Goal: Task Accomplishment & Management: Manage account settings

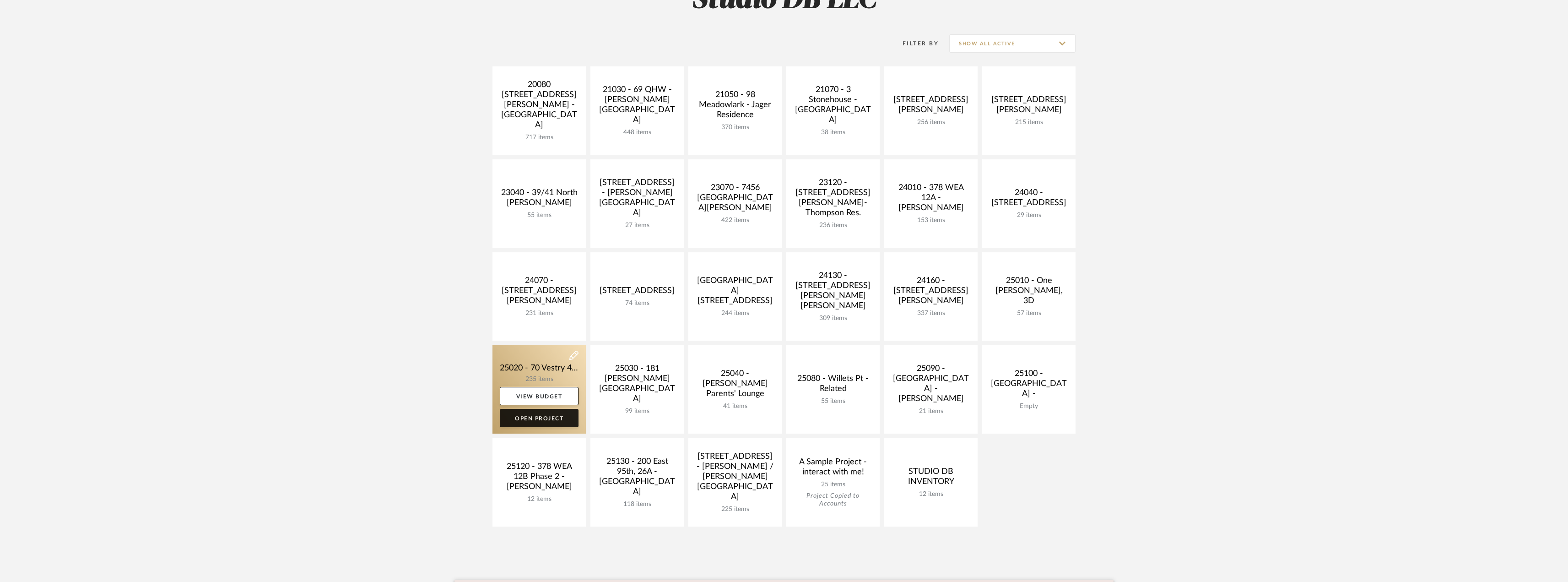
scroll to position [183, 0]
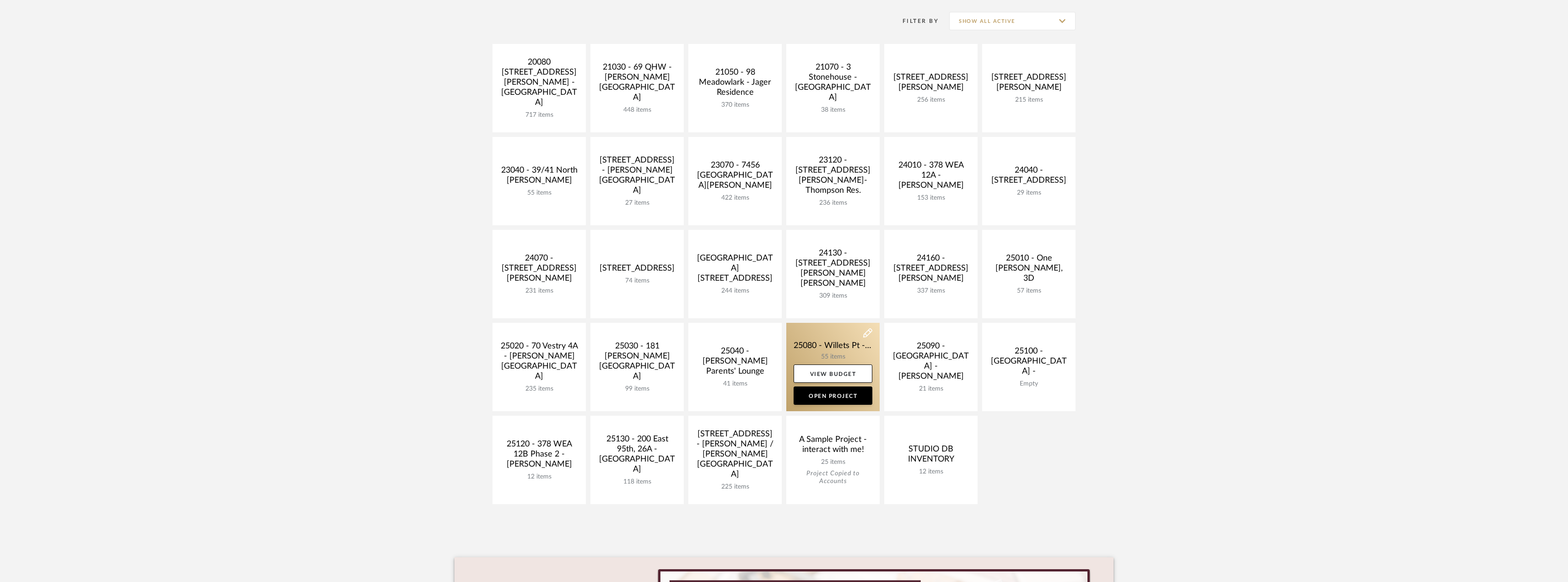
click at [828, 342] on link at bounding box center [833, 367] width 93 height 89
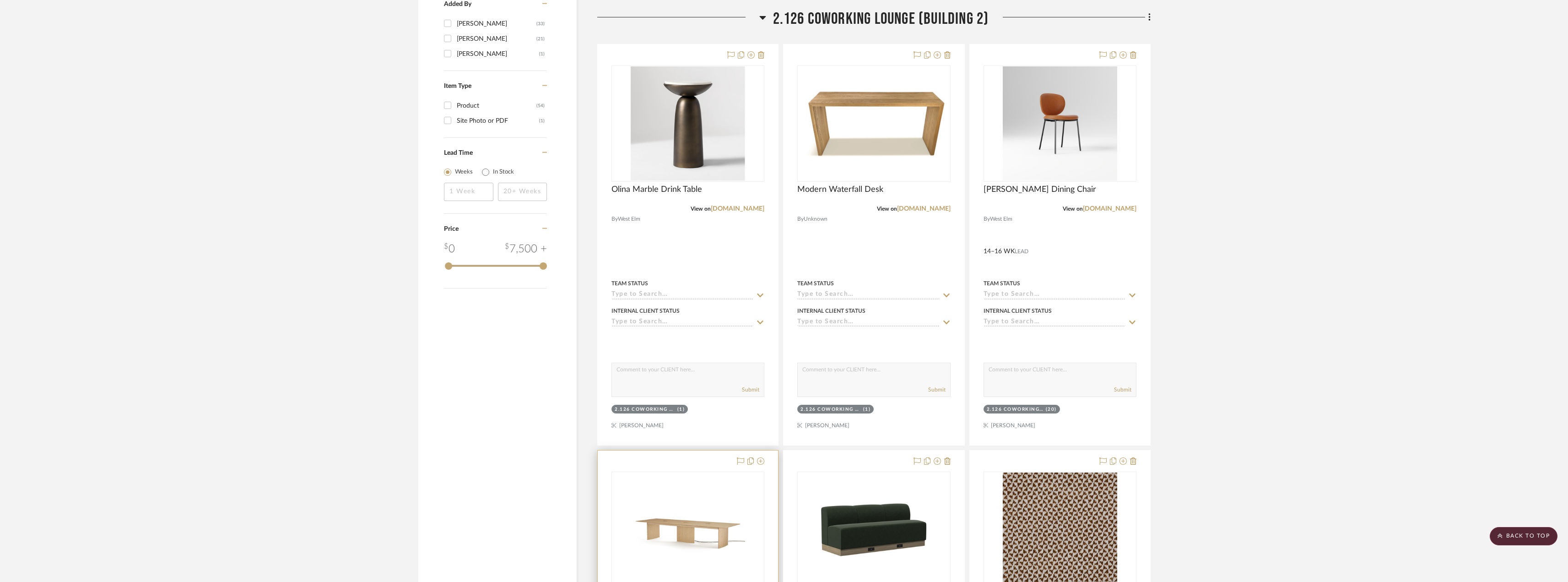
scroll to position [1282, 0]
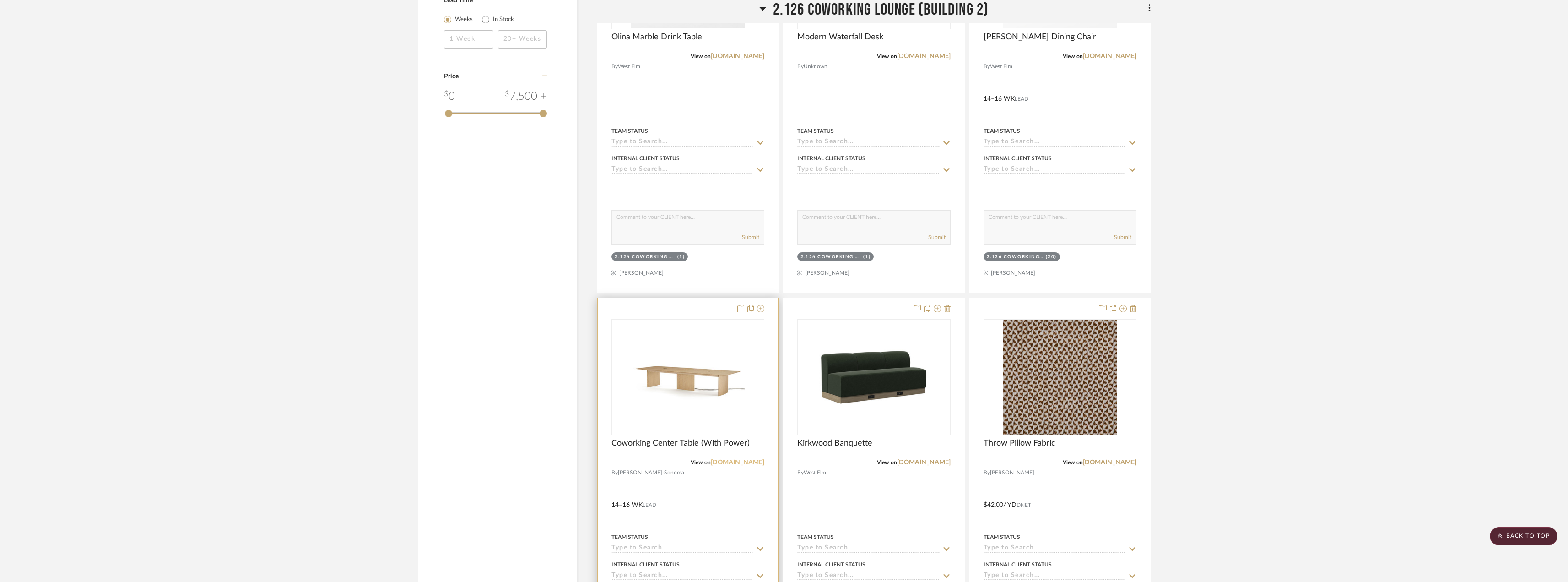
click at [736, 462] on link "[DOMAIN_NAME]" at bounding box center [738, 462] width 54 height 6
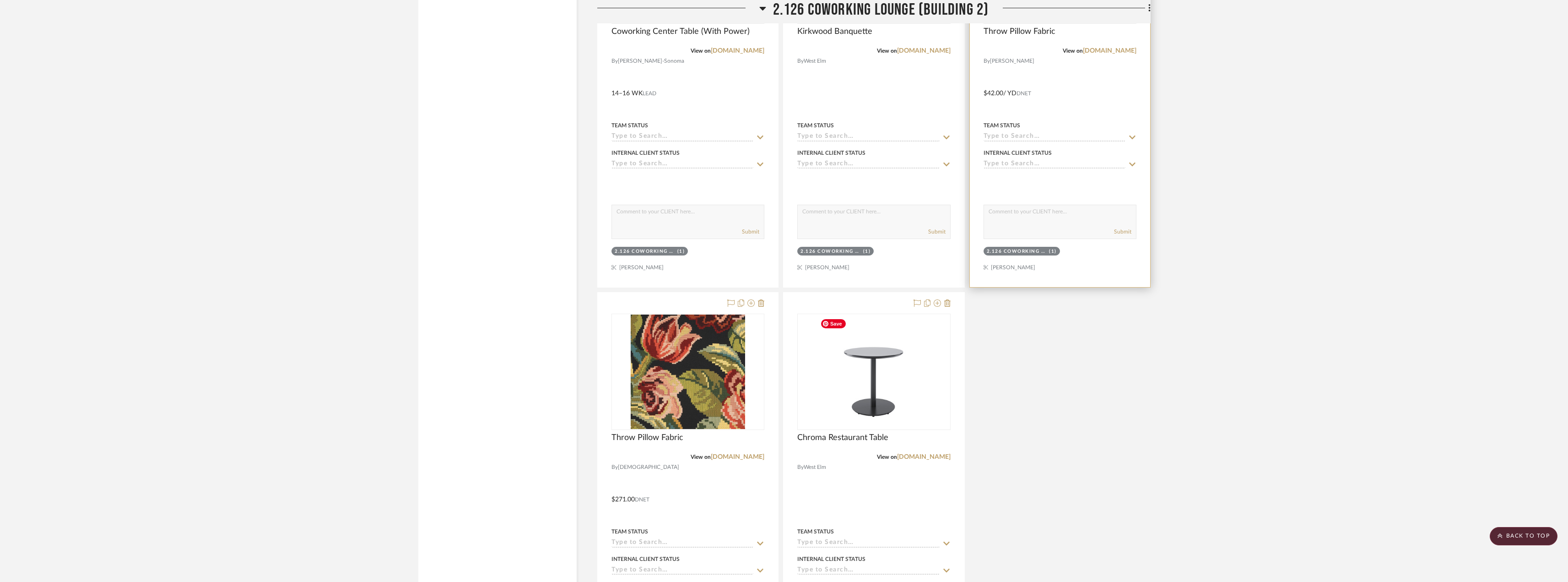
scroll to position [1694, 0]
click at [915, 458] on link "[DOMAIN_NAME]" at bounding box center [924, 456] width 54 height 6
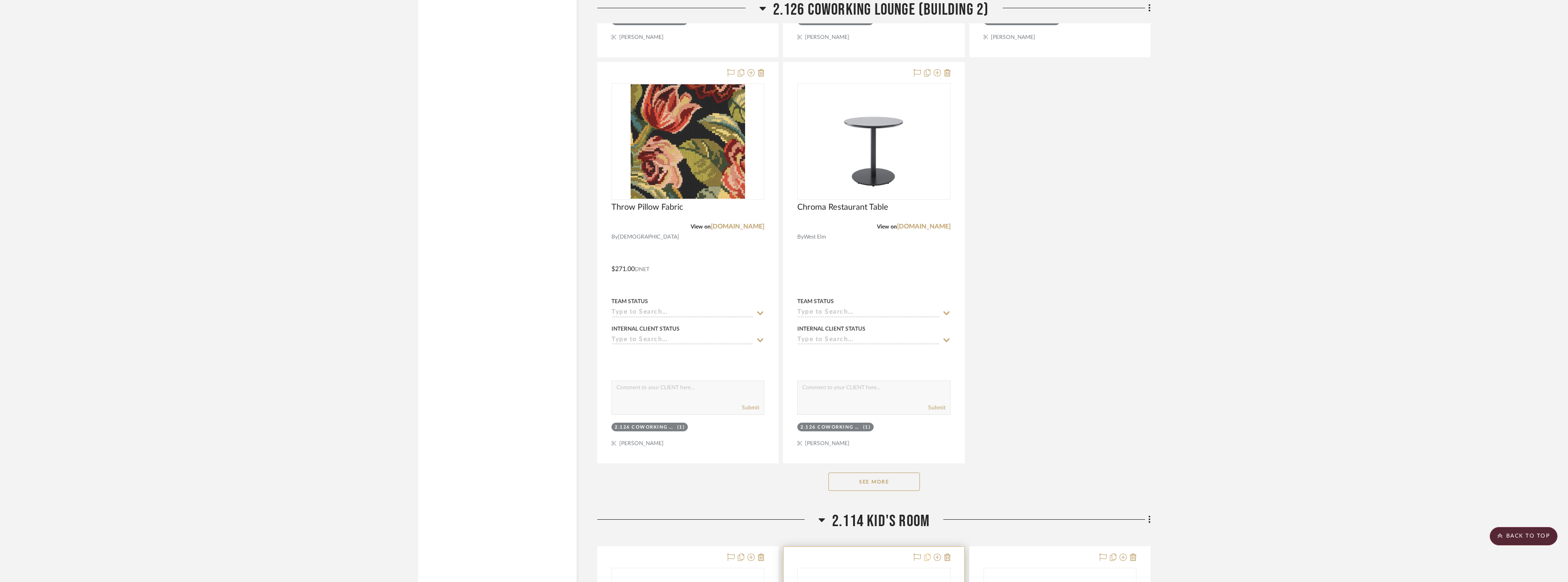
scroll to position [2060, 0]
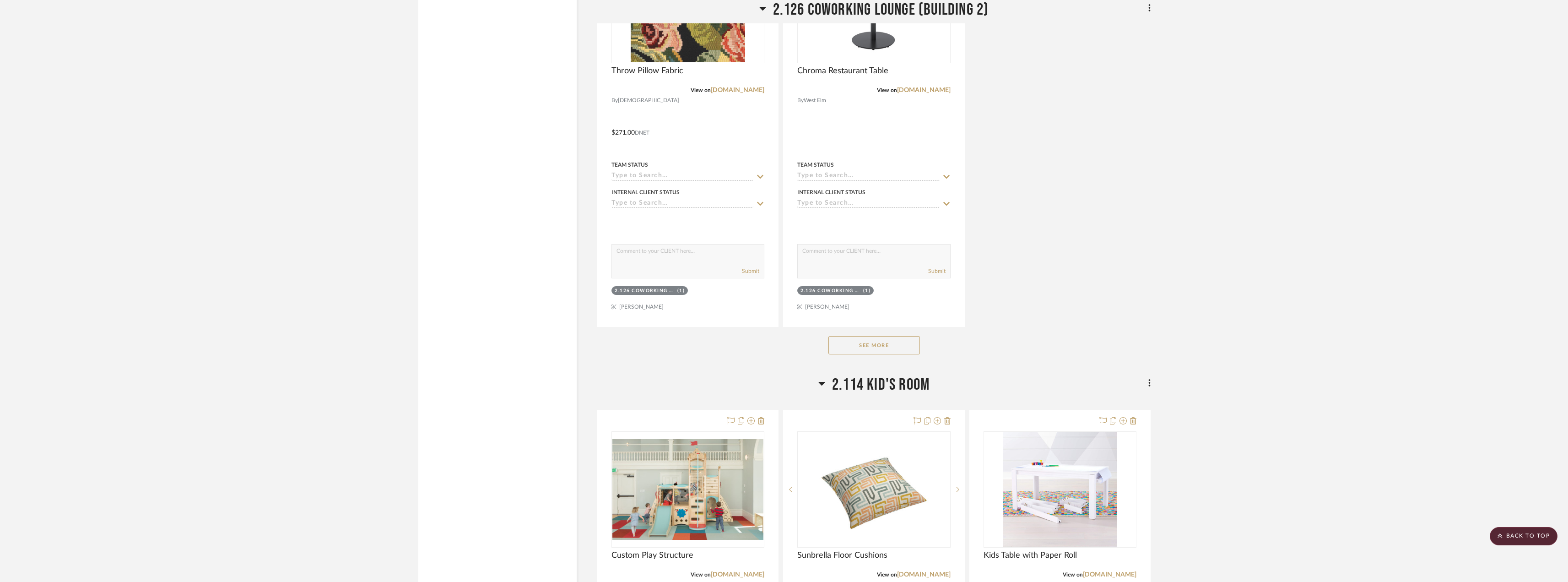
click at [906, 349] on button "See More" at bounding box center [874, 345] width 92 height 18
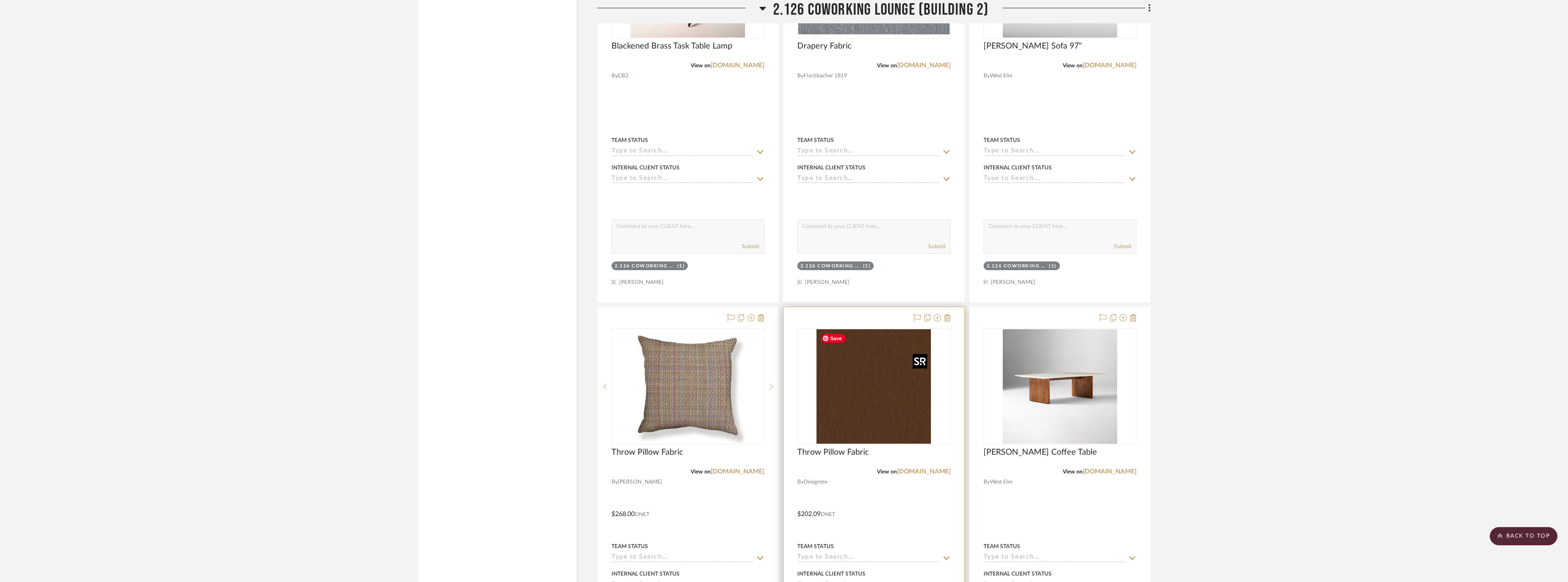
scroll to position [2975, 0]
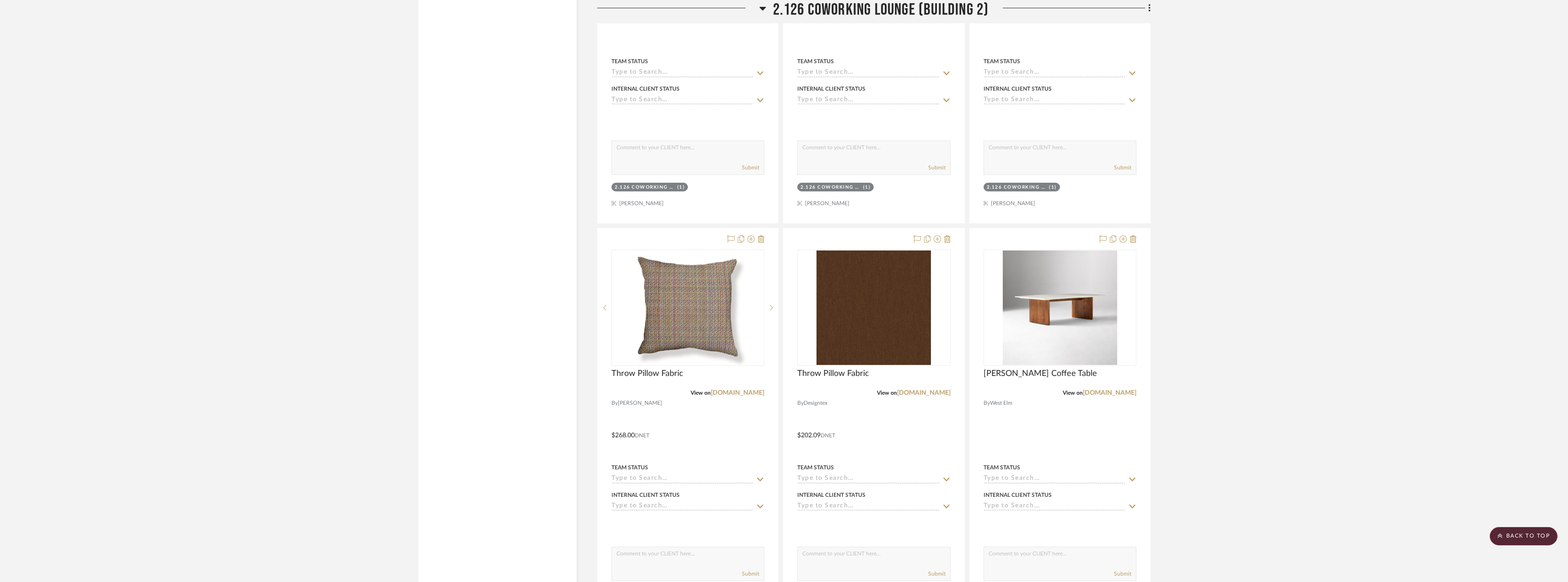
drag, startPoint x: 1448, startPoint y: 155, endPoint x: 1261, endPoint y: 215, distance: 196.4
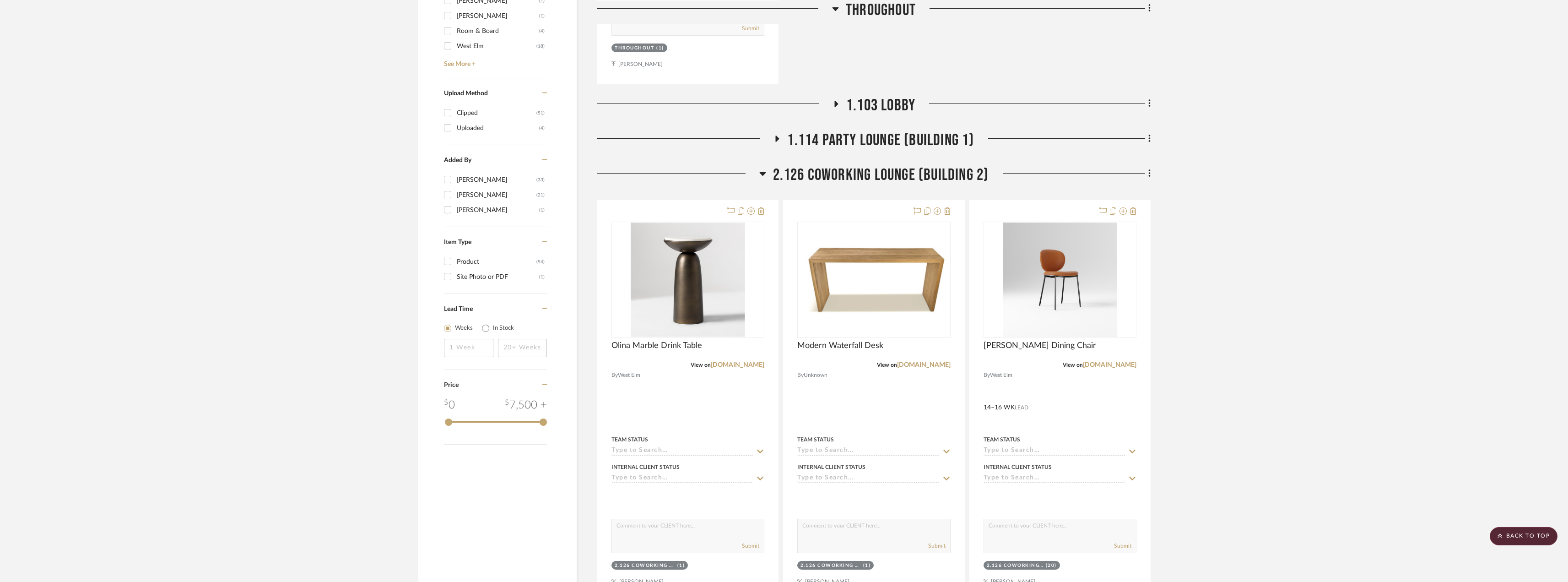
scroll to position [916, 0]
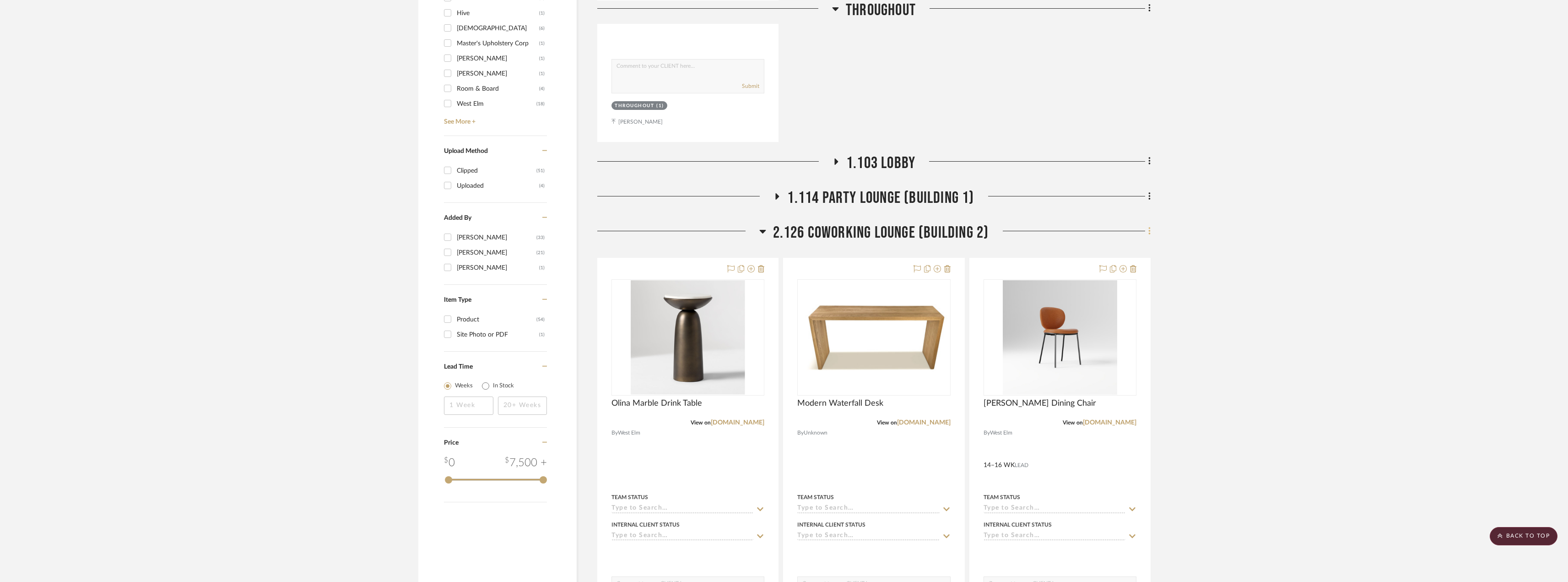
click at [1147, 233] on fa-icon at bounding box center [1148, 232] width 6 height 15
click at [1115, 246] on button "Add New Item" at bounding box center [1107, 251] width 86 height 23
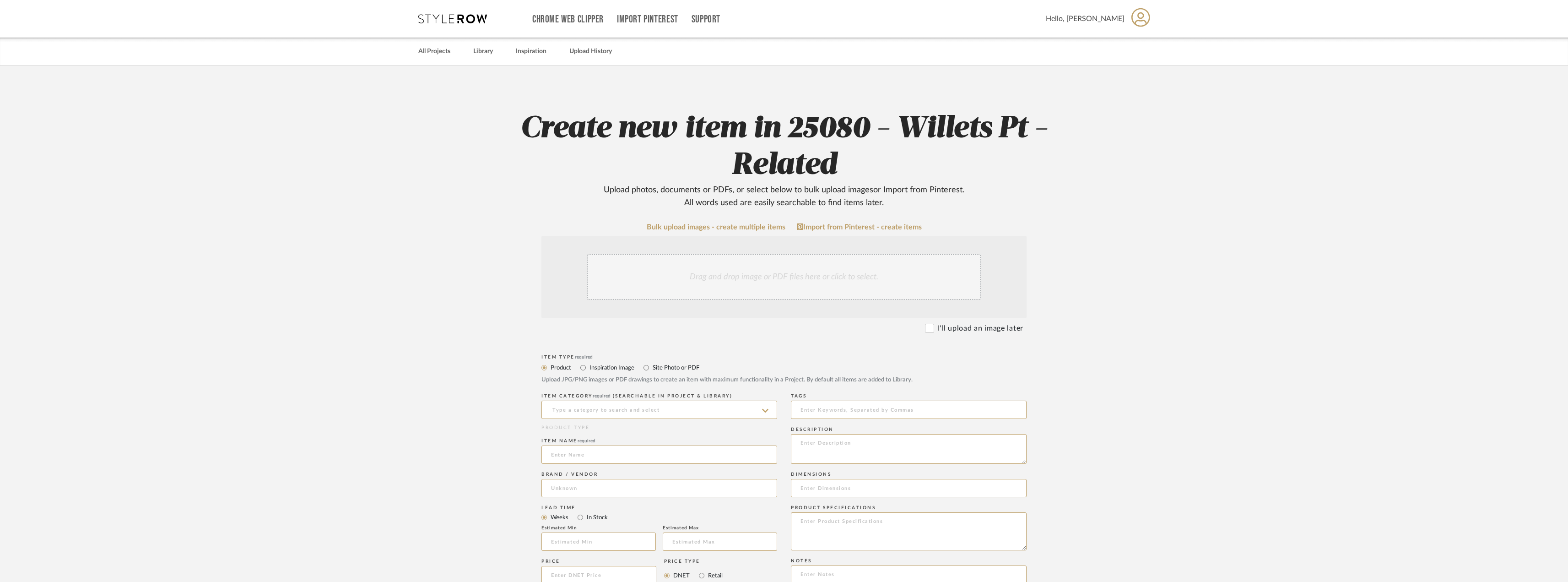
click at [715, 282] on div "Drag and drop image or PDF files here or click to select." at bounding box center [784, 277] width 394 height 46
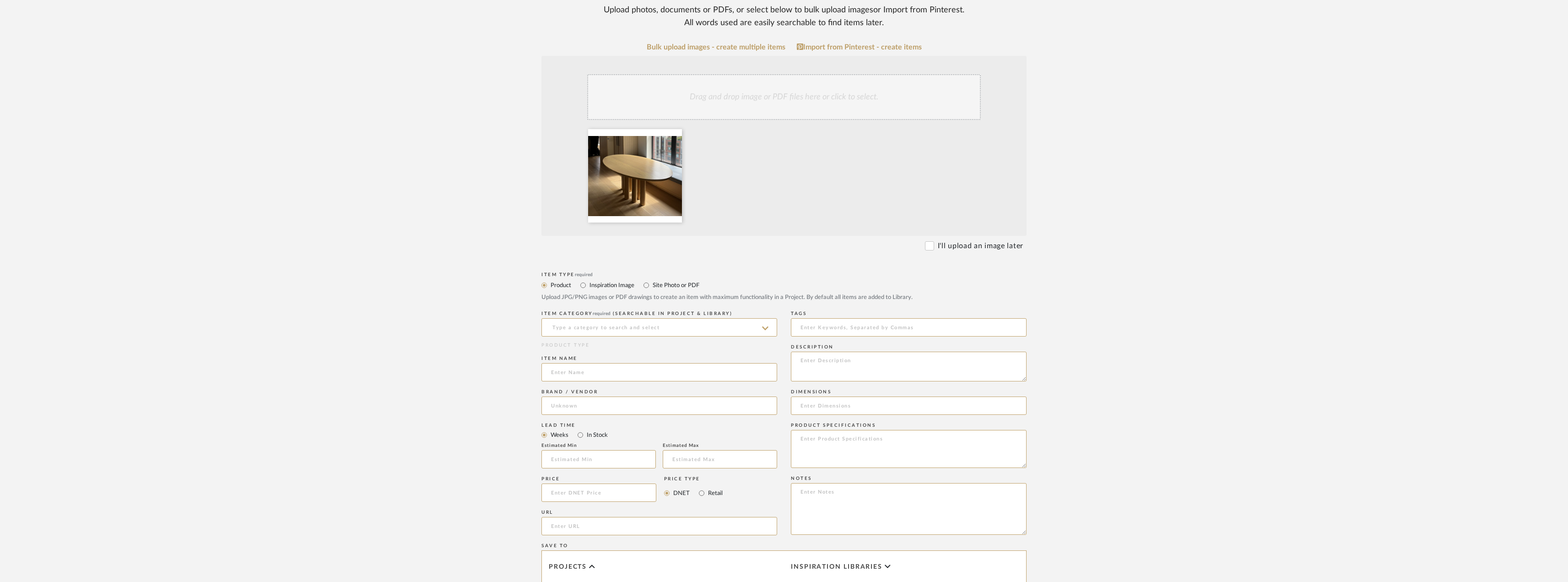
scroll to position [183, 0]
click at [683, 326] on input at bounding box center [659, 324] width 236 height 18
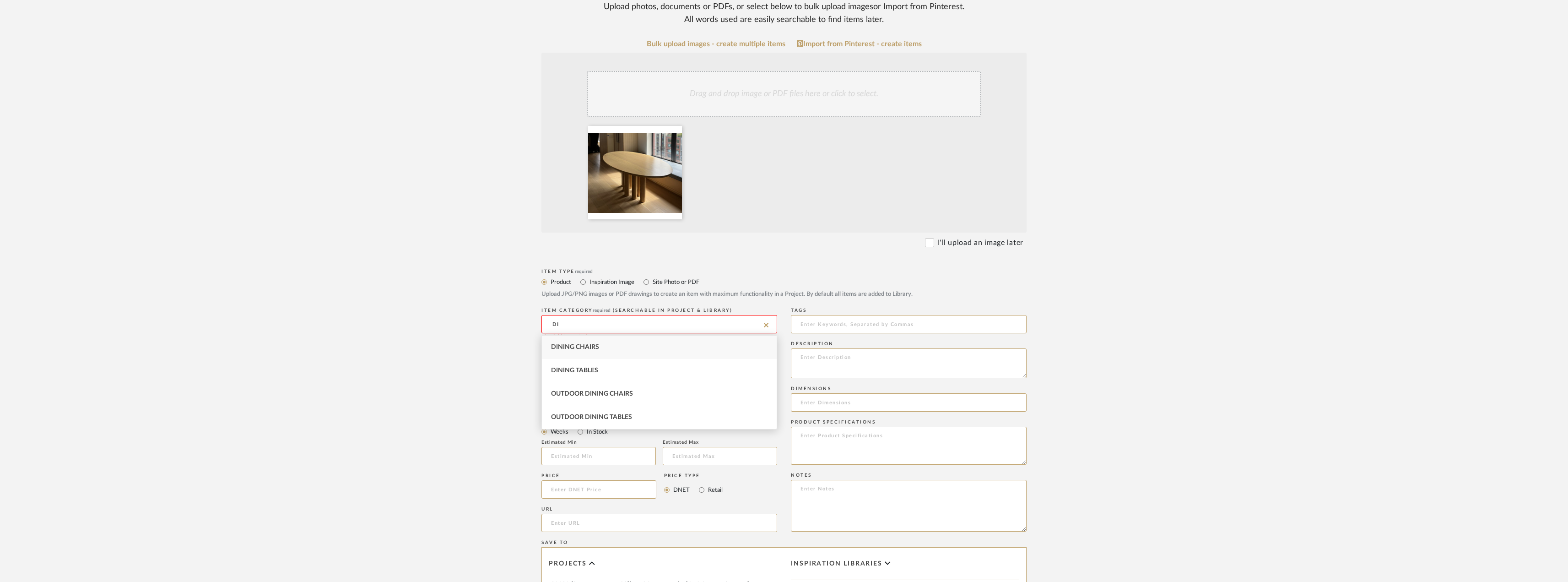
type input "D"
click at [629, 379] on div "Dining Tables" at bounding box center [659, 370] width 235 height 23
type input "Dining Tables"
click at [610, 367] on input at bounding box center [659, 369] width 236 height 18
type input "Oval Dining Table"
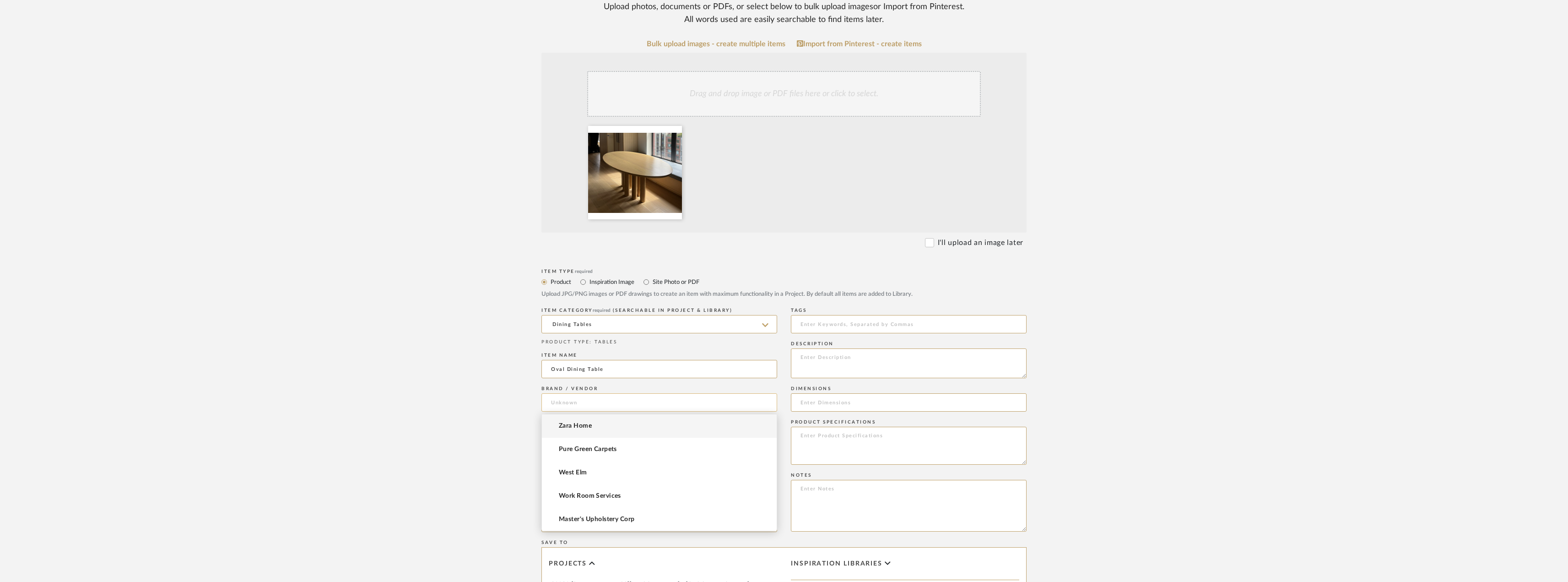
click at [603, 398] on input at bounding box center [659, 402] width 236 height 18
click at [458, 410] on upload-items "Create new item in 25080 - Willets Pt - Related Upload photos, documents or PDF…" at bounding box center [784, 353] width 1568 height 941
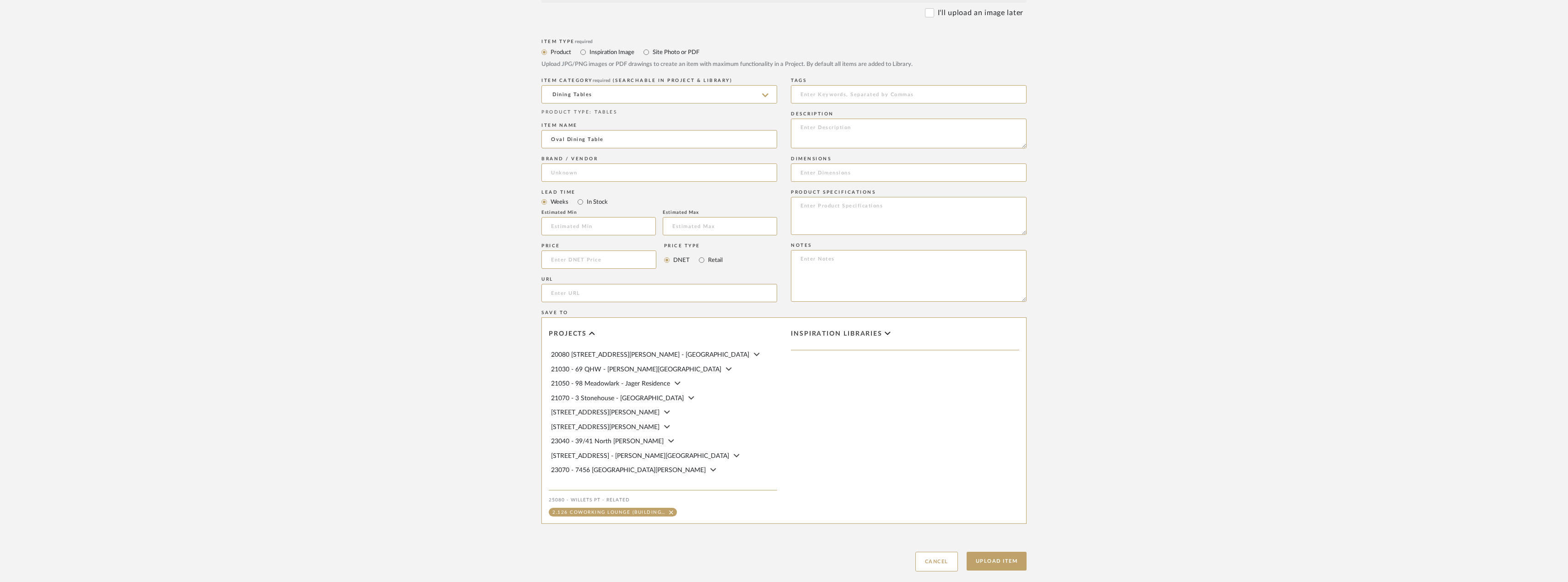
scroll to position [458, 0]
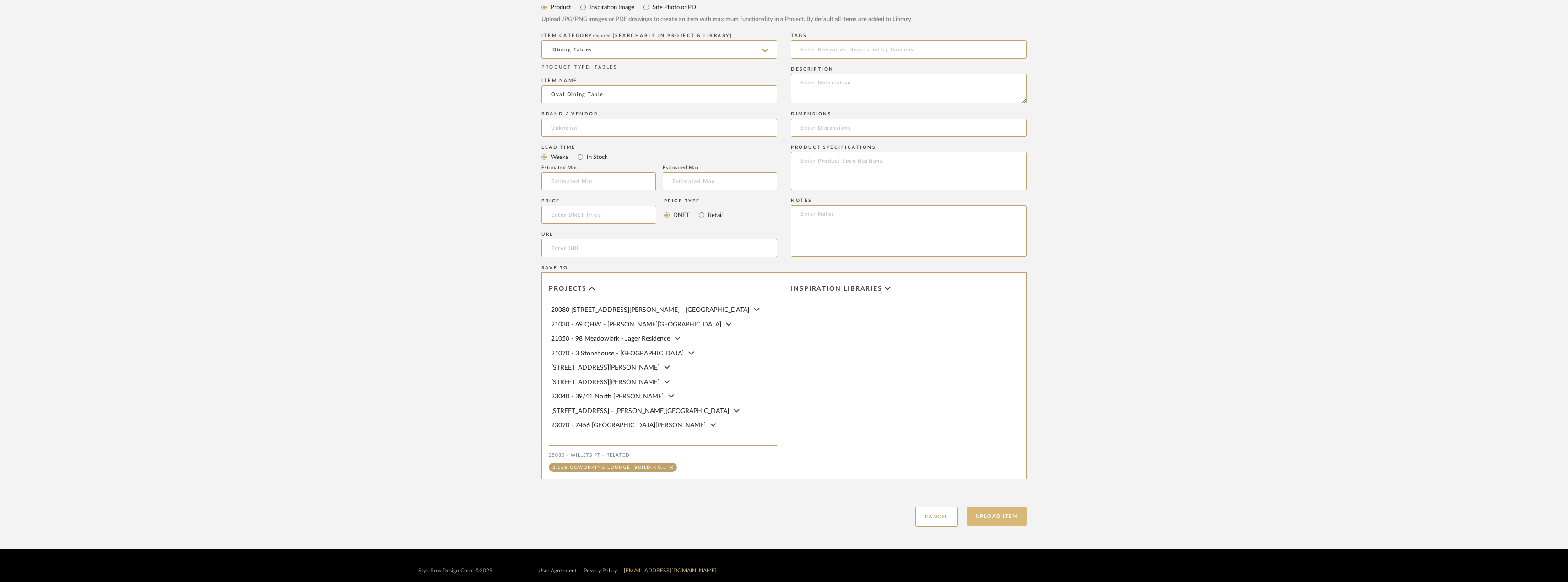
drag, startPoint x: 989, startPoint y: 520, endPoint x: 959, endPoint y: 388, distance: 135.4
click at [988, 518] on button "Upload Item" at bounding box center [997, 516] width 60 height 19
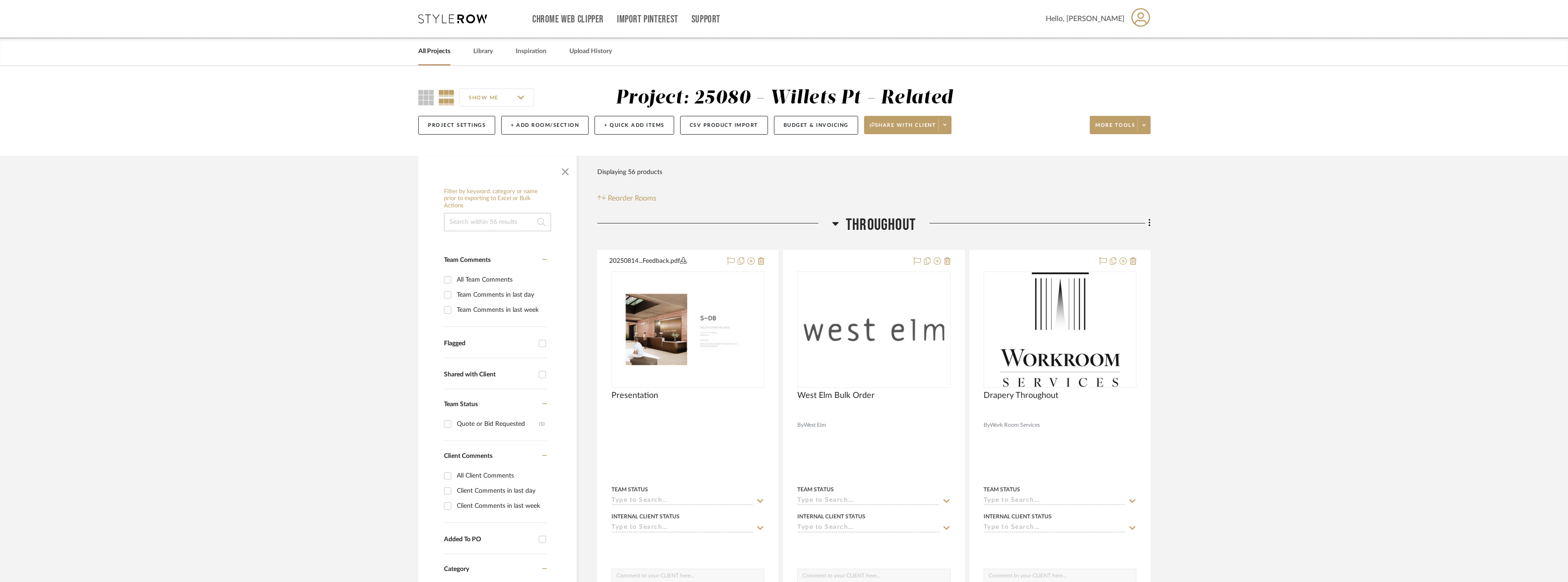
click at [434, 48] on link "All Projects" at bounding box center [434, 51] width 32 height 12
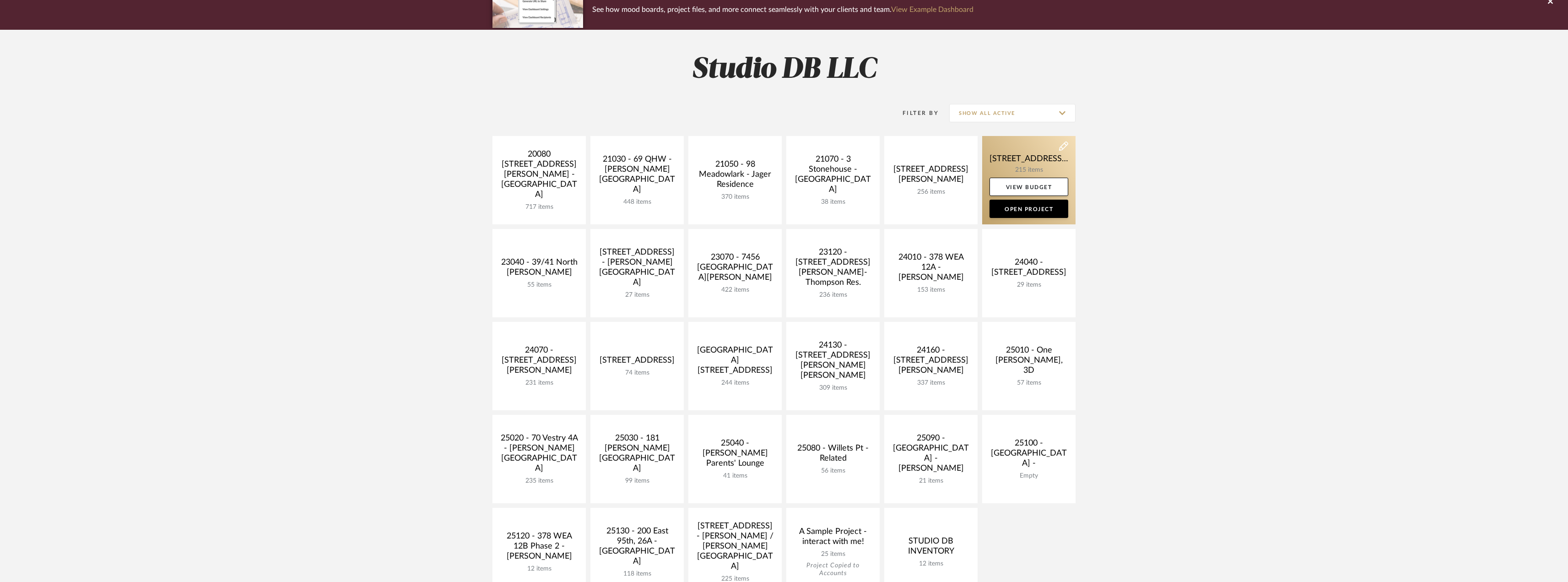
scroll to position [92, 0]
click at [1008, 110] on input "Show All Active" at bounding box center [1012, 112] width 126 height 18
click at [972, 180] on span "Archived" at bounding box center [1013, 180] width 108 height 8
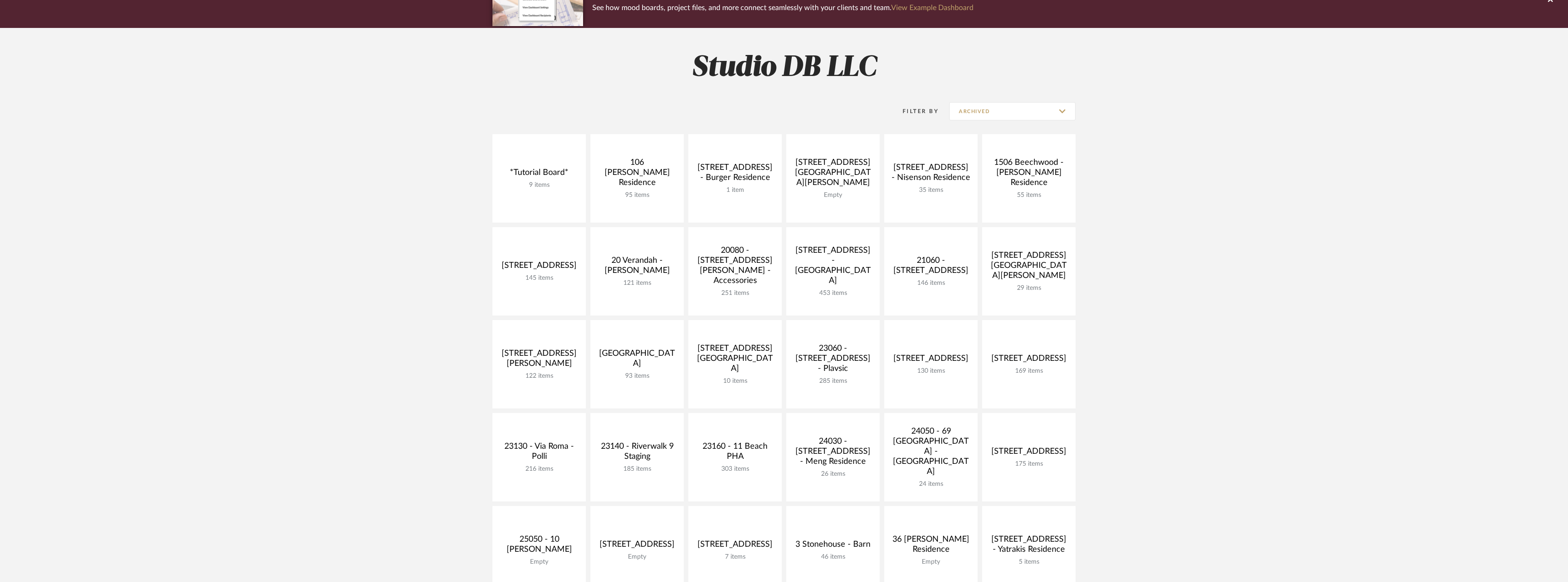
scroll to position [0, 0]
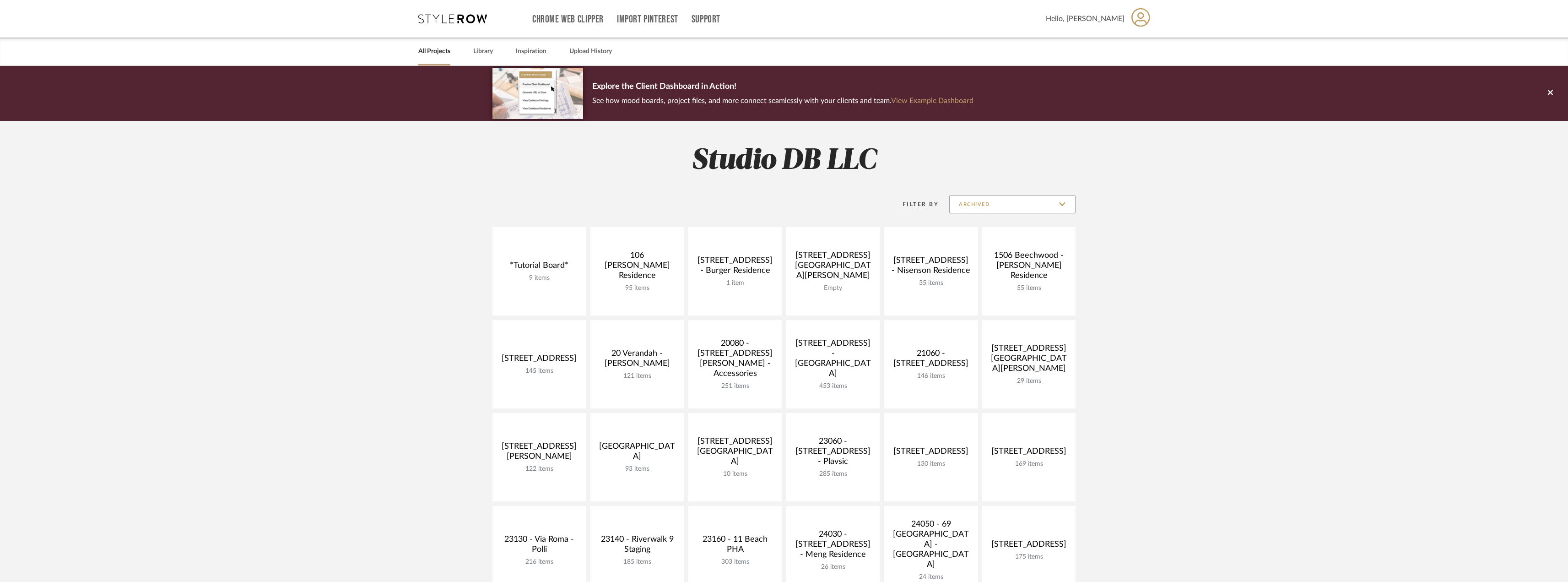
click at [1035, 206] on input "Archived" at bounding box center [1012, 204] width 126 height 18
click at [1018, 227] on span "Show All Active" at bounding box center [1013, 227] width 108 height 8
type input "Show All Active"
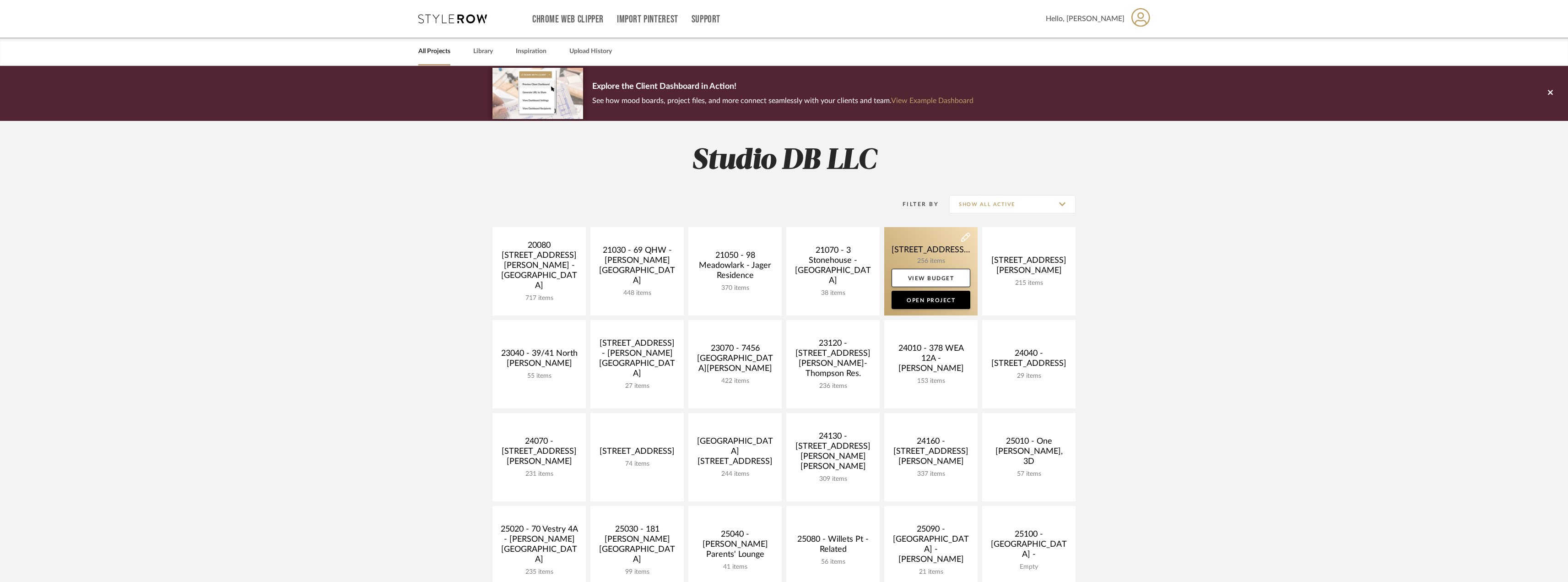
click at [954, 246] on link at bounding box center [931, 271] width 93 height 89
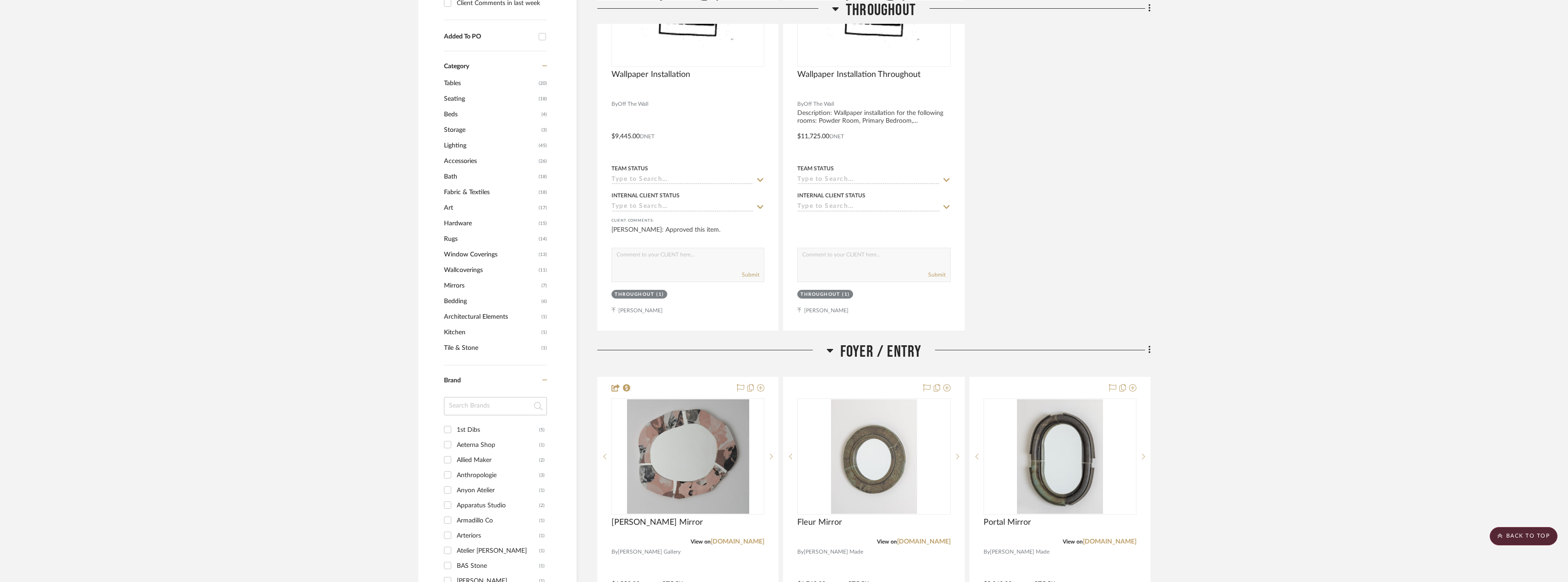
scroll to position [687, 0]
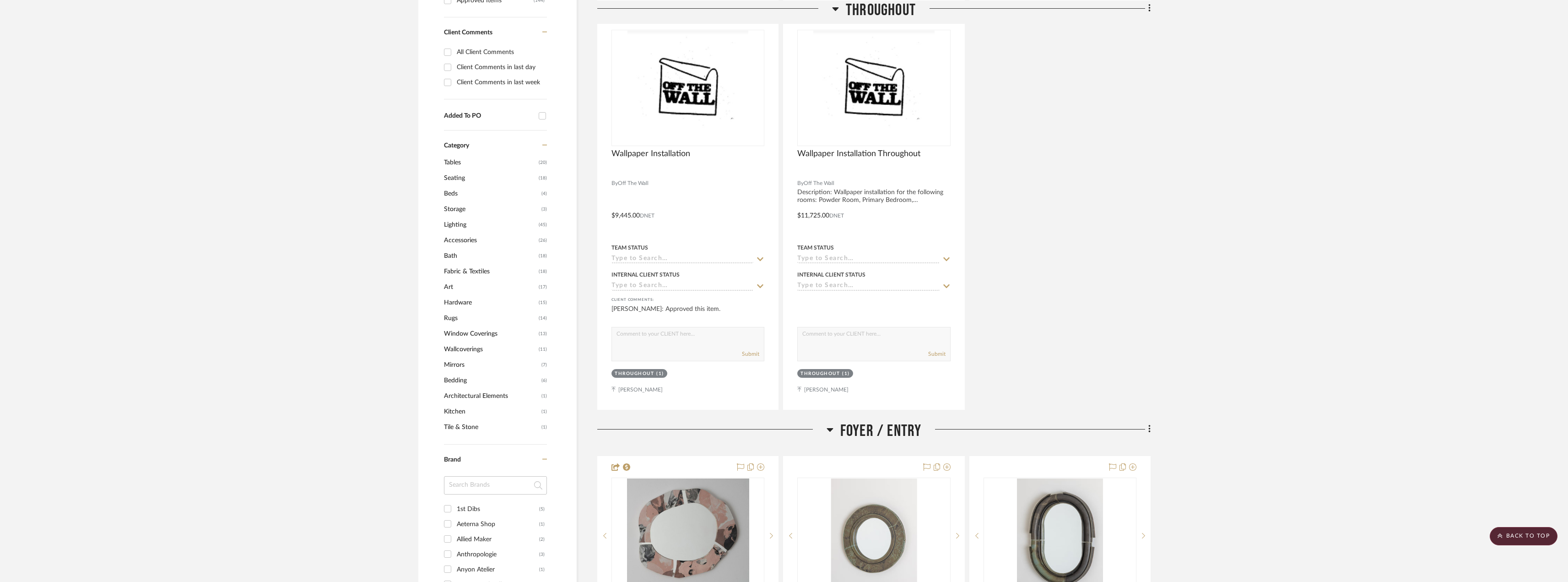
click at [449, 163] on span "Tables" at bounding box center [489, 162] width 92 height 15
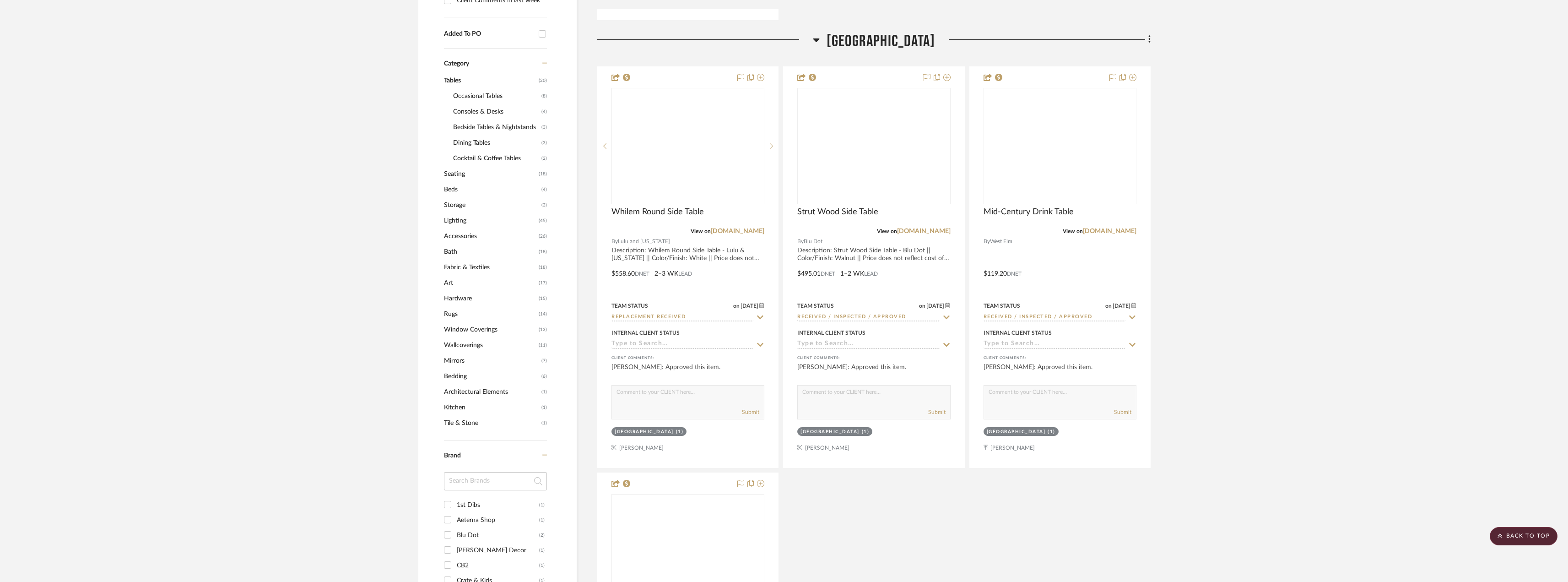
scroll to position [605, 0]
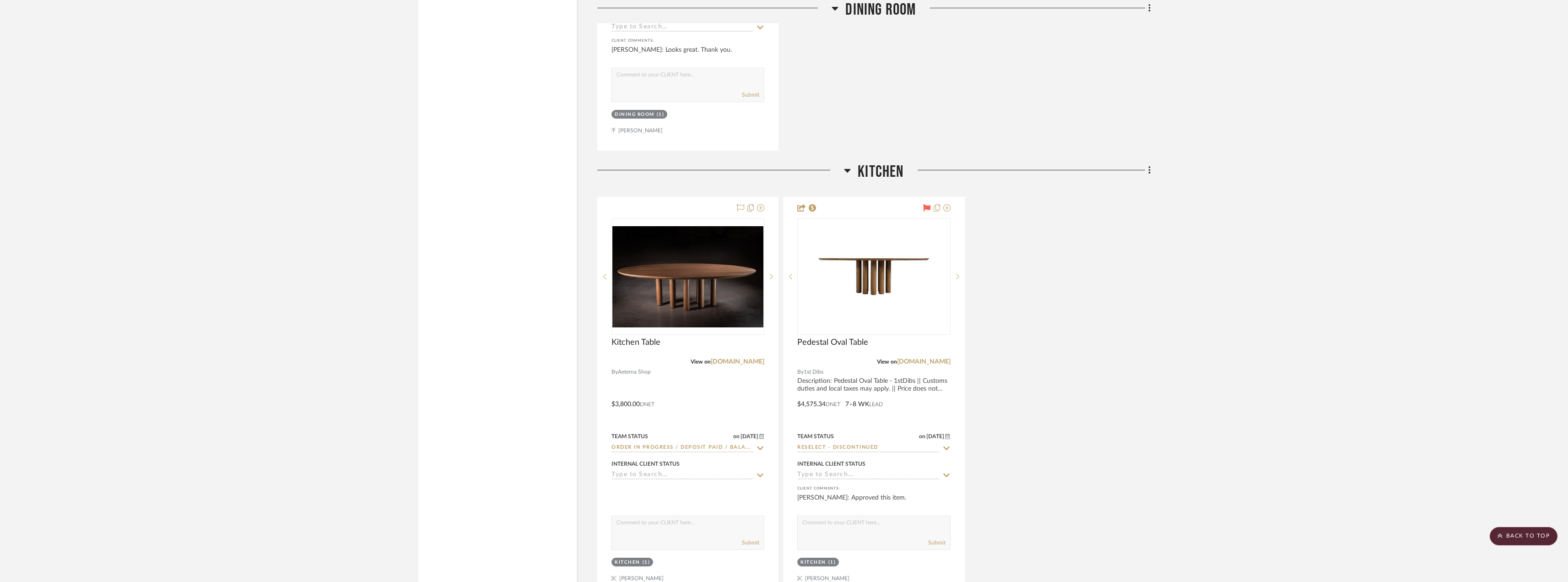
scroll to position [1932, 0]
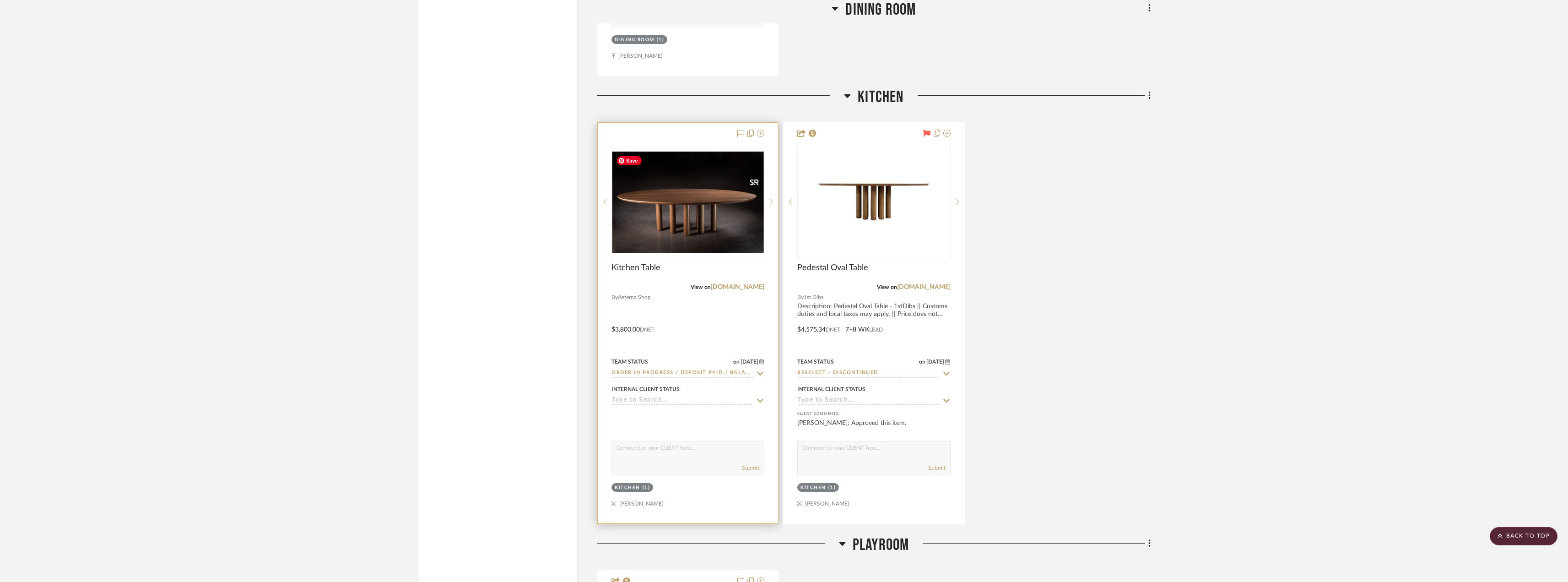
click at [731, 245] on img "0" at bounding box center [687, 202] width 151 height 101
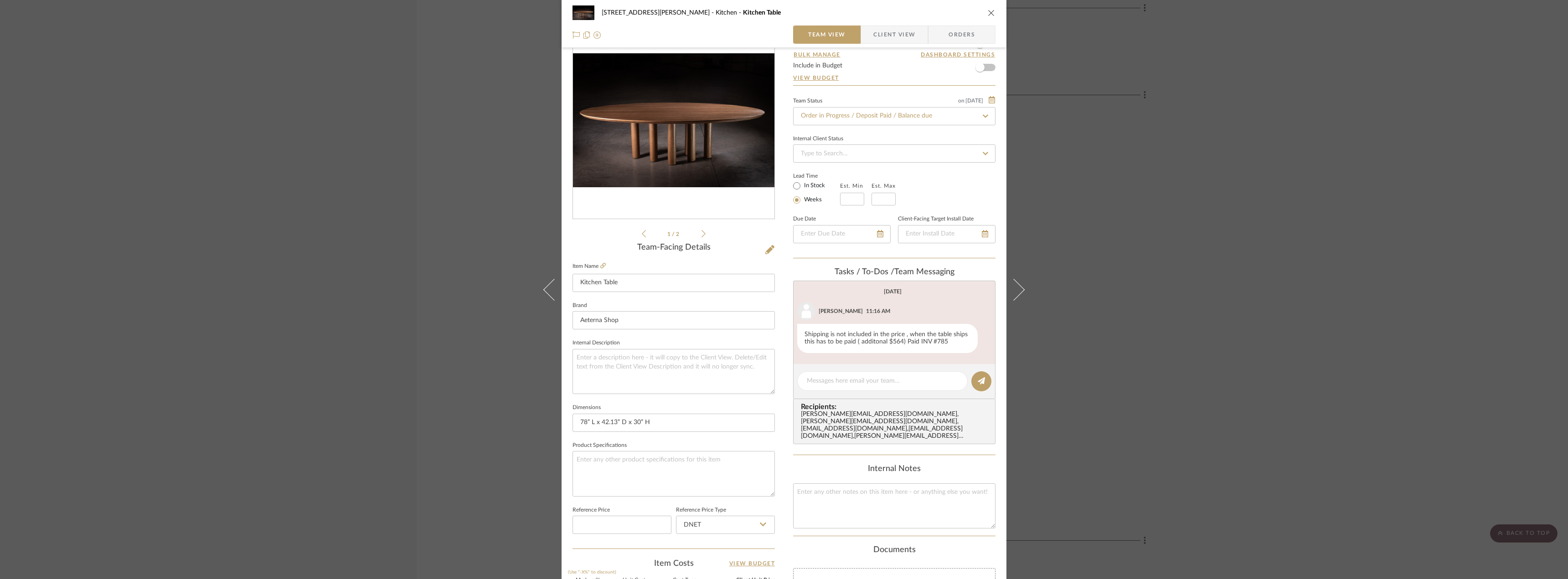
scroll to position [0, 0]
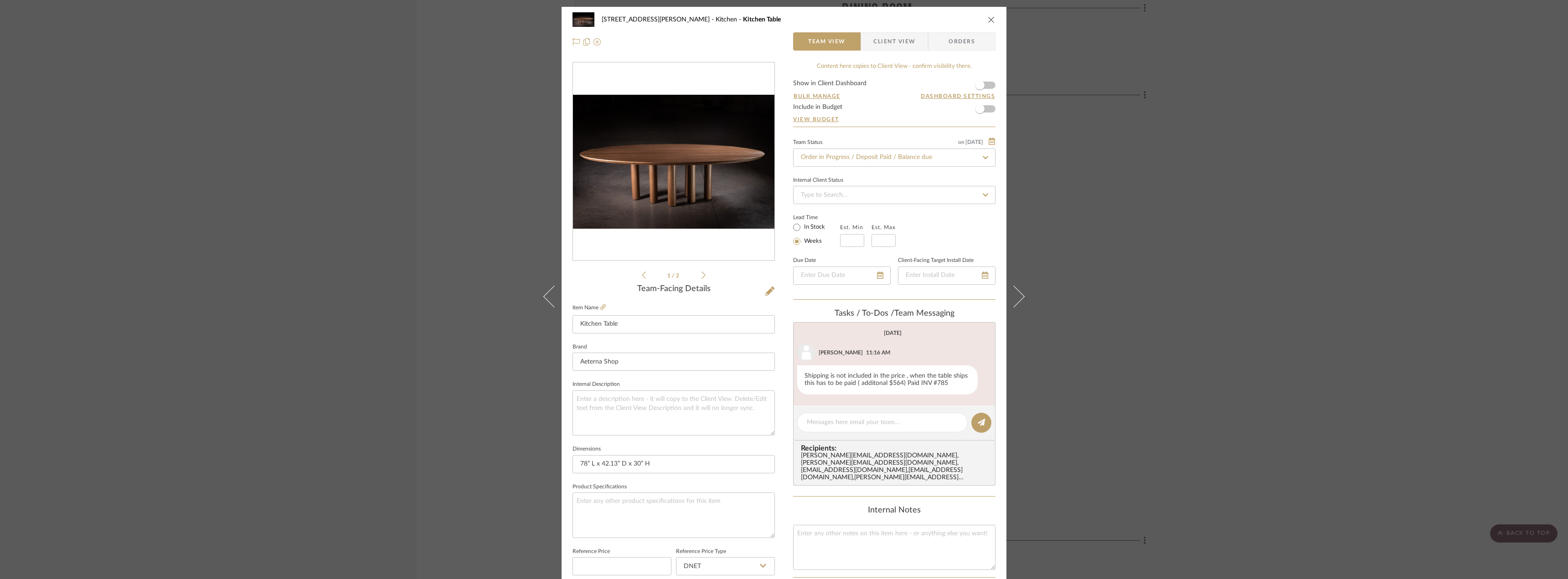
drag, startPoint x: 892, startPoint y: 46, endPoint x: 909, endPoint y: 61, distance: 22.7
click at [892, 45] on span "Client View" at bounding box center [894, 41] width 42 height 18
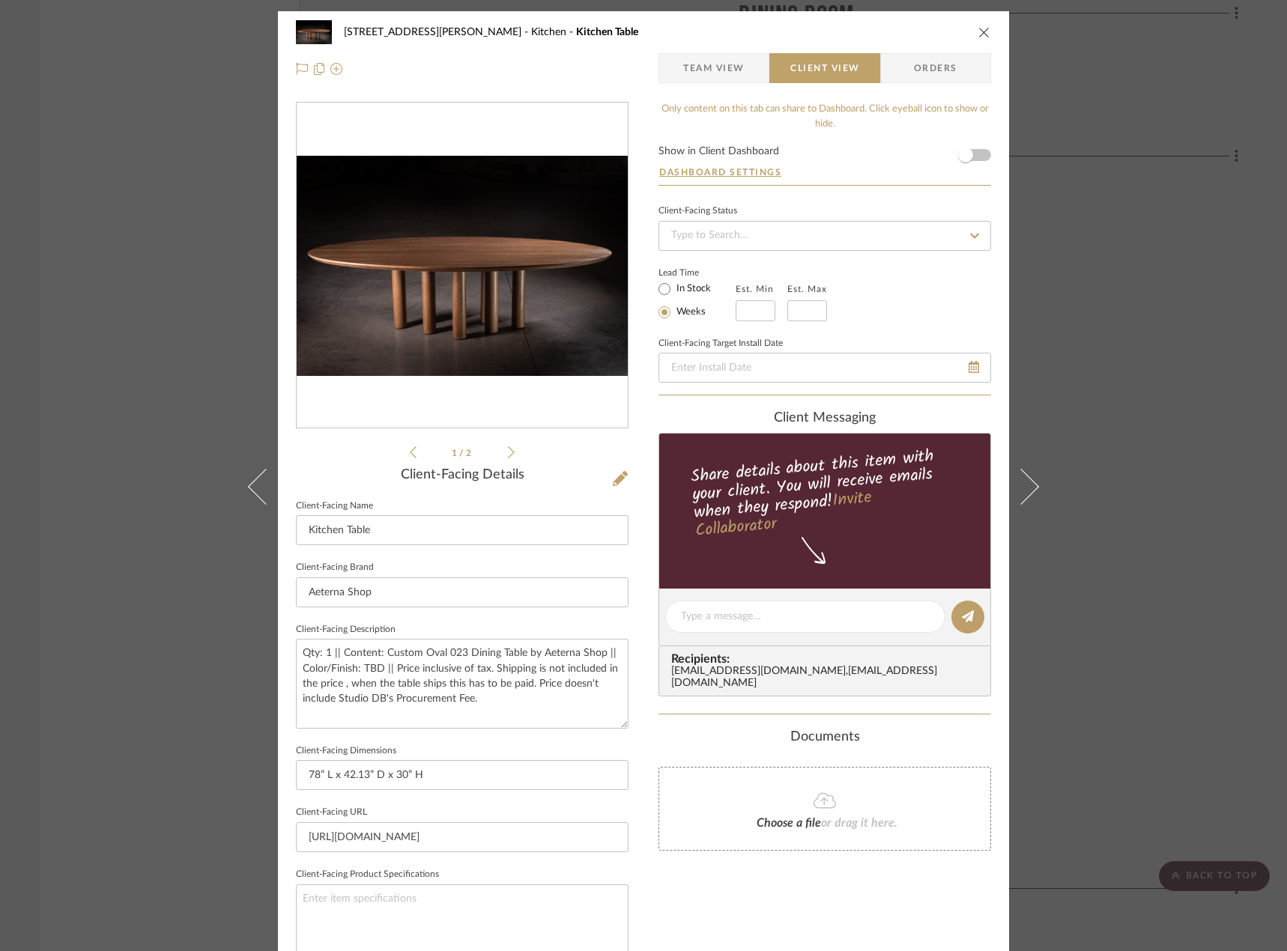
click at [134, 34] on div "22010 - [STREET_ADDRESS][PERSON_NAME] - 10C Kitchen Kitchen Table Team View Cli…" at bounding box center [643, 475] width 1287 height 951
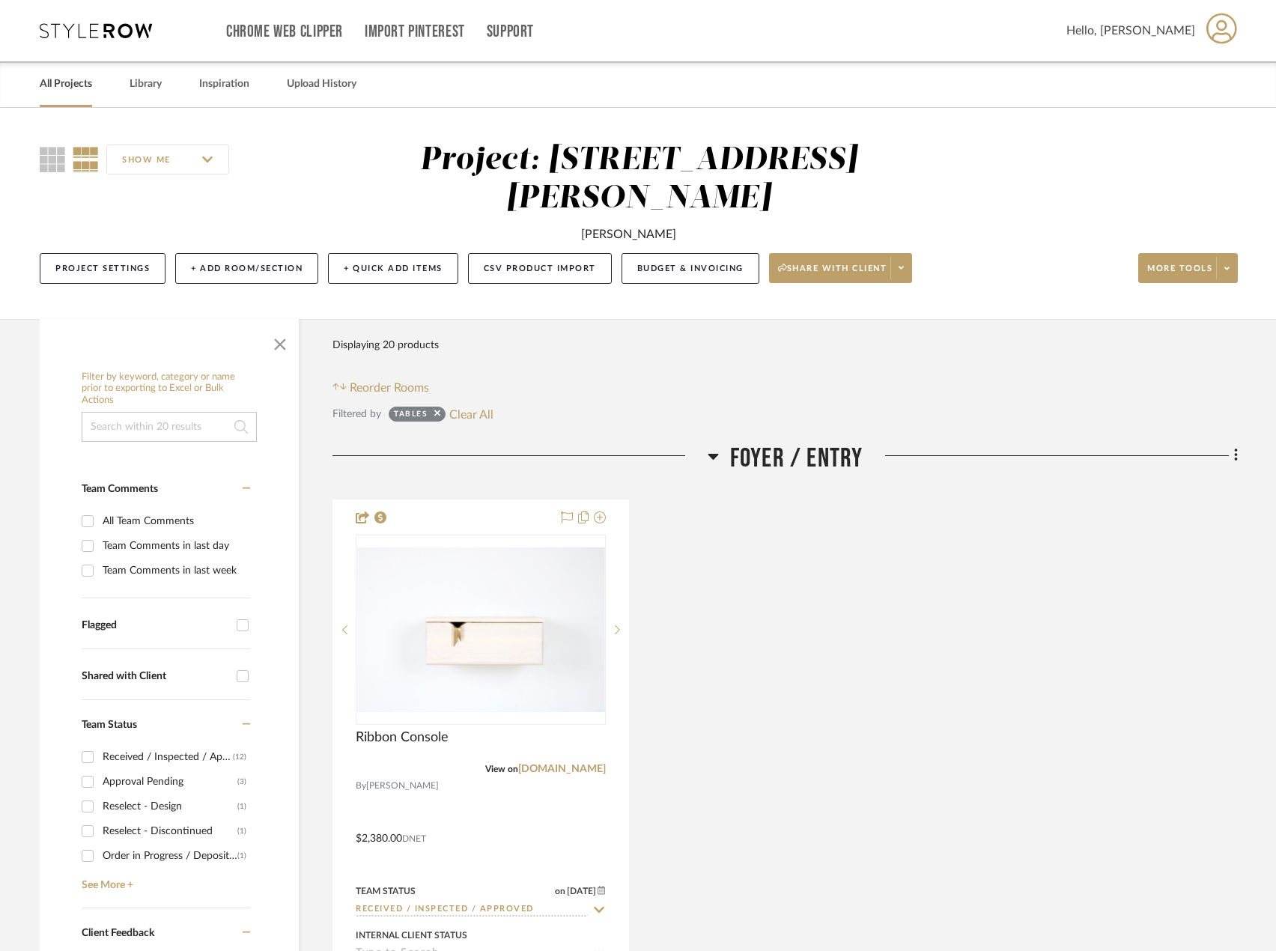
click at [77, 81] on link "All Projects" at bounding box center [66, 84] width 52 height 20
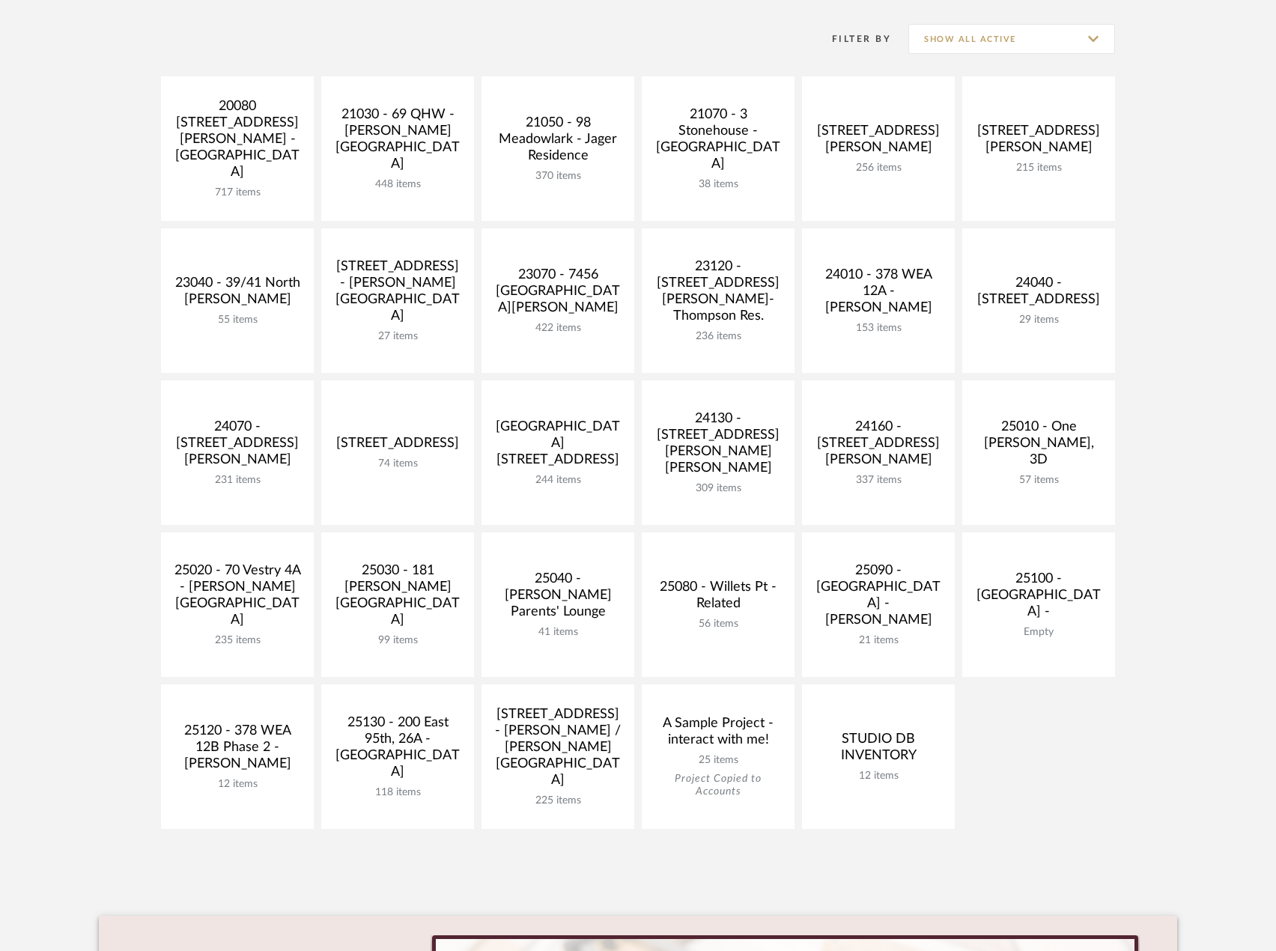
scroll to position [374, 0]
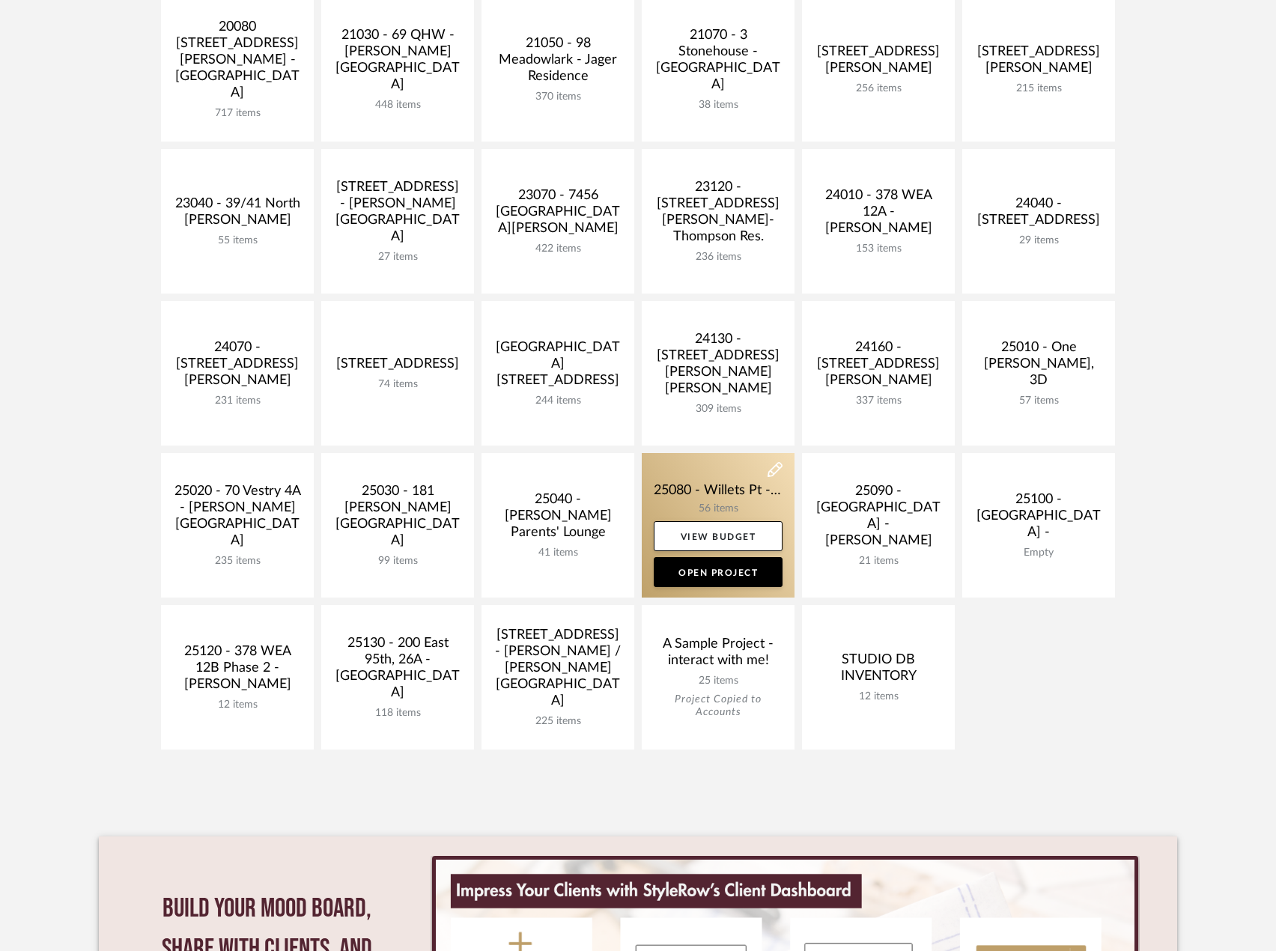
click at [722, 484] on link at bounding box center [718, 525] width 153 height 145
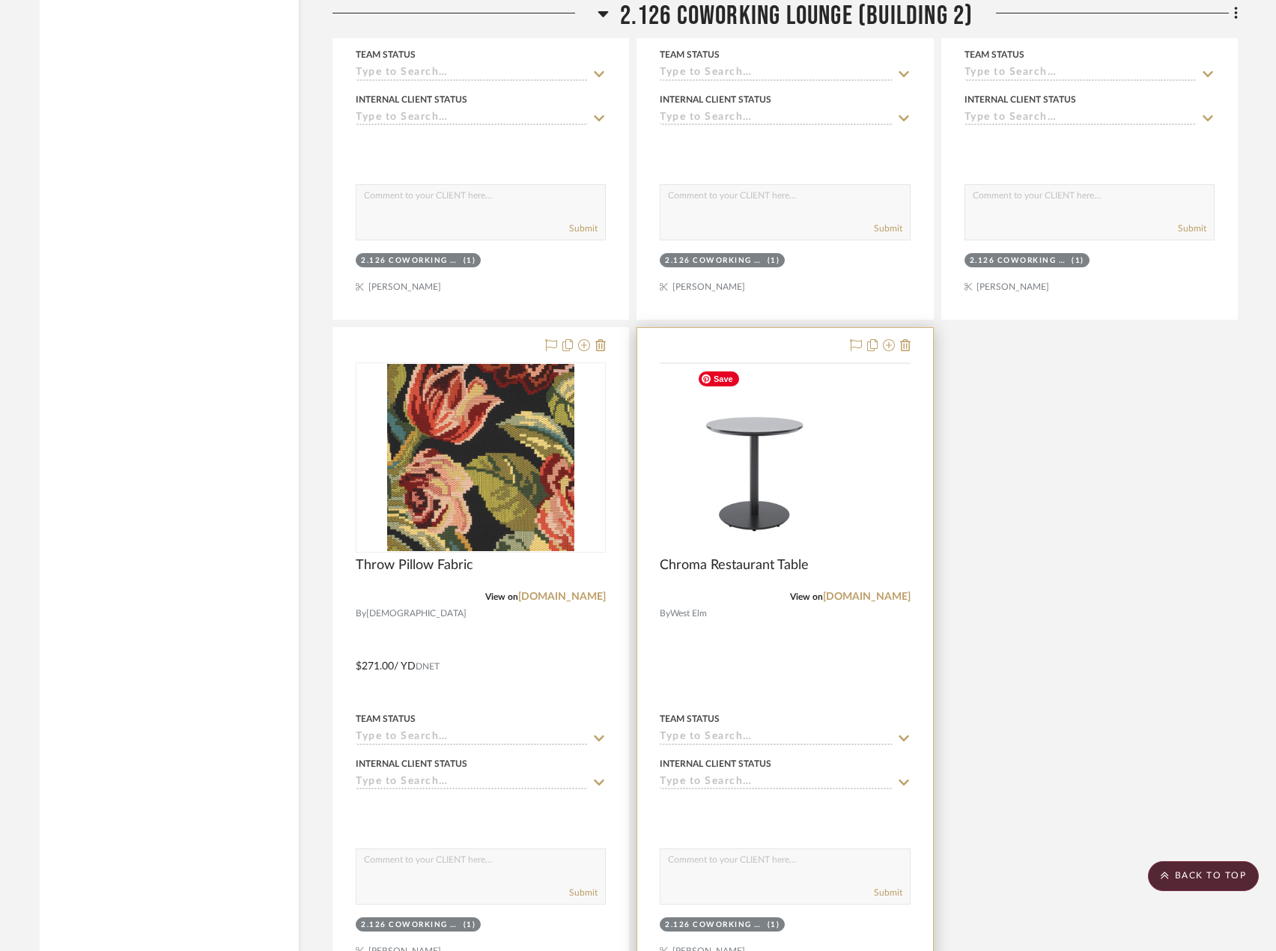
scroll to position [3445, 0]
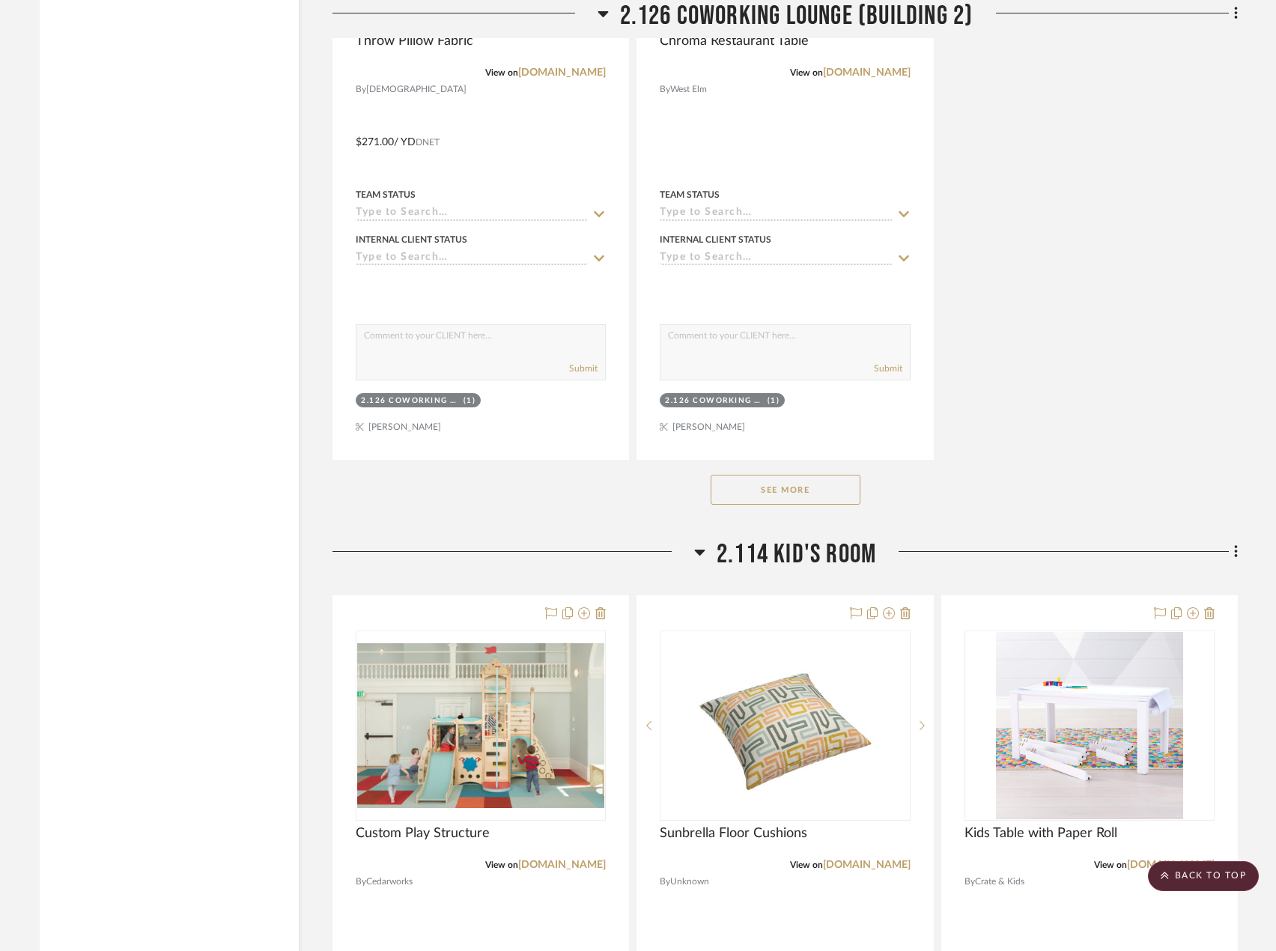
click at [818, 490] on button "See More" at bounding box center [786, 490] width 150 height 30
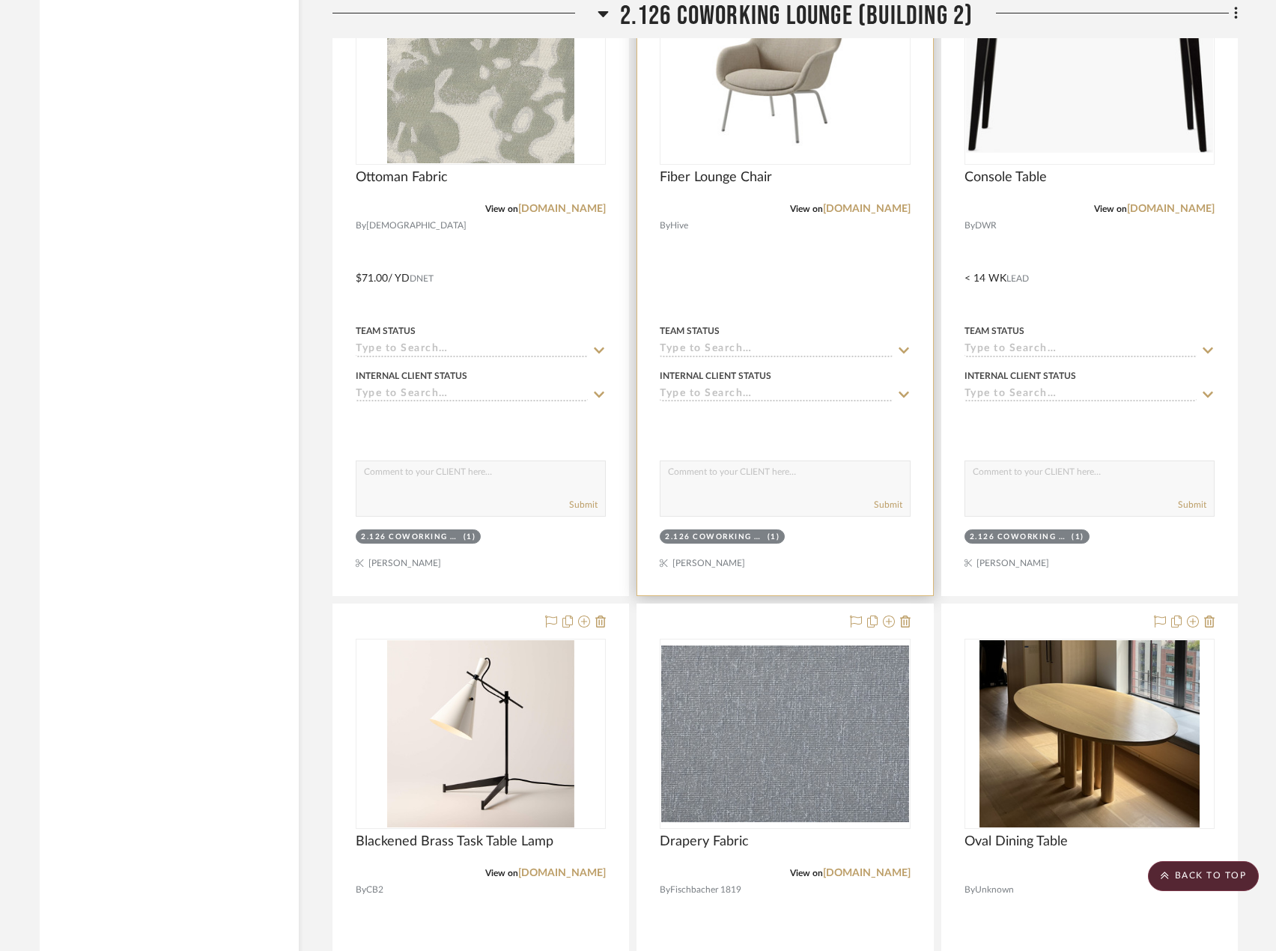
scroll to position [4568, 0]
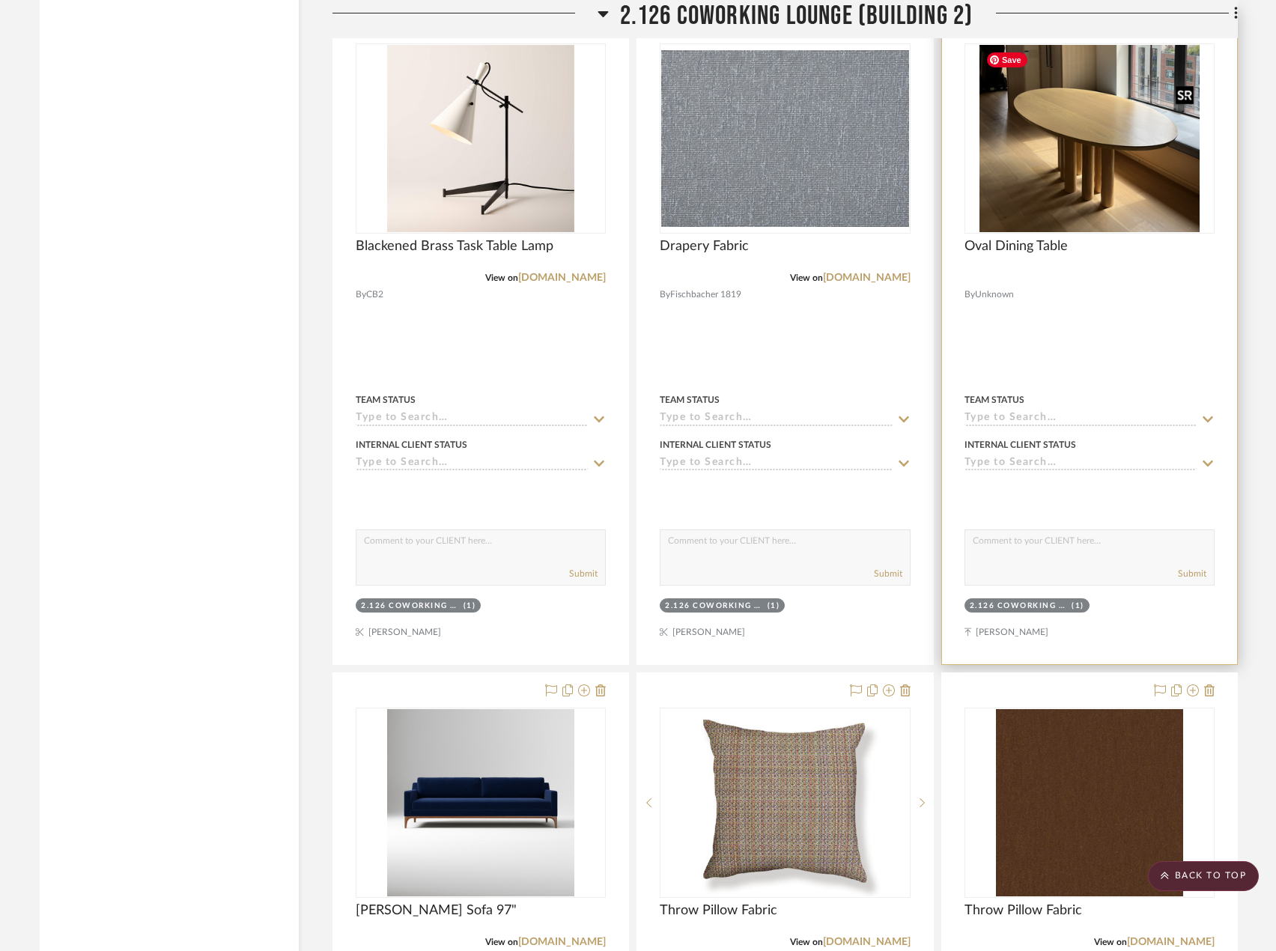
click at [0, 0] on img at bounding box center [0, 0] width 0 height 0
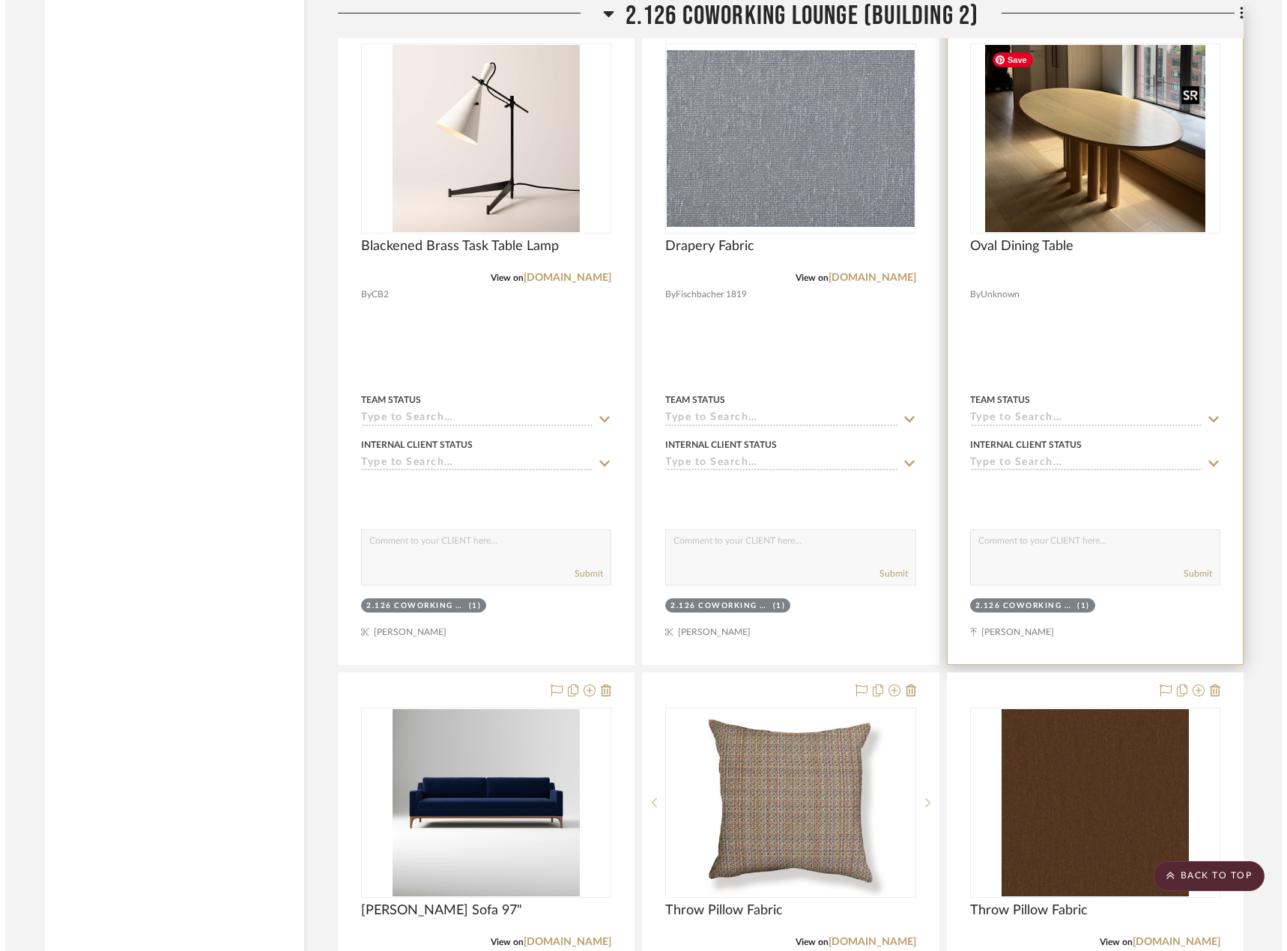
scroll to position [0, 0]
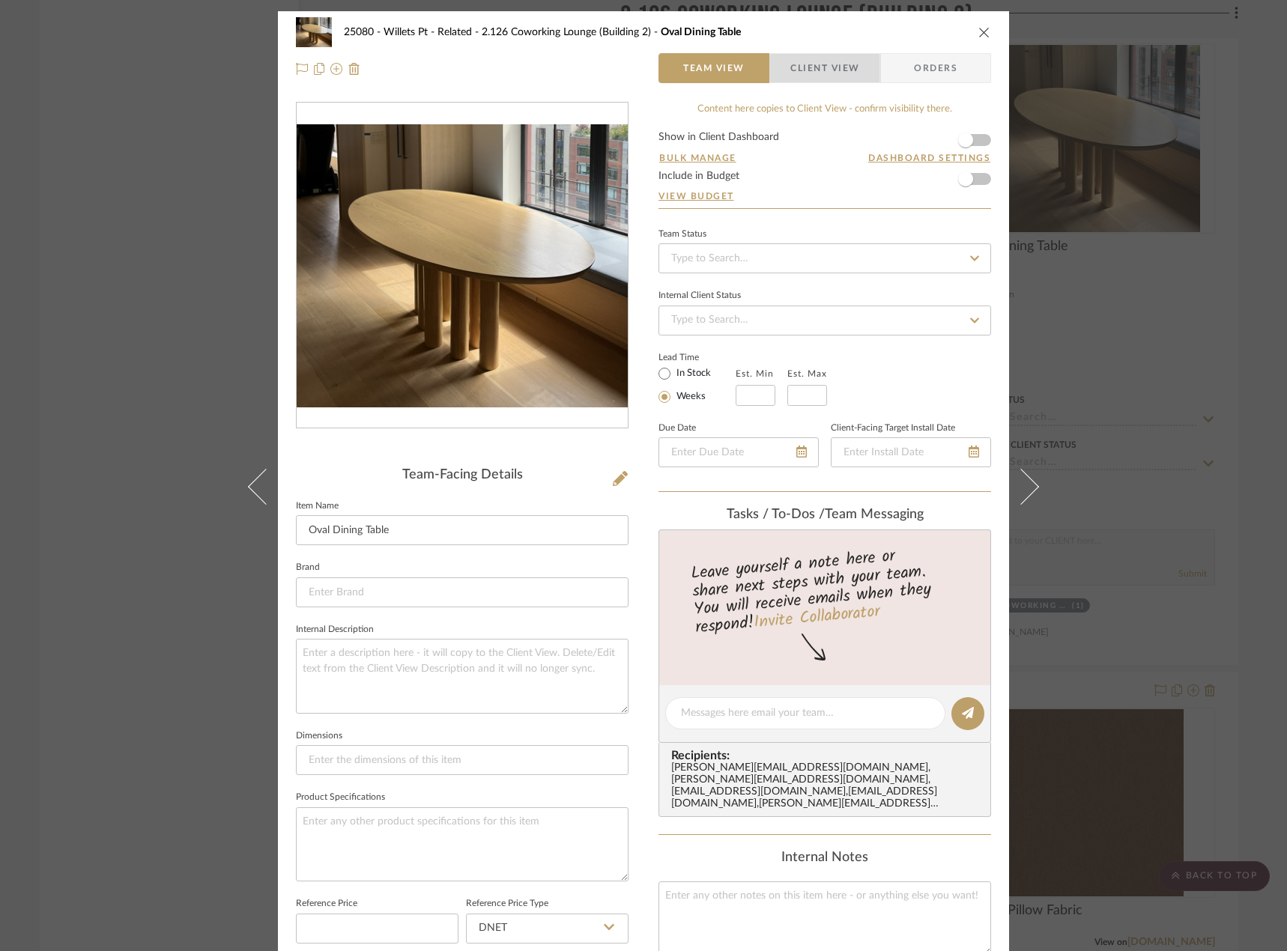
click at [836, 70] on span "Client View" at bounding box center [824, 68] width 69 height 30
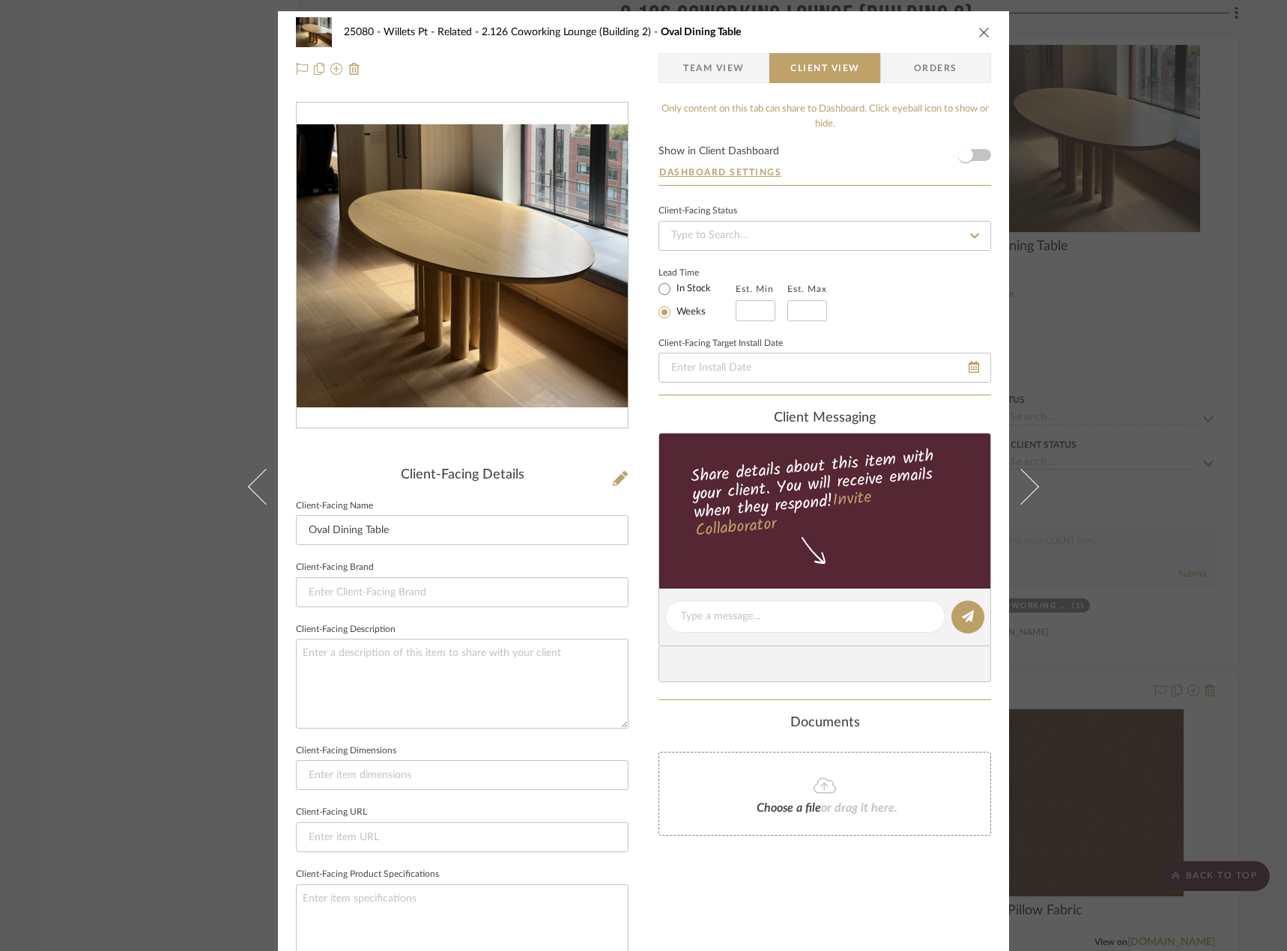
click at [726, 64] on span "Team View" at bounding box center [713, 68] width 61 height 30
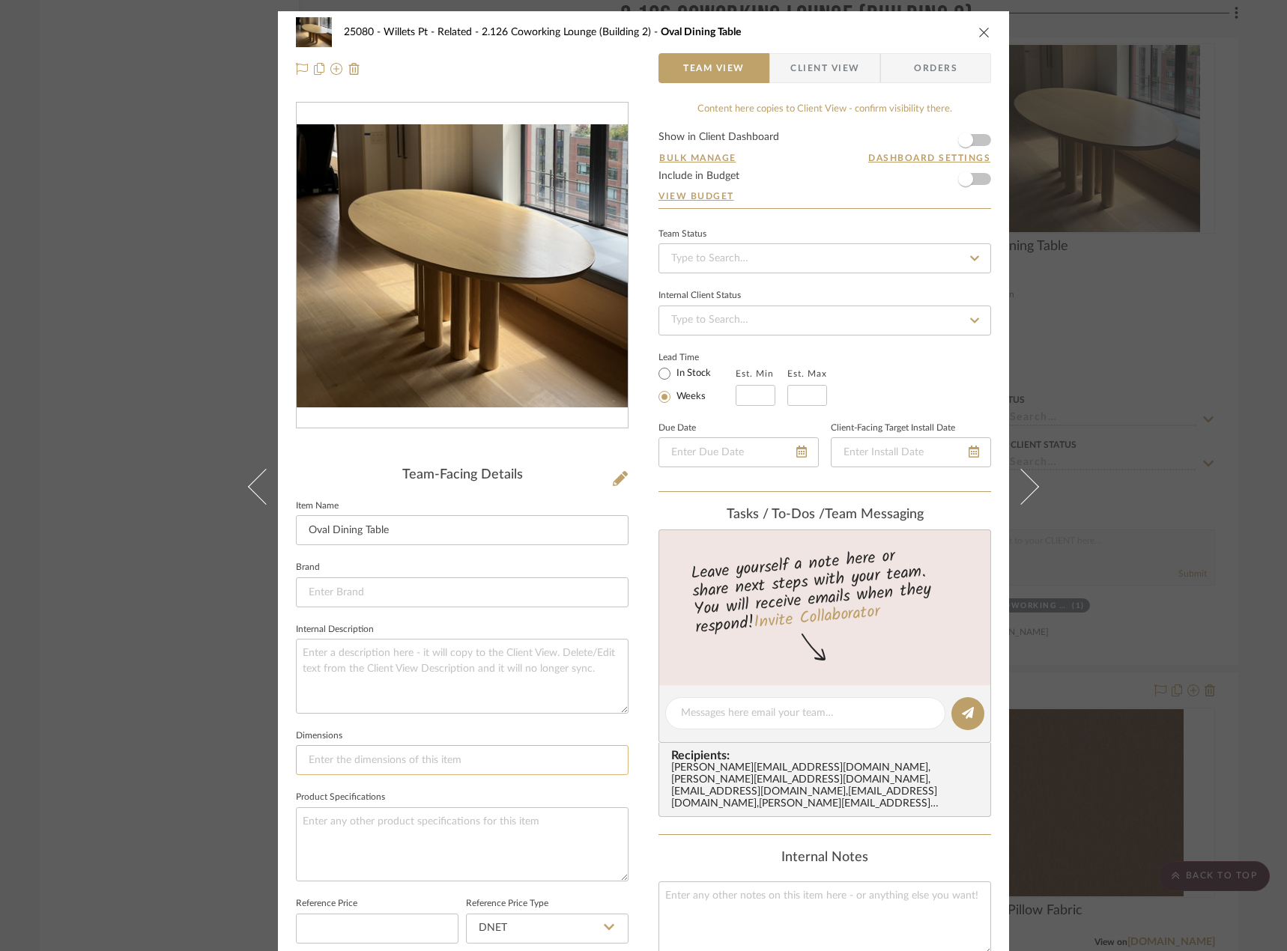
click at [377, 765] on input at bounding box center [462, 760] width 332 height 30
click at [371, 592] on input at bounding box center [462, 592] width 332 height 30
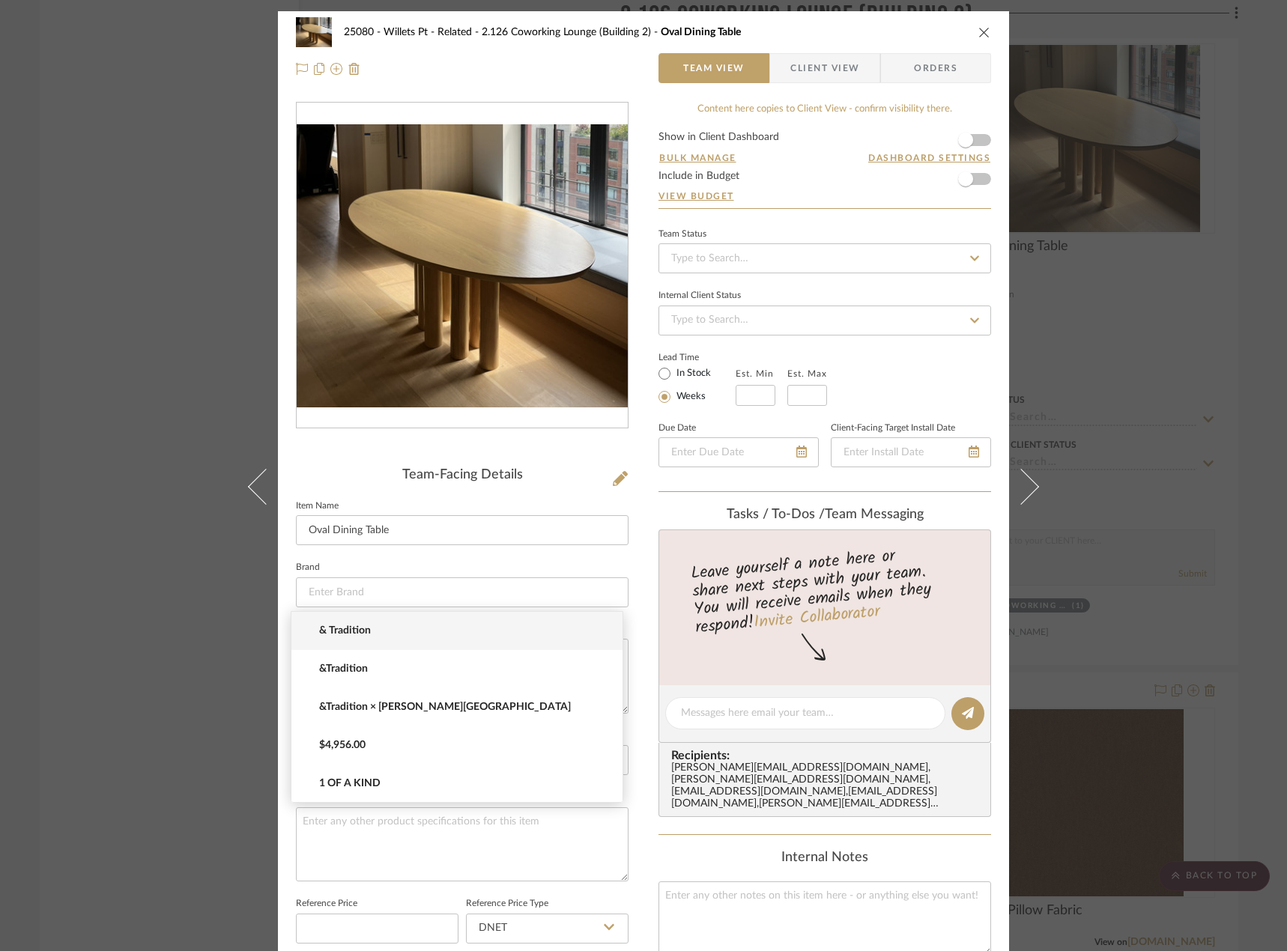
click at [448, 559] on fieldset "Brand" at bounding box center [462, 582] width 332 height 50
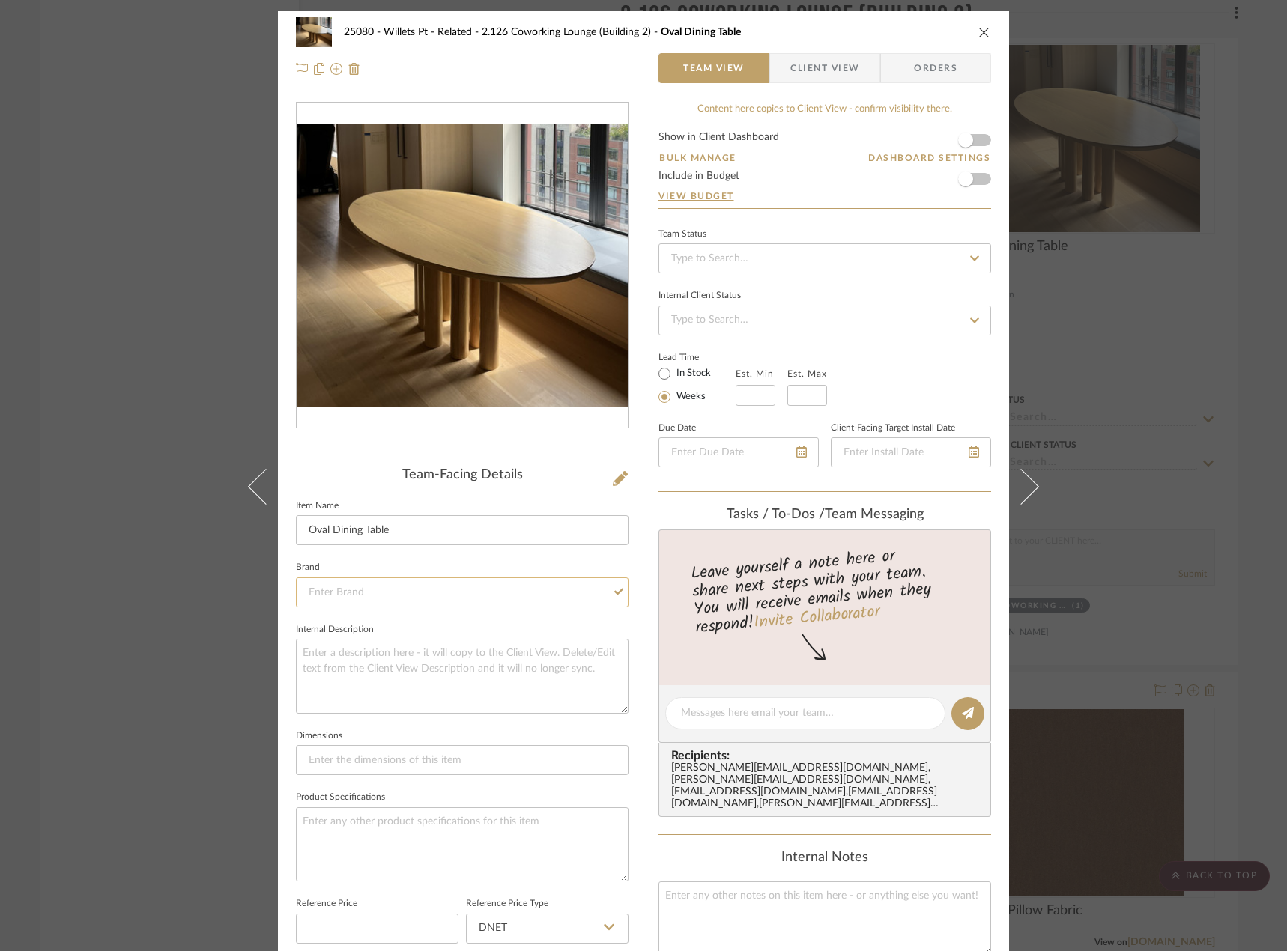
click at [325, 586] on input at bounding box center [462, 592] width 332 height 30
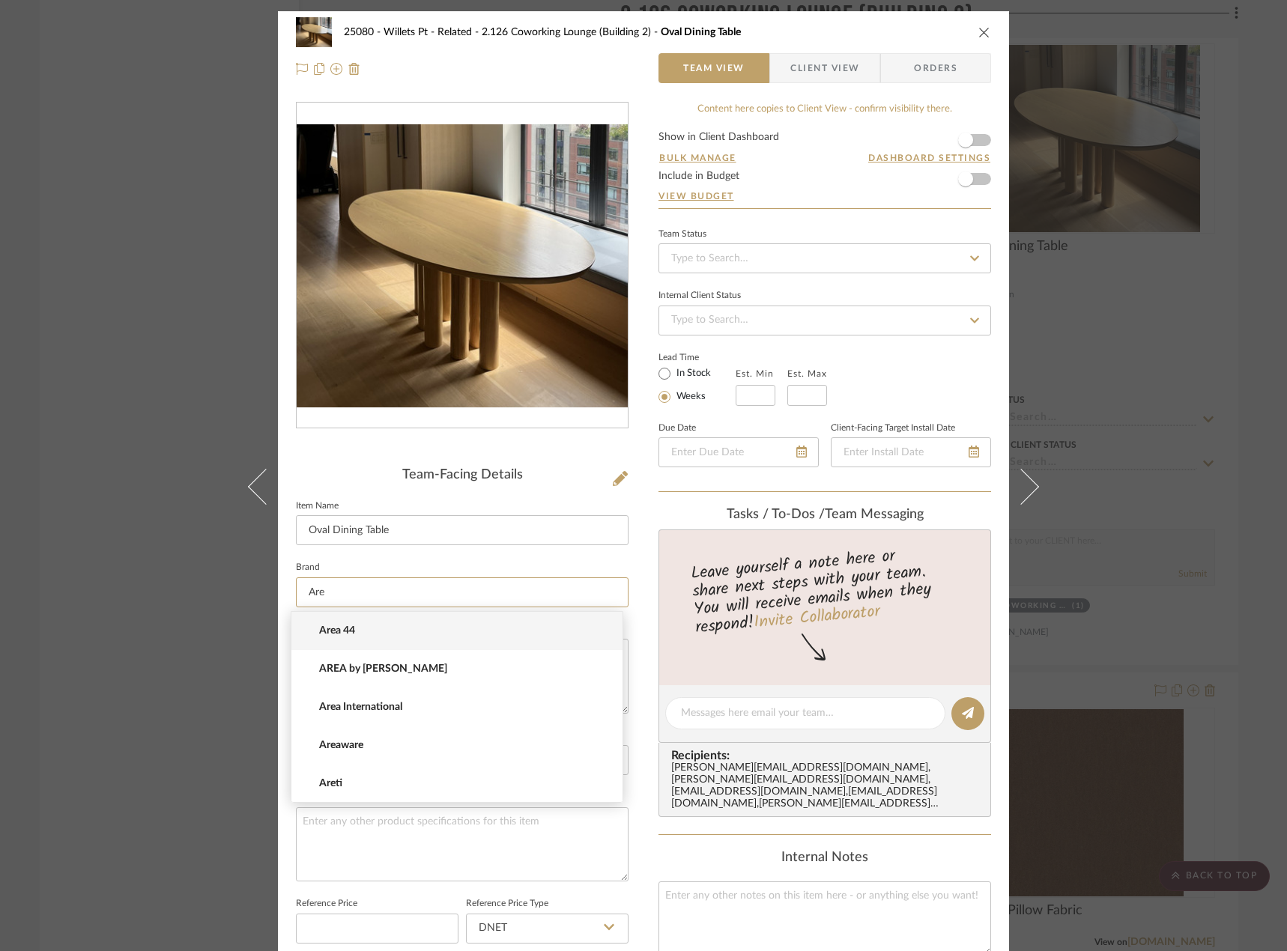
type input "Are"
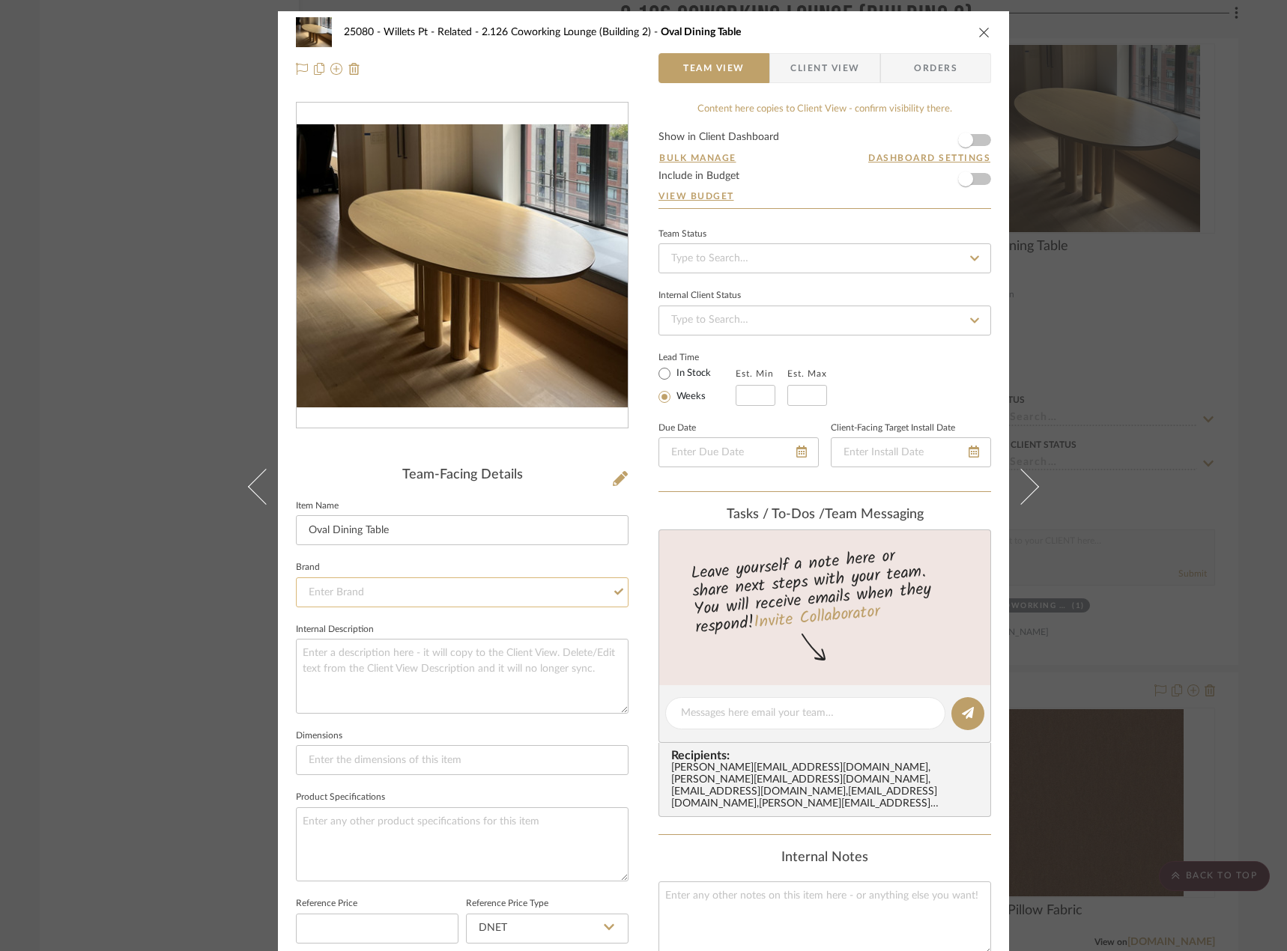
click at [356, 595] on input at bounding box center [462, 592] width 332 height 30
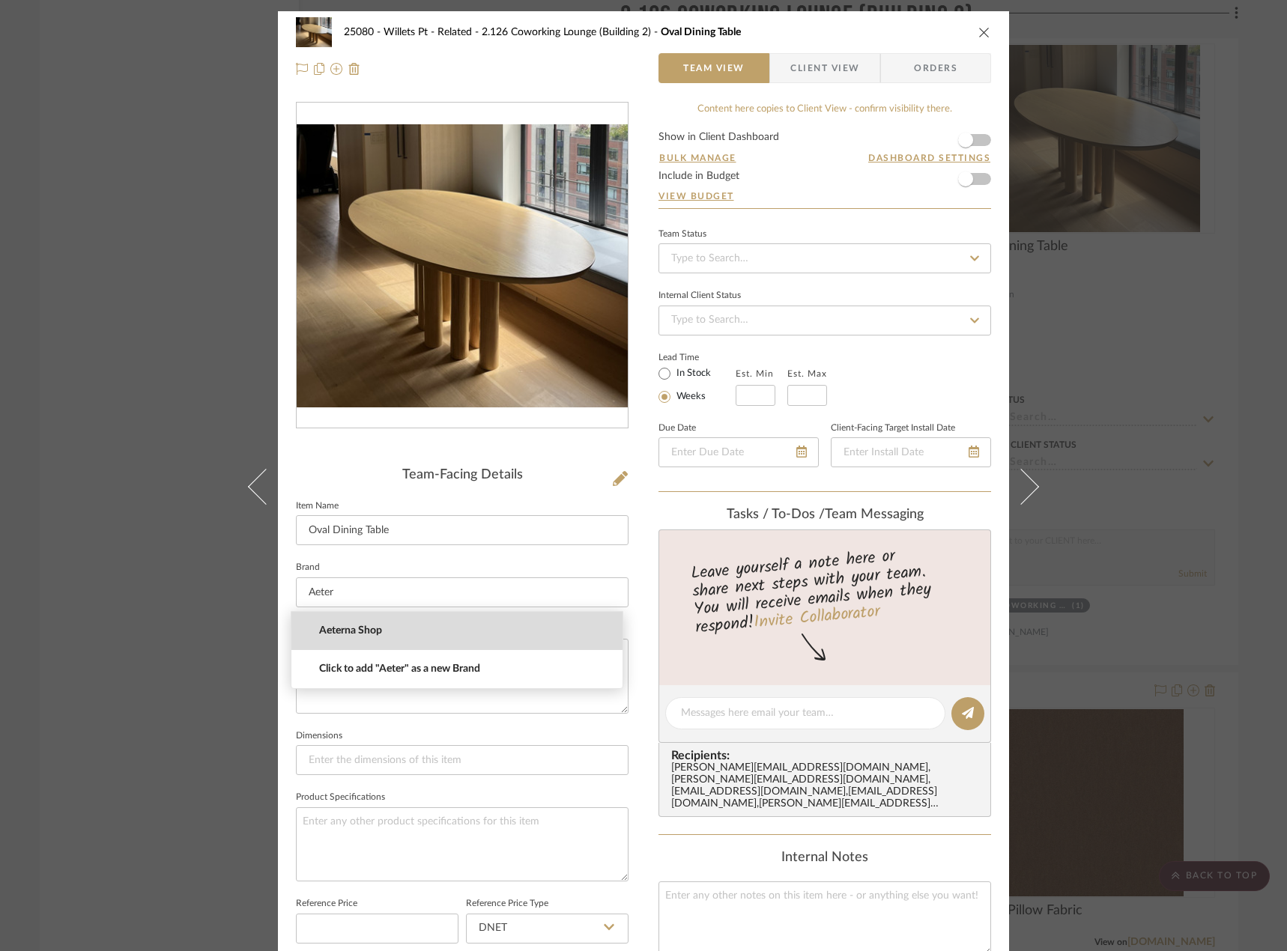
click at [377, 631] on span "Aeterna Shop" at bounding box center [463, 631] width 288 height 13
type input "Aeterna Shop"
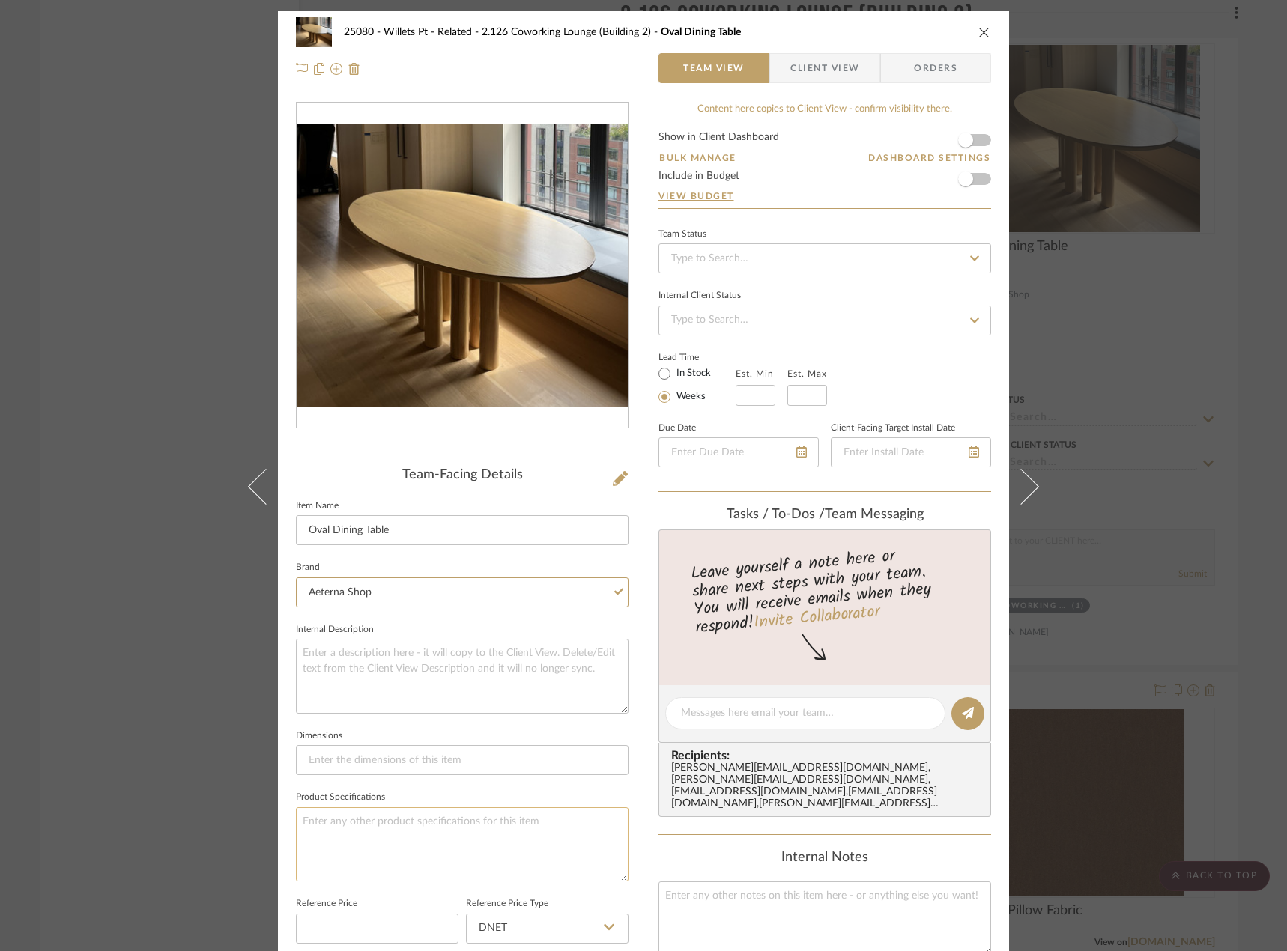
scroll to position [225, 0]
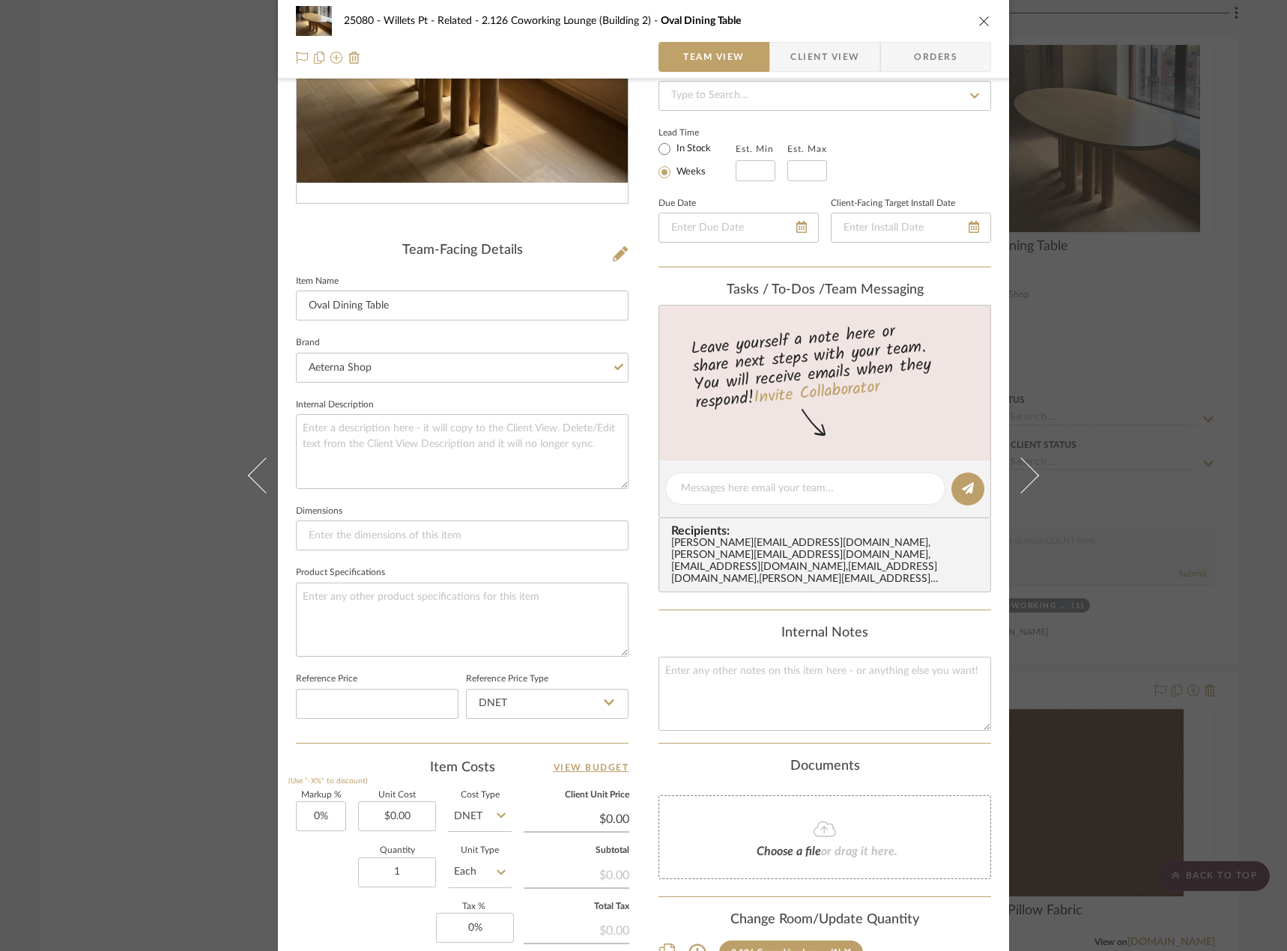
click at [374, 515] on fieldset "Dimensions" at bounding box center [462, 526] width 332 height 50
click at [369, 539] on input at bounding box center [462, 535] width 332 height 30
type input "78" L x"
click at [373, 547] on input "78" L x" at bounding box center [462, 535] width 332 height 30
click at [517, 537] on input "78" L x 42.13" D x 30" H x 1.5" [PERSON_NAME]" at bounding box center [462, 535] width 332 height 30
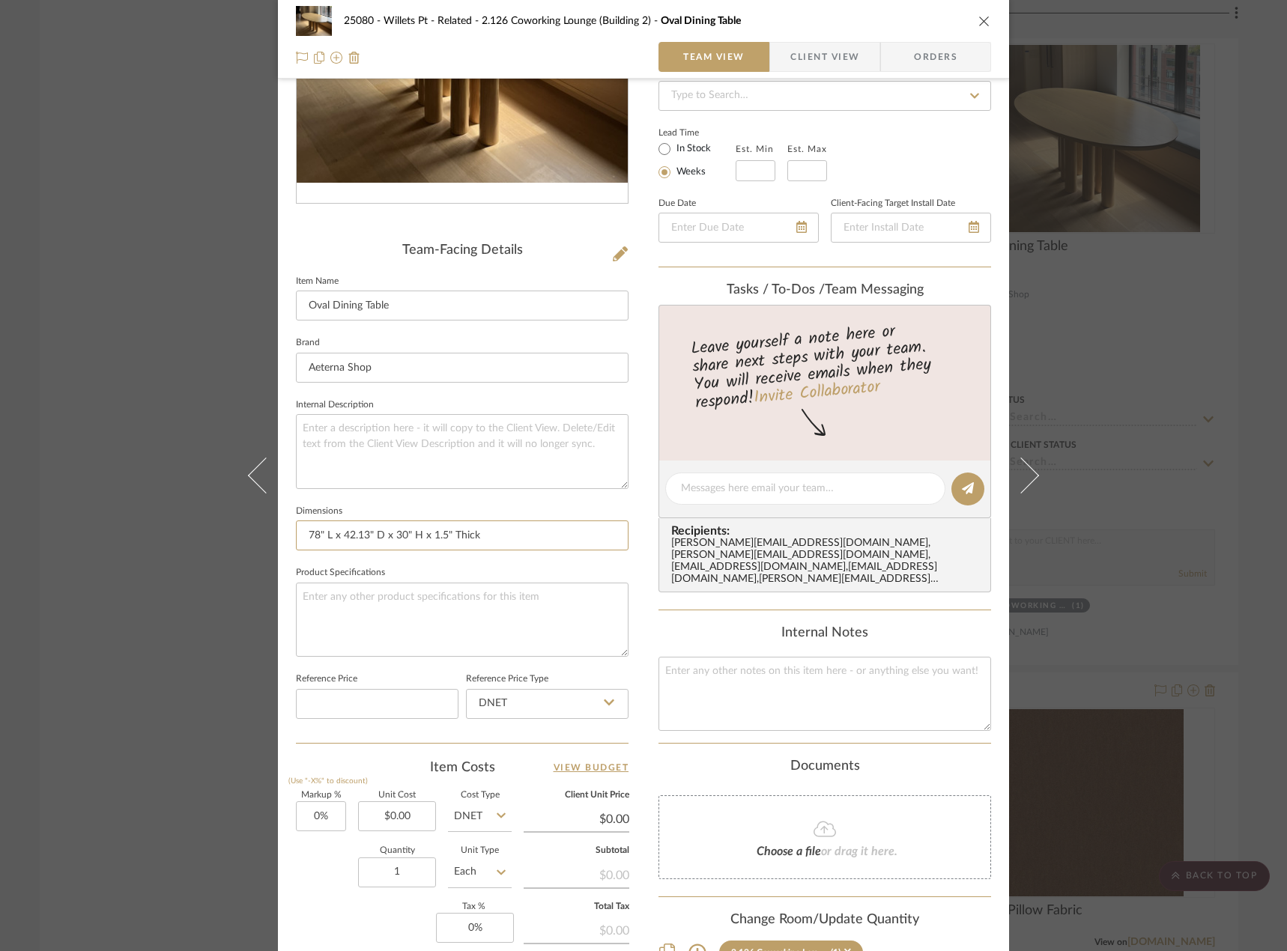
type input "78" L x 42.13" D x 30" H x 1.5" Thick"
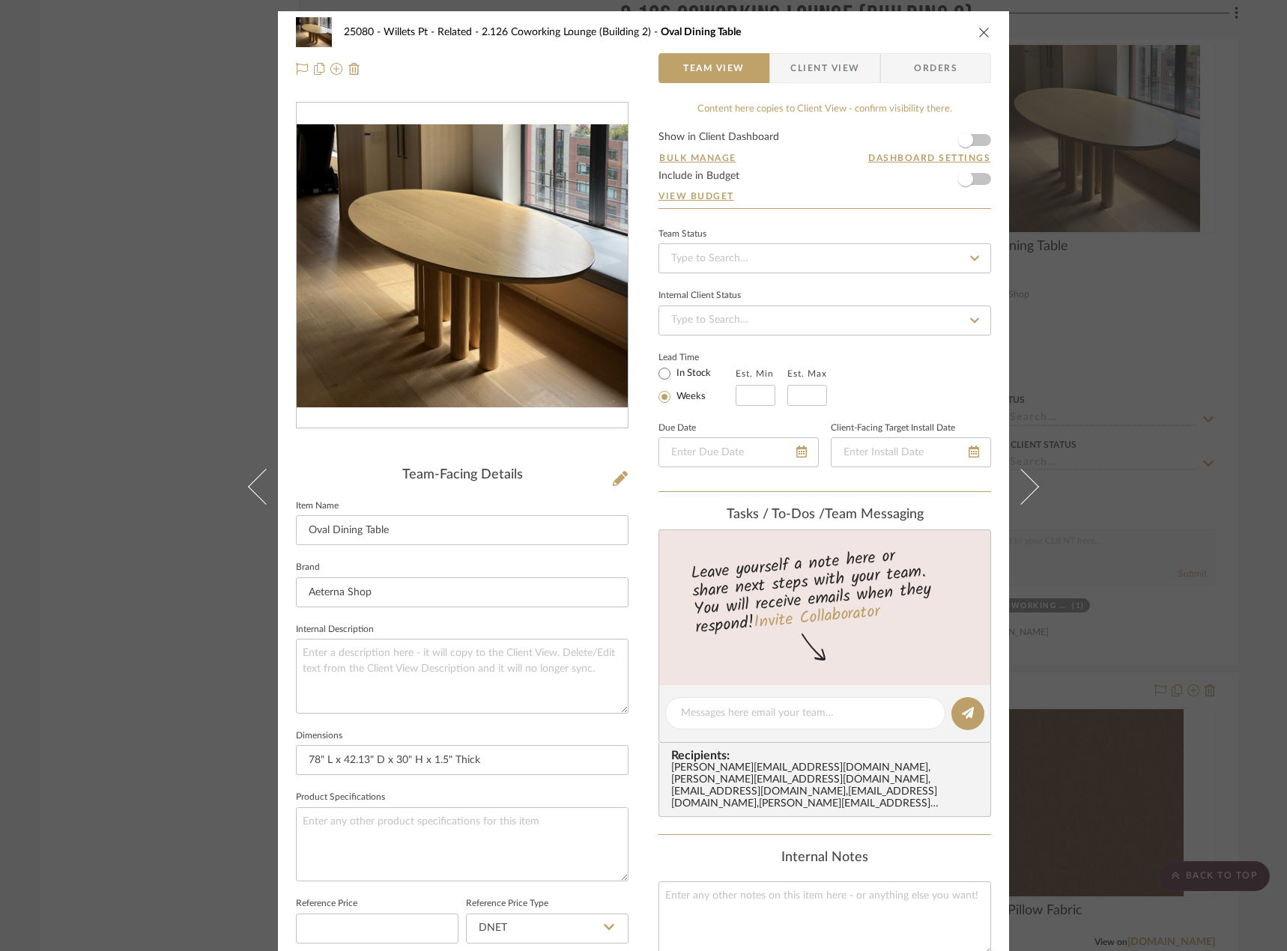
drag, startPoint x: 77, startPoint y: 257, endPoint x: 91, endPoint y: 255, distance: 14.3
click at [77, 257] on div "25080 - Willets Pt - Related 2.126 Coworking Lounge (Building 2) Oval Dining Ta…" at bounding box center [643, 475] width 1287 height 951
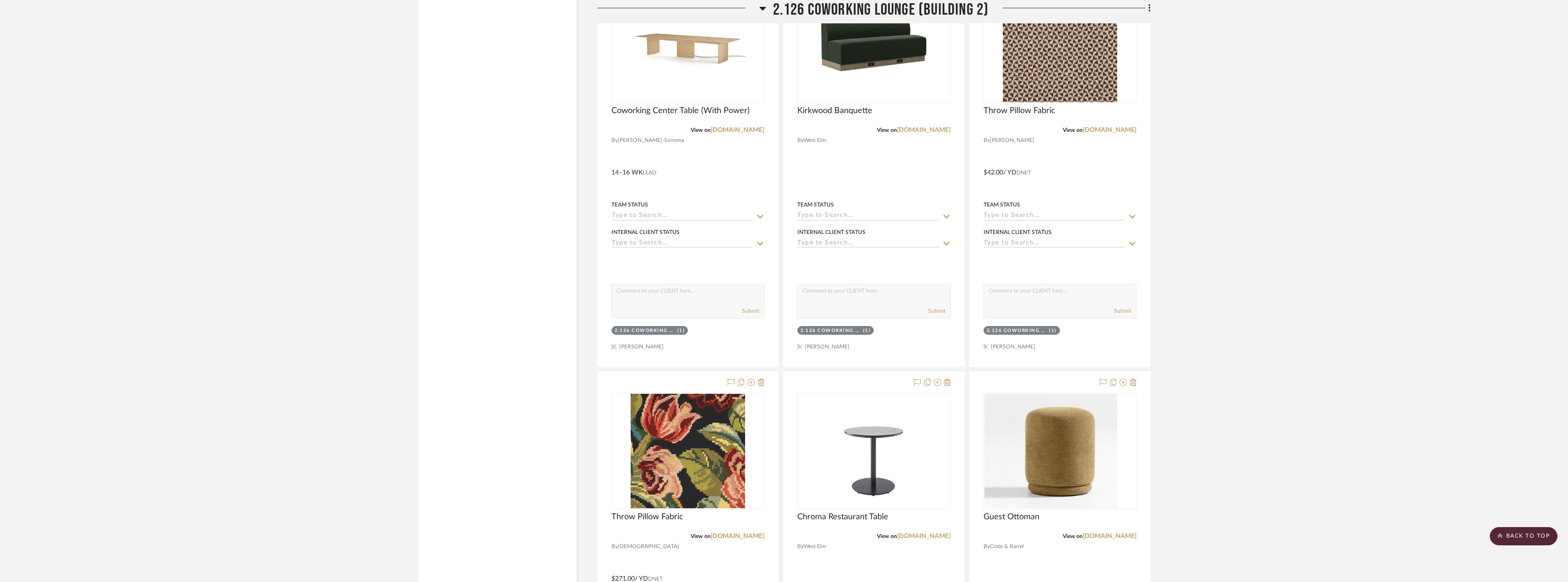
scroll to position [1511, 0]
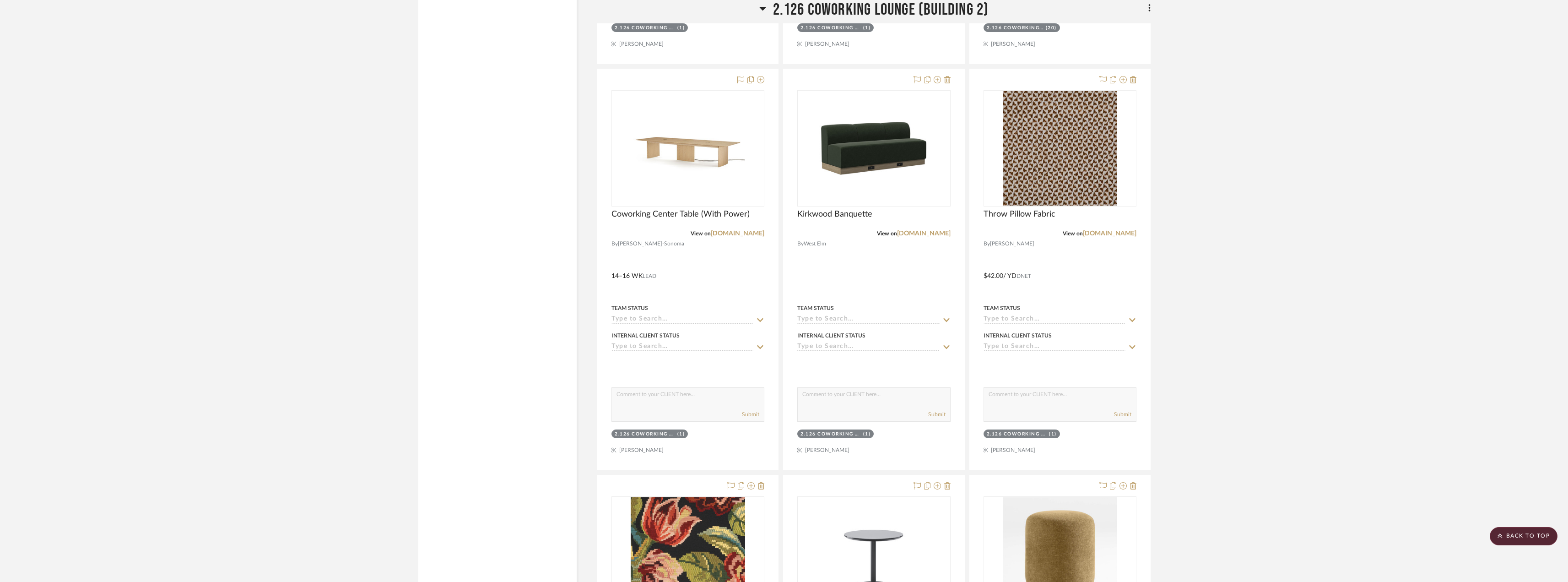
drag, startPoint x: 1542, startPoint y: 539, endPoint x: 1468, endPoint y: 471, distance: 100.5
click at [1542, 535] on scroll-to-top-button "BACK TO TOP" at bounding box center [1523, 536] width 68 height 18
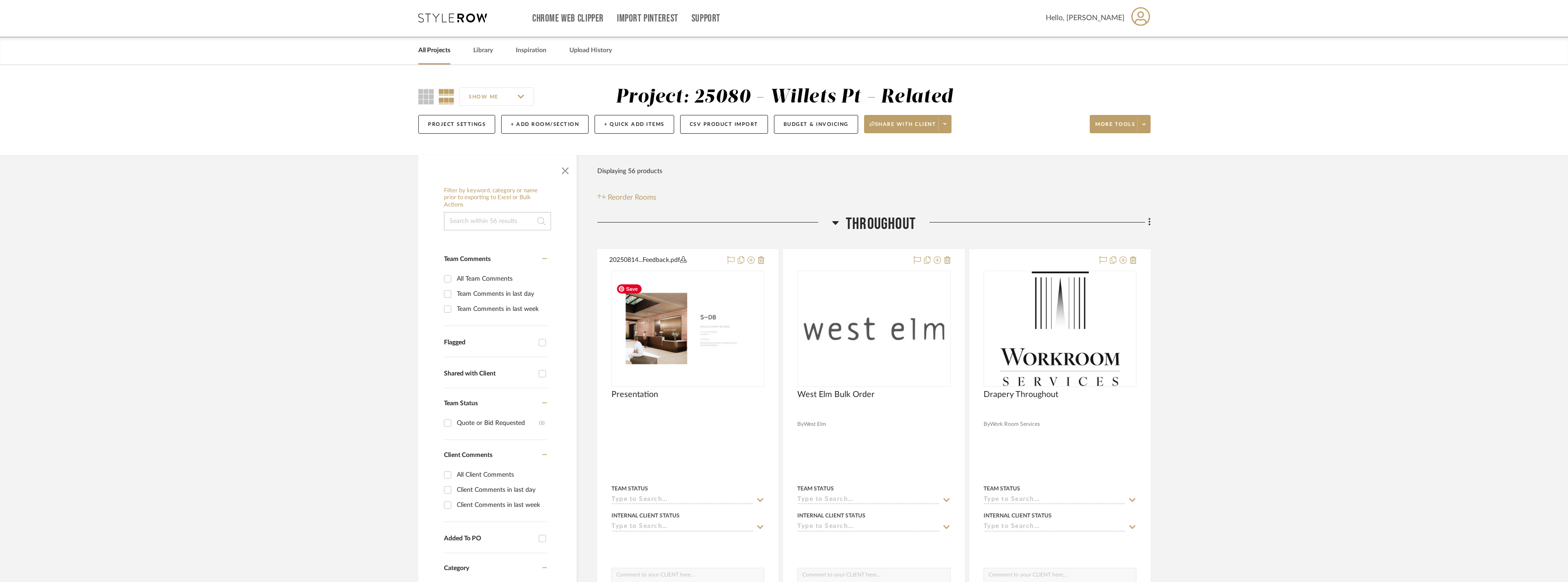
scroll to position [0, 0]
click at [442, 52] on link "All Projects" at bounding box center [434, 51] width 32 height 12
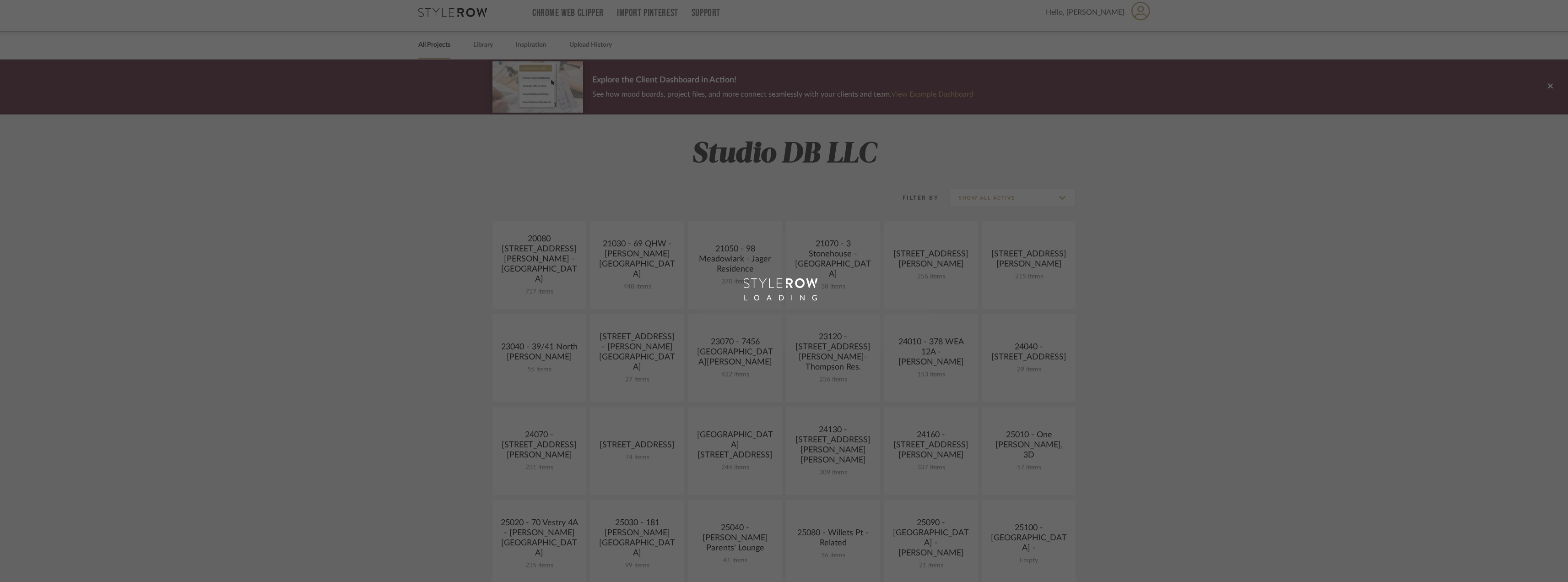
scroll to position [320, 0]
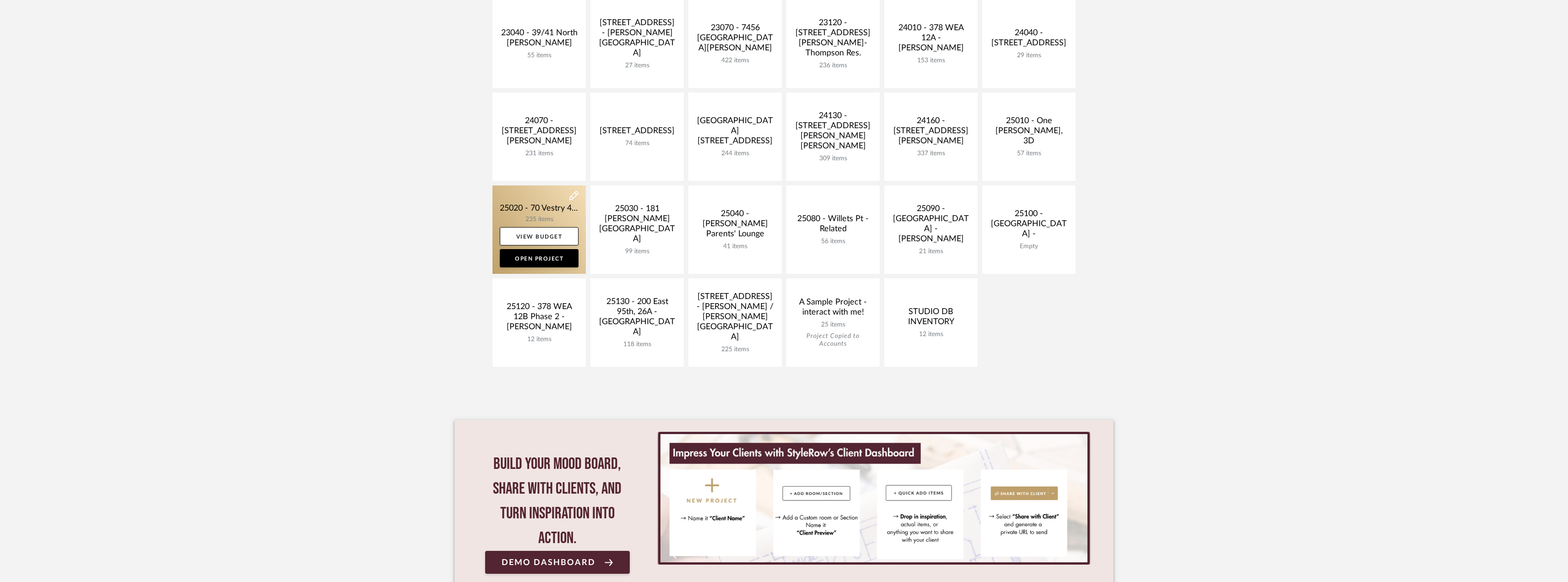
click at [533, 195] on link at bounding box center [539, 229] width 93 height 89
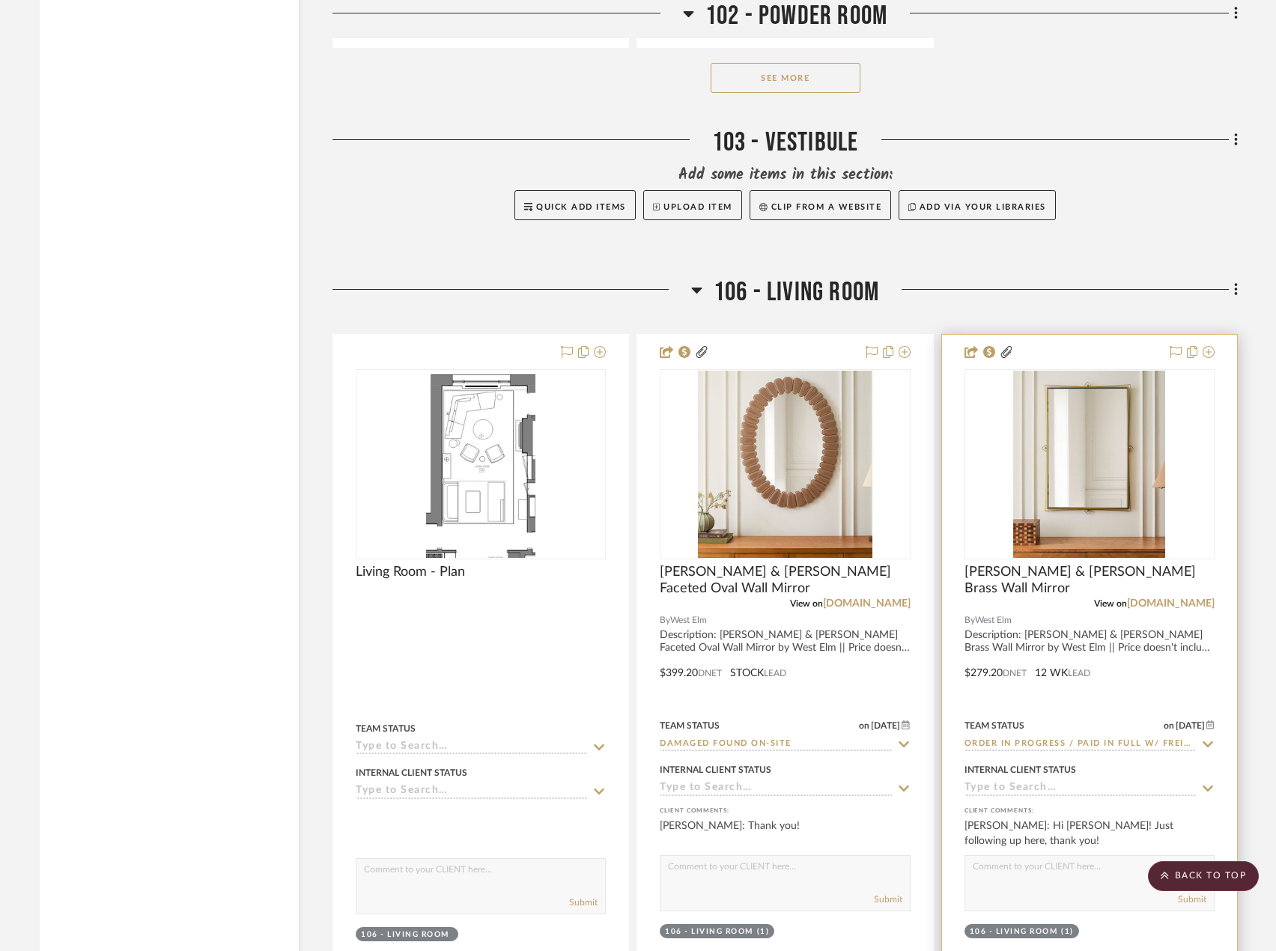
scroll to position [6140, 0]
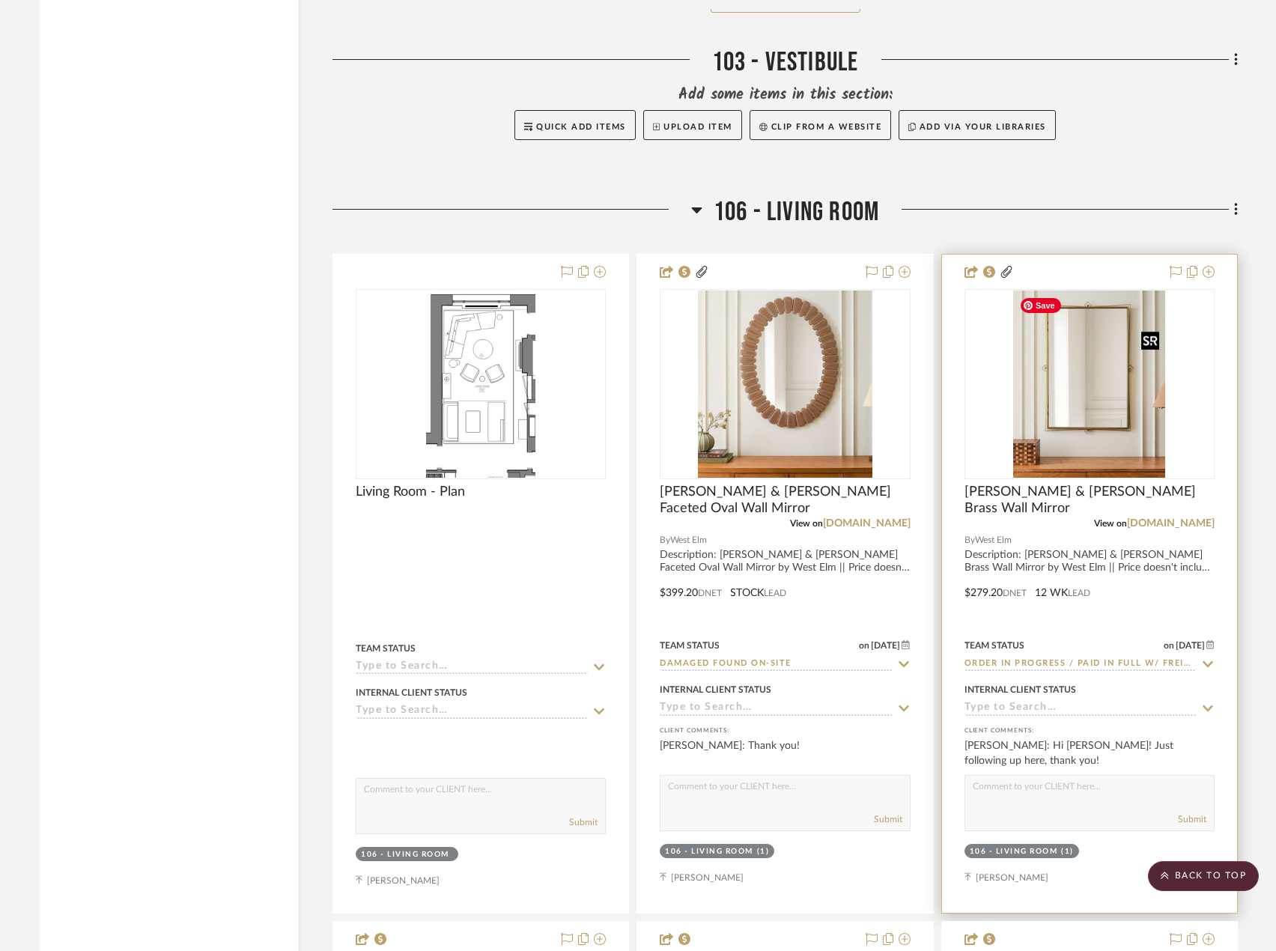
click at [1047, 377] on img "0" at bounding box center [1089, 384] width 152 height 187
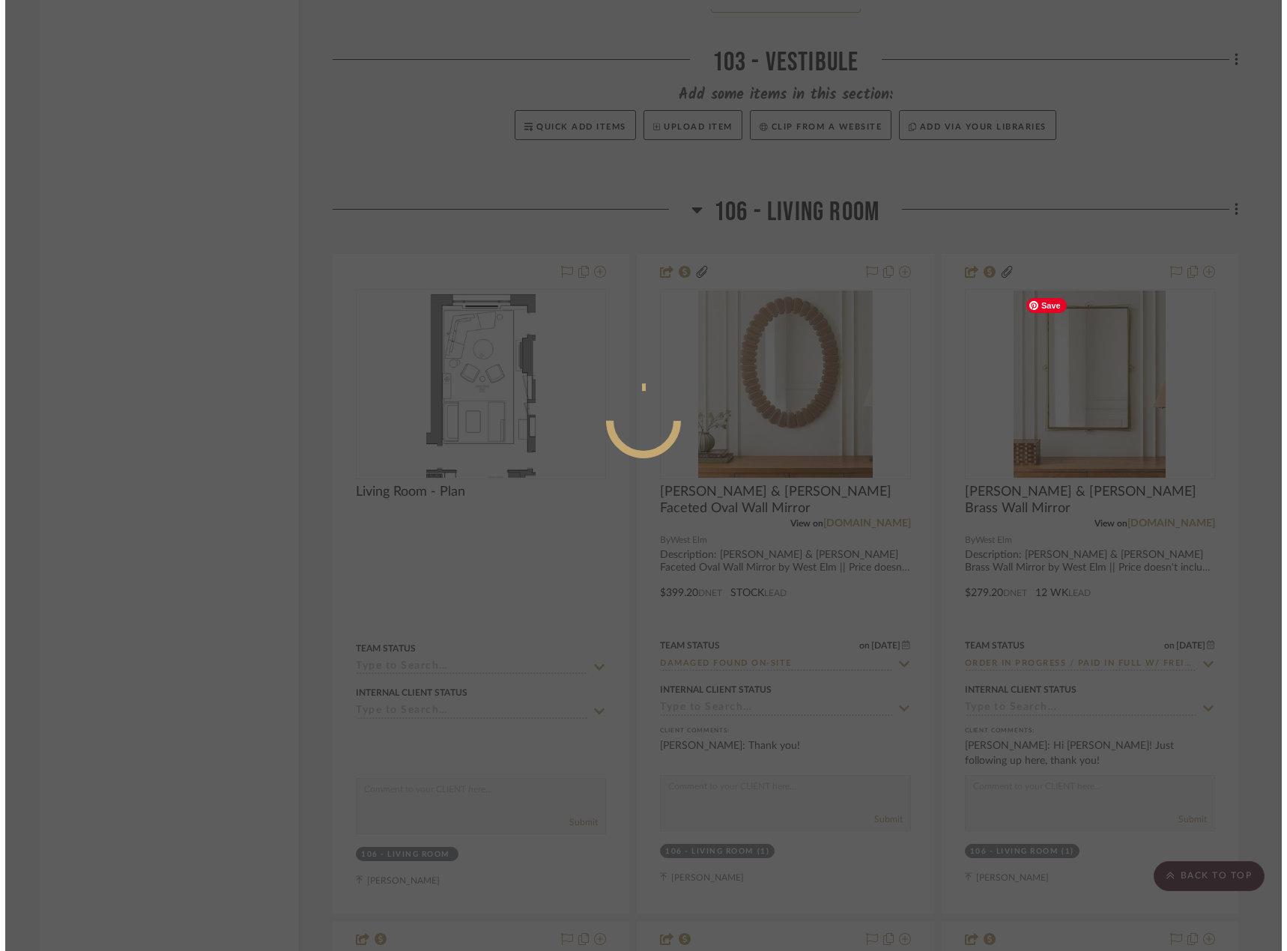
scroll to position [0, 0]
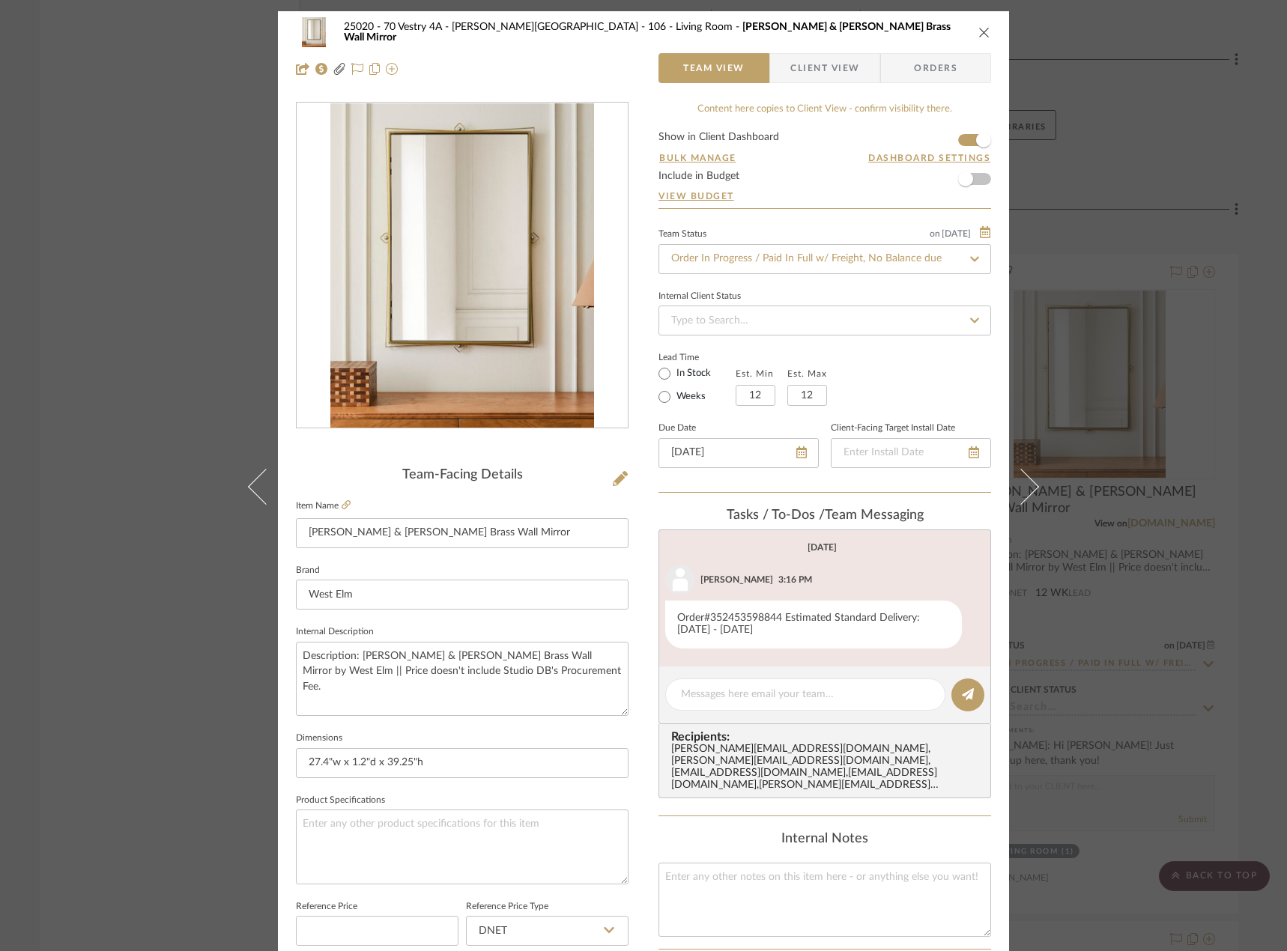
click at [806, 79] on span "Client View" at bounding box center [824, 68] width 69 height 30
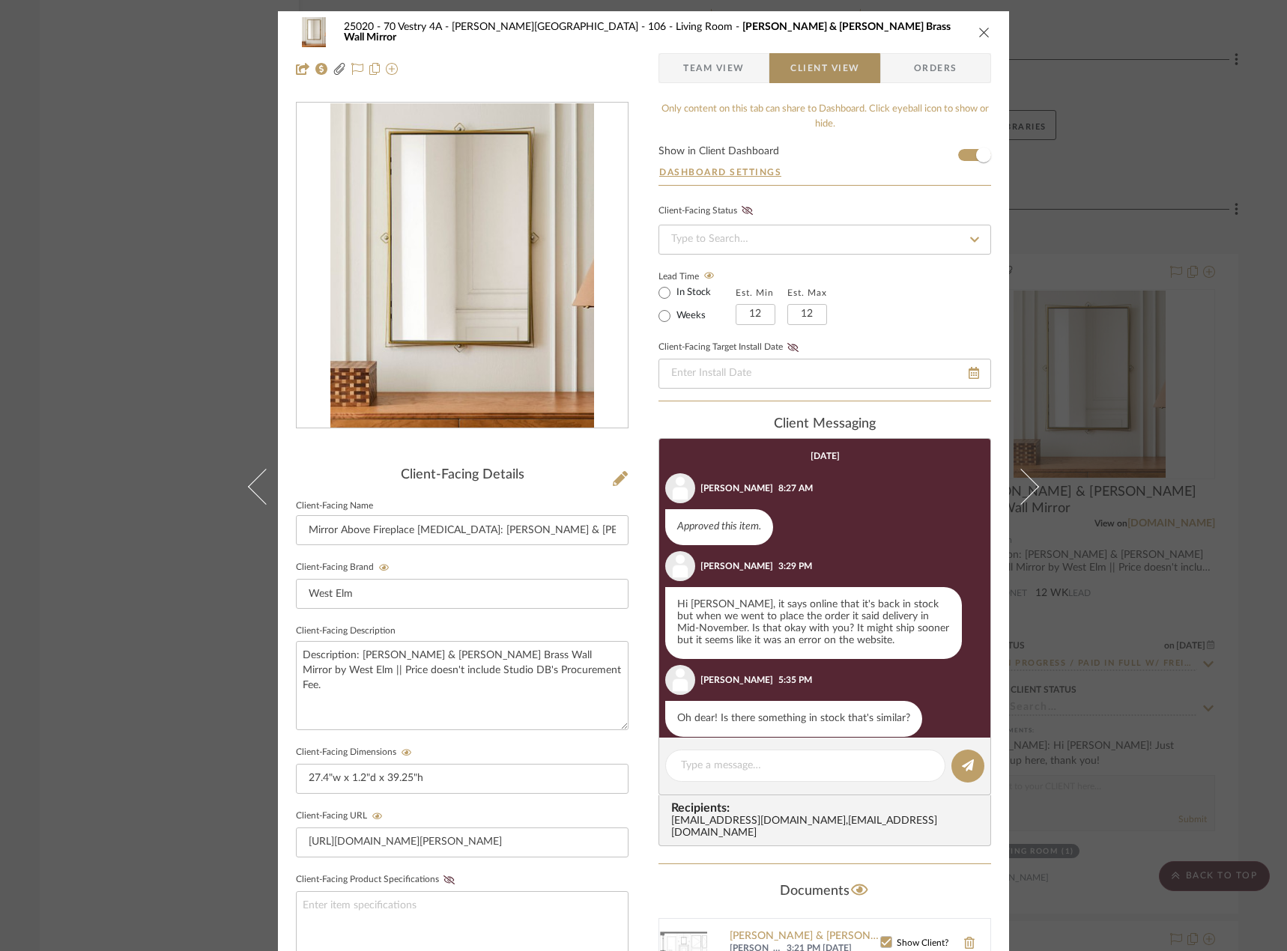
scroll to position [124, 0]
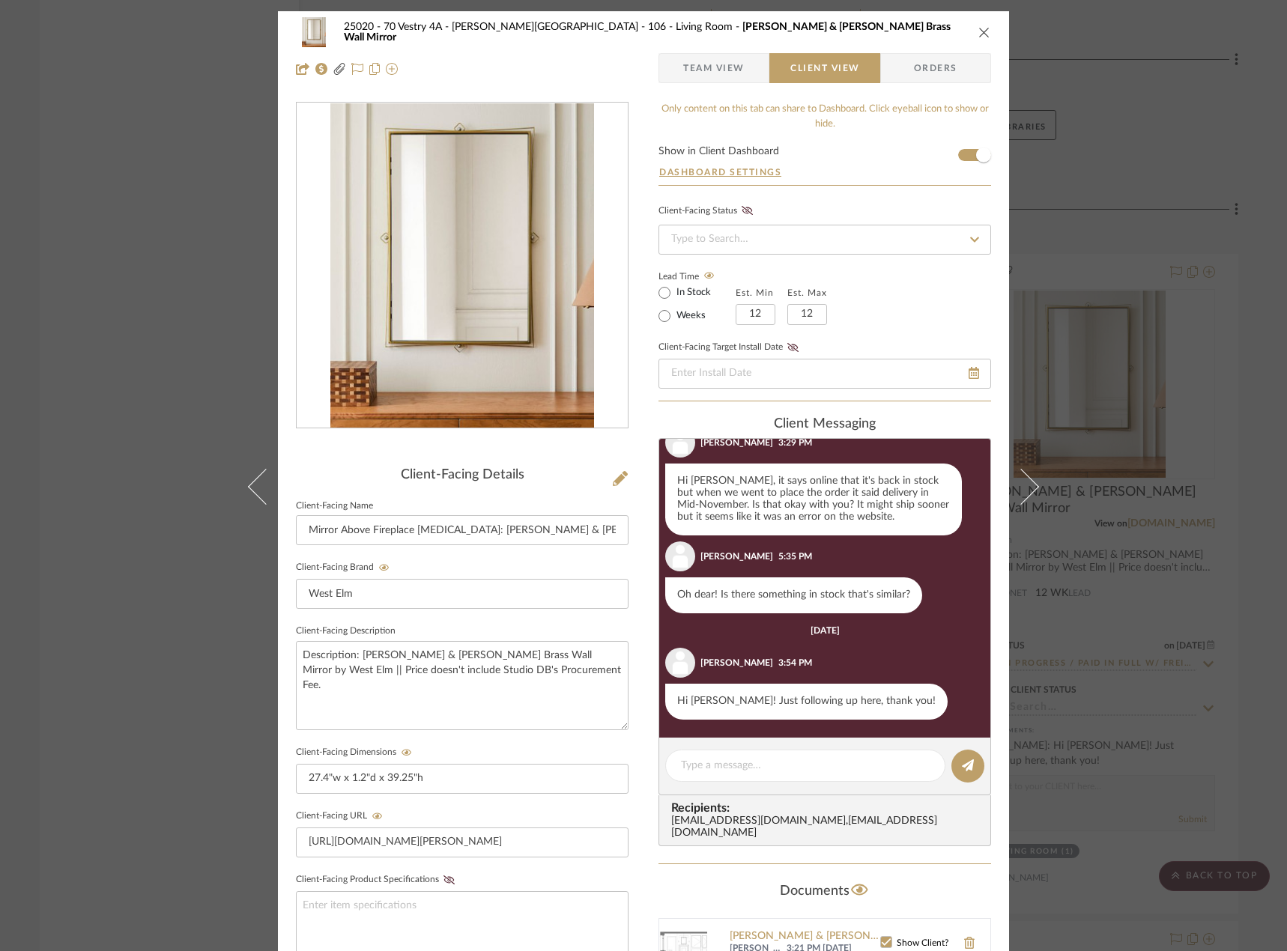
click at [118, 387] on div "25020 - 70 Vestry 4A - [PERSON_NAME] 106 - Living Room [PERSON_NAME] & [PERSON_…" at bounding box center [643, 475] width 1287 height 951
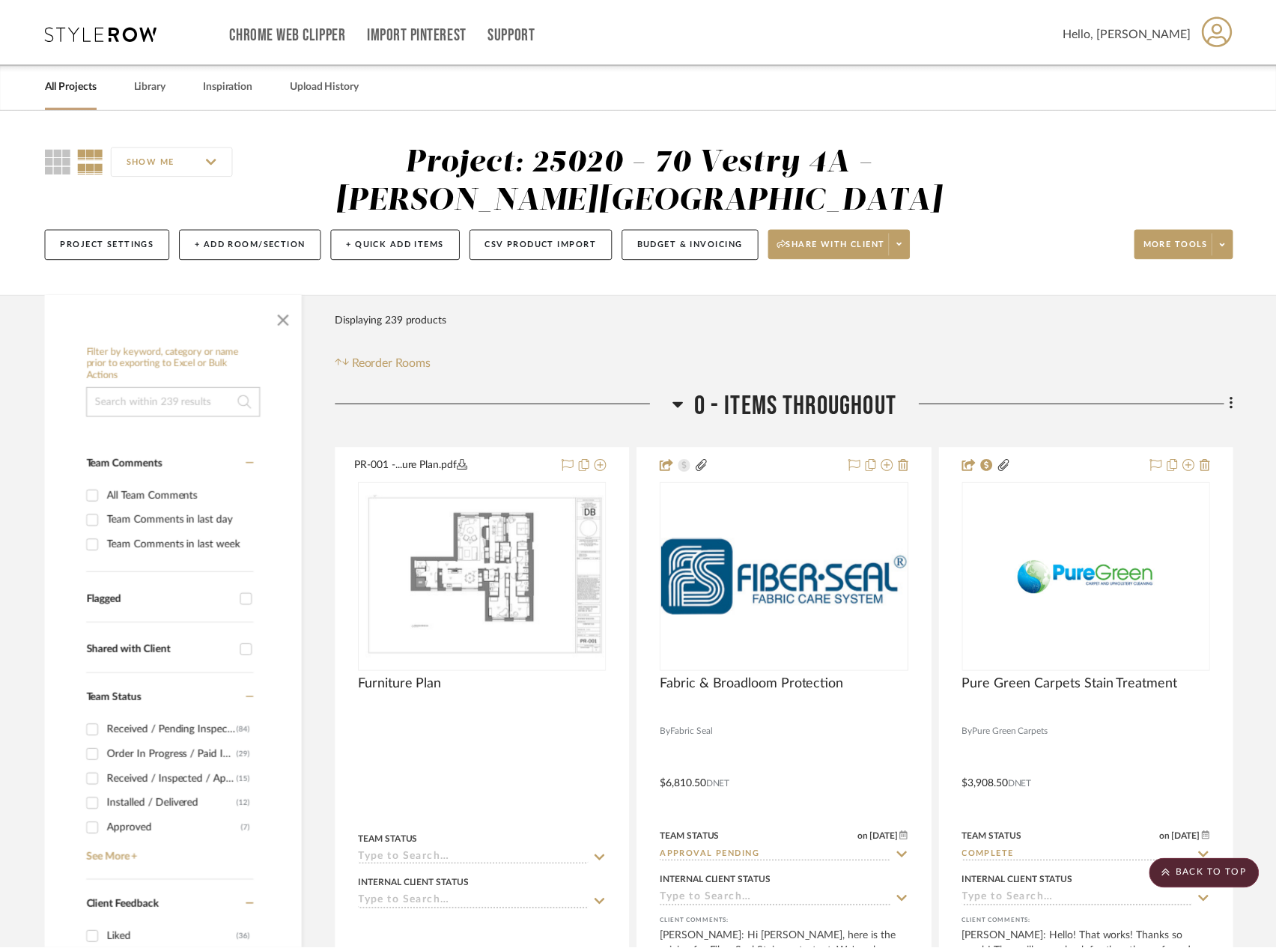
scroll to position [6140, 0]
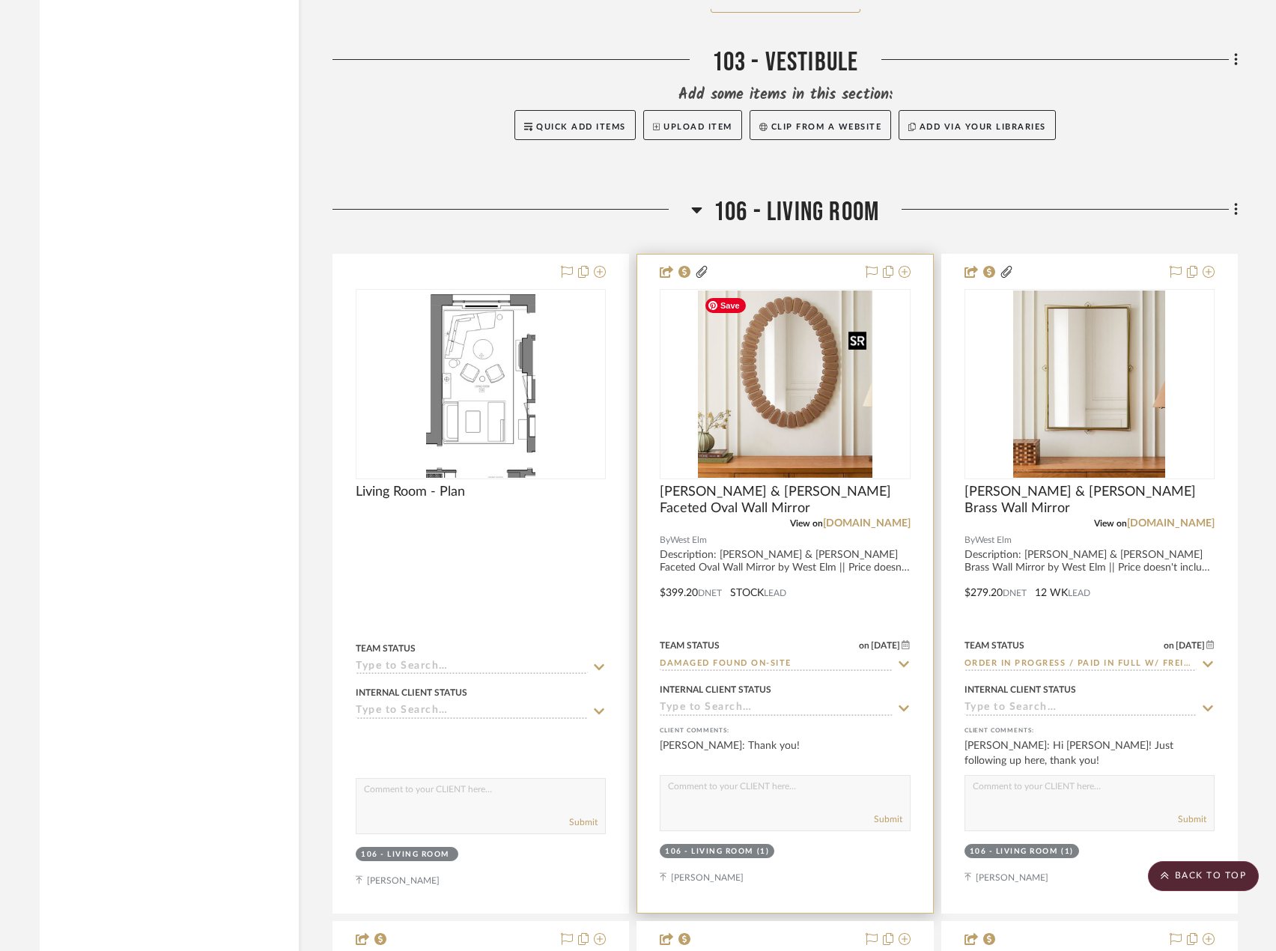
click at [792, 445] on img "0" at bounding box center [785, 384] width 175 height 187
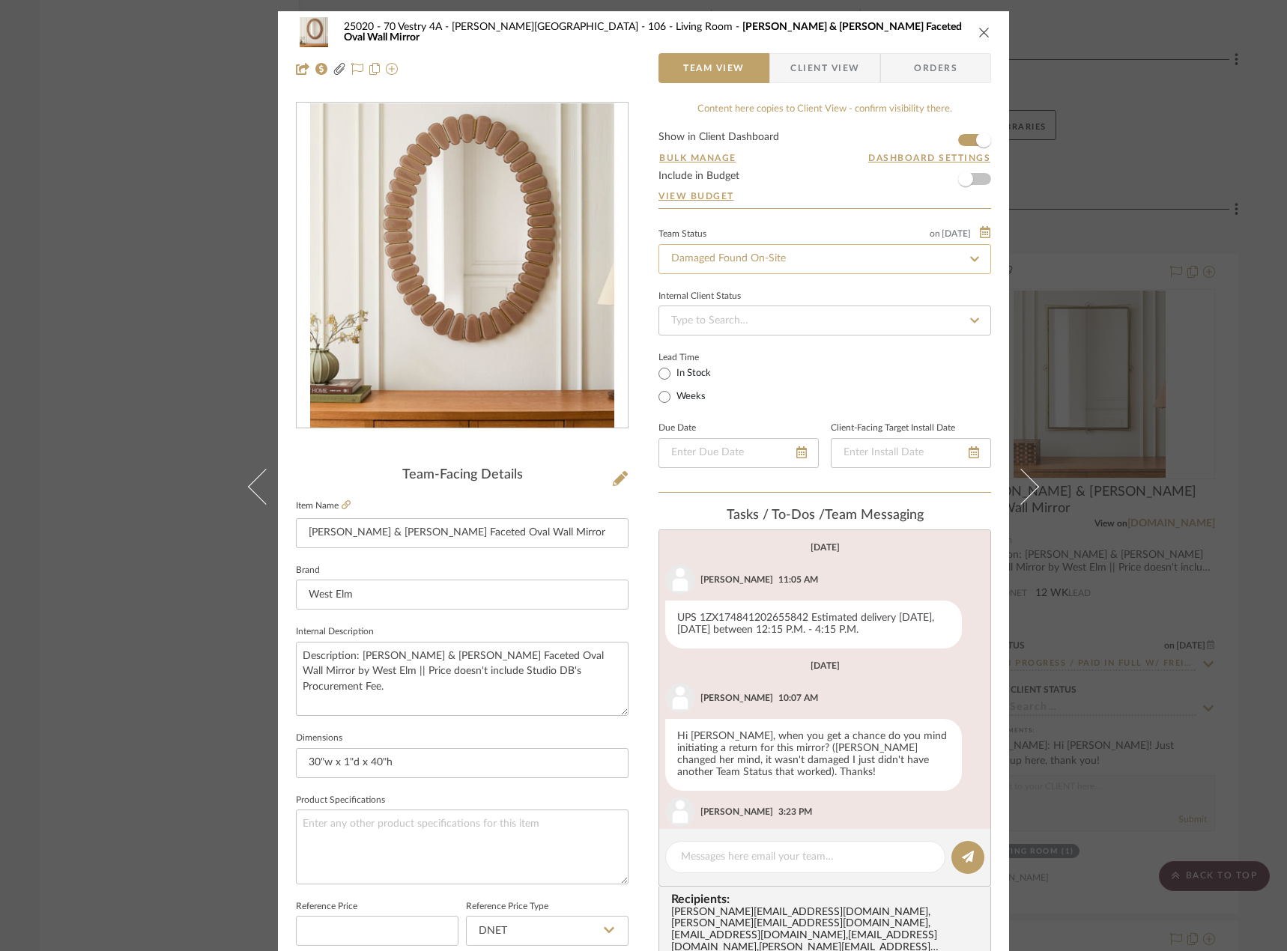
scroll to position [148, 0]
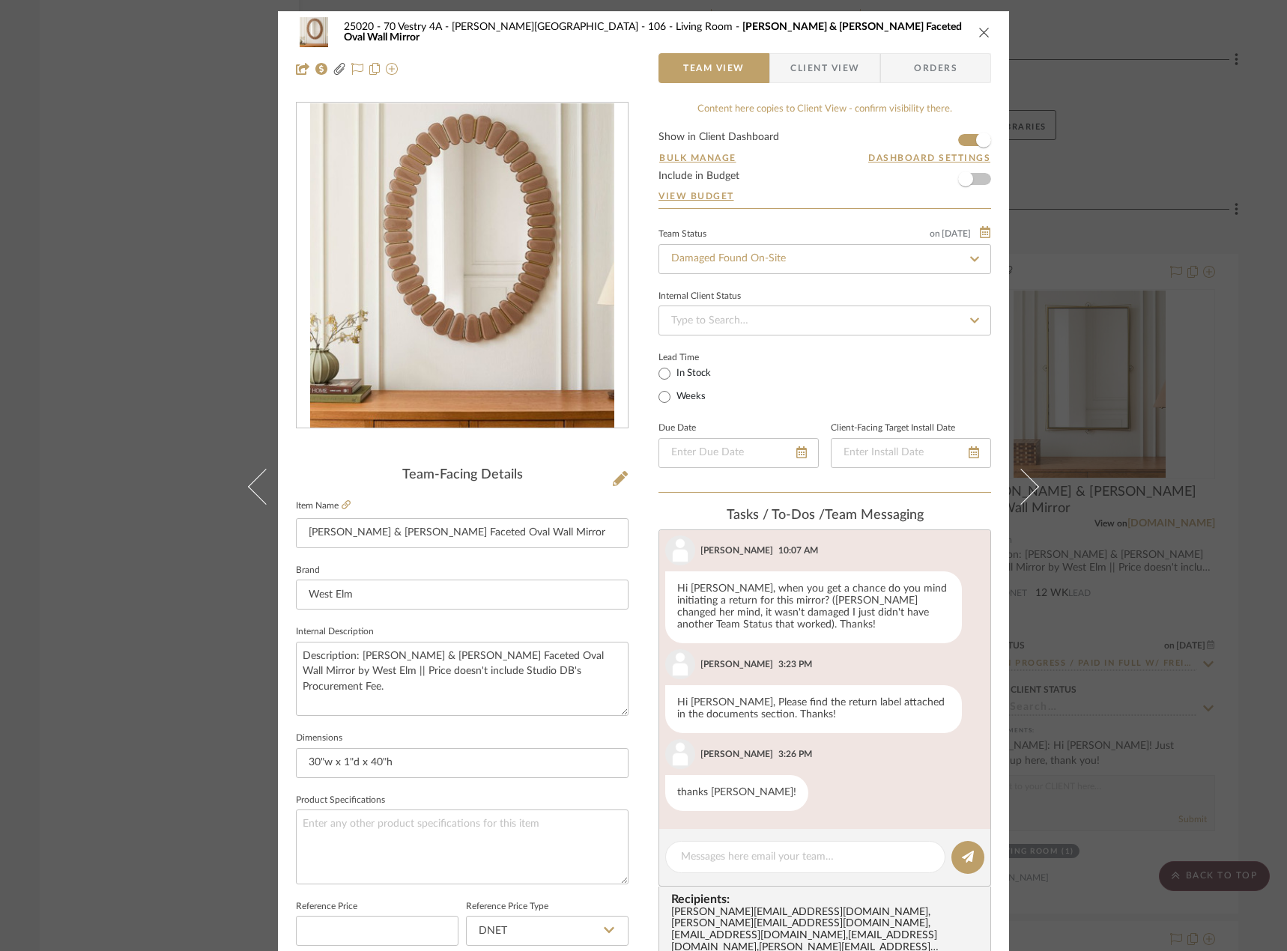
click at [826, 76] on span "Client View" at bounding box center [824, 68] width 69 height 30
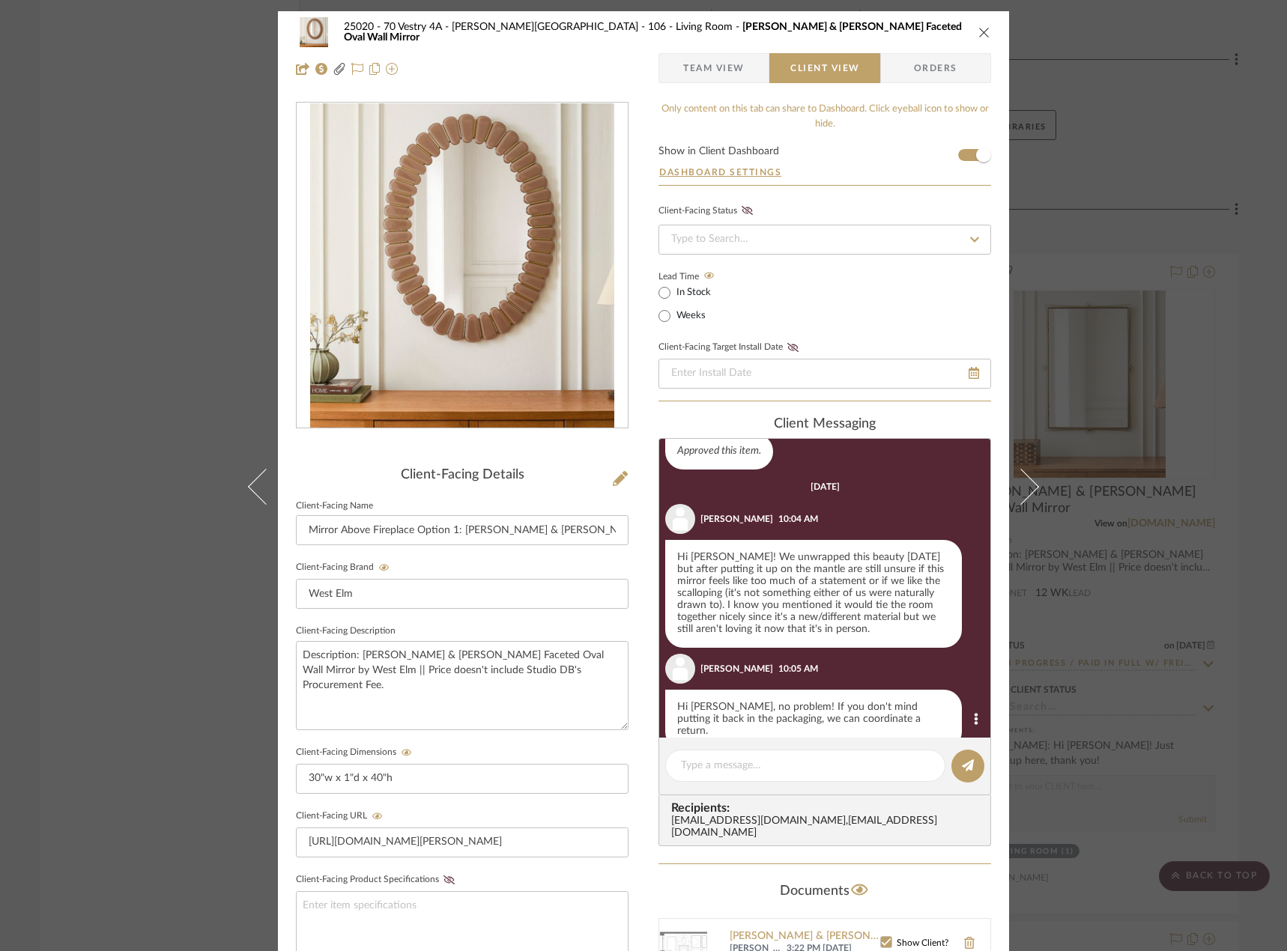
scroll to position [241, 0]
click at [103, 304] on div "25020 - 70 Vestry 4A - [PERSON_NAME] 106 - Living Room [PERSON_NAME] & [PERSON_…" at bounding box center [643, 475] width 1287 height 951
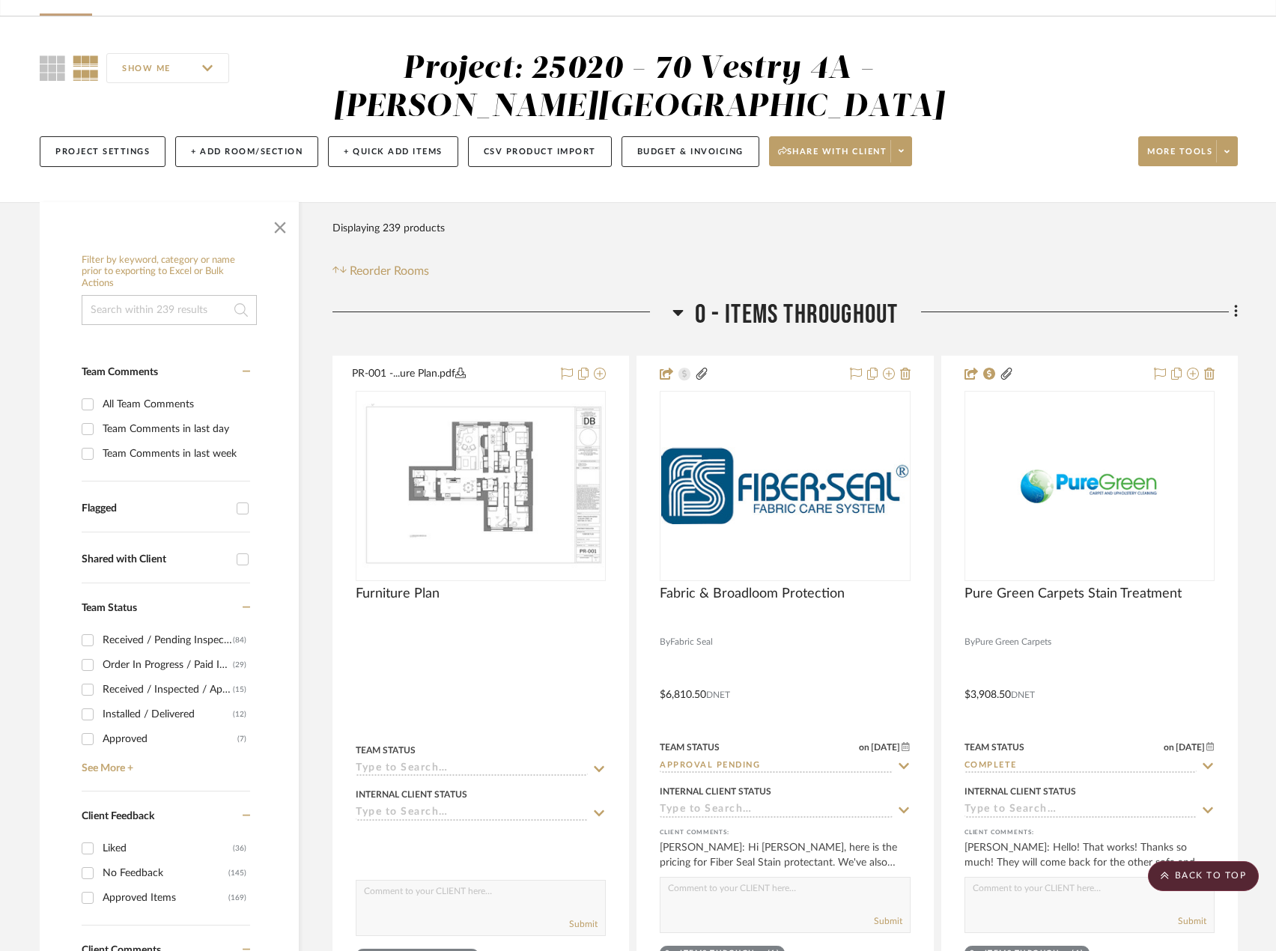
scroll to position [0, 0]
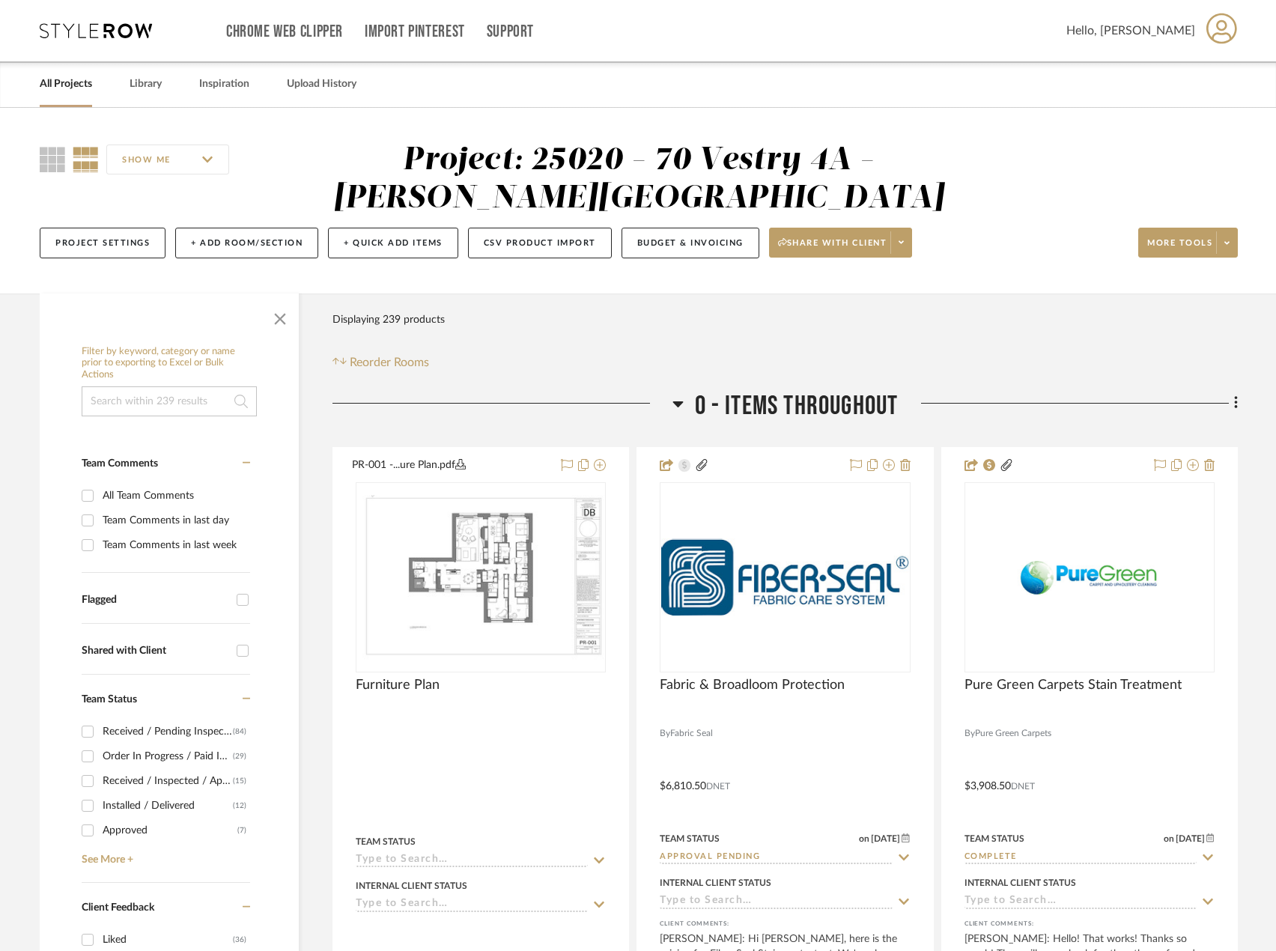
click at [73, 86] on link "All Projects" at bounding box center [66, 84] width 52 height 20
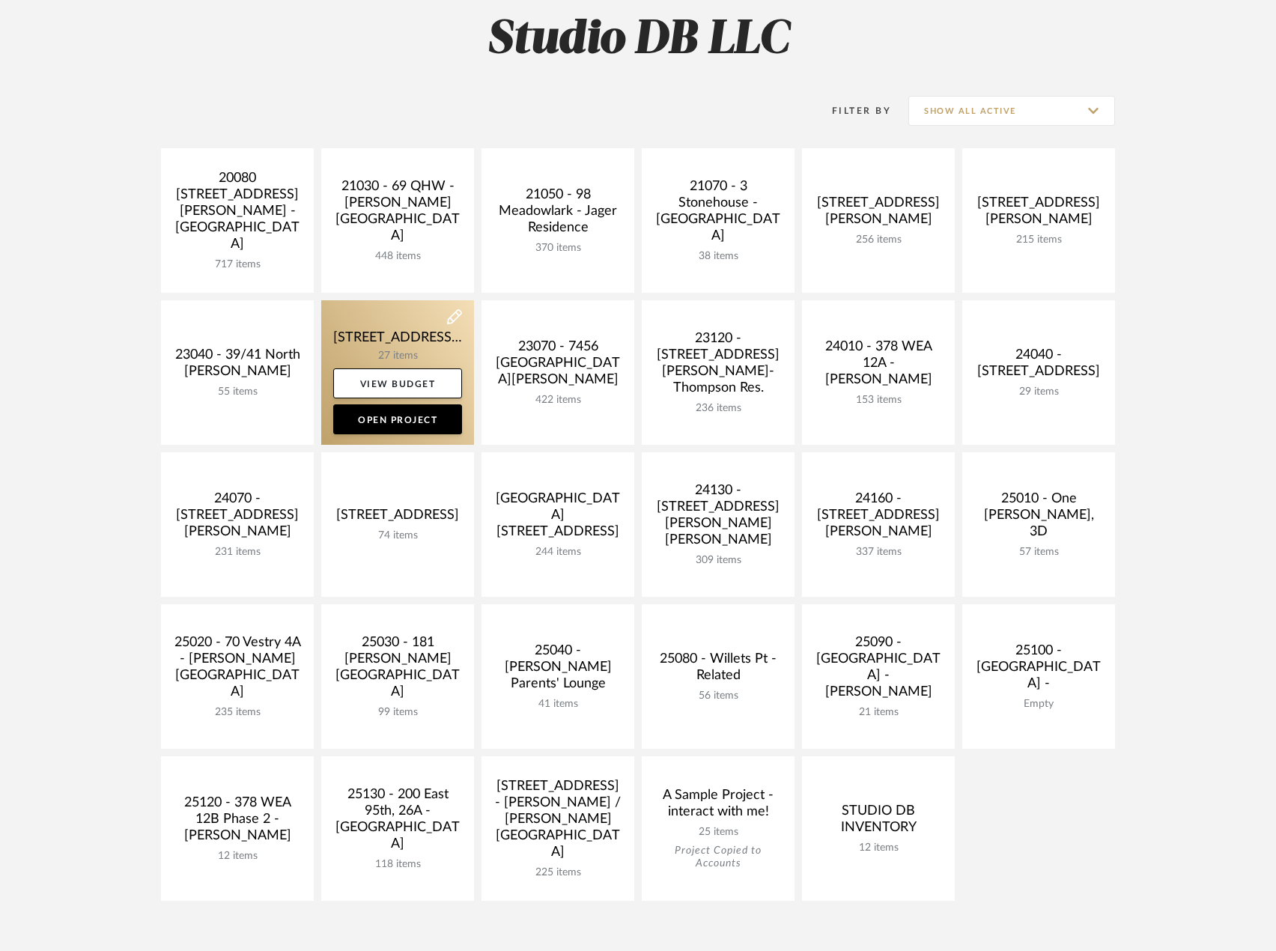
scroll to position [225, 0]
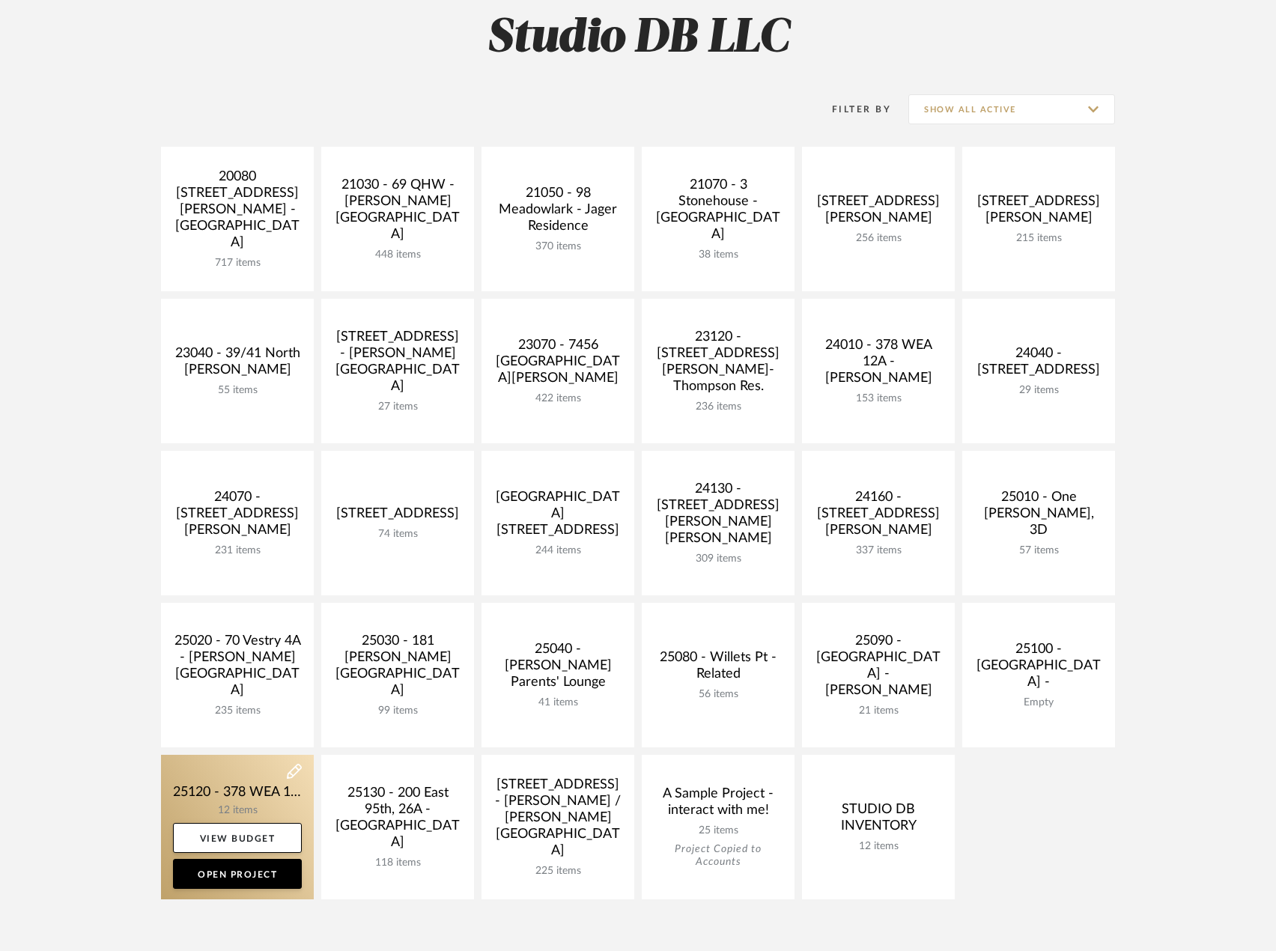
click at [258, 796] on link at bounding box center [237, 827] width 153 height 145
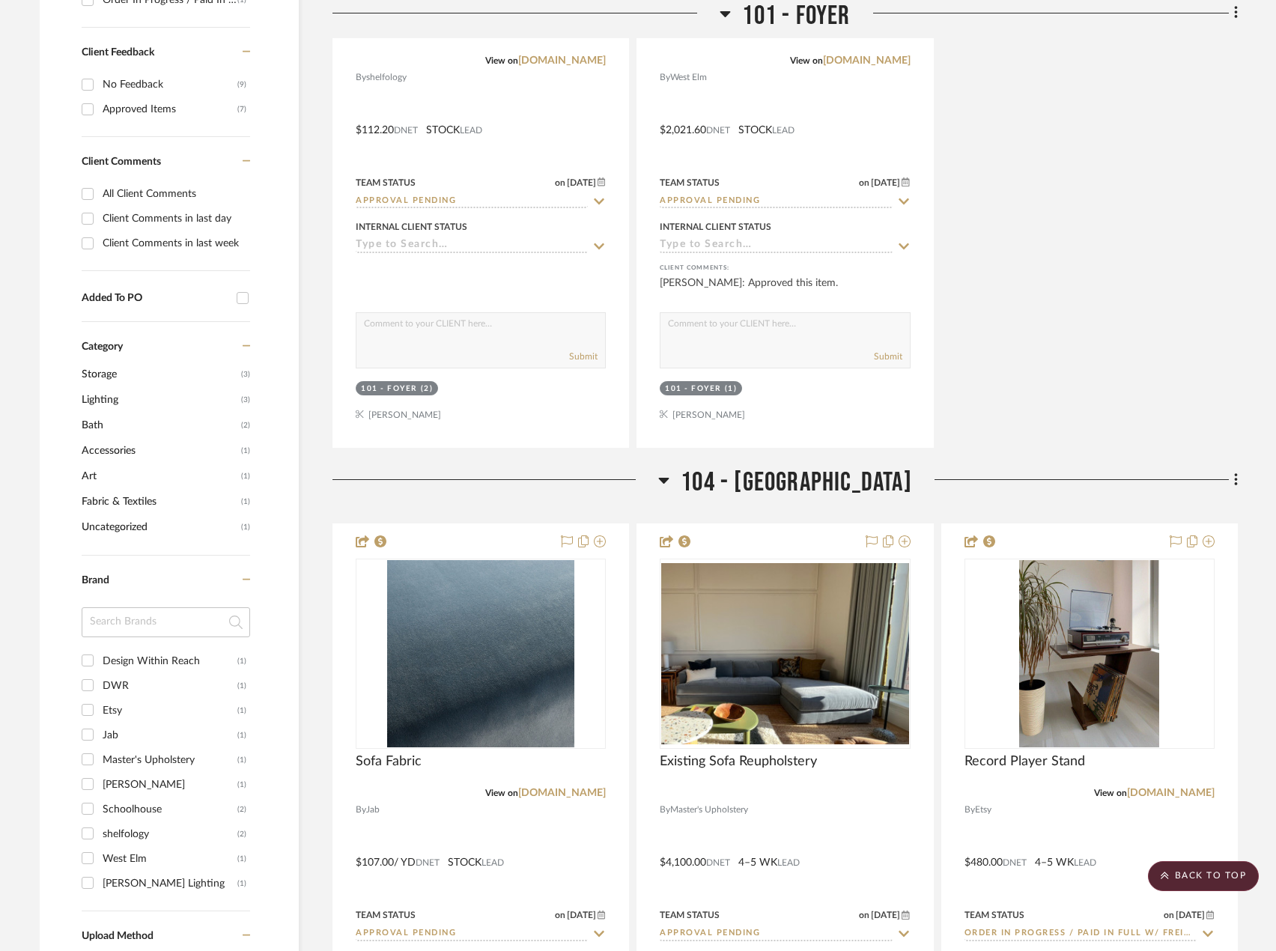
scroll to position [1048, 0]
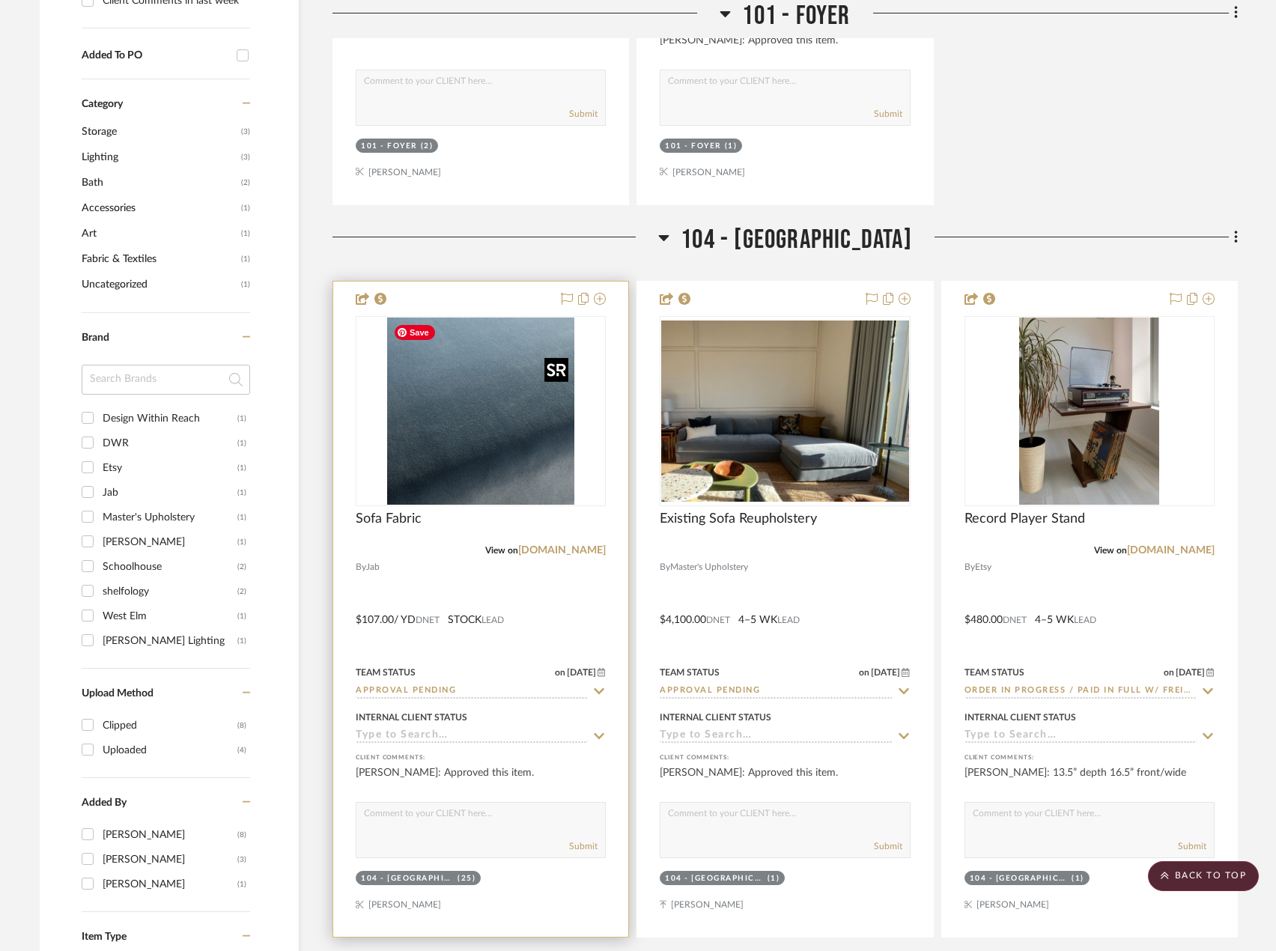
click at [483, 476] on img "0" at bounding box center [480, 411] width 187 height 187
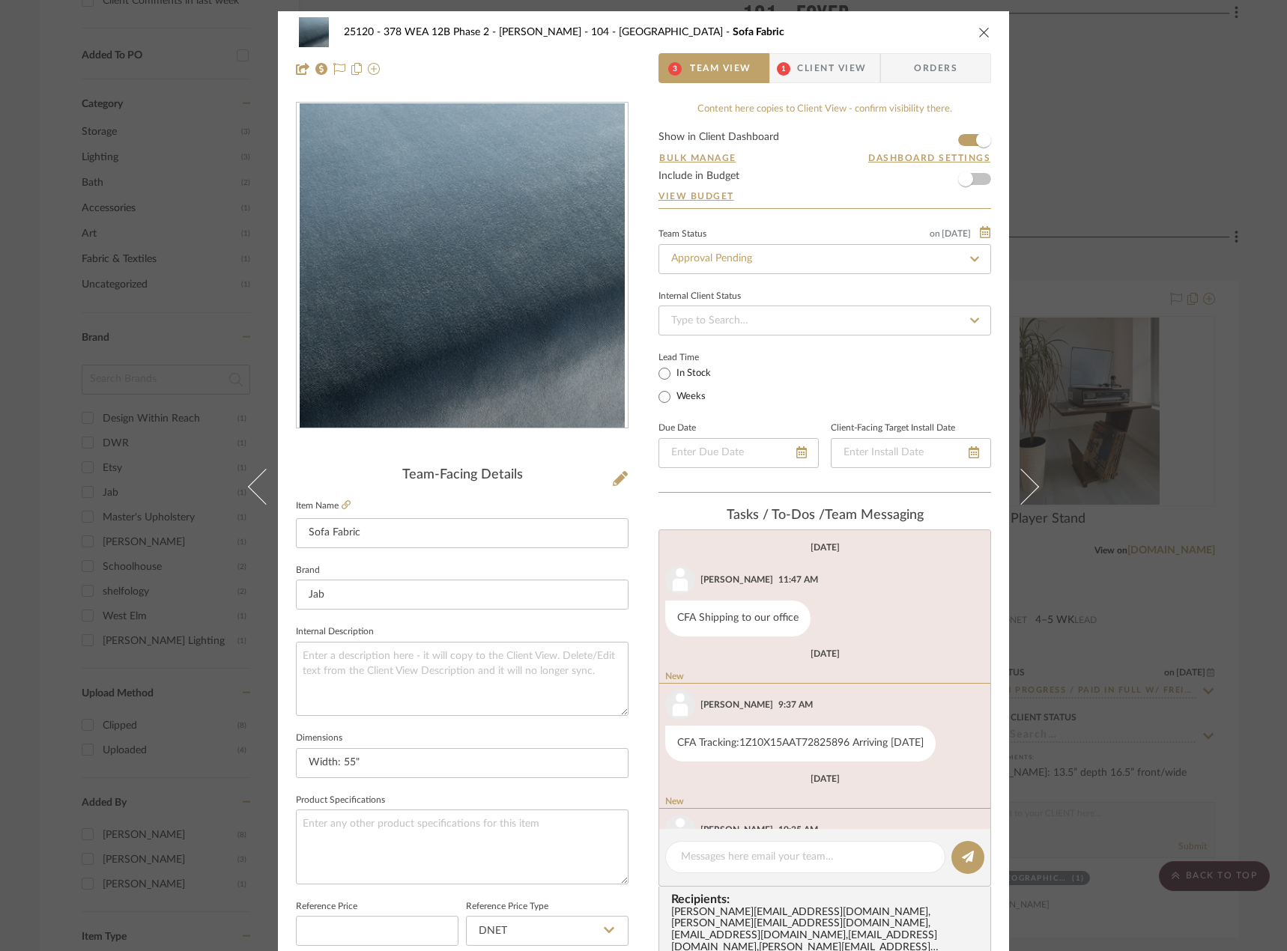
scroll to position [172, 0]
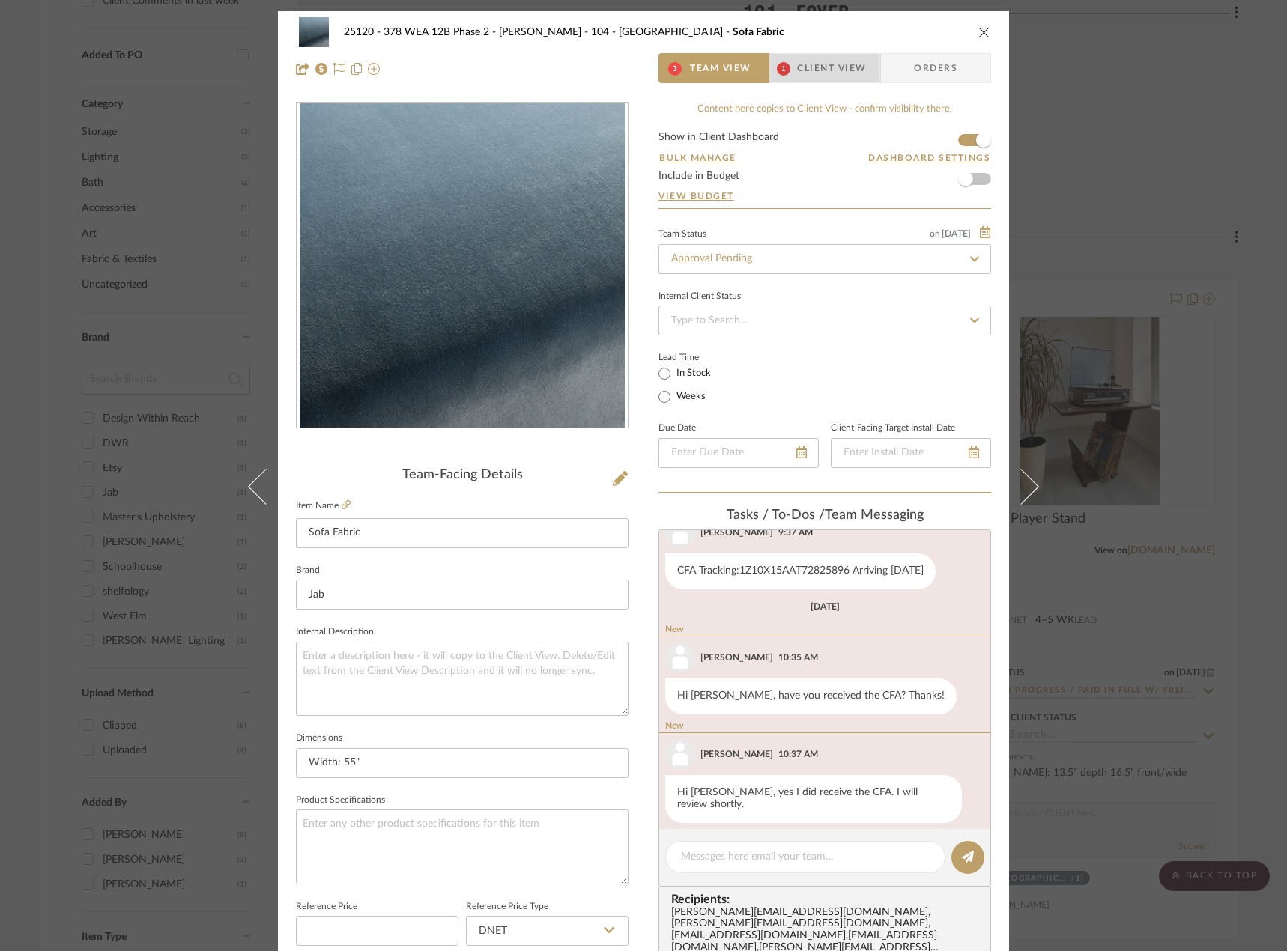
click at [837, 71] on span "Client View" at bounding box center [831, 68] width 69 height 30
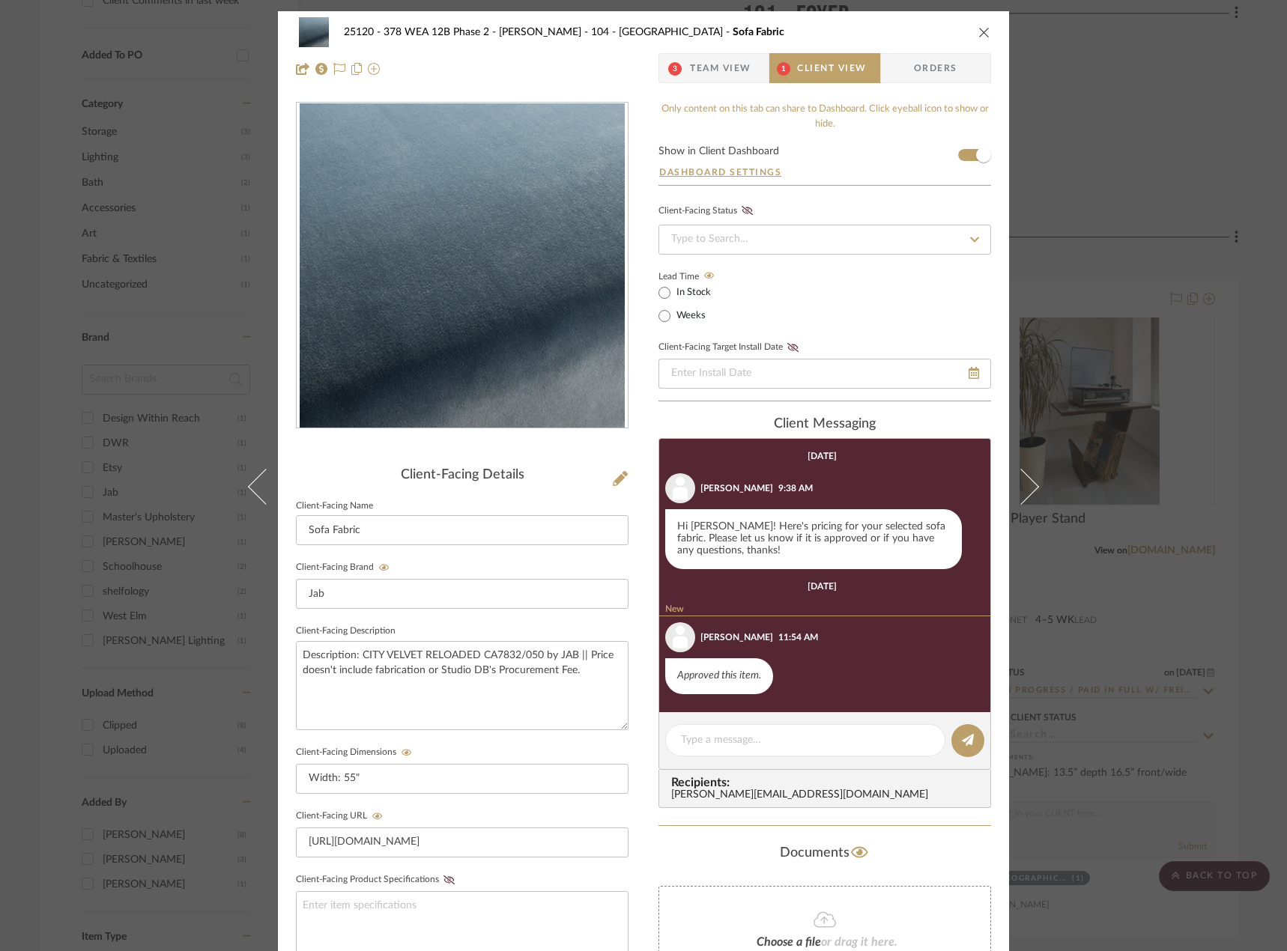
drag, startPoint x: 1138, startPoint y: 77, endPoint x: 1013, endPoint y: 174, distance: 158.5
click at [1137, 79] on div "25120 - 378 WEA 12B Phase 2 - [PERSON_NAME] 104 - [GEOGRAPHIC_DATA] Sofa Fabric…" at bounding box center [643, 475] width 1287 height 951
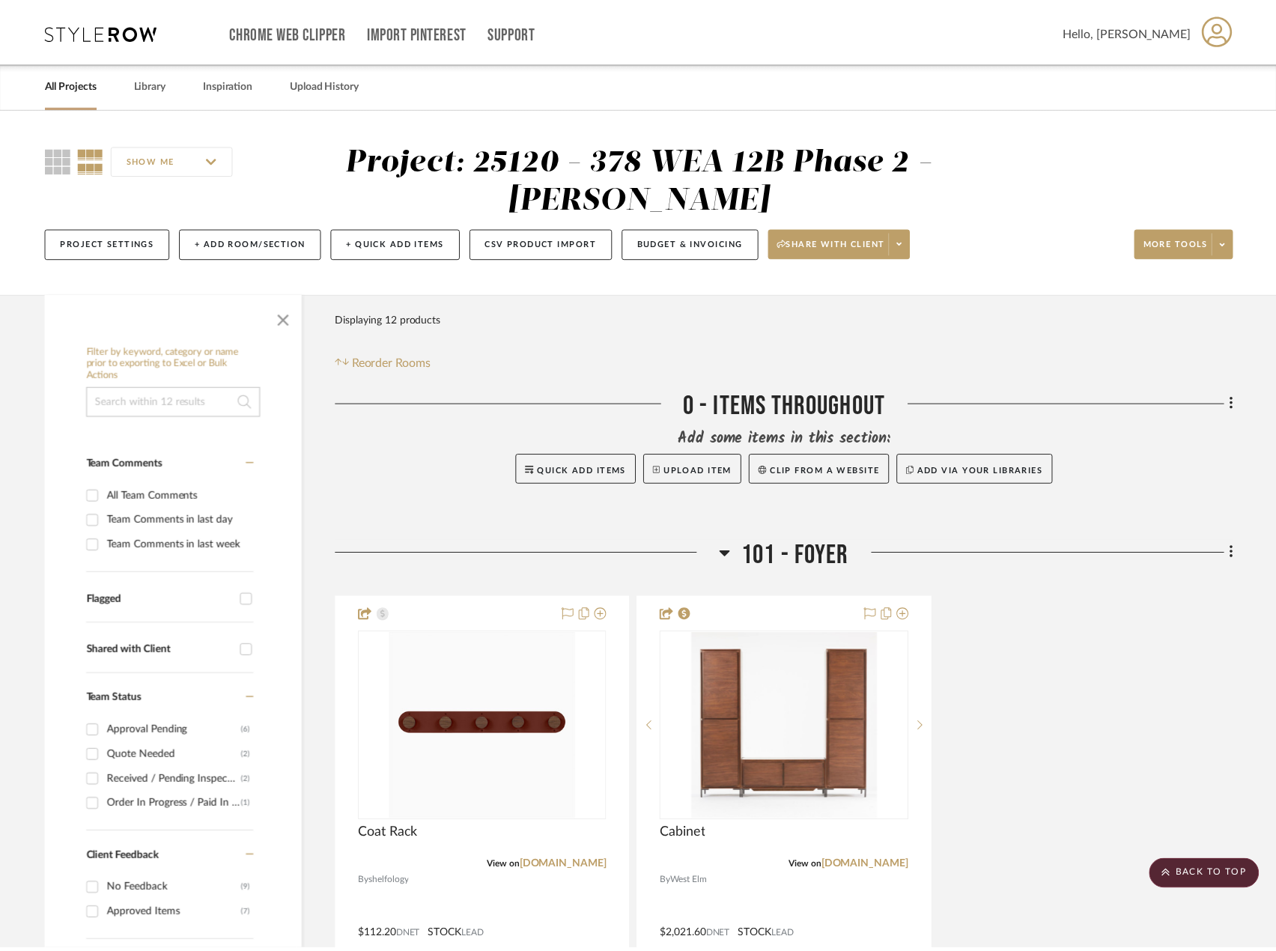
scroll to position [1048, 0]
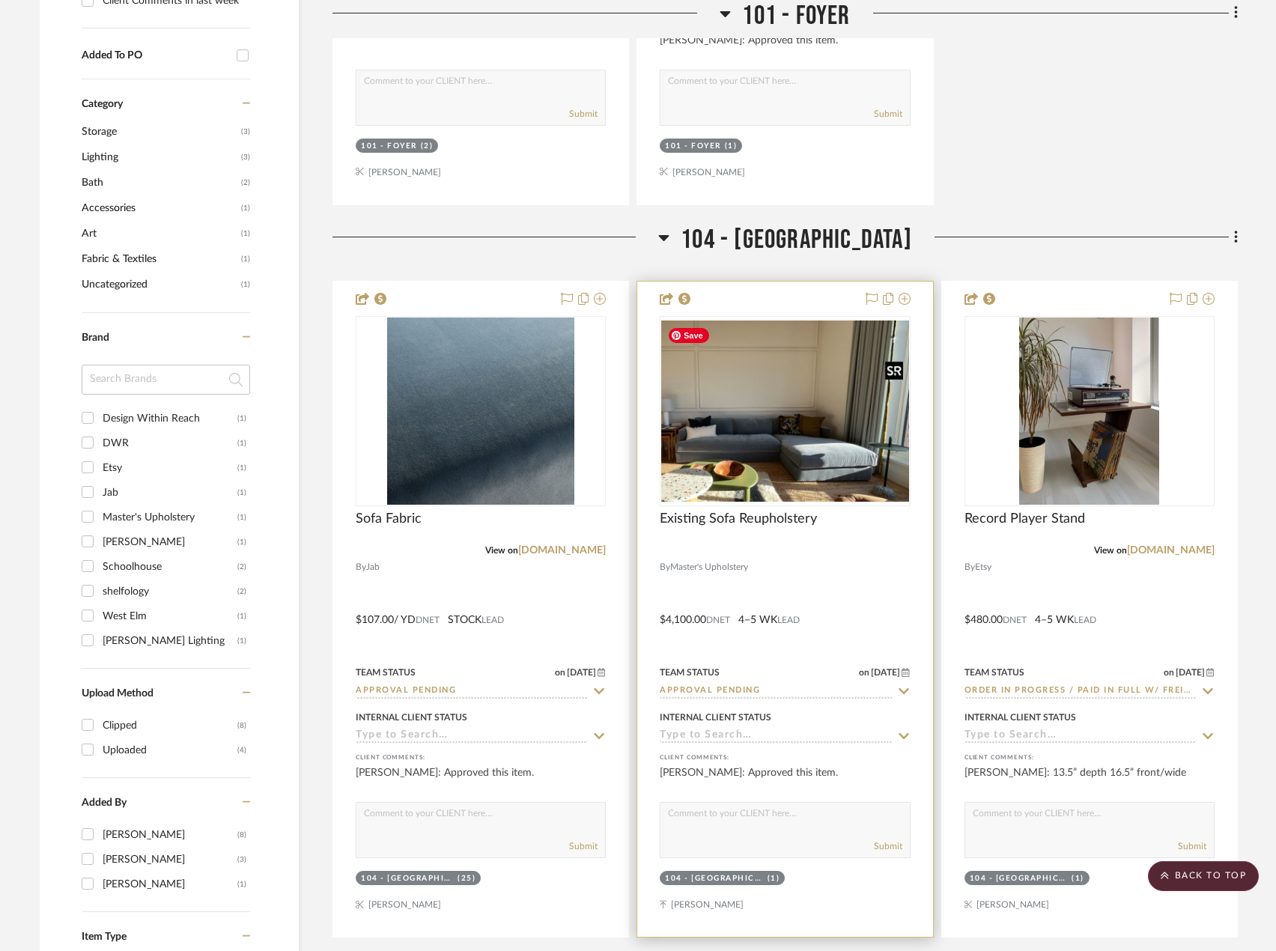
click at [791, 455] on img "0" at bounding box center [784, 412] width 247 height 182
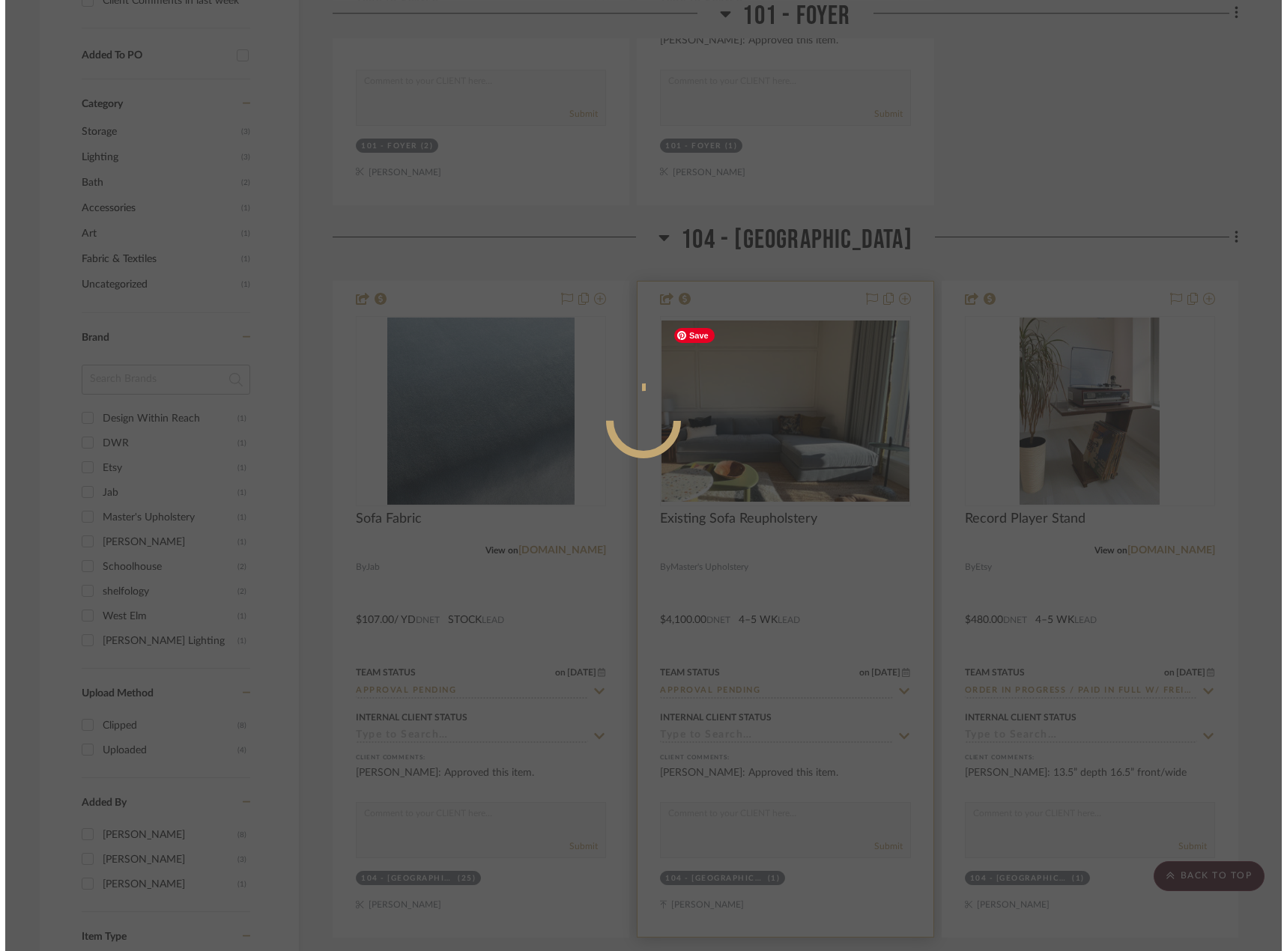
scroll to position [0, 0]
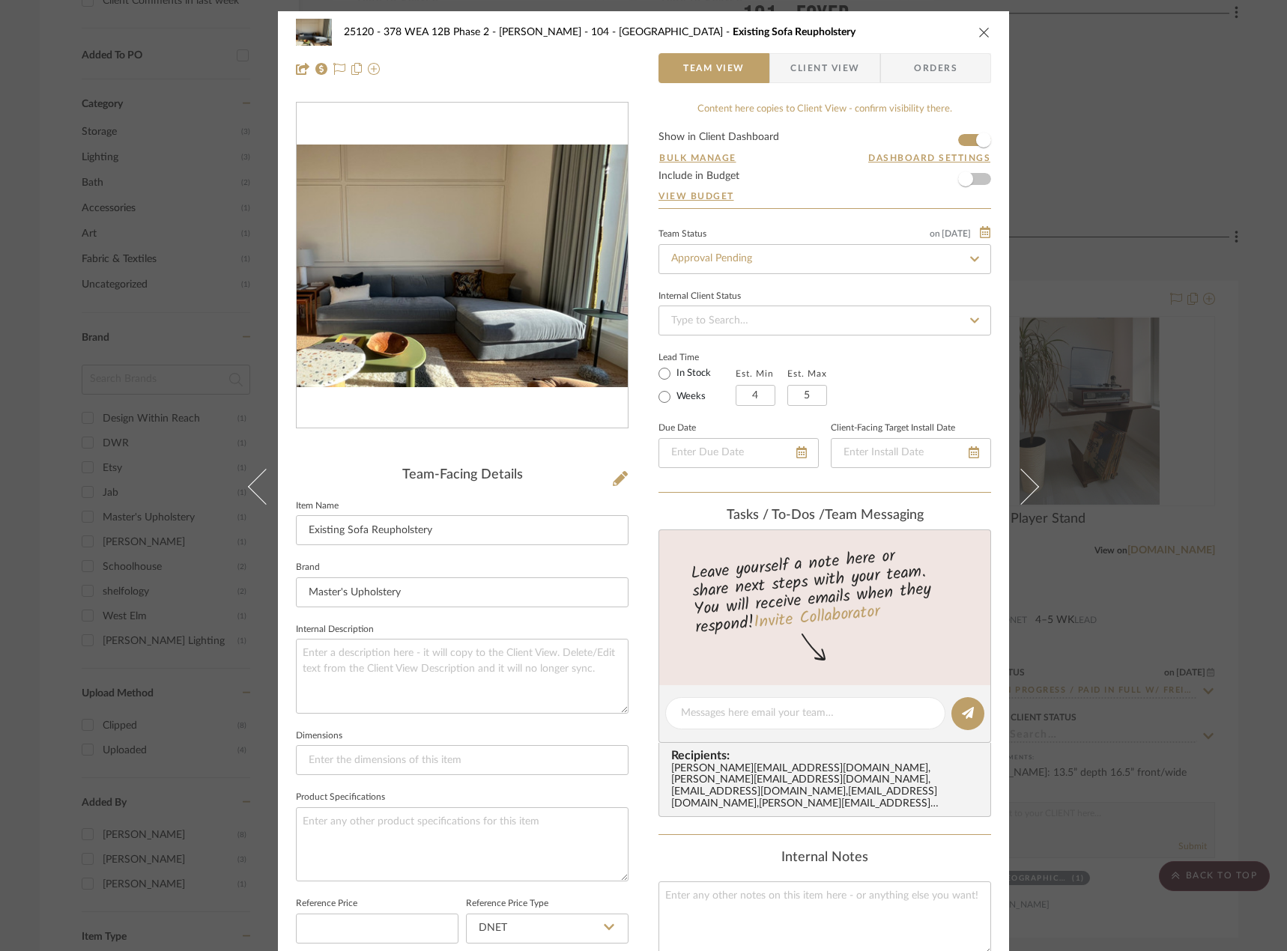
click at [1095, 134] on div "25120 - 378 WEA 12B Phase 2 - [PERSON_NAME] 104 - Grand Room Existing Sofa Reup…" at bounding box center [643, 475] width 1287 height 951
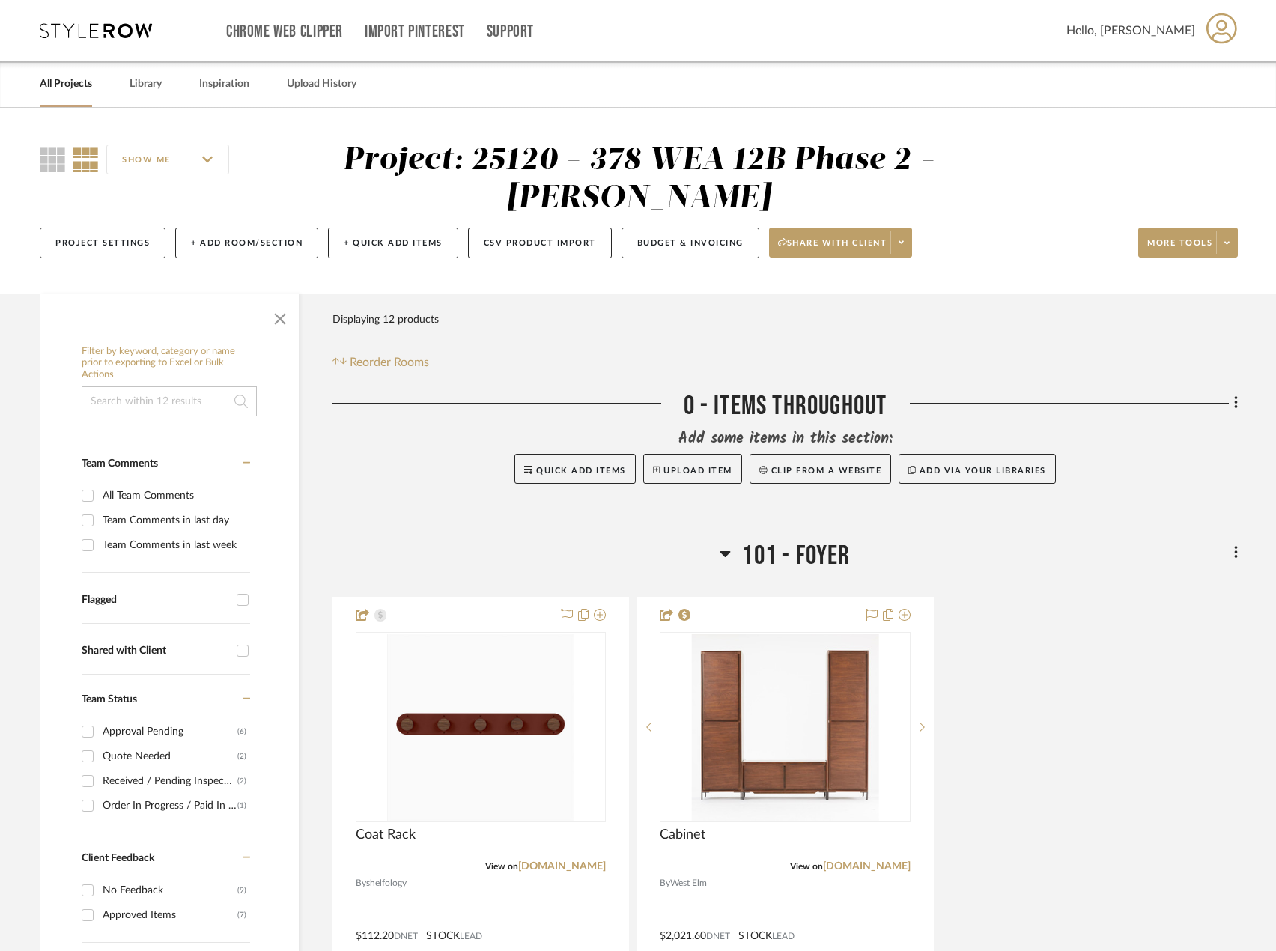
click at [57, 94] on div "All Projects" at bounding box center [66, 84] width 52 height 46
click at [76, 76] on link "All Projects" at bounding box center [66, 84] width 52 height 20
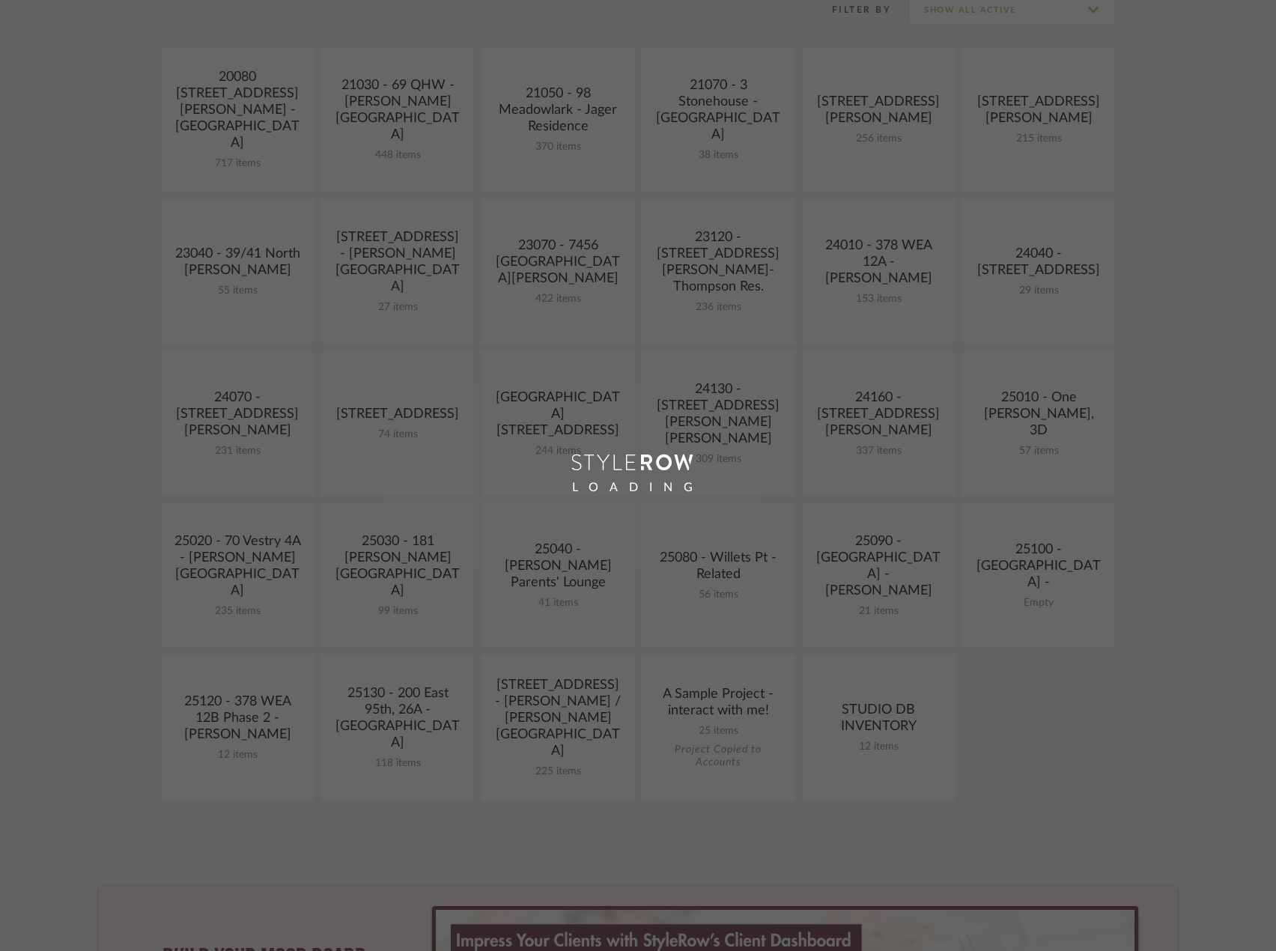
scroll to position [374, 0]
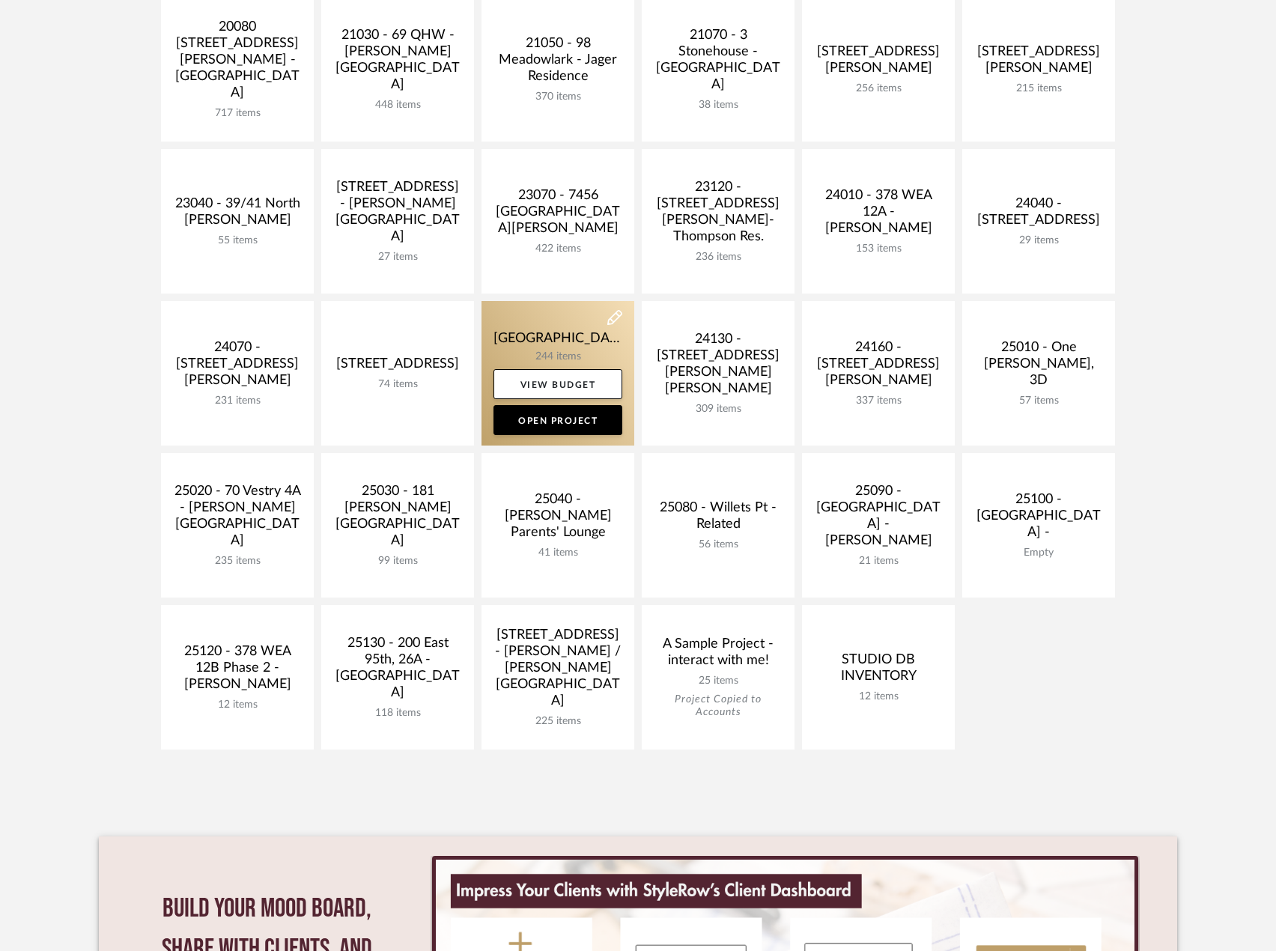
click at [560, 332] on link at bounding box center [558, 373] width 153 height 145
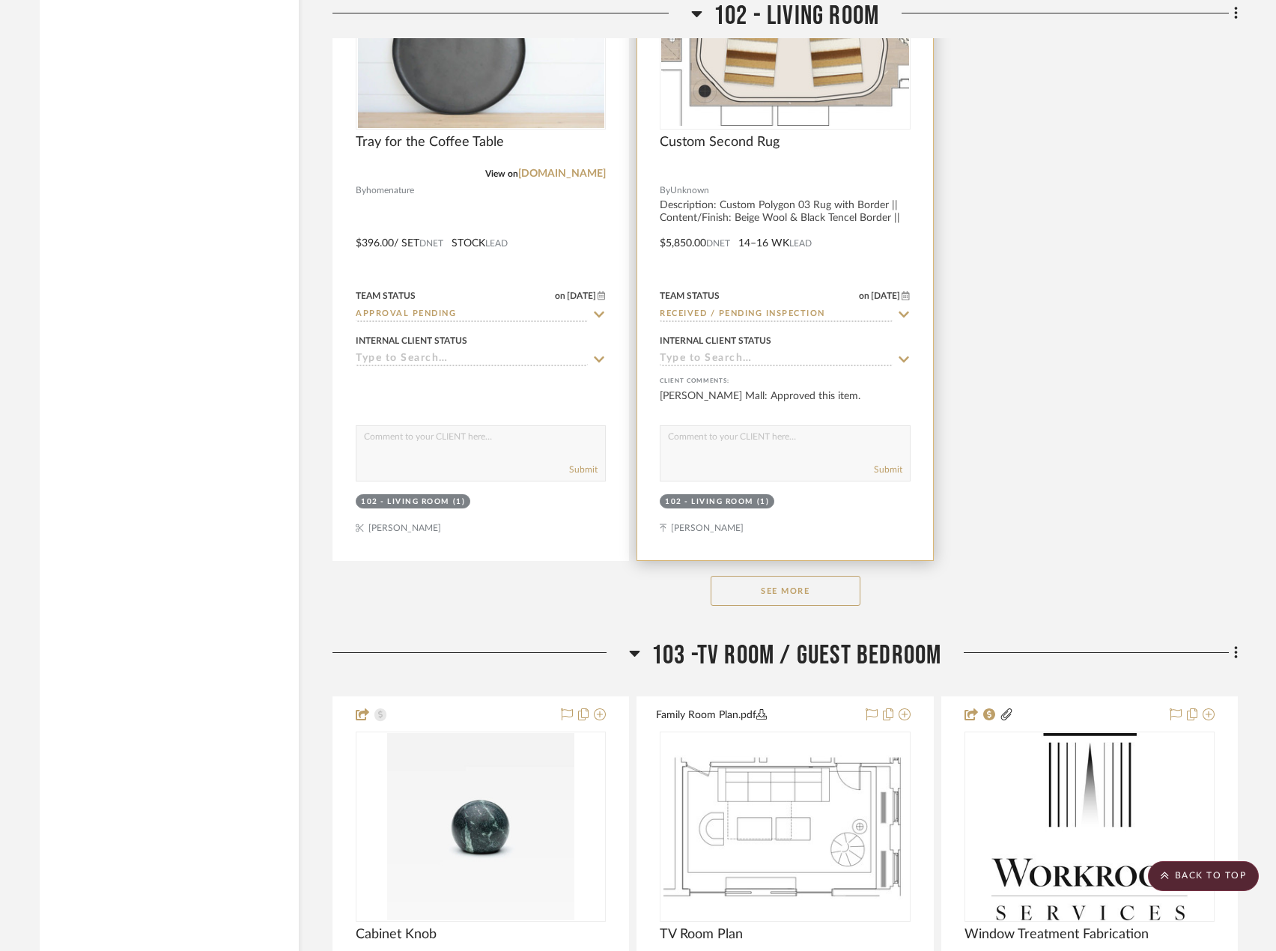
scroll to position [6066, 0]
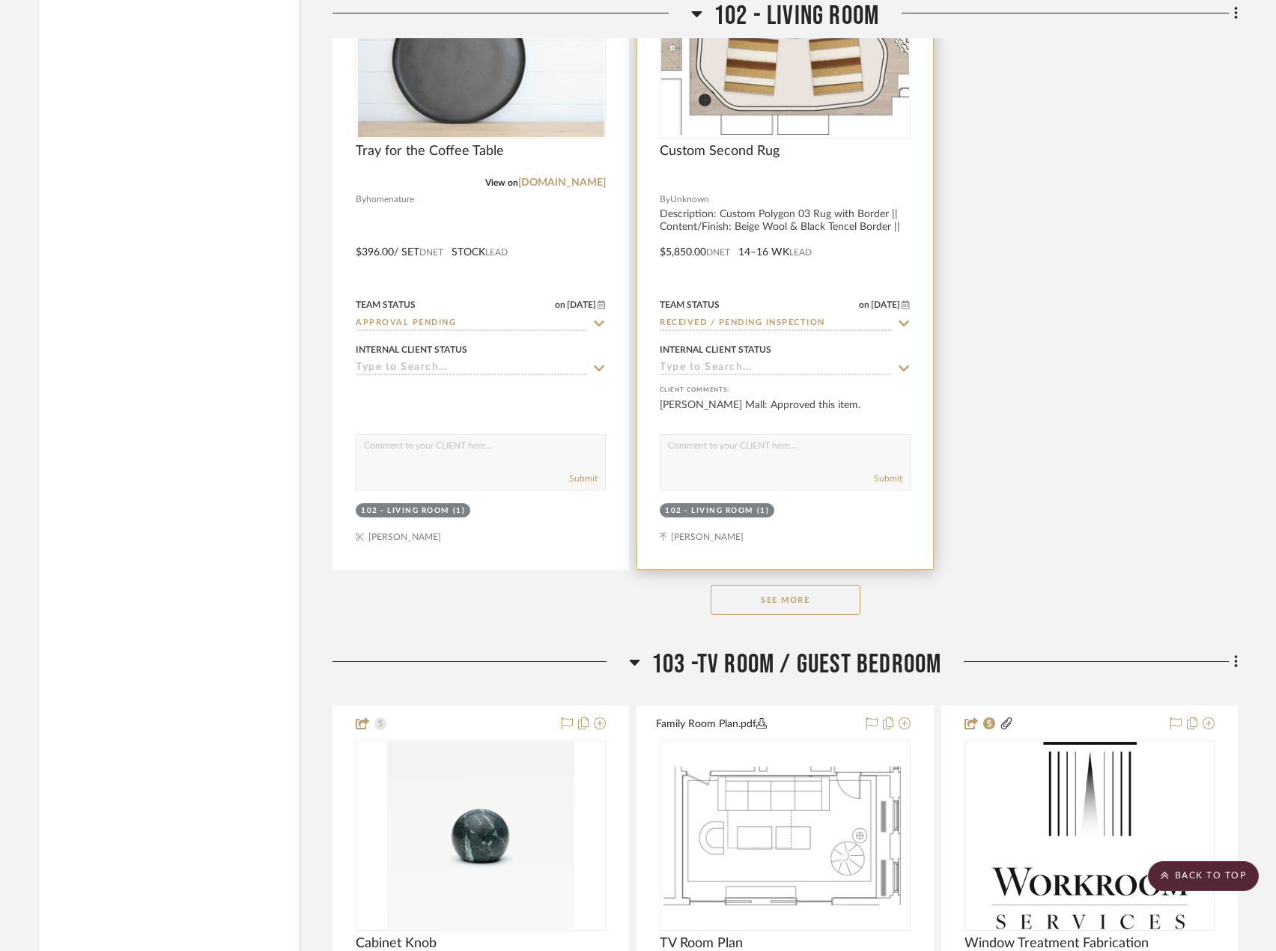
click at [774, 324] on input "Received / Pending Inspection" at bounding box center [776, 324] width 232 height 14
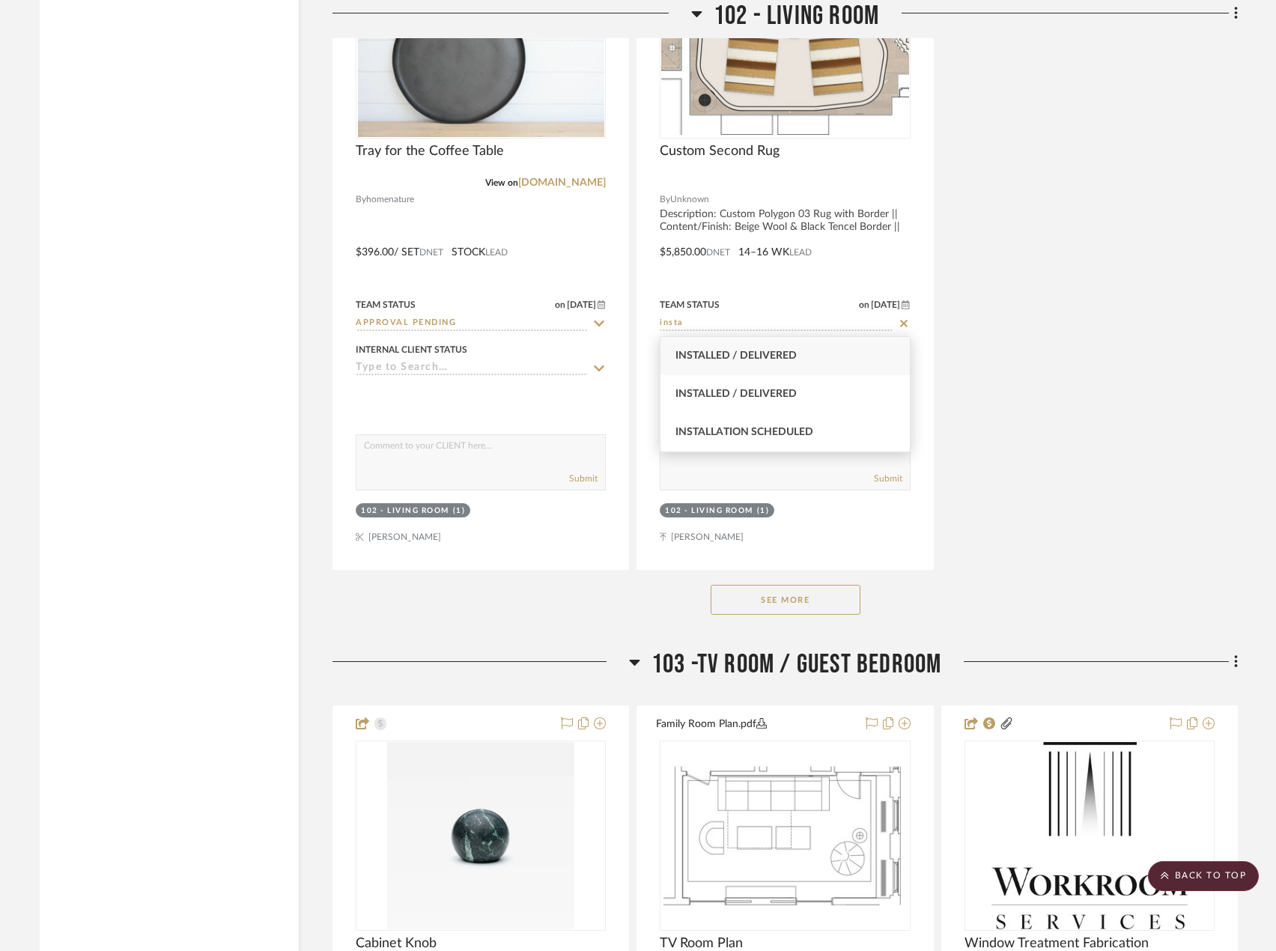
type input "insta"
click at [735, 355] on span "Installed / Delivered" at bounding box center [735, 355] width 121 height 10
type input "[DATE]"
type input "Installed / Delivered"
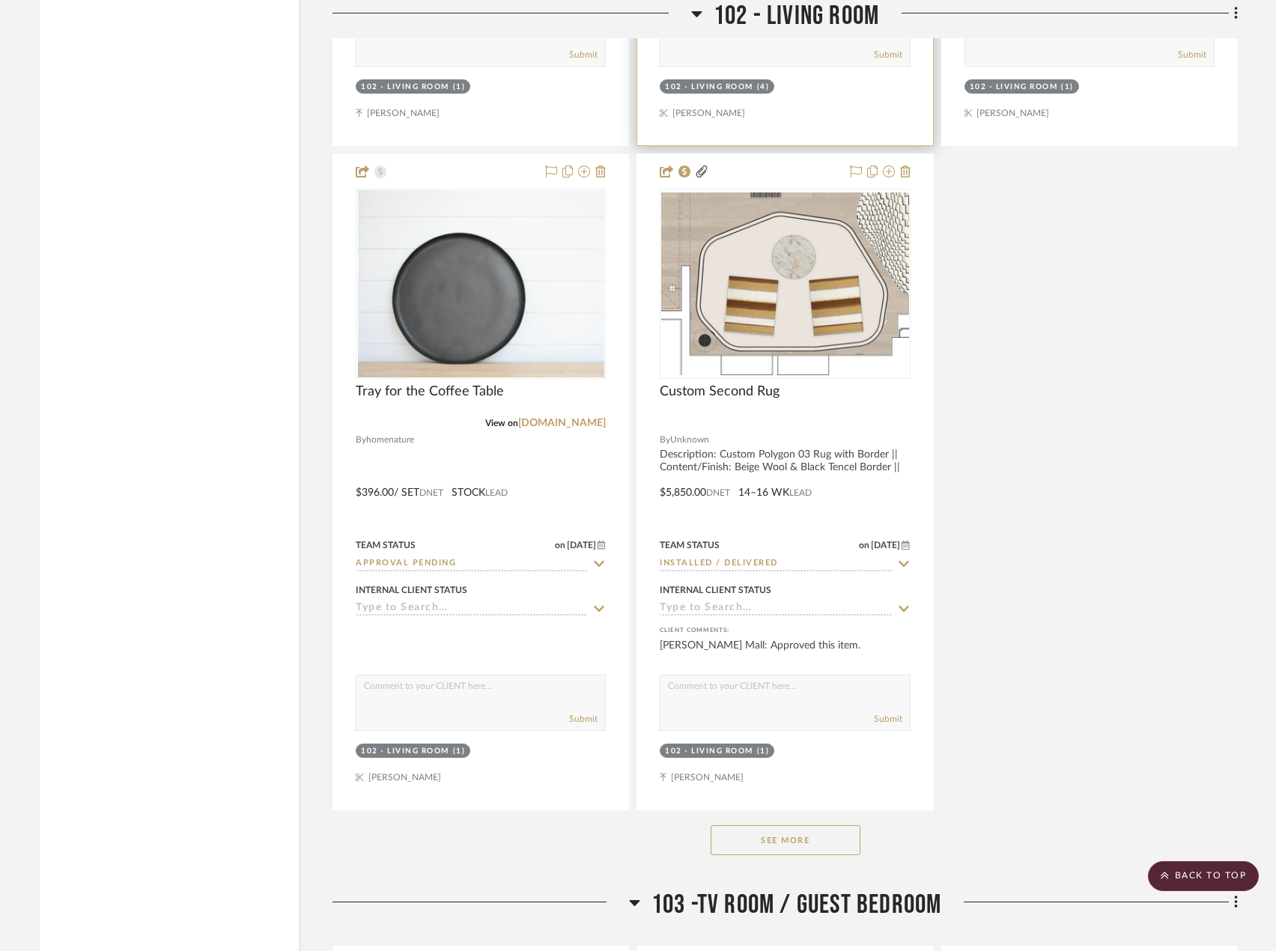
scroll to position [5991, 0]
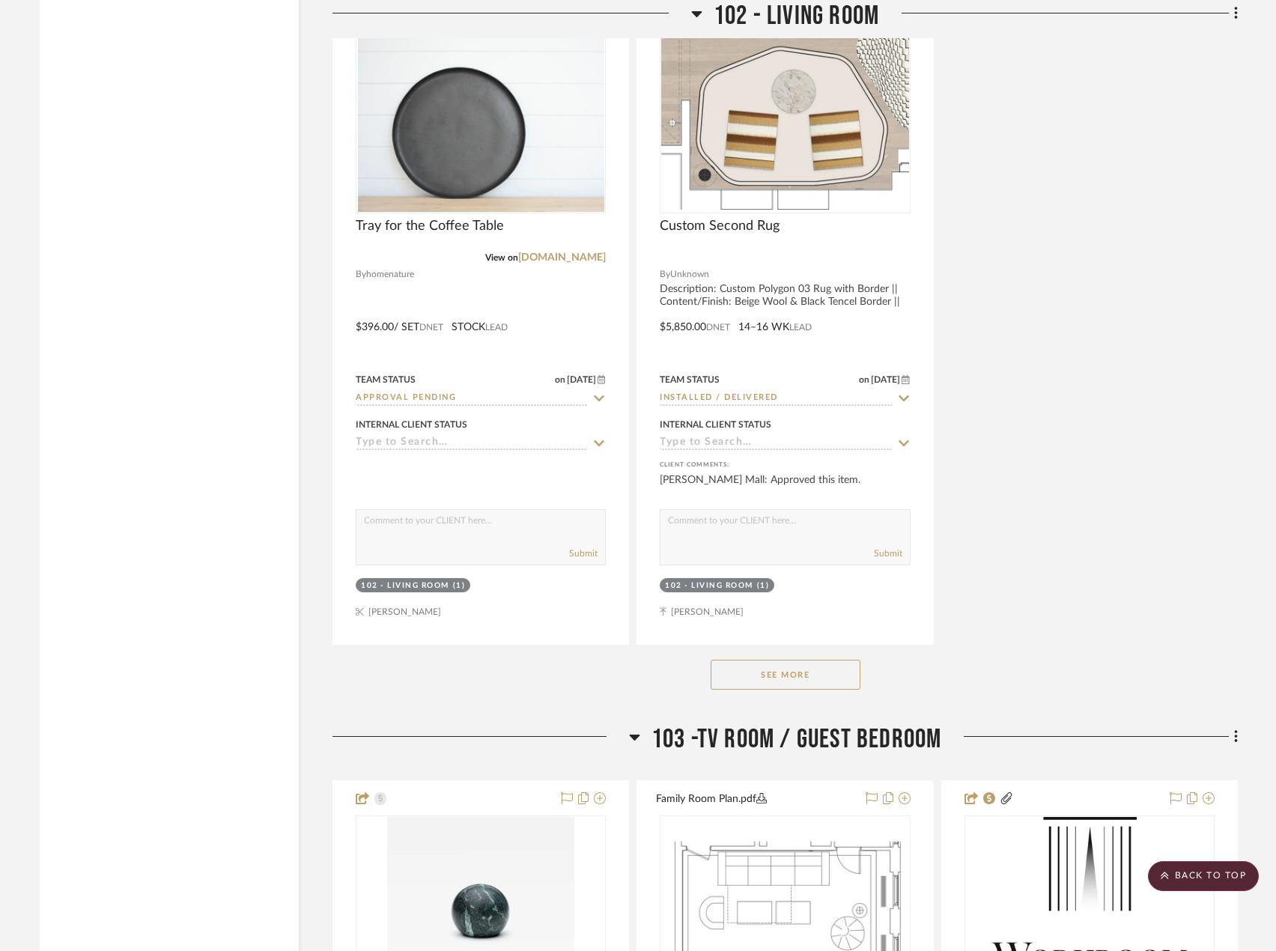
click at [844, 680] on button "See More" at bounding box center [786, 675] width 150 height 30
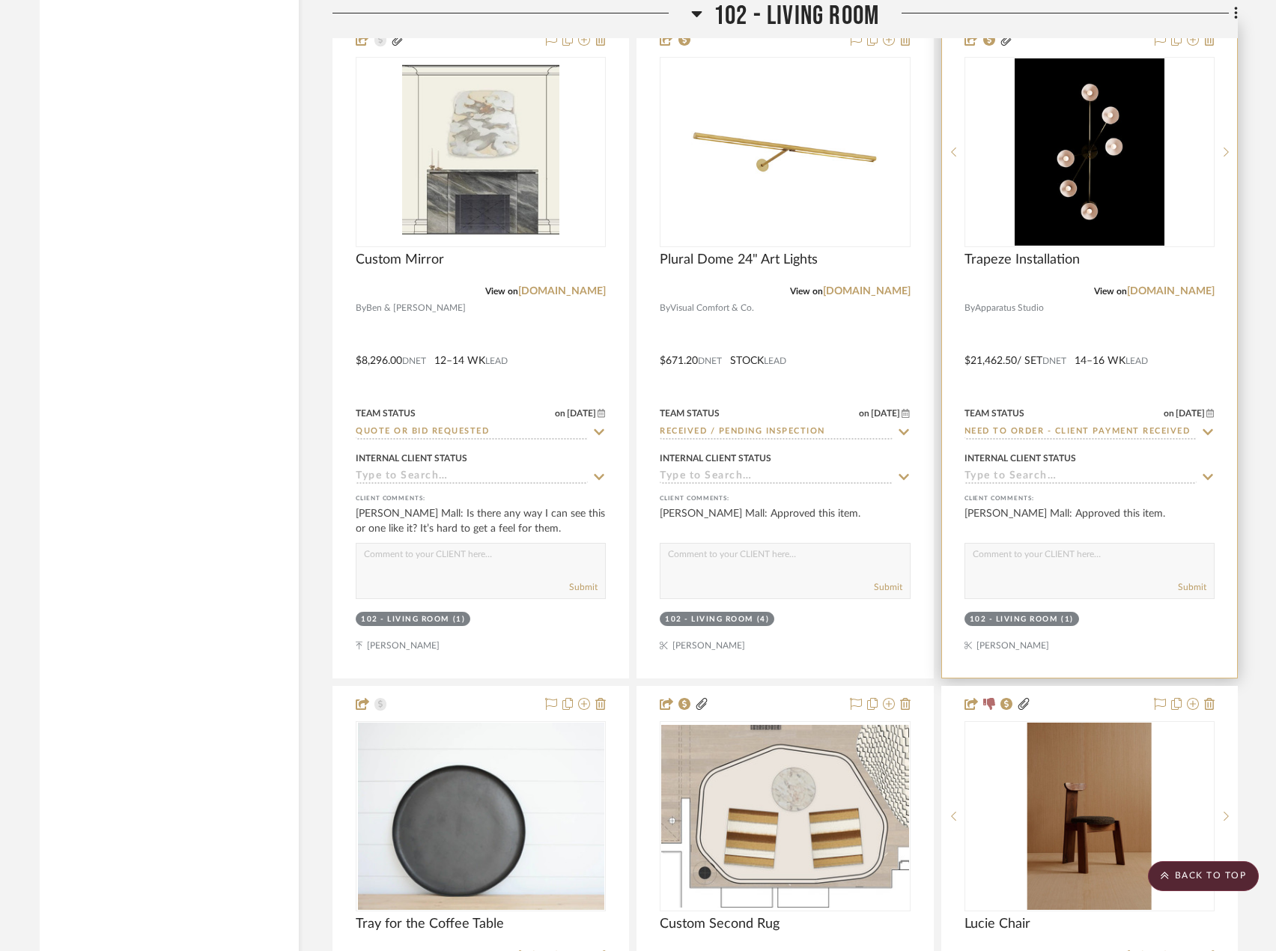
scroll to position [5167, 0]
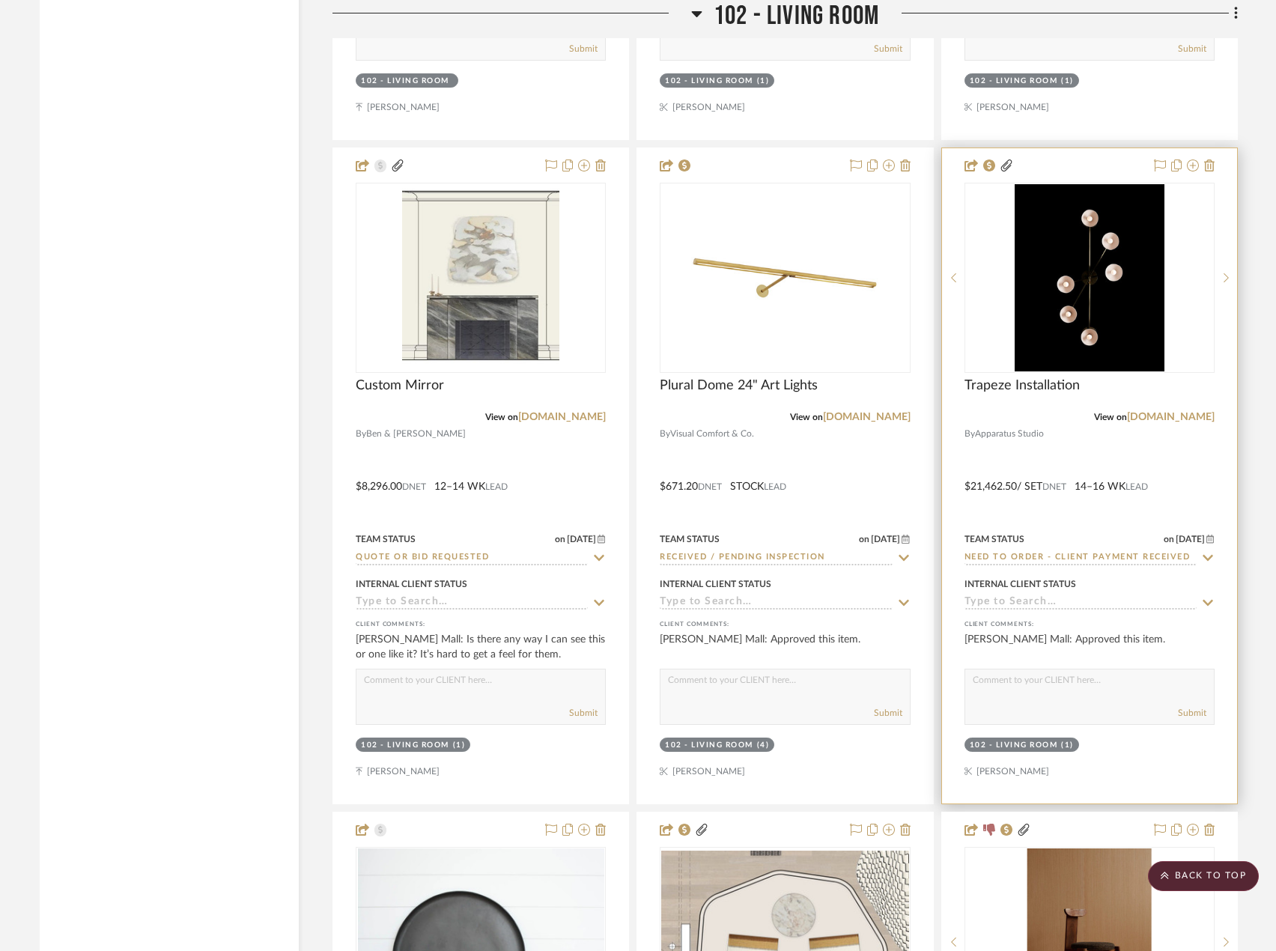
click at [1036, 553] on input "Need to Order - Client Payment Received" at bounding box center [1081, 558] width 232 height 14
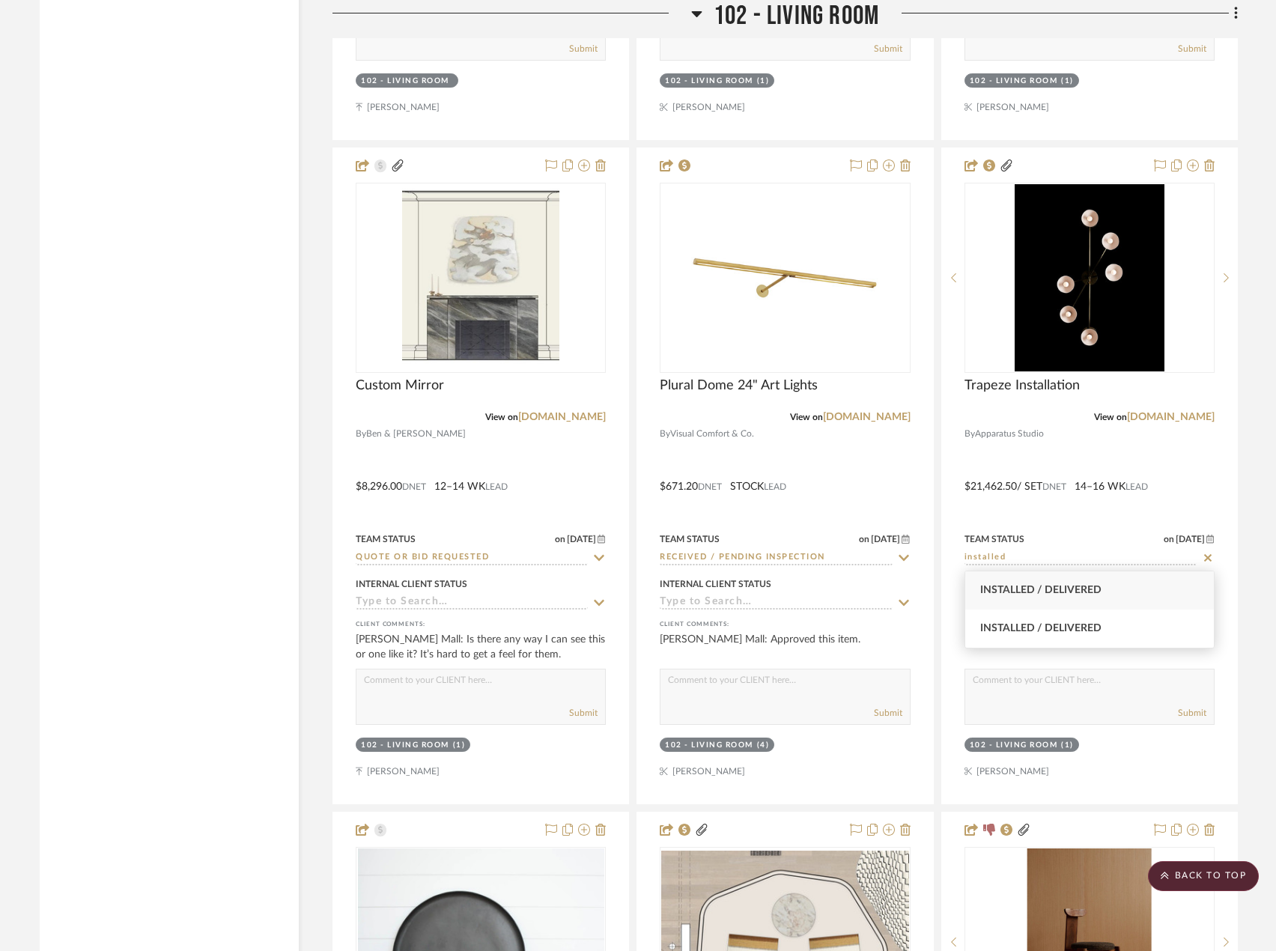
type input "installed"
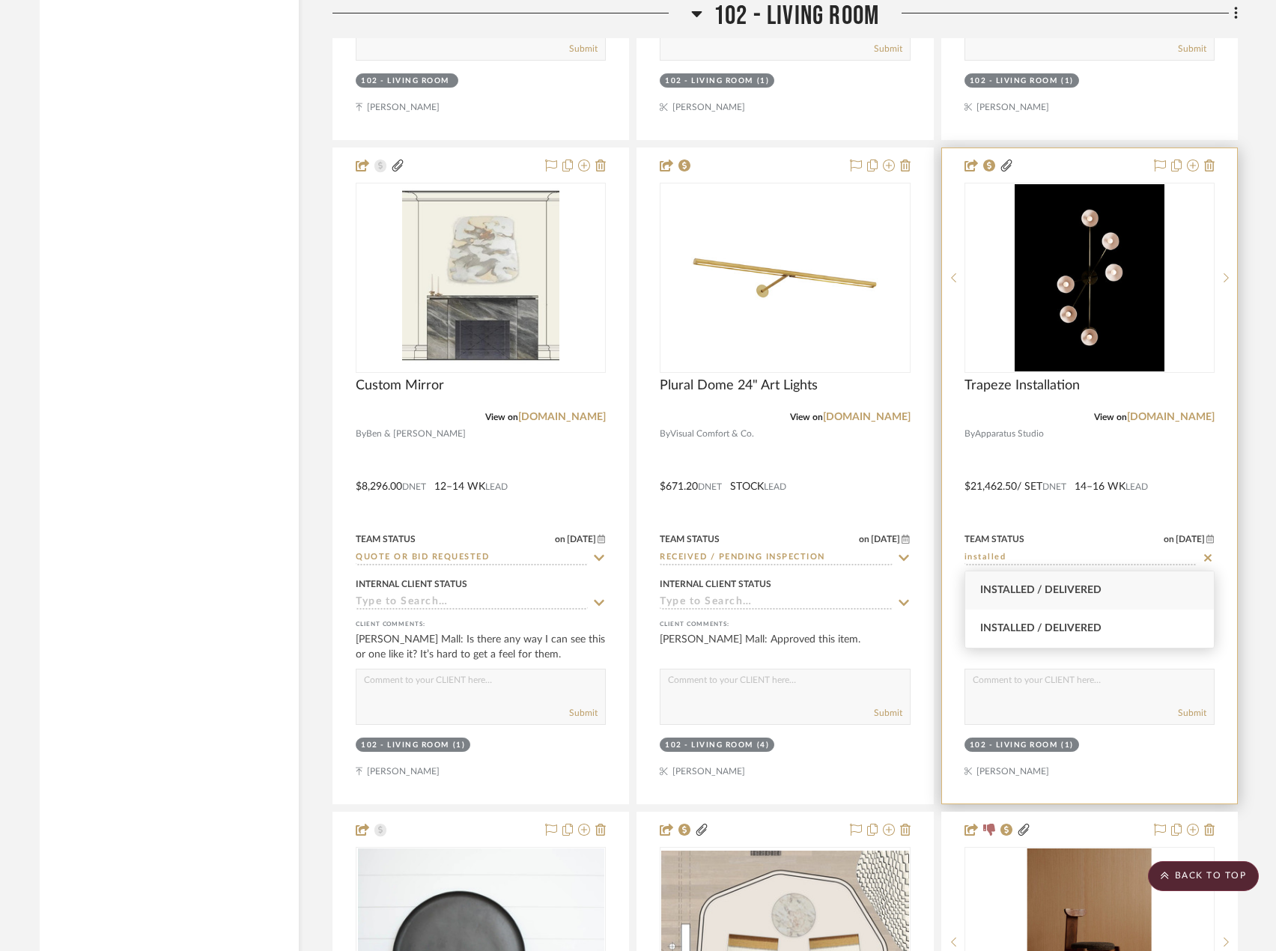
click at [1033, 593] on span "Installed / Delivered" at bounding box center [1040, 590] width 121 height 10
type input "[DATE]"
type input "Installed / Delivered"
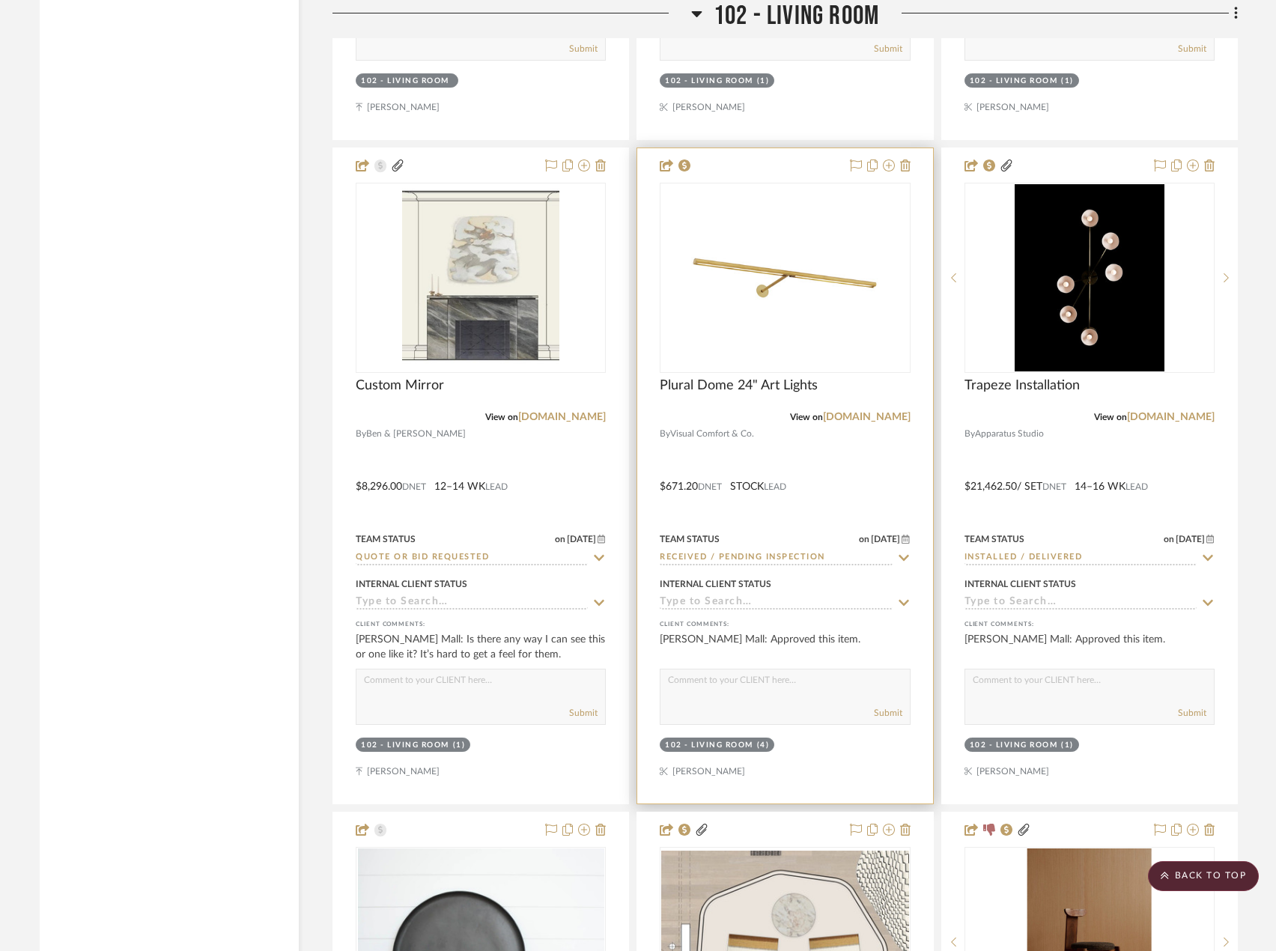
click at [824, 562] on input "Received / Pending Inspection" at bounding box center [776, 558] width 232 height 14
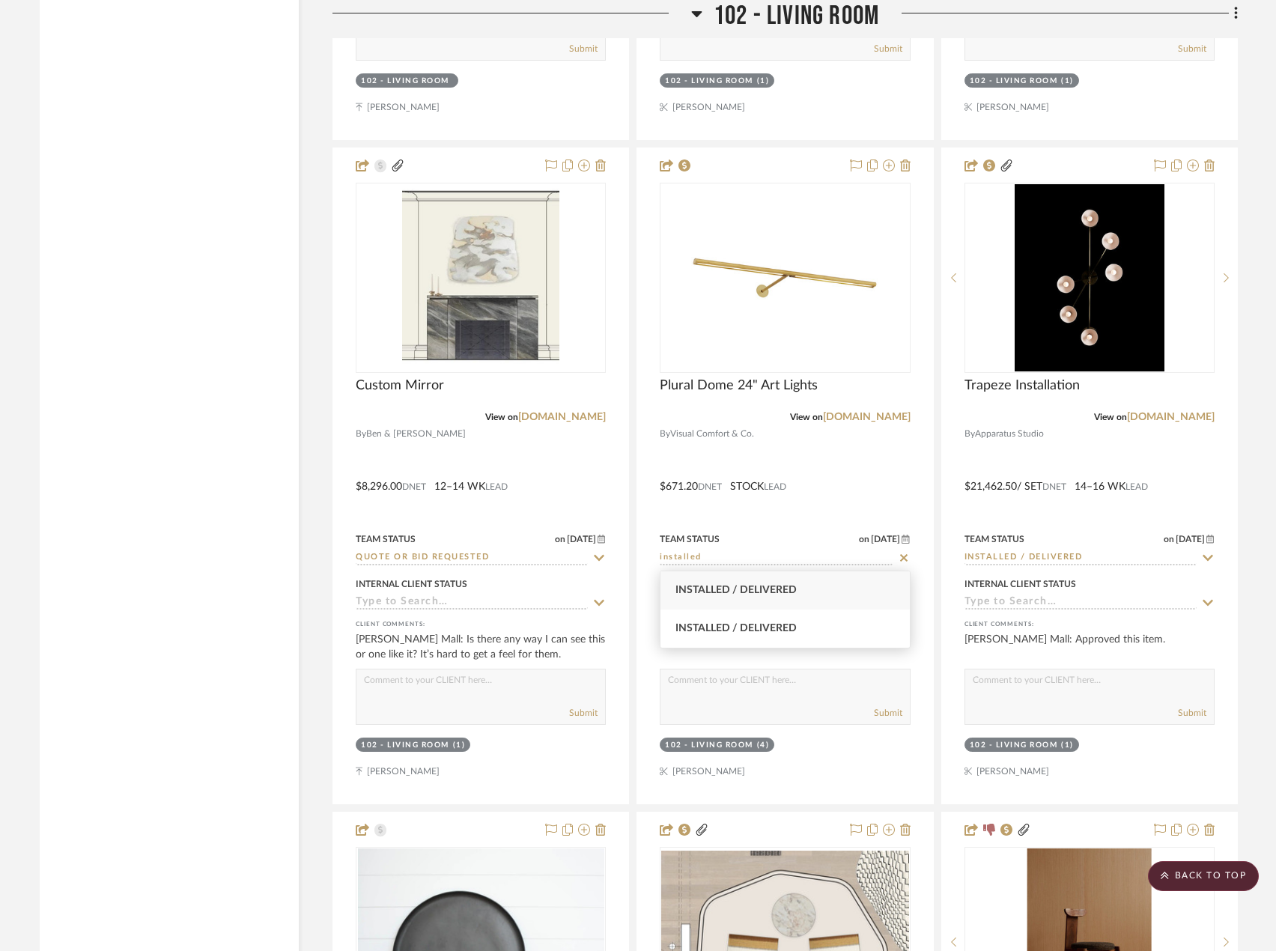
type input "installed"
click at [763, 586] on span "Installed / Delivered" at bounding box center [735, 590] width 121 height 10
type input "[DATE]"
type input "Installed / Delivered"
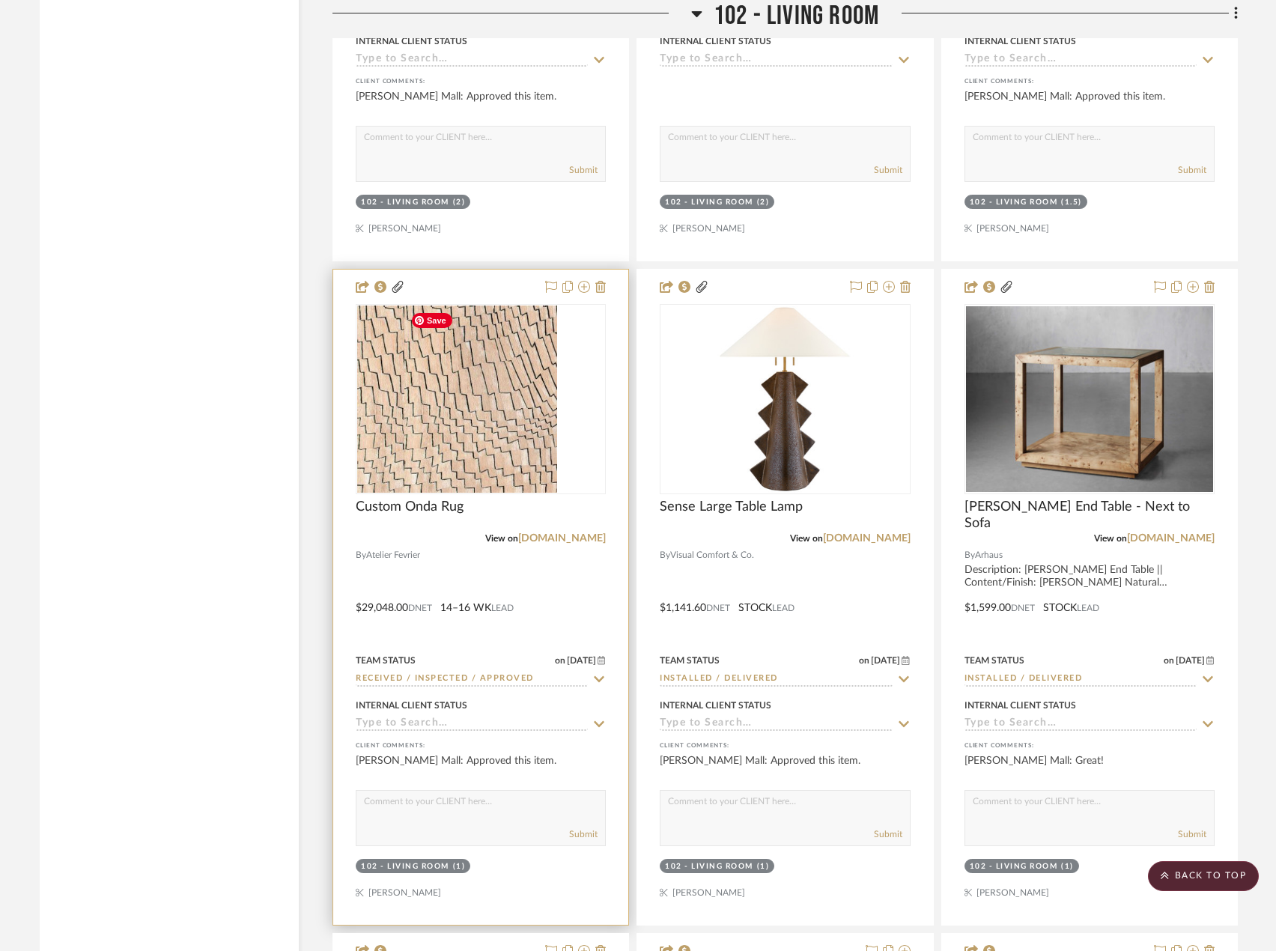
scroll to position [7039, 0]
click at [473, 679] on input "Received / Inspected / Approved" at bounding box center [472, 679] width 232 height 14
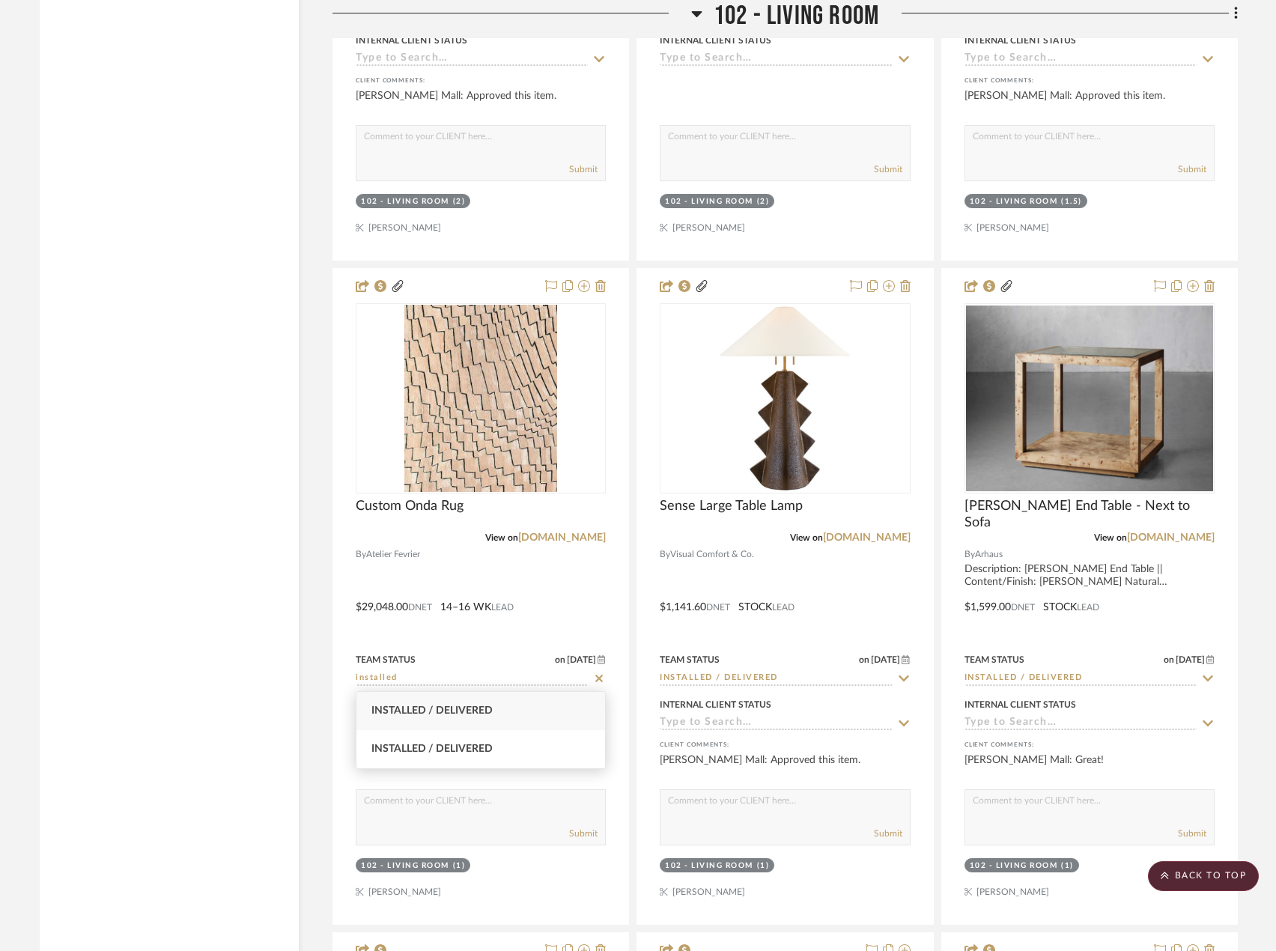
type input "installed"
click at [452, 711] on span "Installed / Delivered" at bounding box center [431, 710] width 121 height 10
type input "[DATE]"
type input "Installed / Delivered"
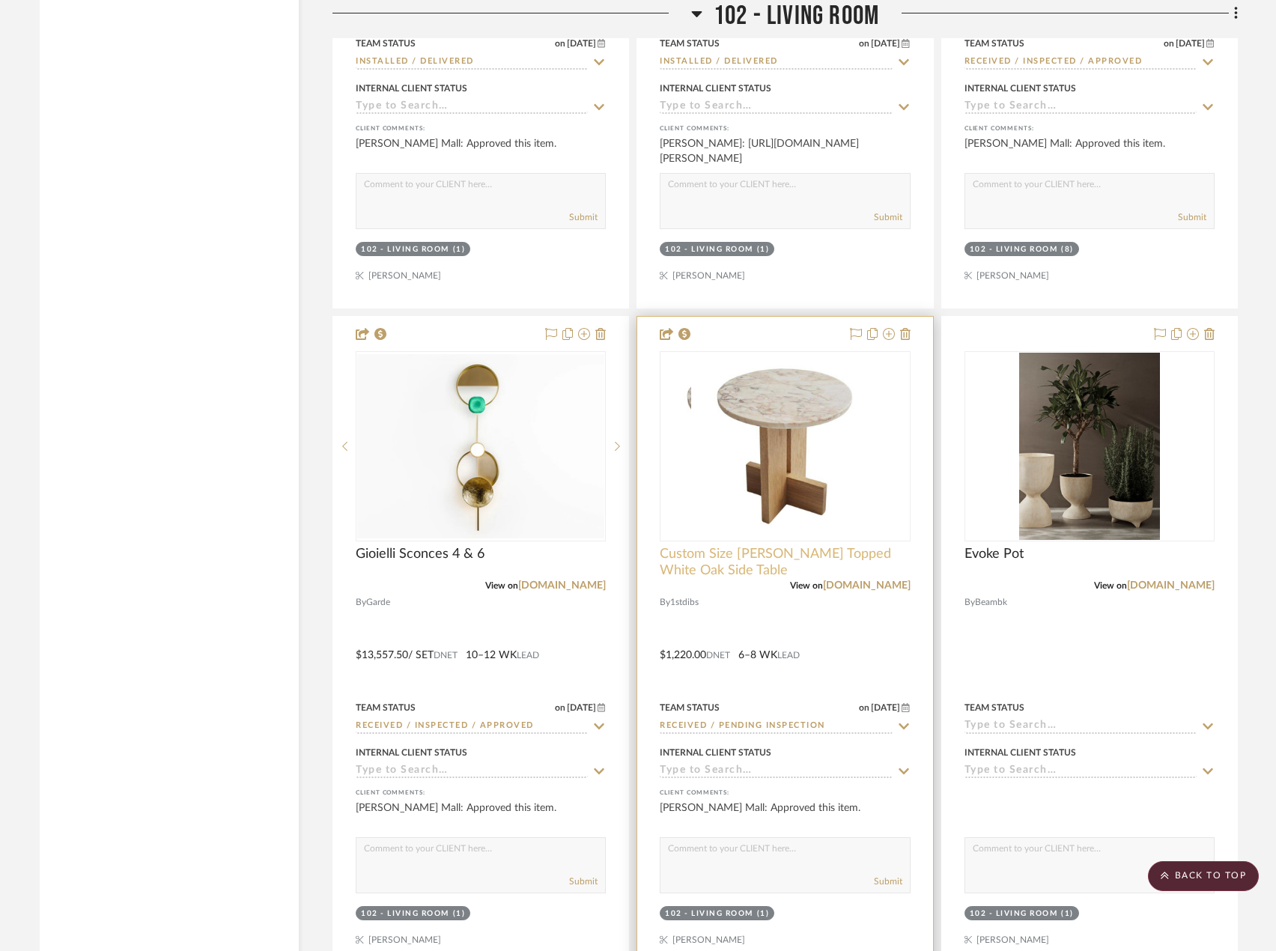
scroll to position [8986, 0]
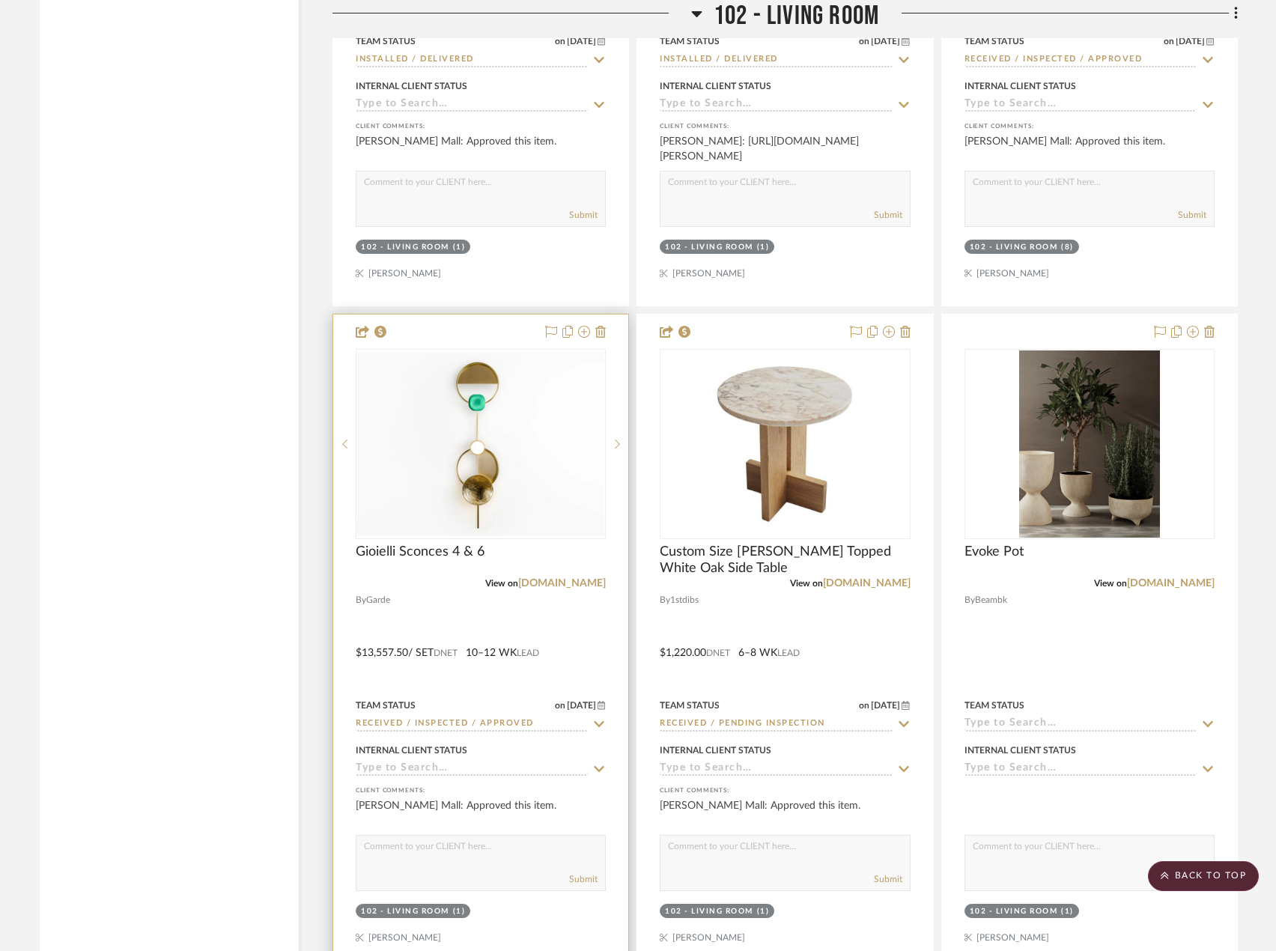
click at [466, 718] on input "Received / Inspected / Approved" at bounding box center [472, 724] width 232 height 14
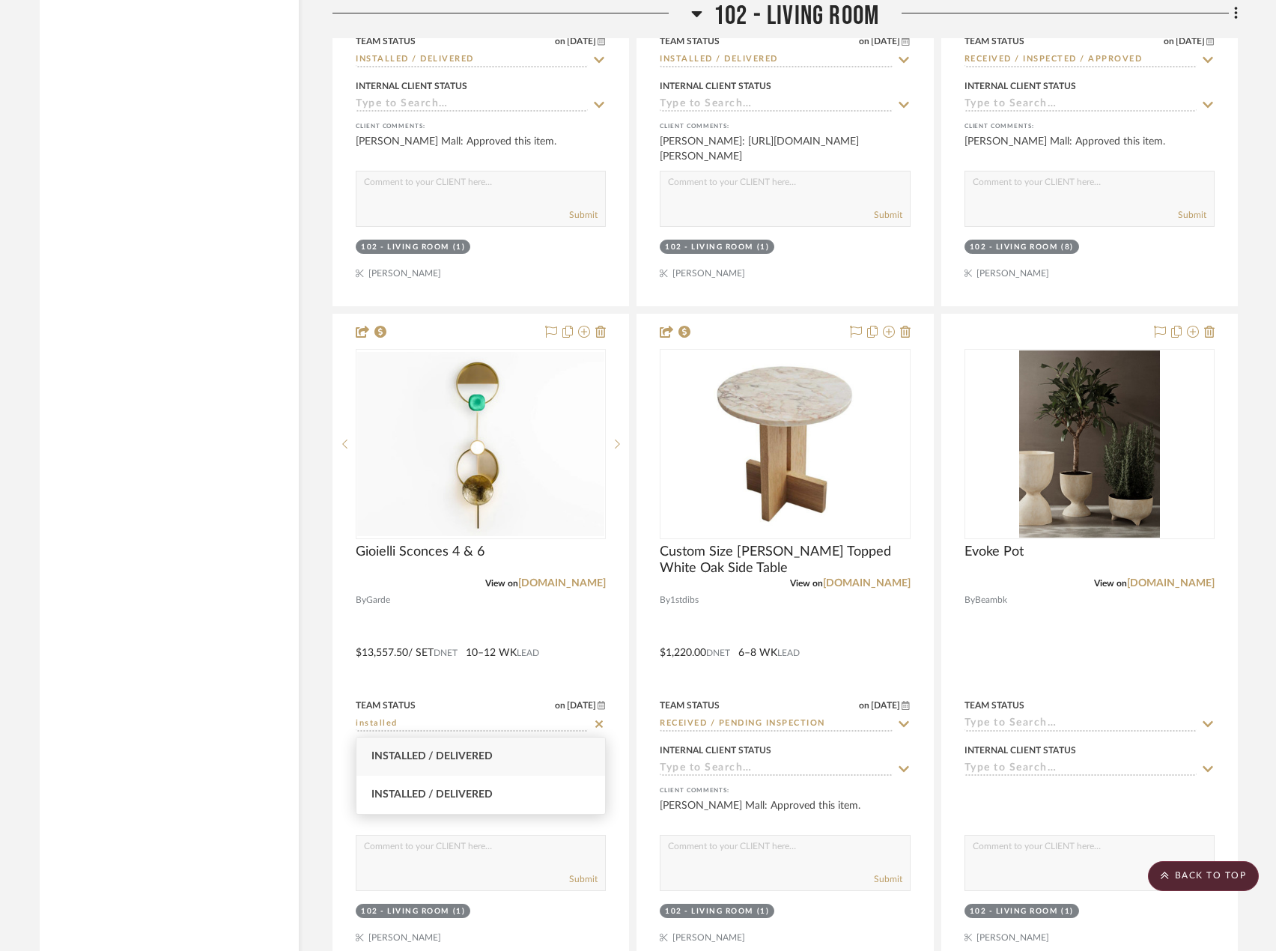
type input "installed"
click at [508, 752] on div "Installed / Delivered" at bounding box center [480, 757] width 249 height 38
type input "[DATE]"
type input "Installed / Delivered"
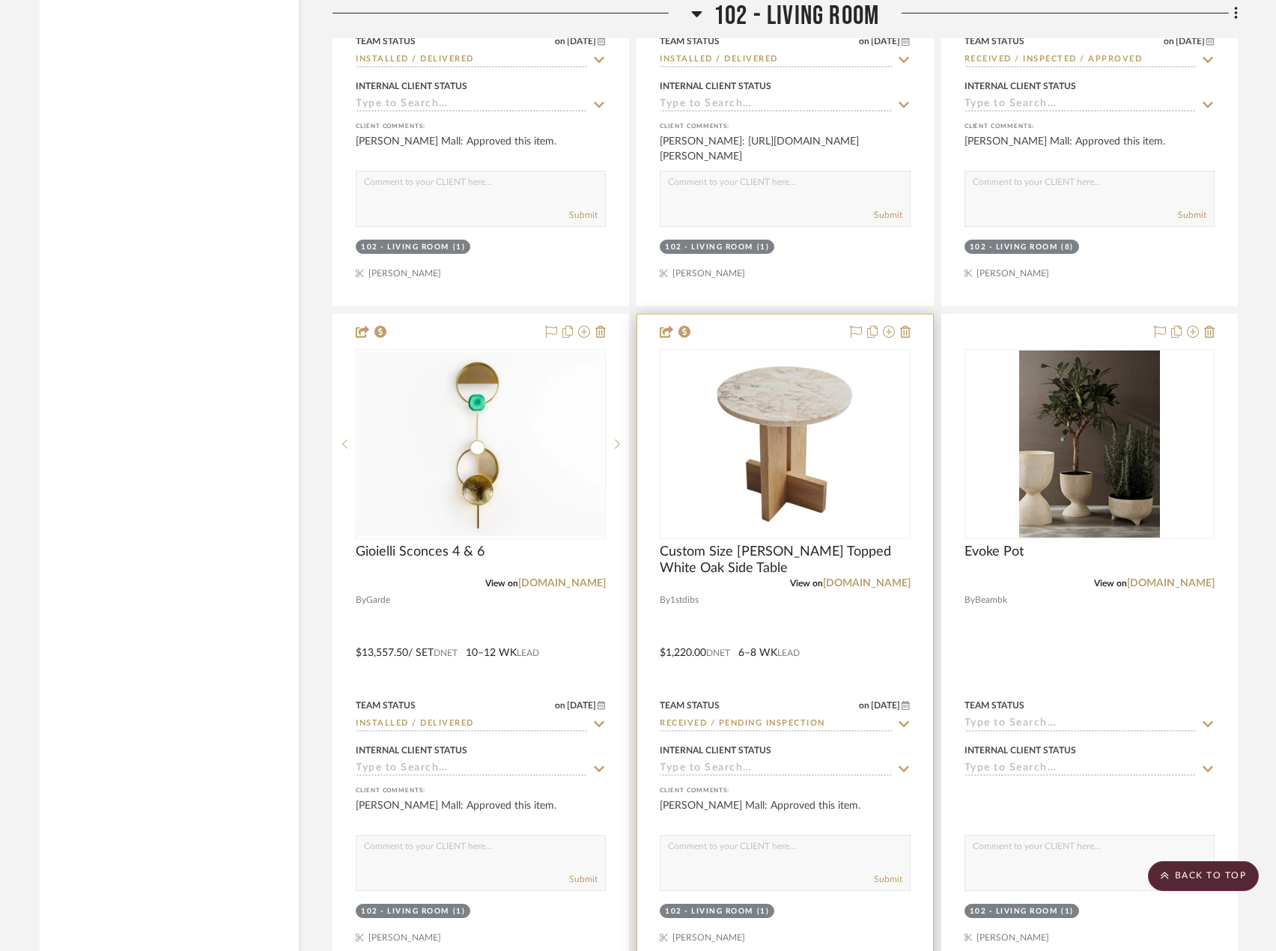
click at [713, 721] on input "Received / Pending Inspection" at bounding box center [776, 724] width 232 height 14
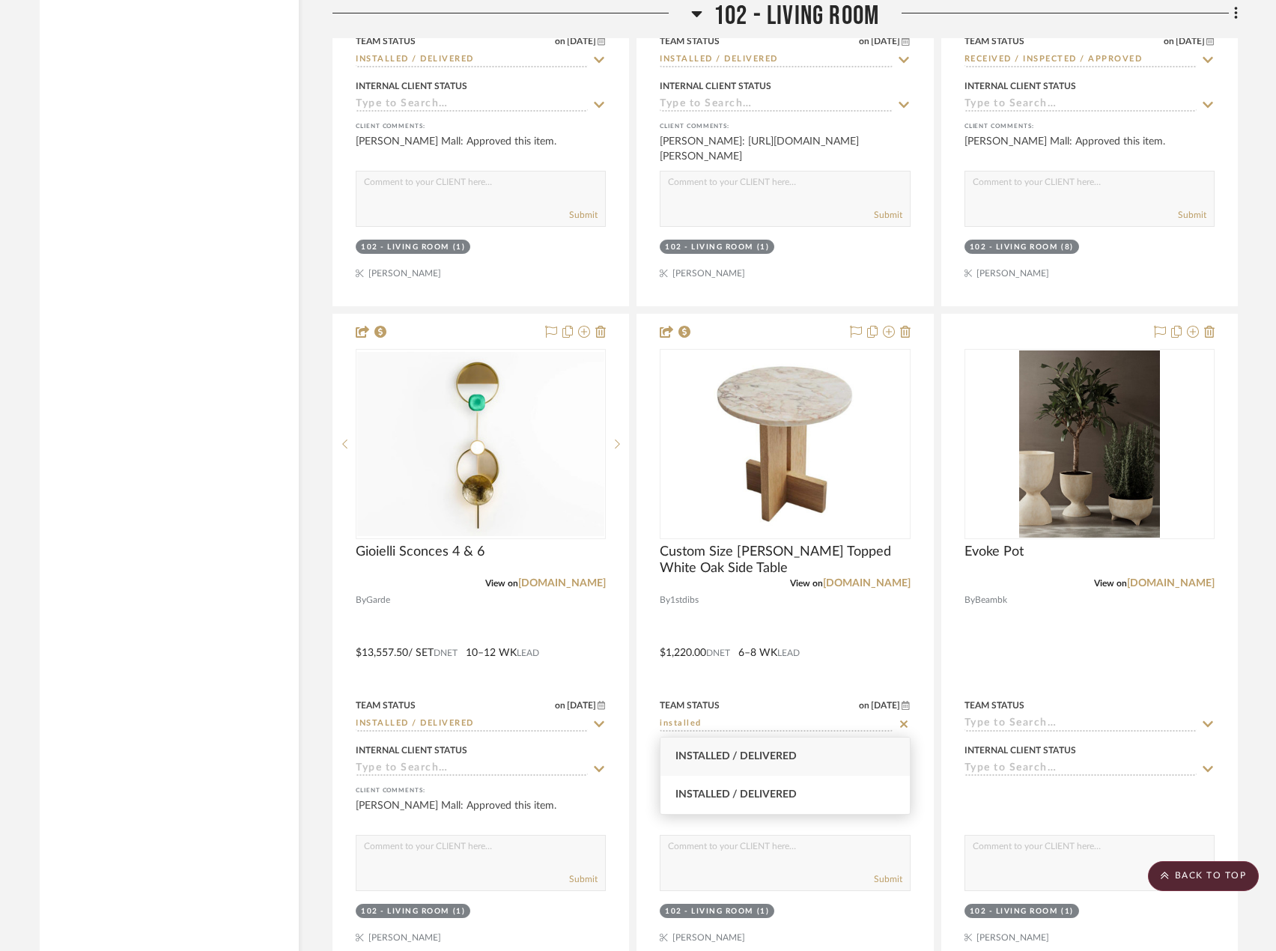
type input "installed"
click at [723, 759] on span "Installed / Delivered" at bounding box center [735, 756] width 121 height 10
type input "[DATE]"
type input "Installed / Delivered"
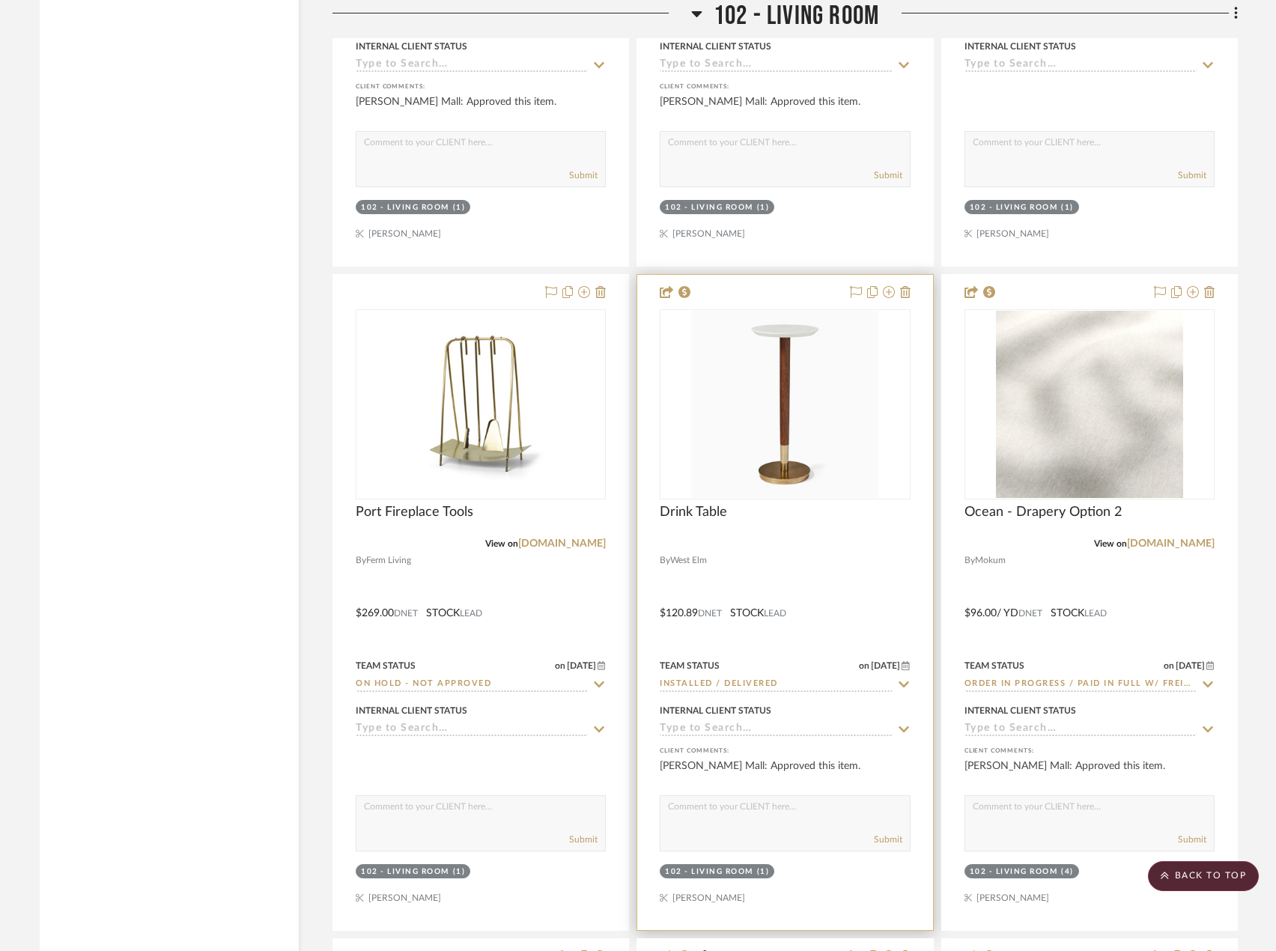
scroll to position [10034, 0]
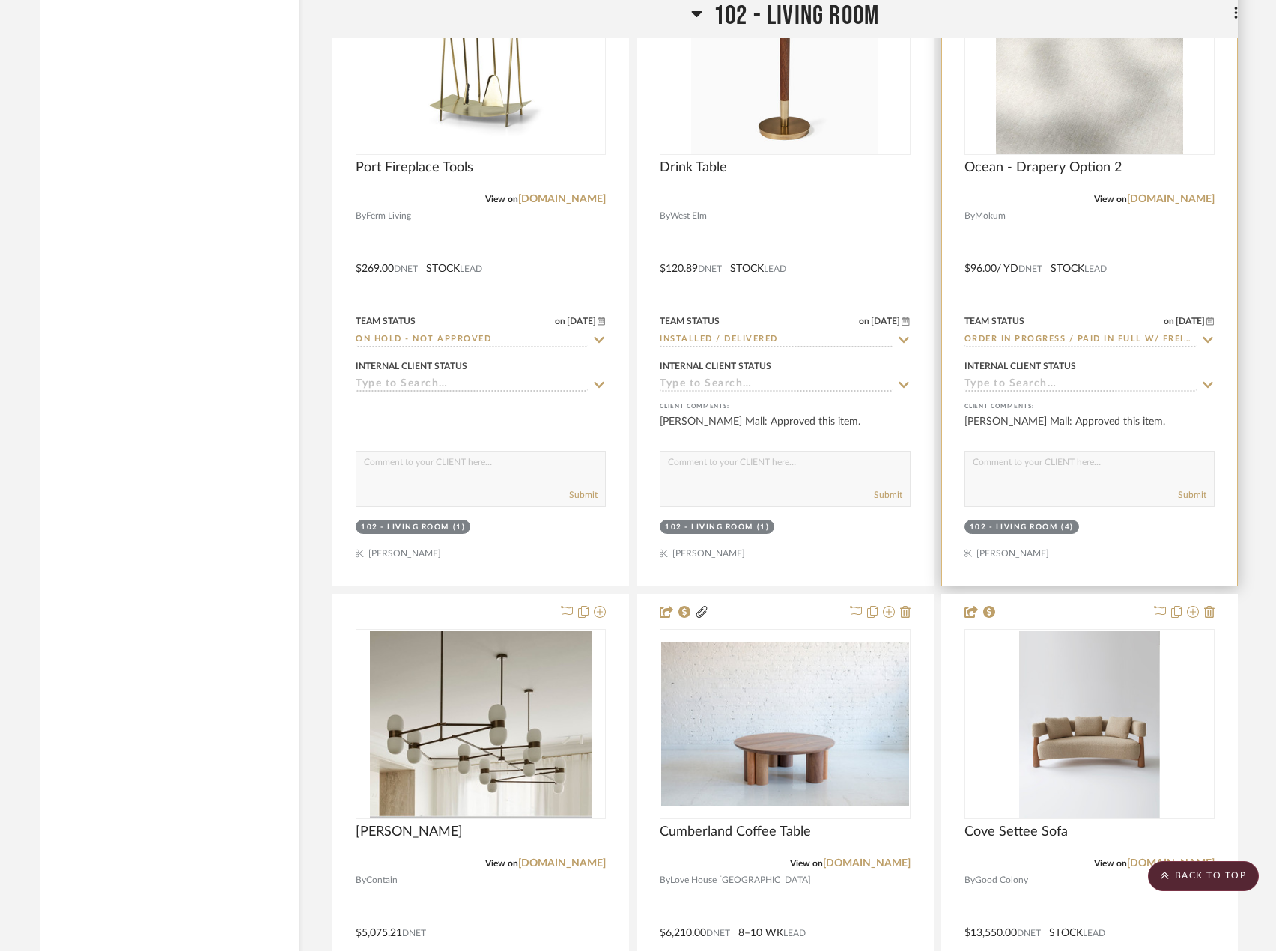
click at [1053, 337] on input "Order In Progress / Paid In Full w/ Freight, No Balance due" at bounding box center [1081, 340] width 232 height 14
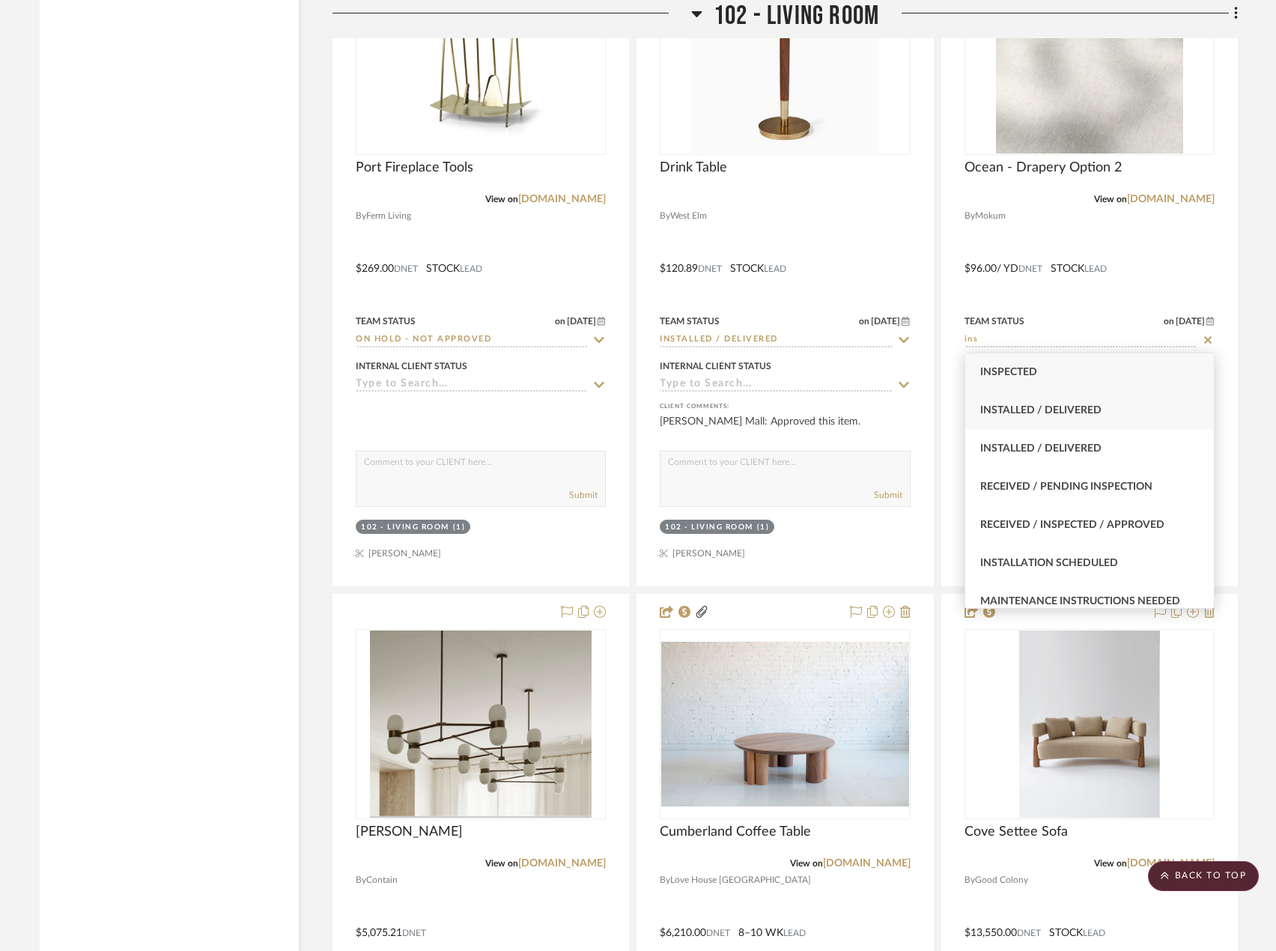
type input "ins"
click at [1056, 404] on div "Installed / Delivered" at bounding box center [1089, 411] width 249 height 38
type input "[DATE]"
type input "Installed / Delivered"
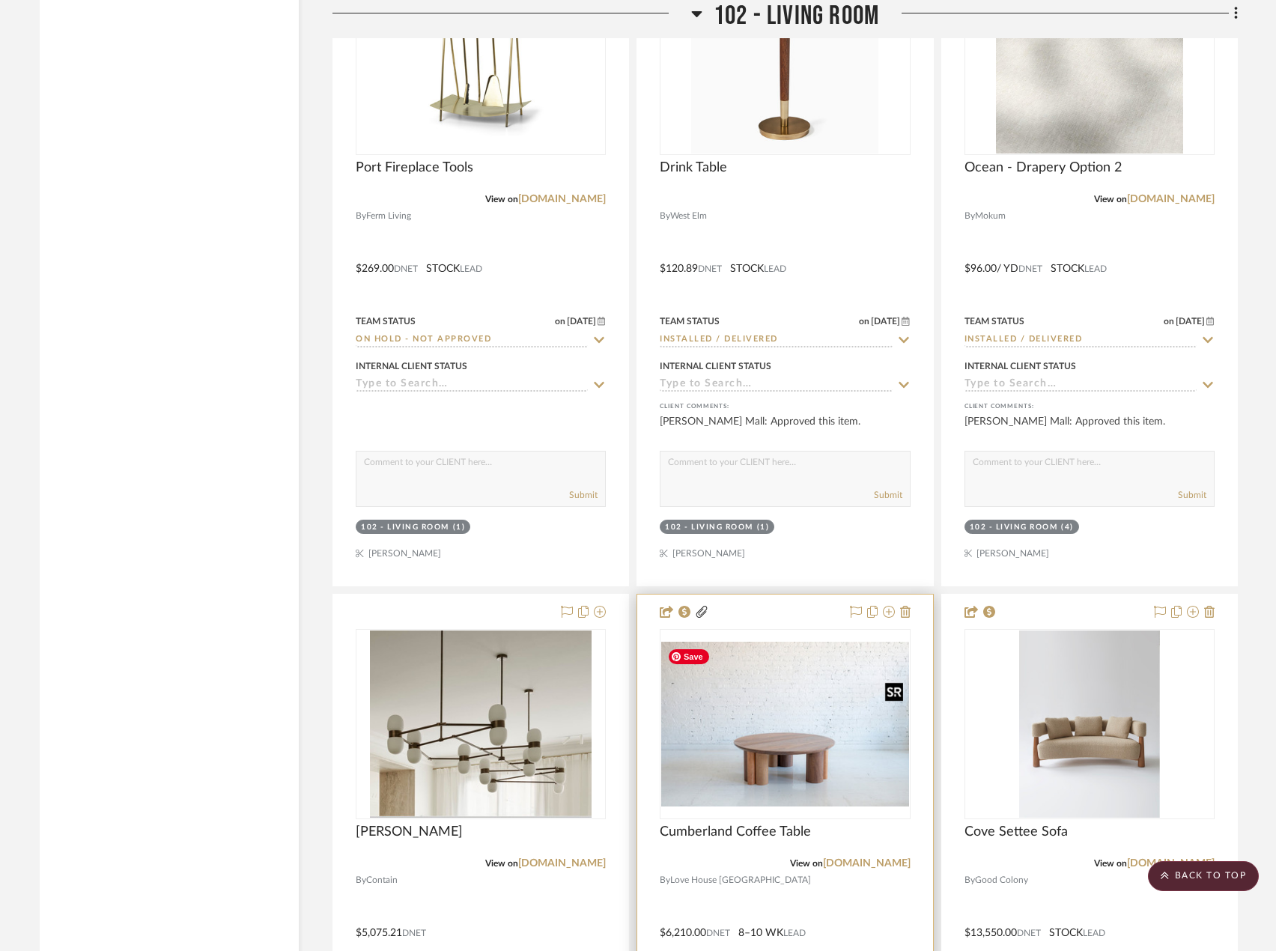
scroll to position [10484, 0]
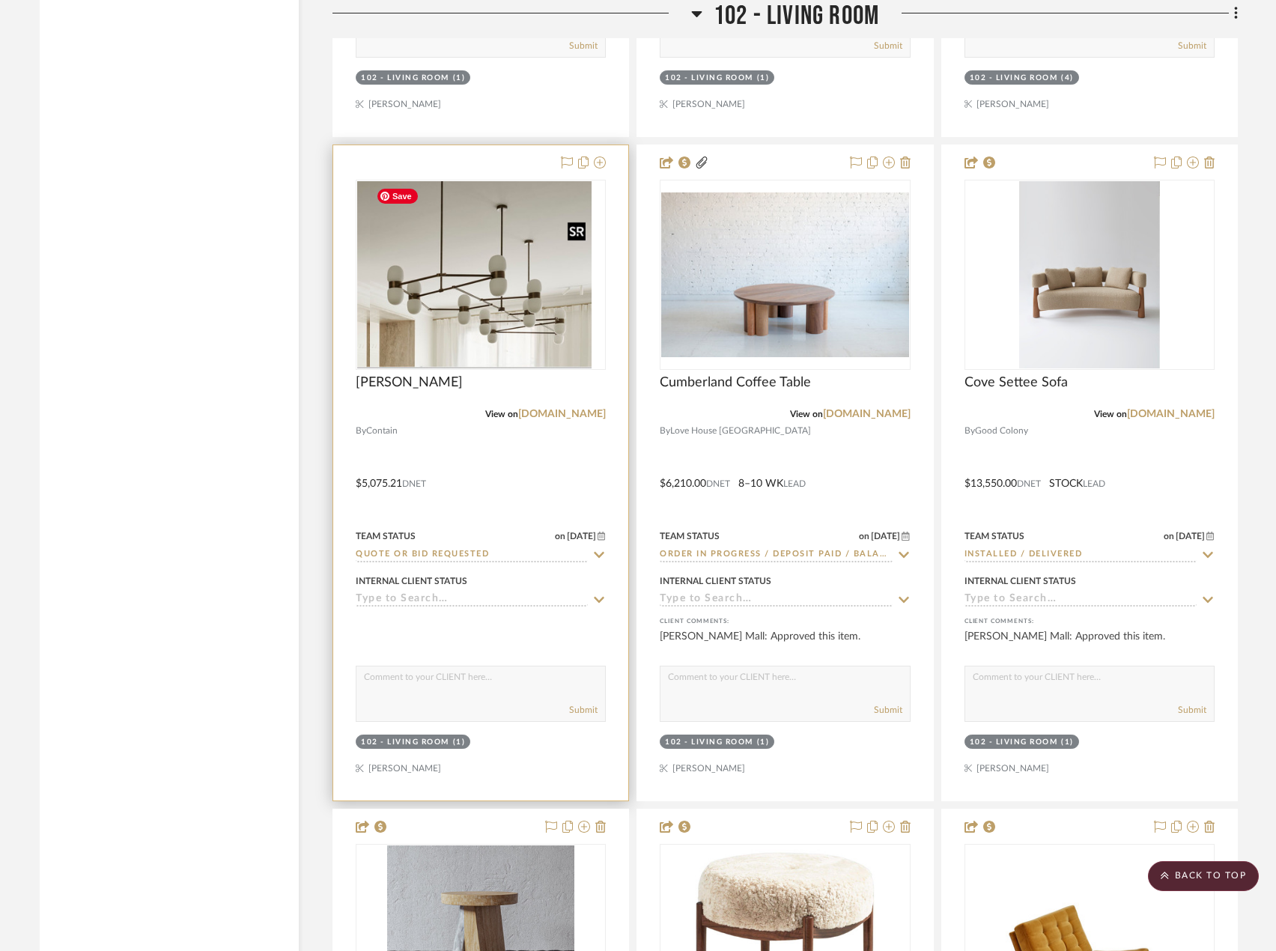
click at [493, 317] on img at bounding box center [481, 274] width 222 height 187
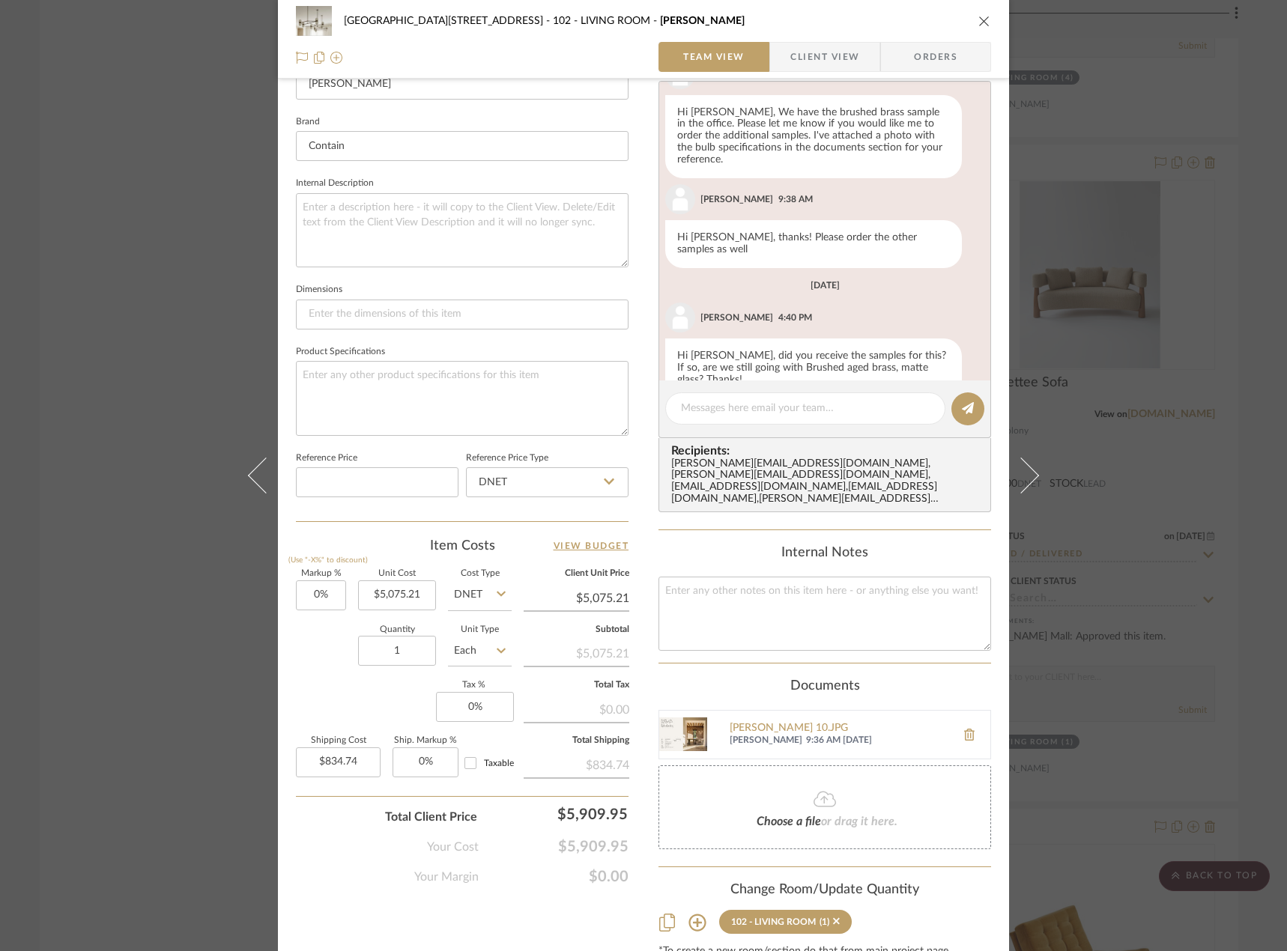
scroll to position [503, 0]
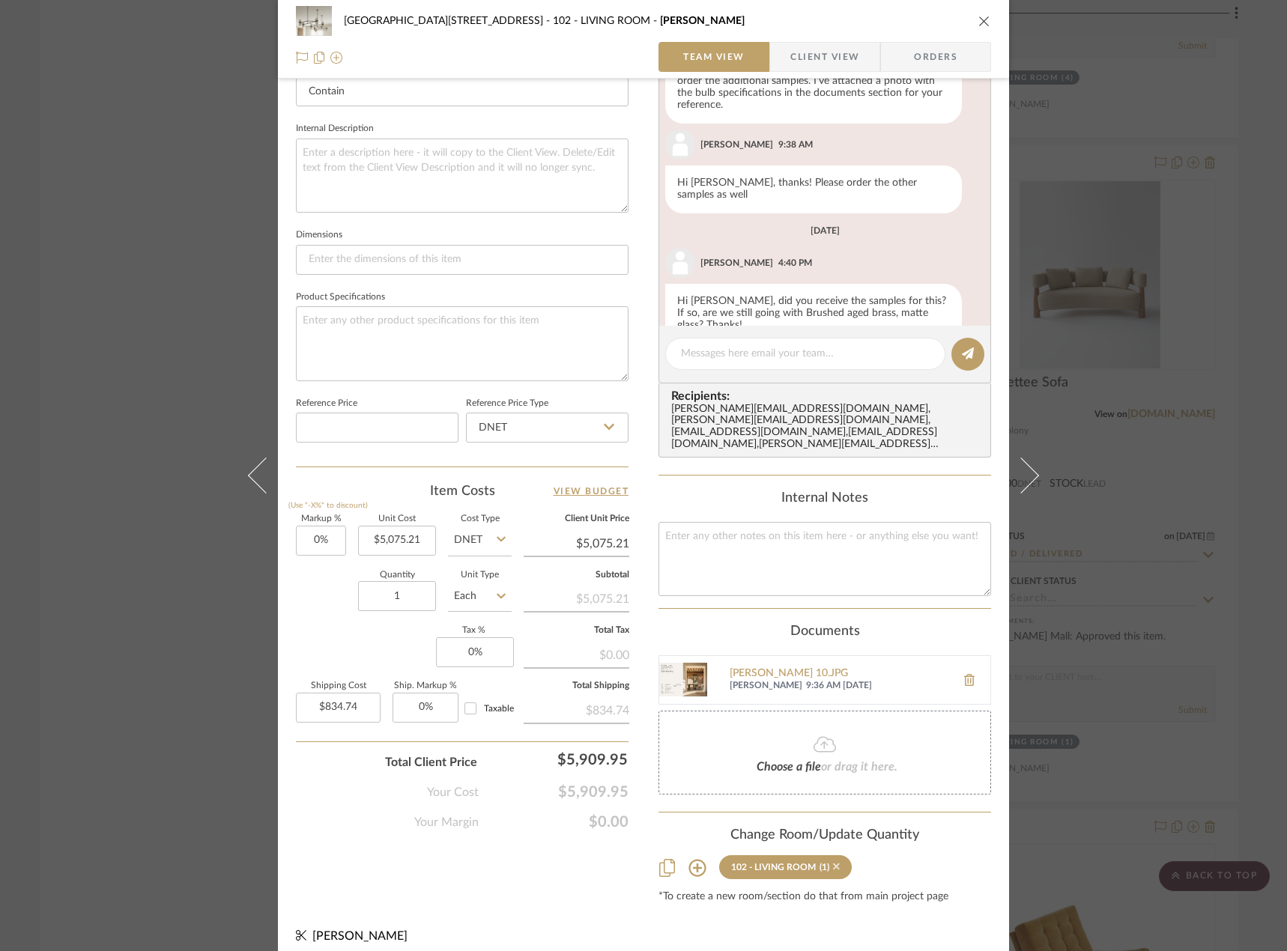
click at [833, 861] on icon at bounding box center [836, 866] width 7 height 10
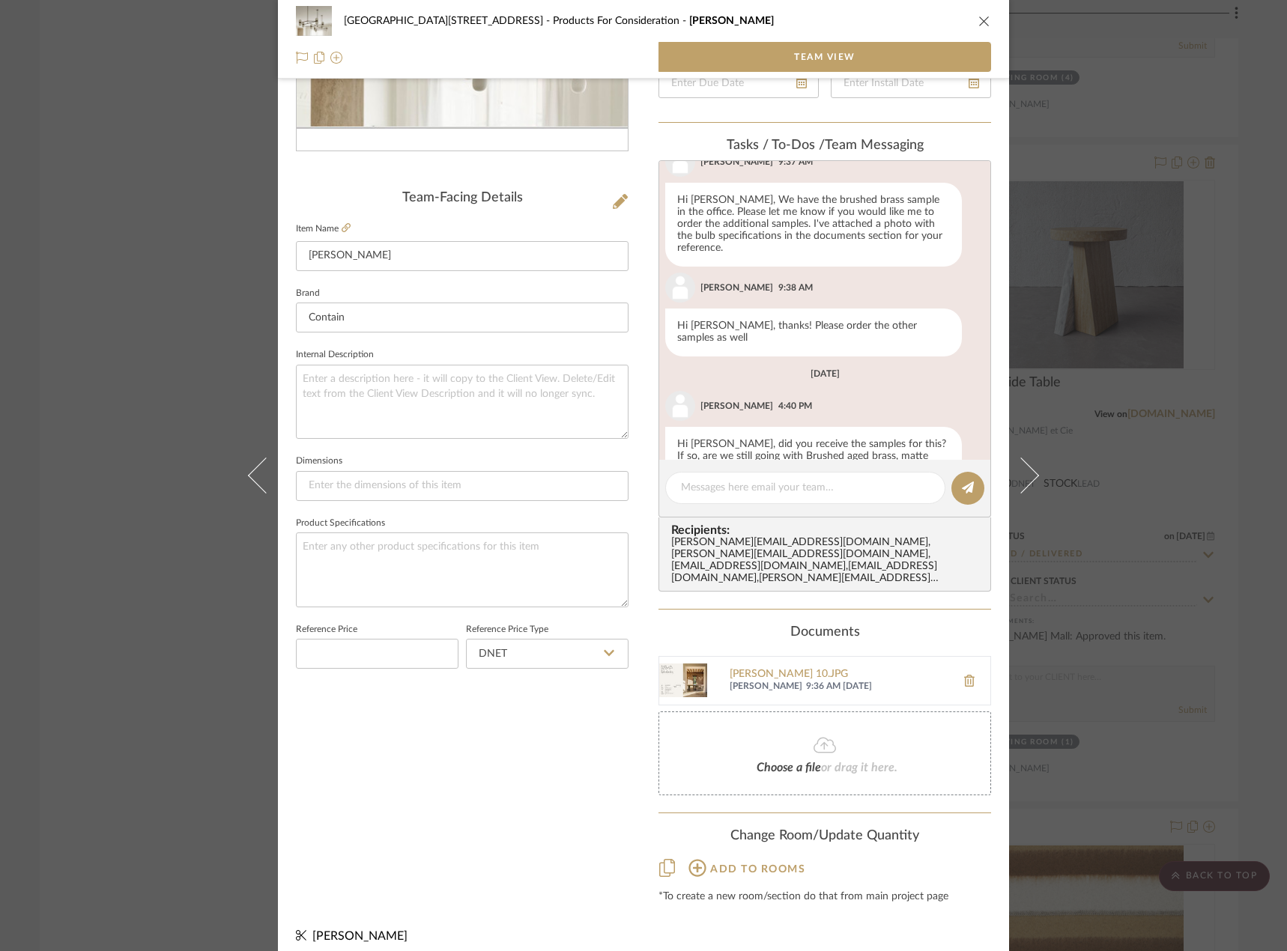
scroll to position [569, 0]
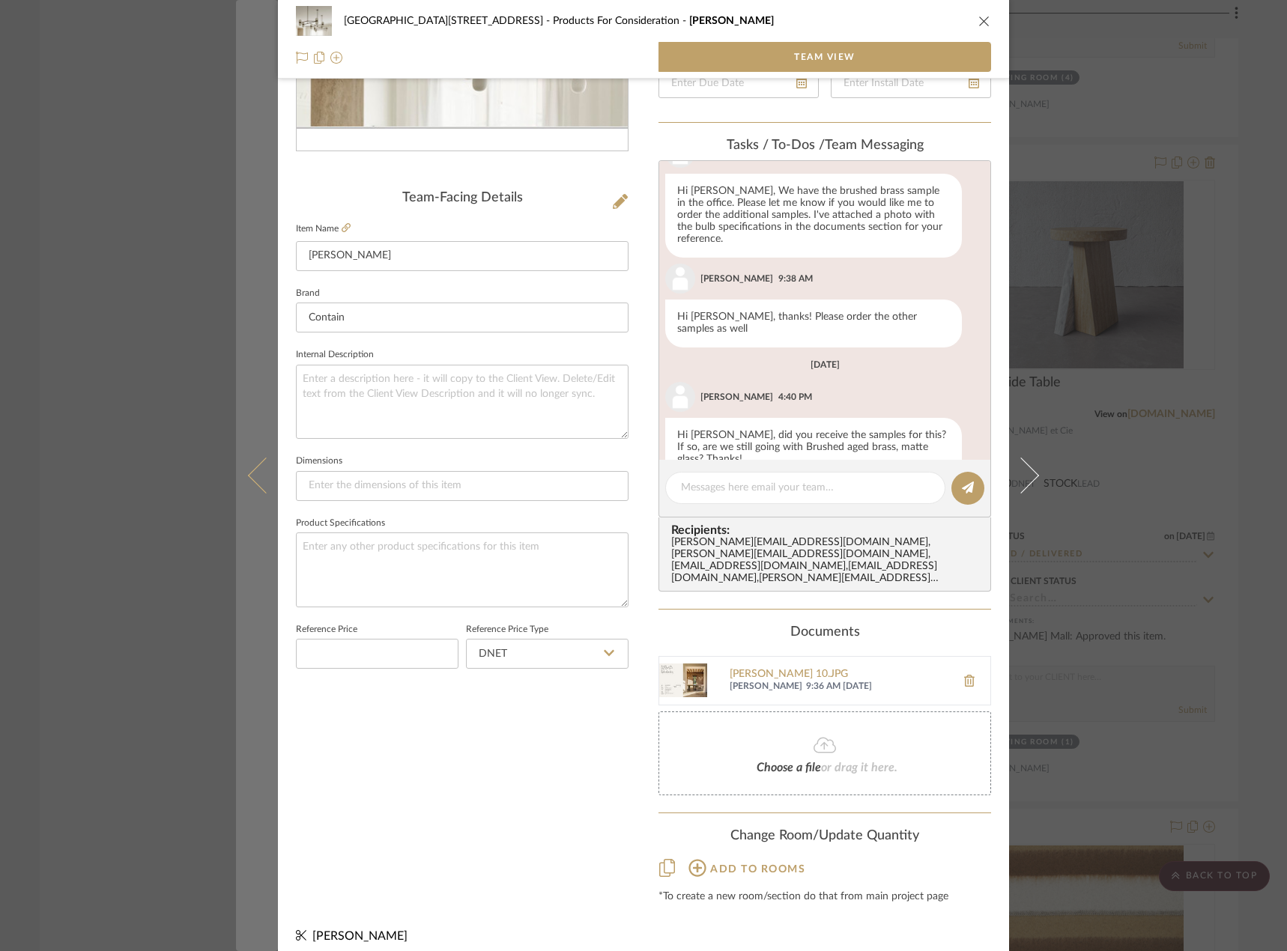
drag, startPoint x: 157, startPoint y: 211, endPoint x: 232, endPoint y: 207, distance: 75.8
click at [160, 211] on div "24100 - [STREET_ADDRESS] - Mall Products For Consideration Nuvol Chandelier Tea…" at bounding box center [643, 475] width 1287 height 951
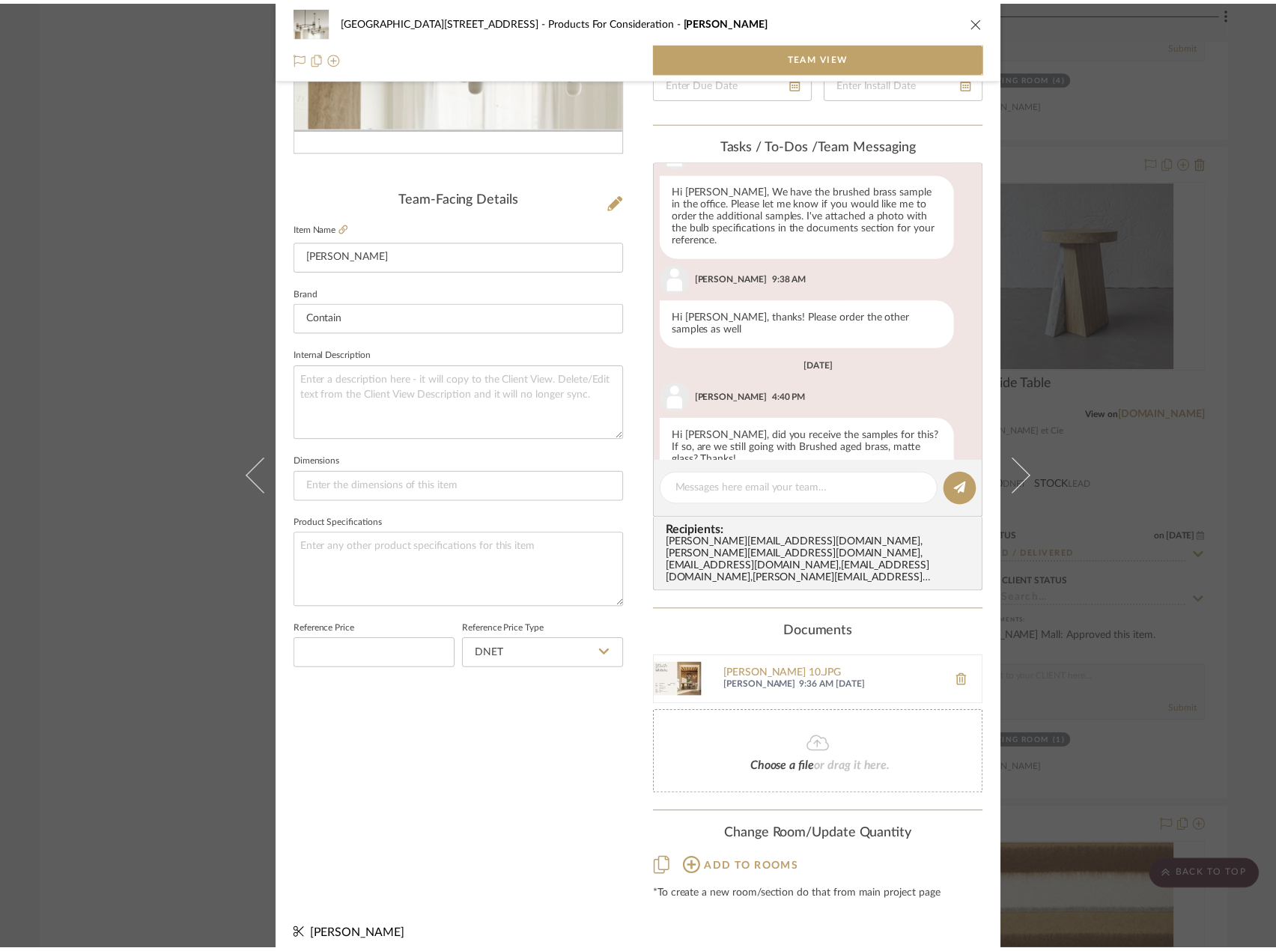
scroll to position [10484, 0]
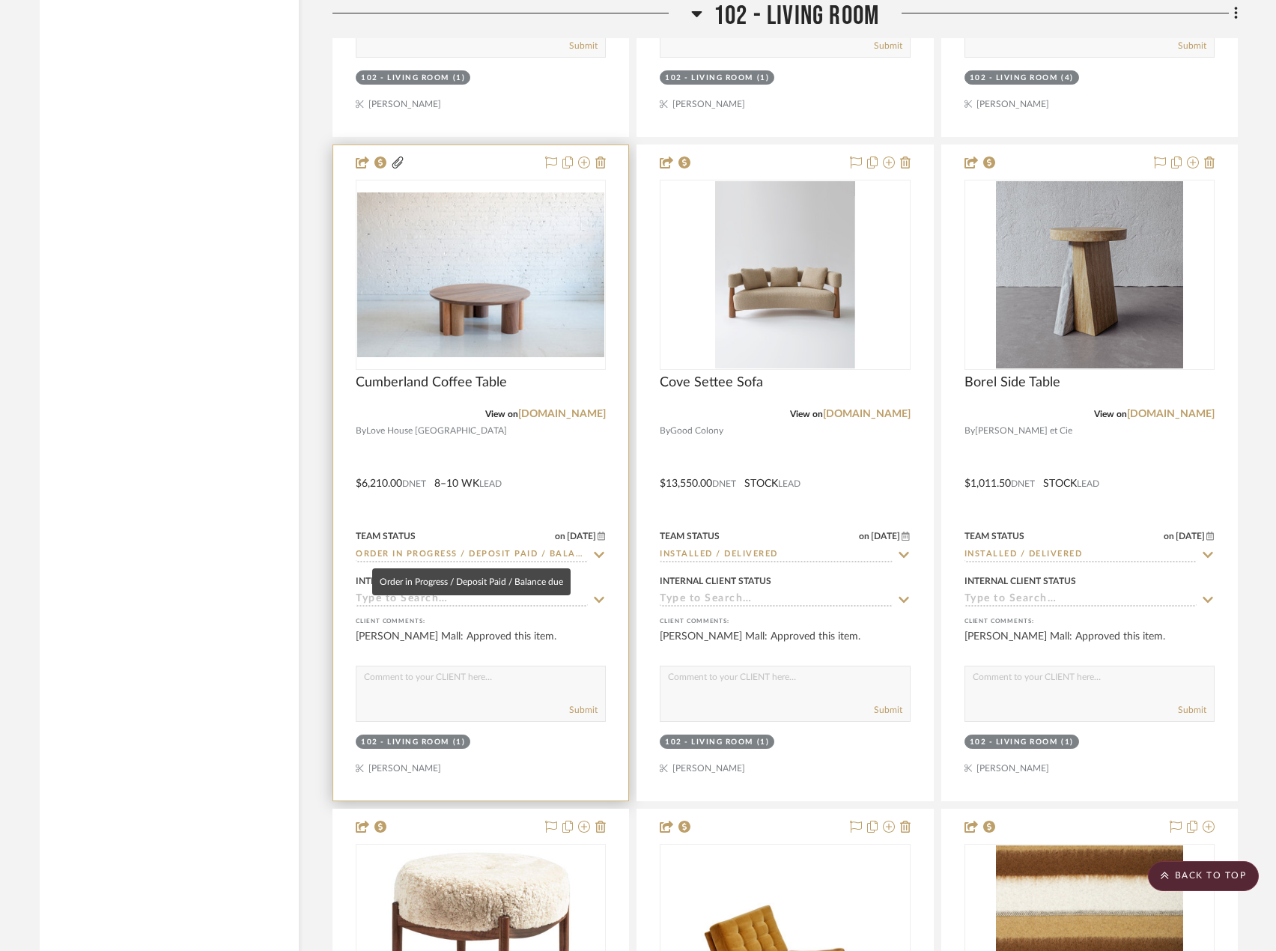
click at [503, 553] on input "Order in Progress / Deposit Paid / Balance due" at bounding box center [472, 555] width 232 height 14
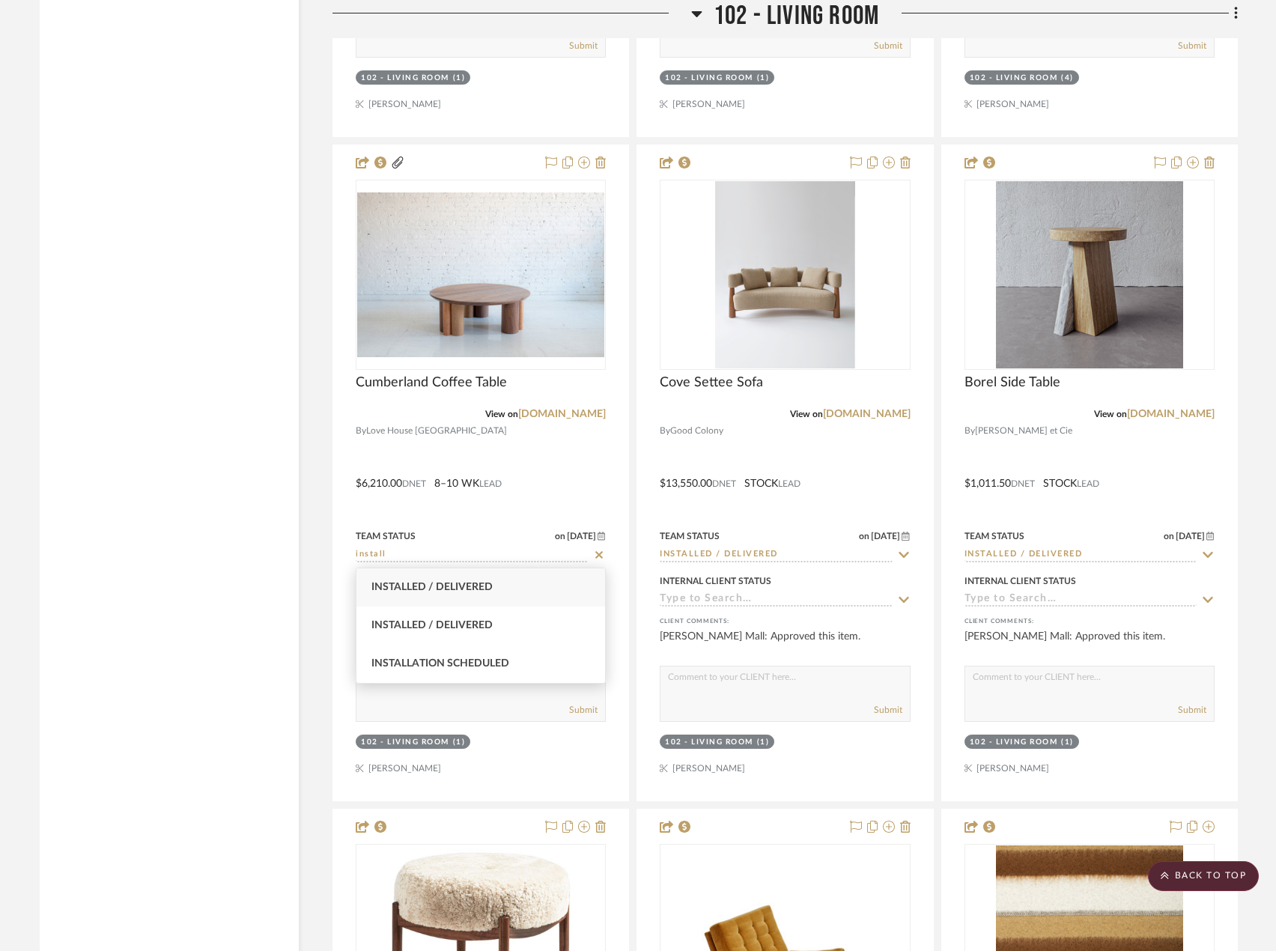
type input "install"
click at [467, 588] on span "Installed / Delivered" at bounding box center [431, 587] width 121 height 10
type input "[DATE]"
type input "Installed / Delivered"
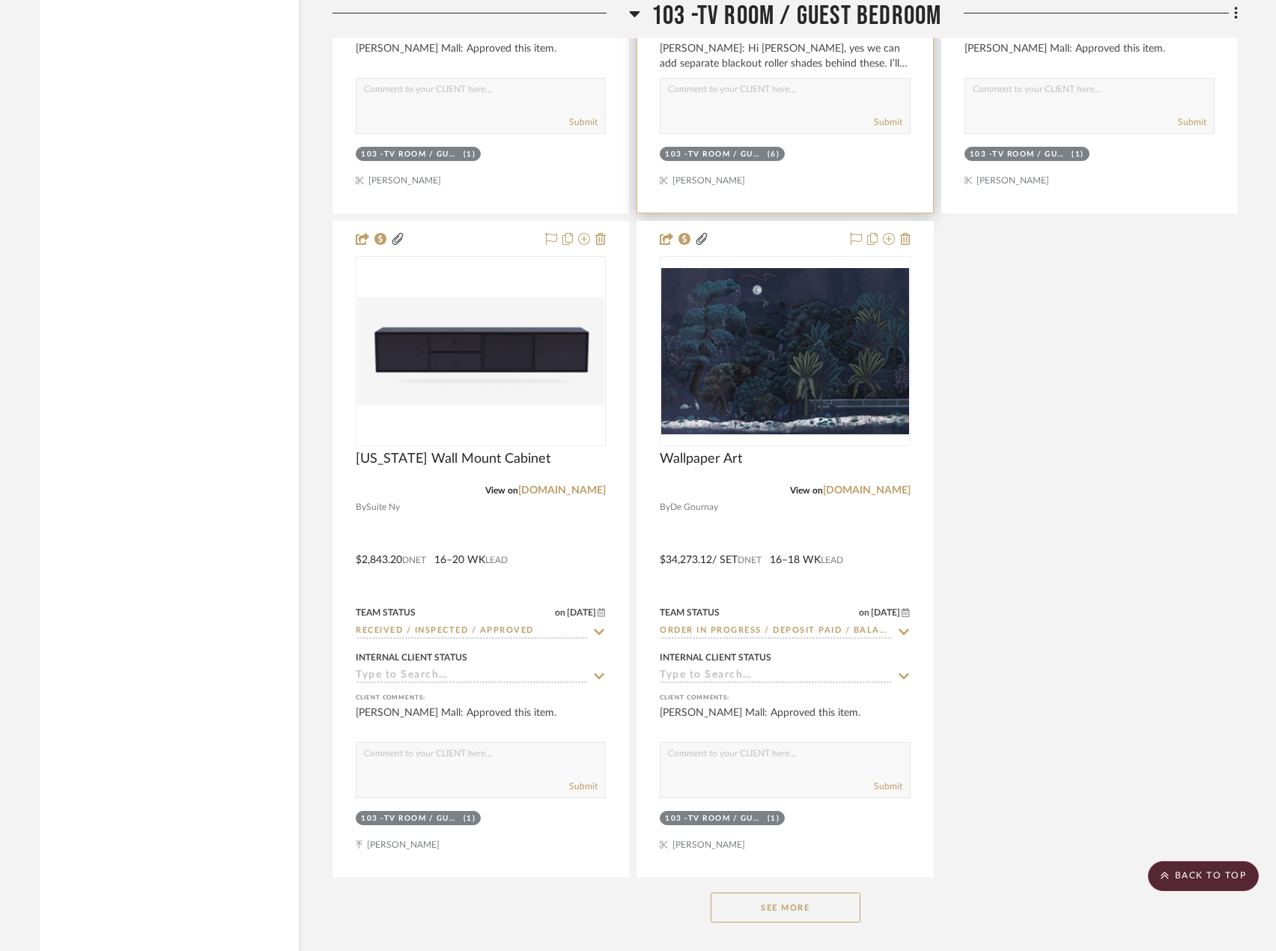
scroll to position [14527, 0]
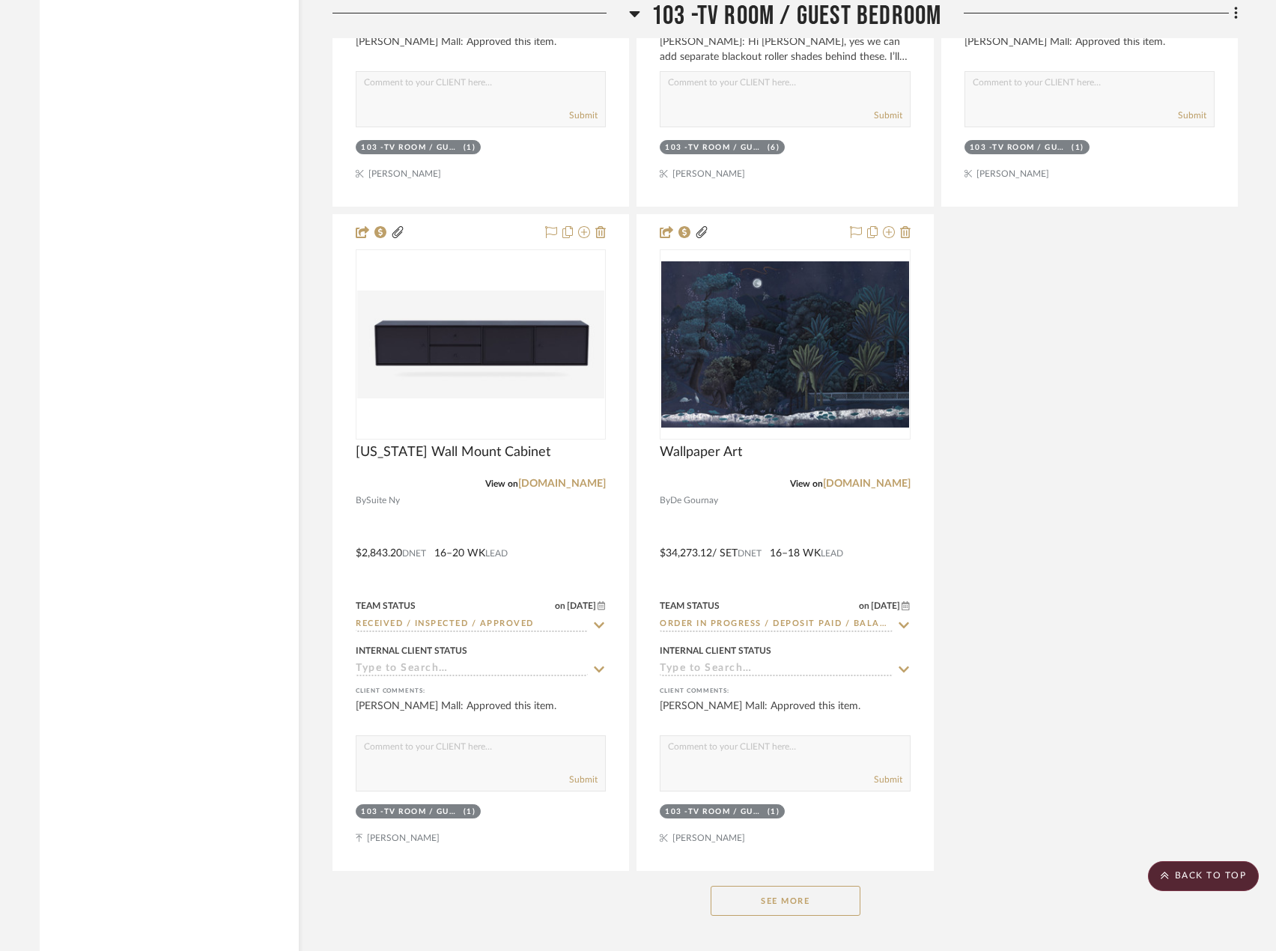
click at [717, 904] on button "See More" at bounding box center [786, 901] width 150 height 30
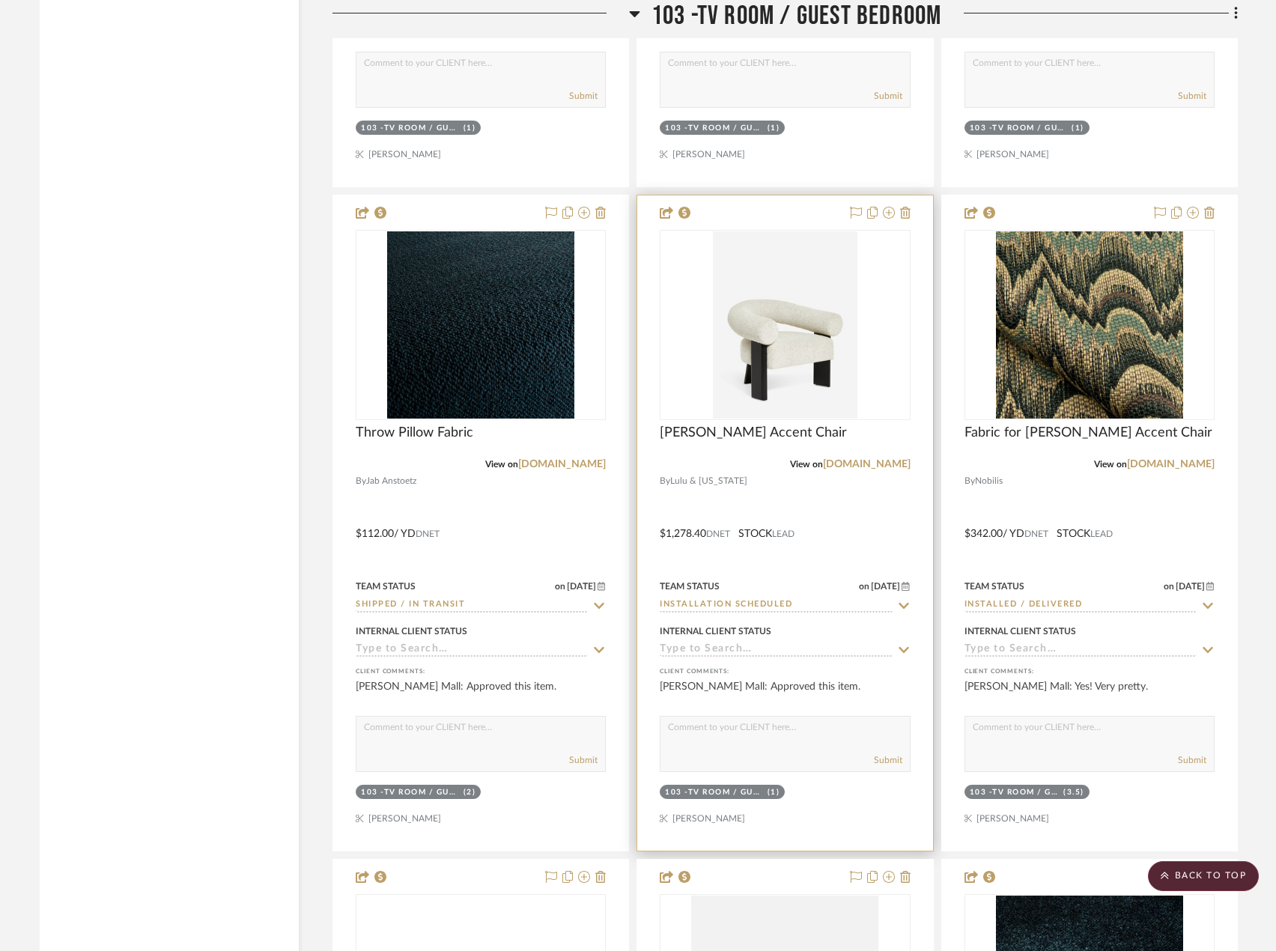
scroll to position [16025, 0]
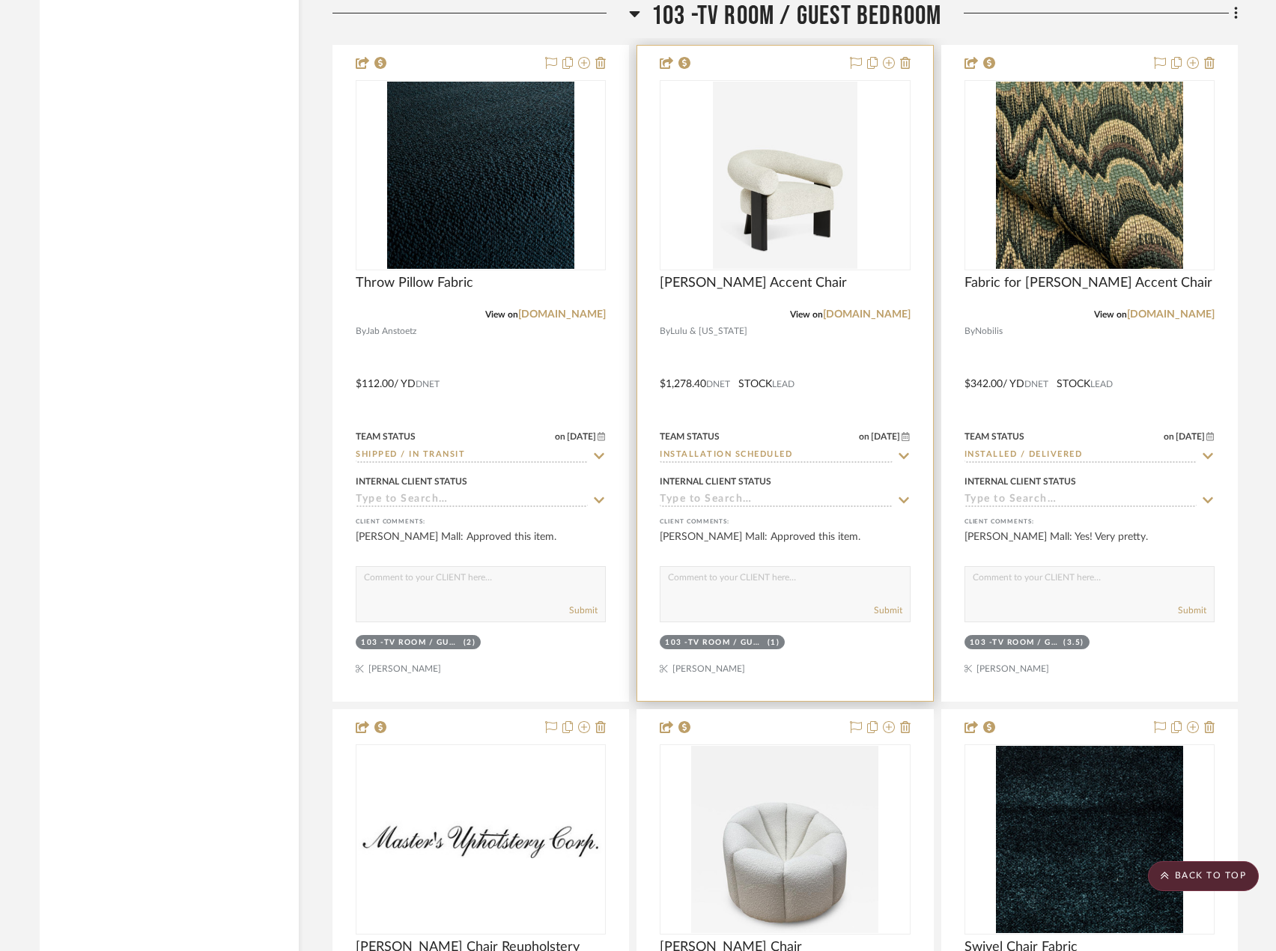
click at [703, 455] on input "Installation Scheduled" at bounding box center [776, 456] width 232 height 14
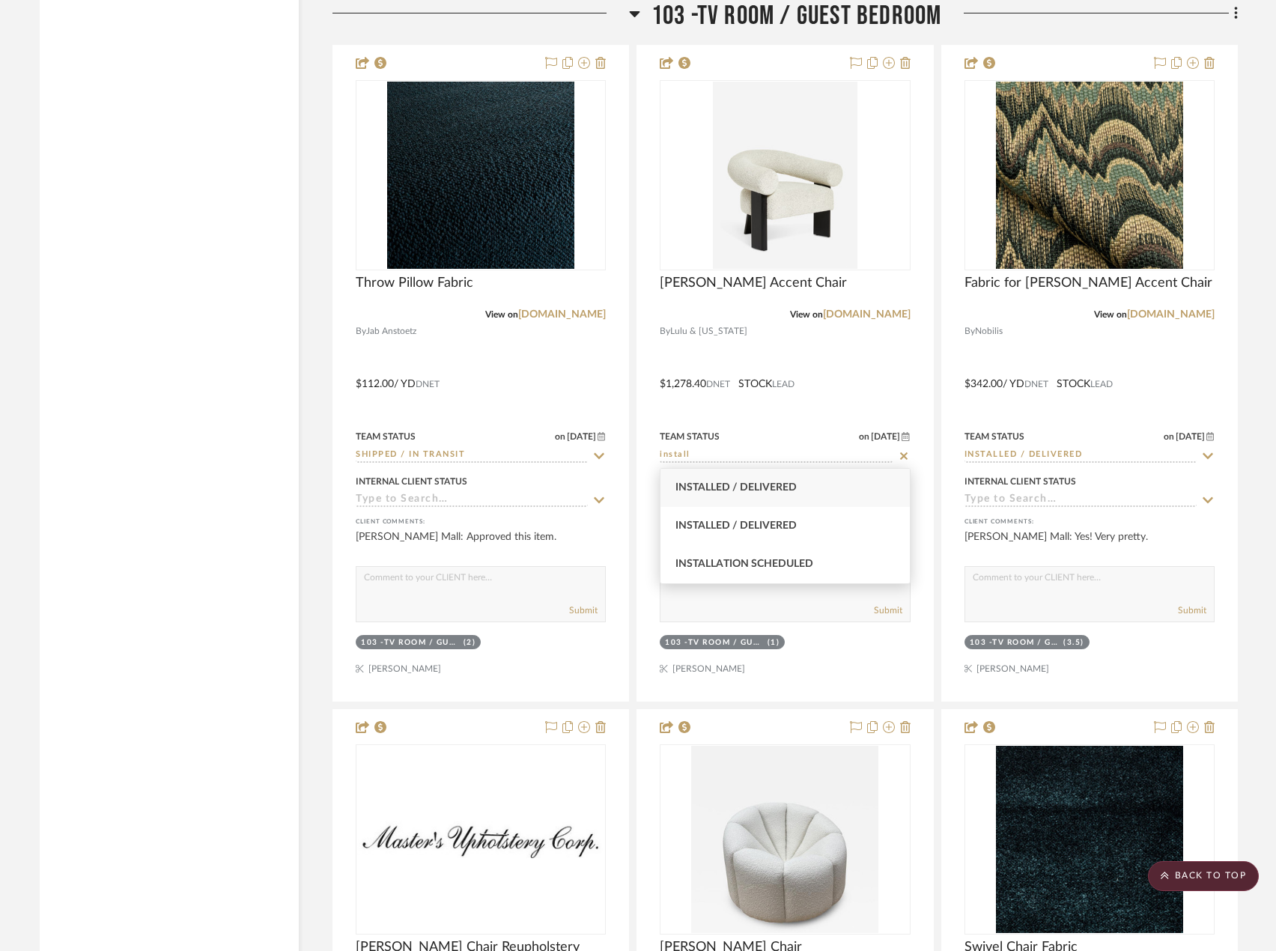
type input "install"
click at [734, 488] on span "Installed / Delivered" at bounding box center [735, 487] width 121 height 10
type input "[DATE]"
type input "Installed / Delivered"
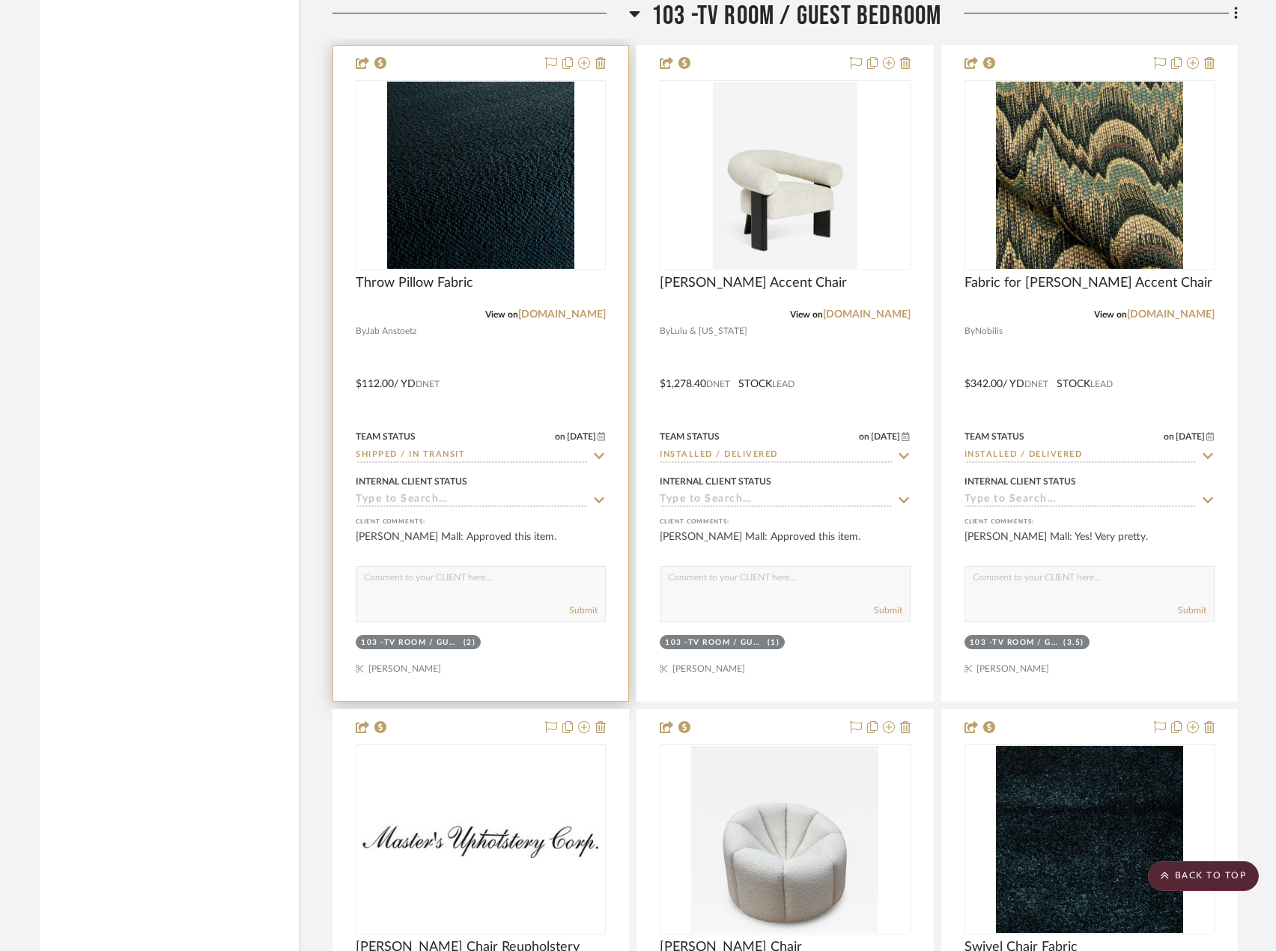
click at [530, 461] on input "Shipped / In Transit" at bounding box center [472, 456] width 232 height 14
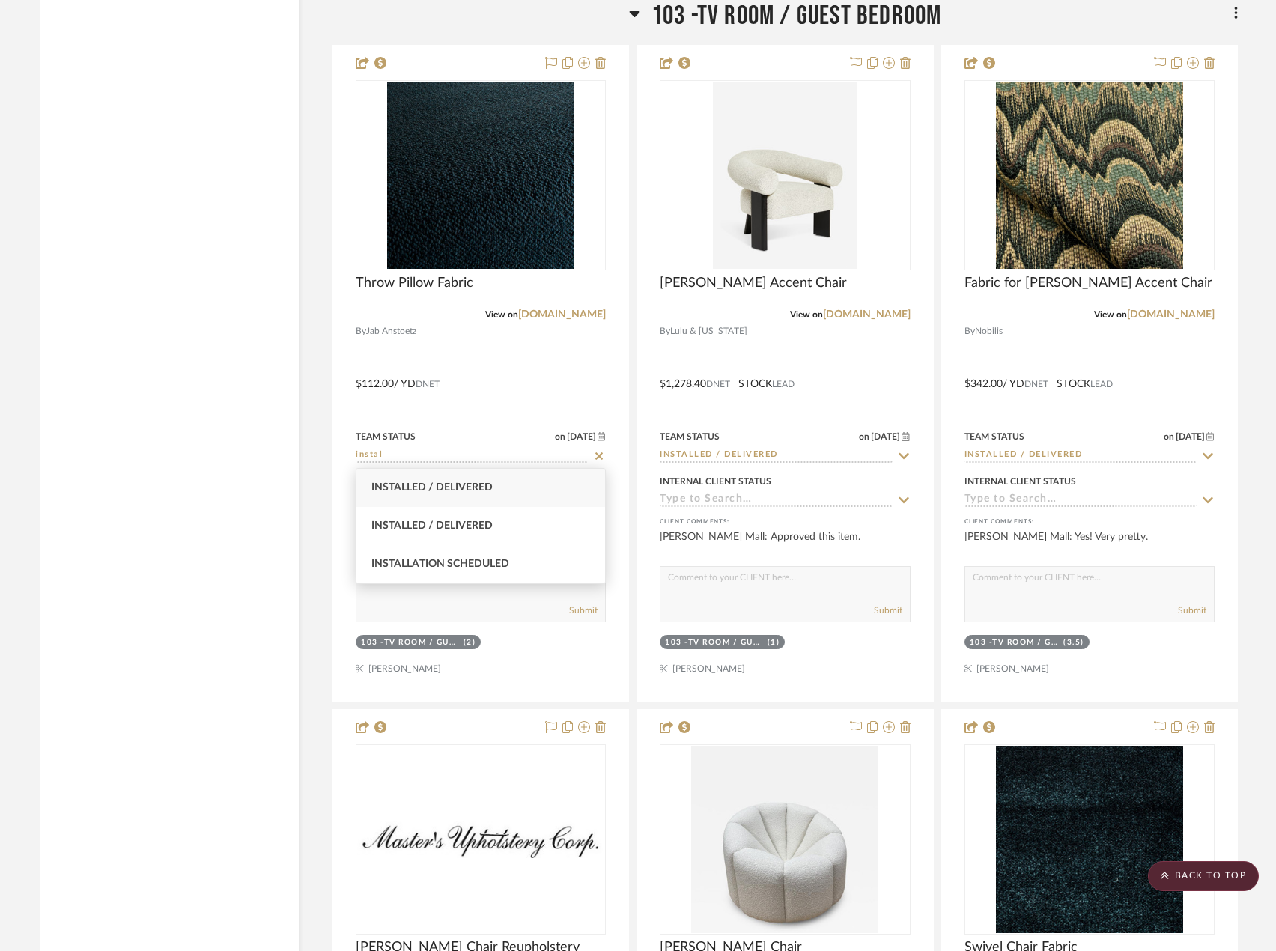
type input "instal"
click at [499, 482] on div "Installed / Delivered" at bounding box center [480, 488] width 249 height 38
type input "[DATE]"
type input "Installed / Delivered"
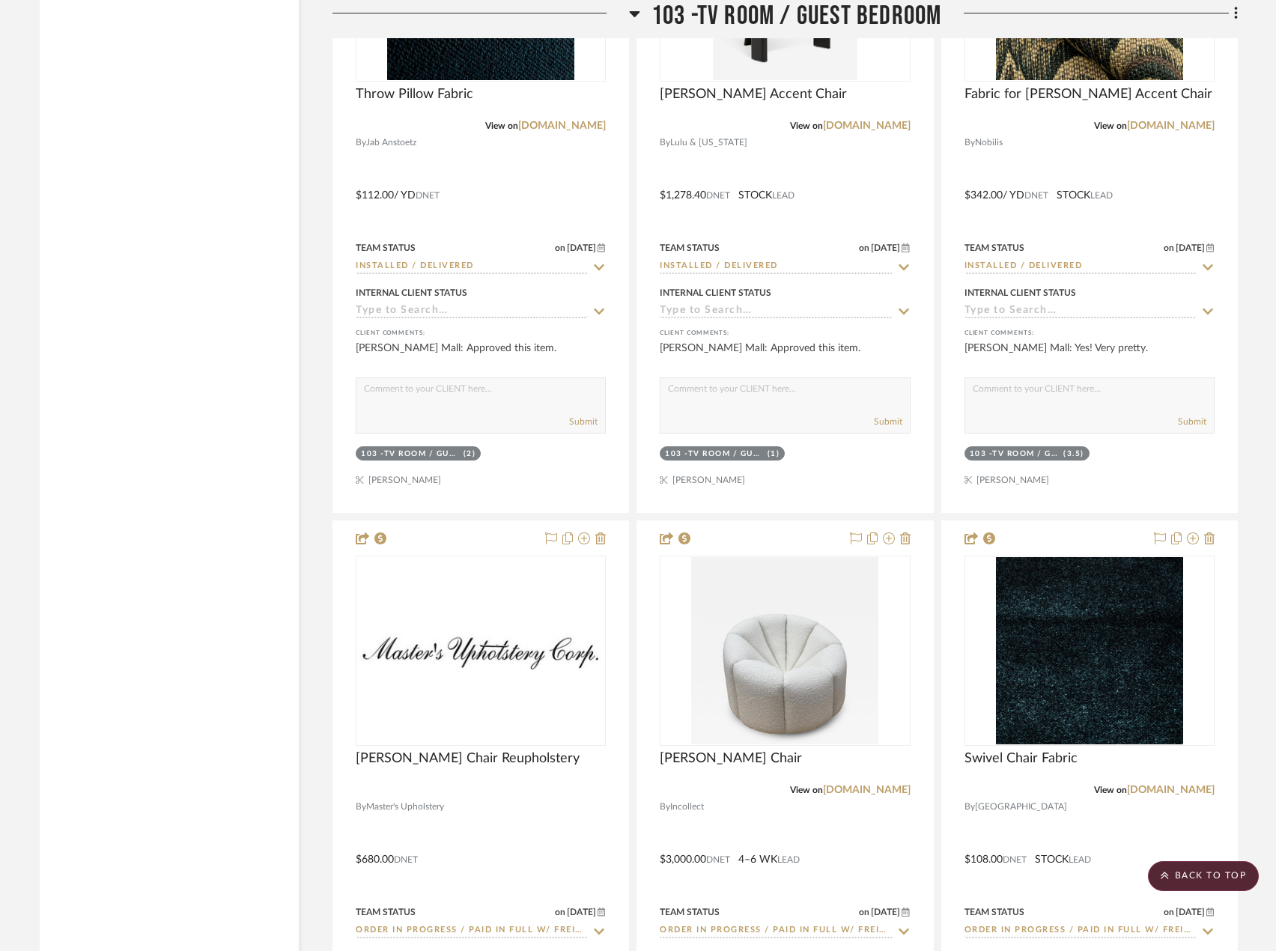
scroll to position [16474, 0]
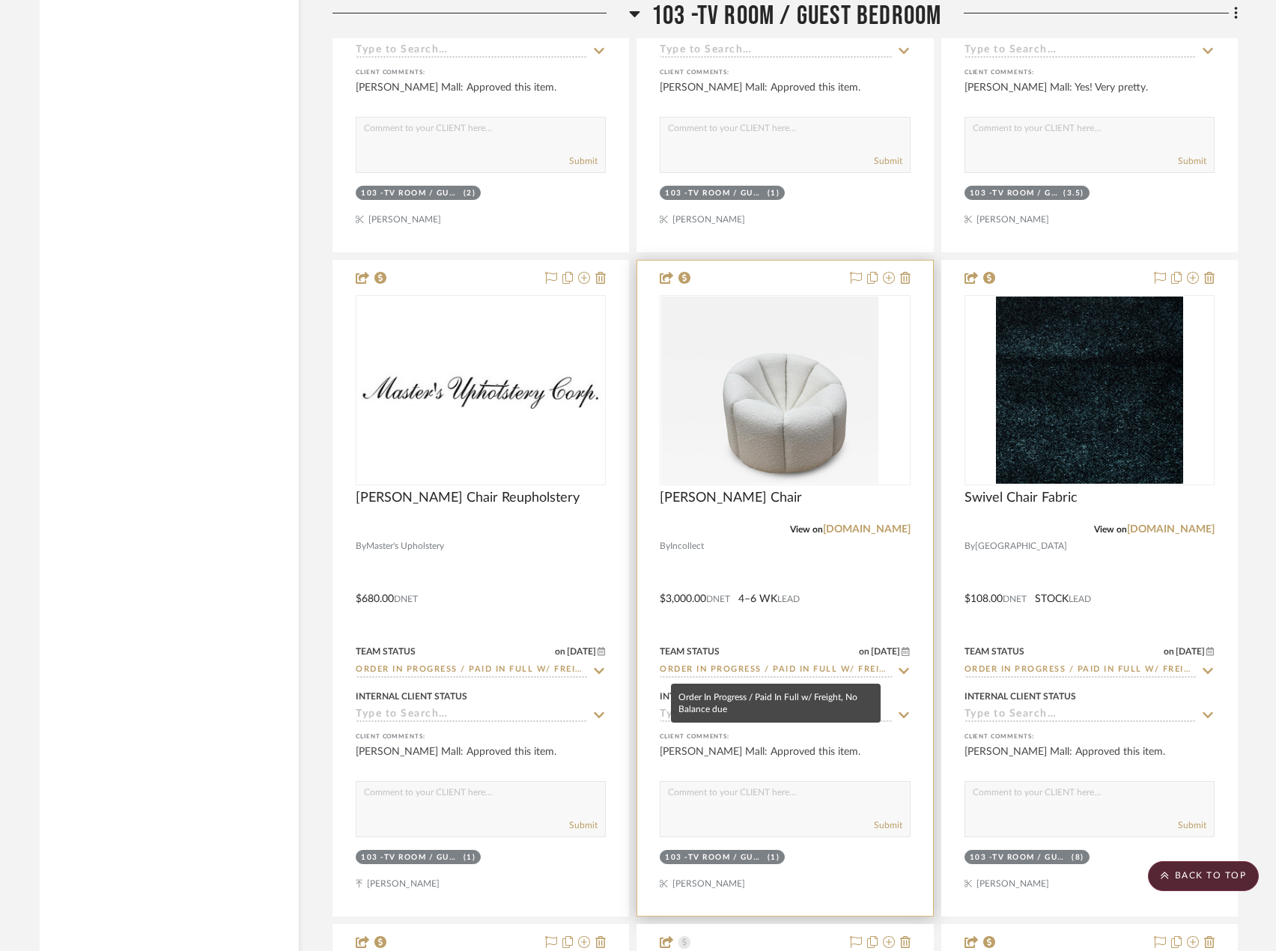
click at [729, 667] on input "Order In Progress / Paid In Full w/ Freight, No Balance due" at bounding box center [776, 670] width 232 height 14
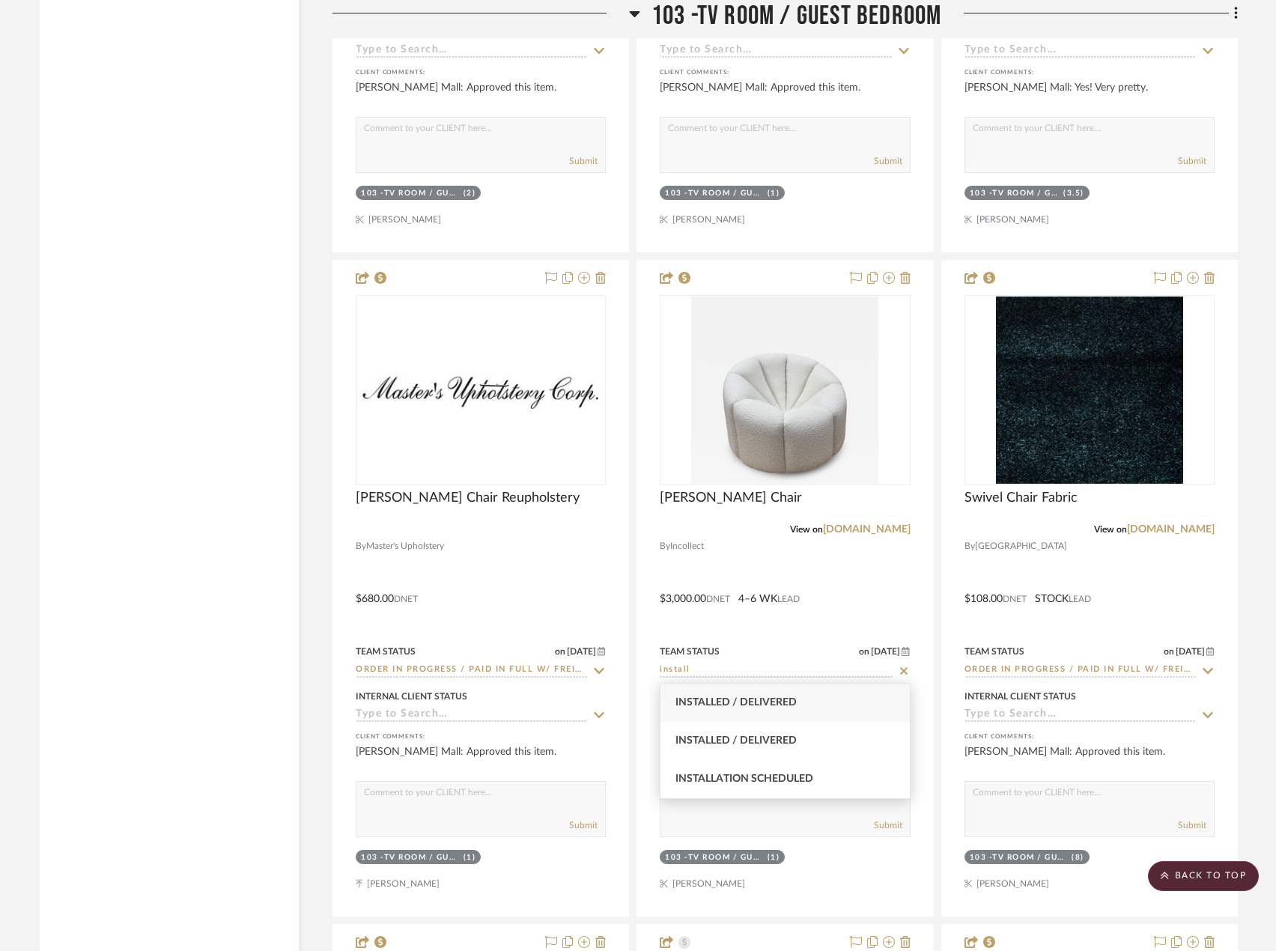
type input "install"
click at [804, 696] on div "Installed / Delivered" at bounding box center [784, 703] width 249 height 38
type input "[DATE]"
type input "Installed / Delivered"
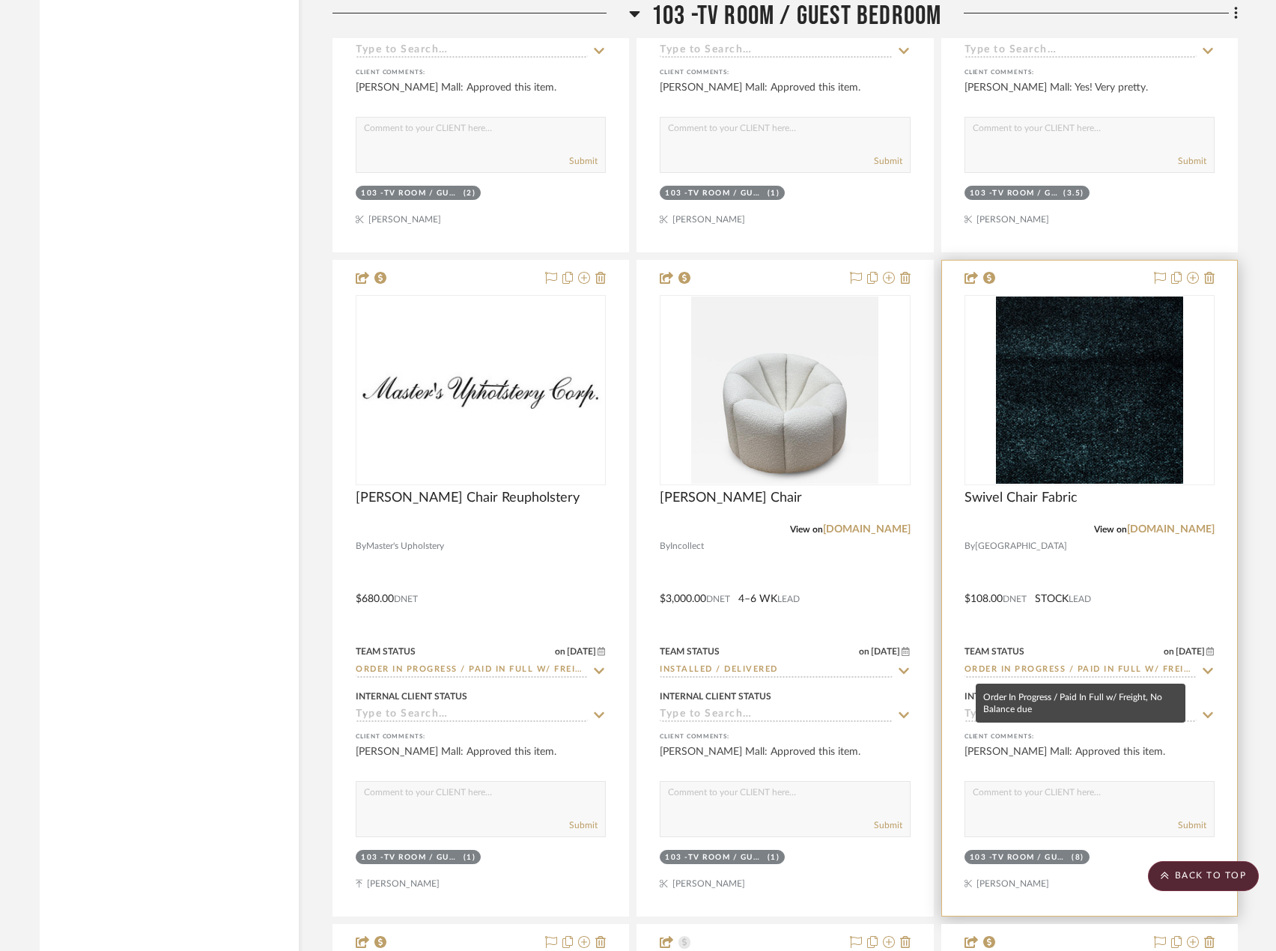
click at [1077, 672] on input "Order In Progress / Paid In Full w/ Freight, No Balance due" at bounding box center [1081, 670] width 232 height 14
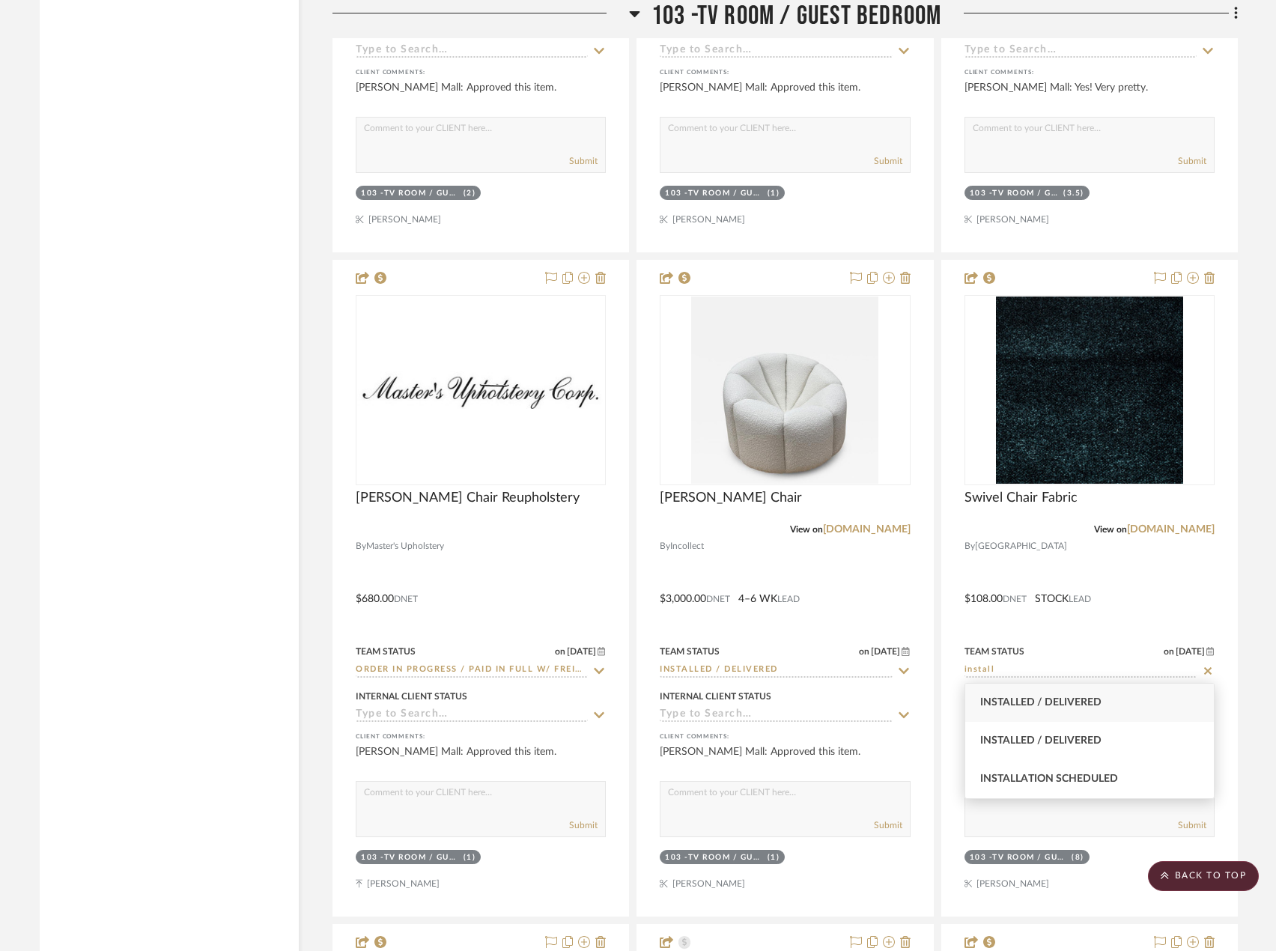
type input "install"
click at [1065, 705] on span "Installed / Delivered" at bounding box center [1040, 702] width 121 height 10
type input "[DATE]"
type input "Installed / Delivered"
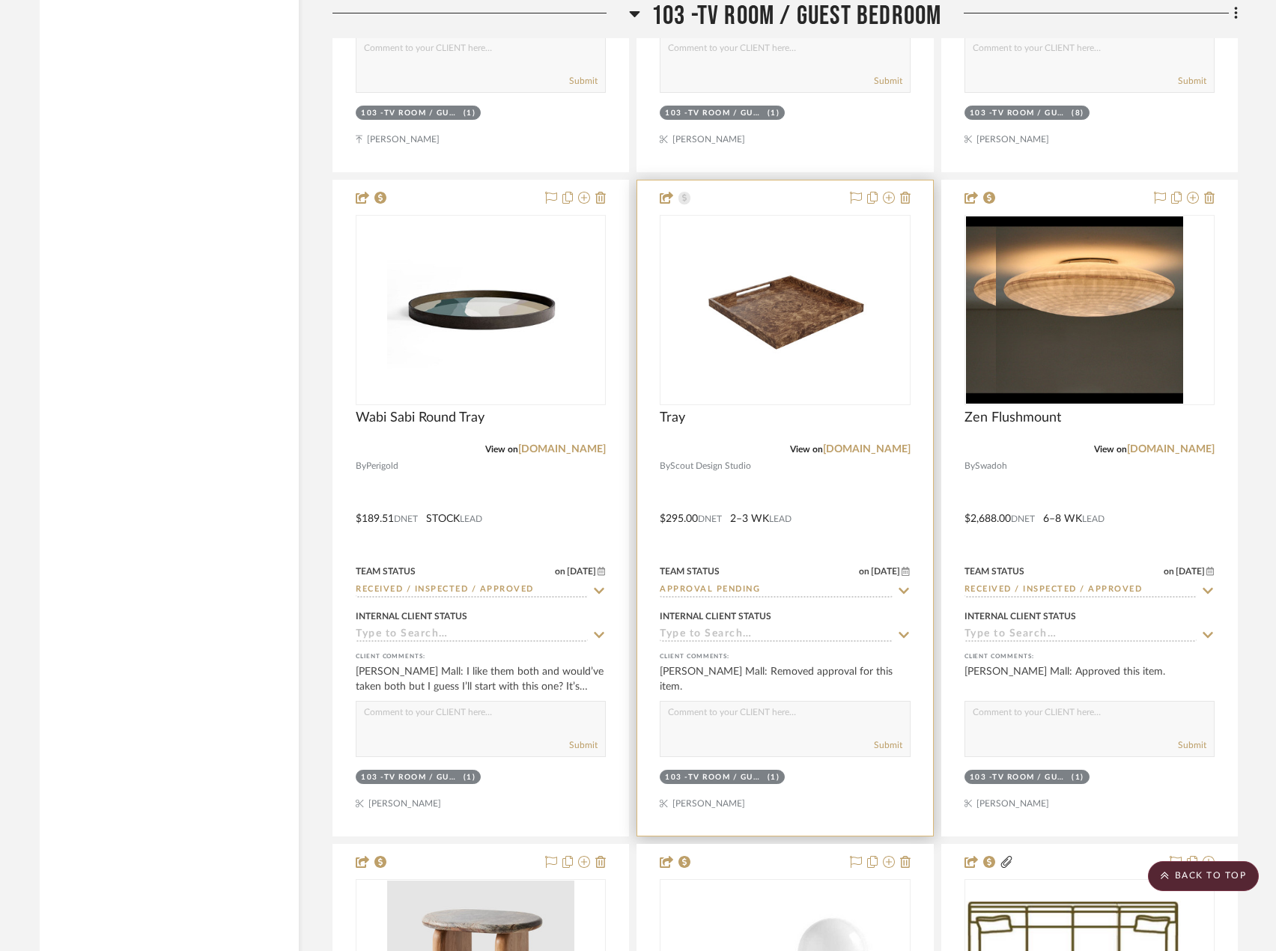
scroll to position [17223, 0]
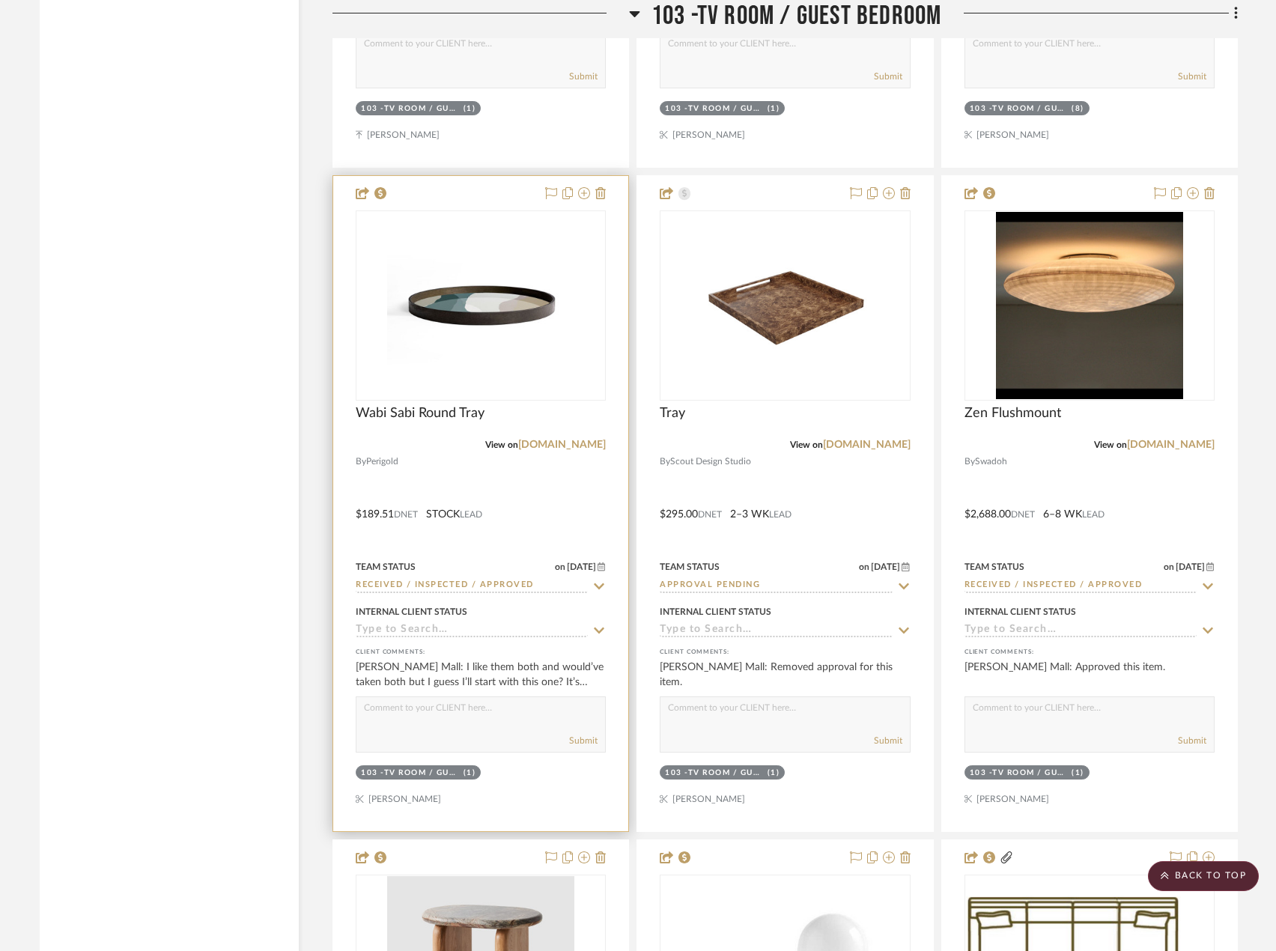
click at [452, 586] on input "Received / Inspected / Approved" at bounding box center [472, 586] width 232 height 14
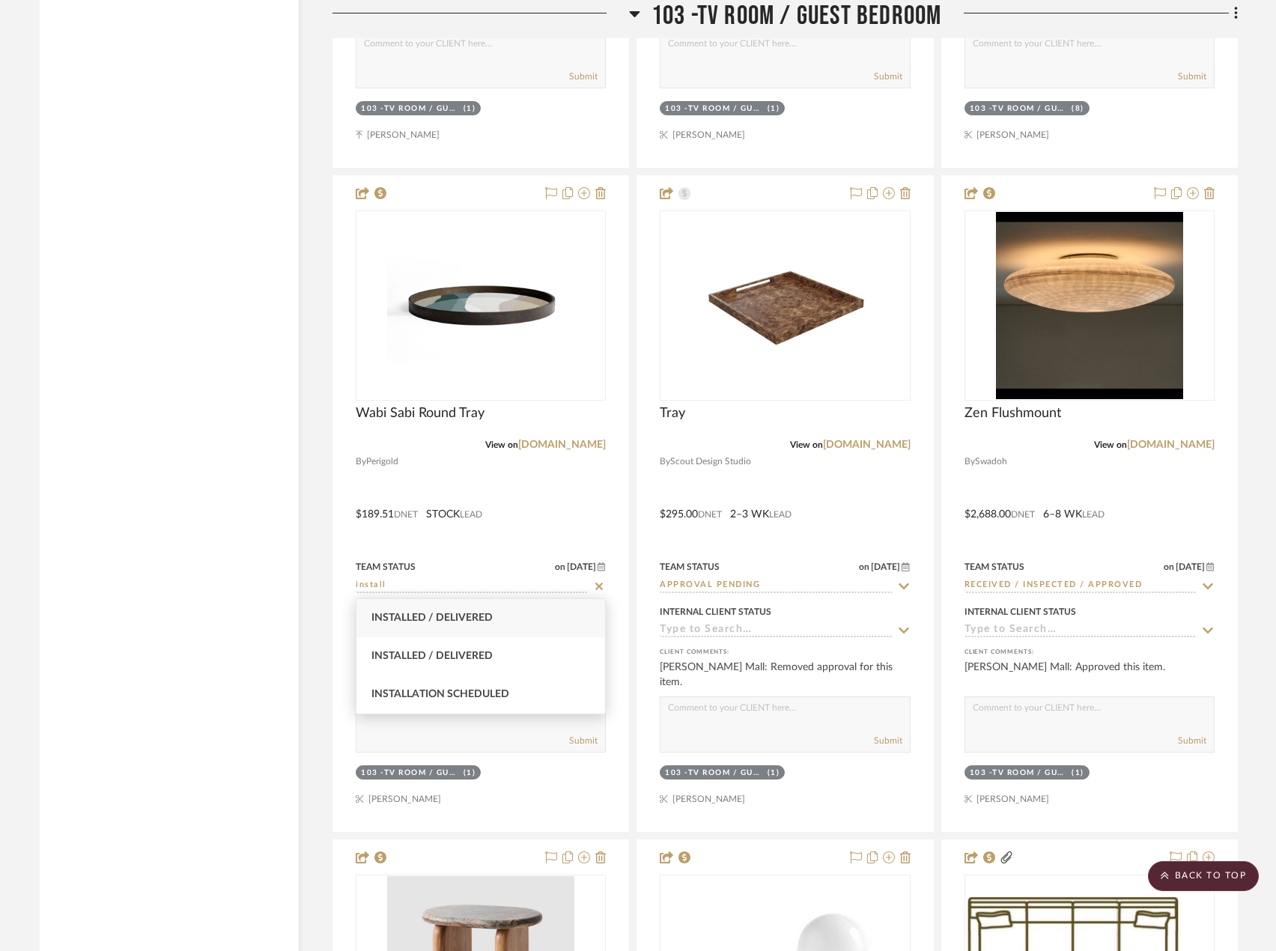
type input "install"
click at [439, 619] on span "Installed / Delivered" at bounding box center [431, 618] width 121 height 10
type input "[DATE]"
type input "Installed / Delivered"
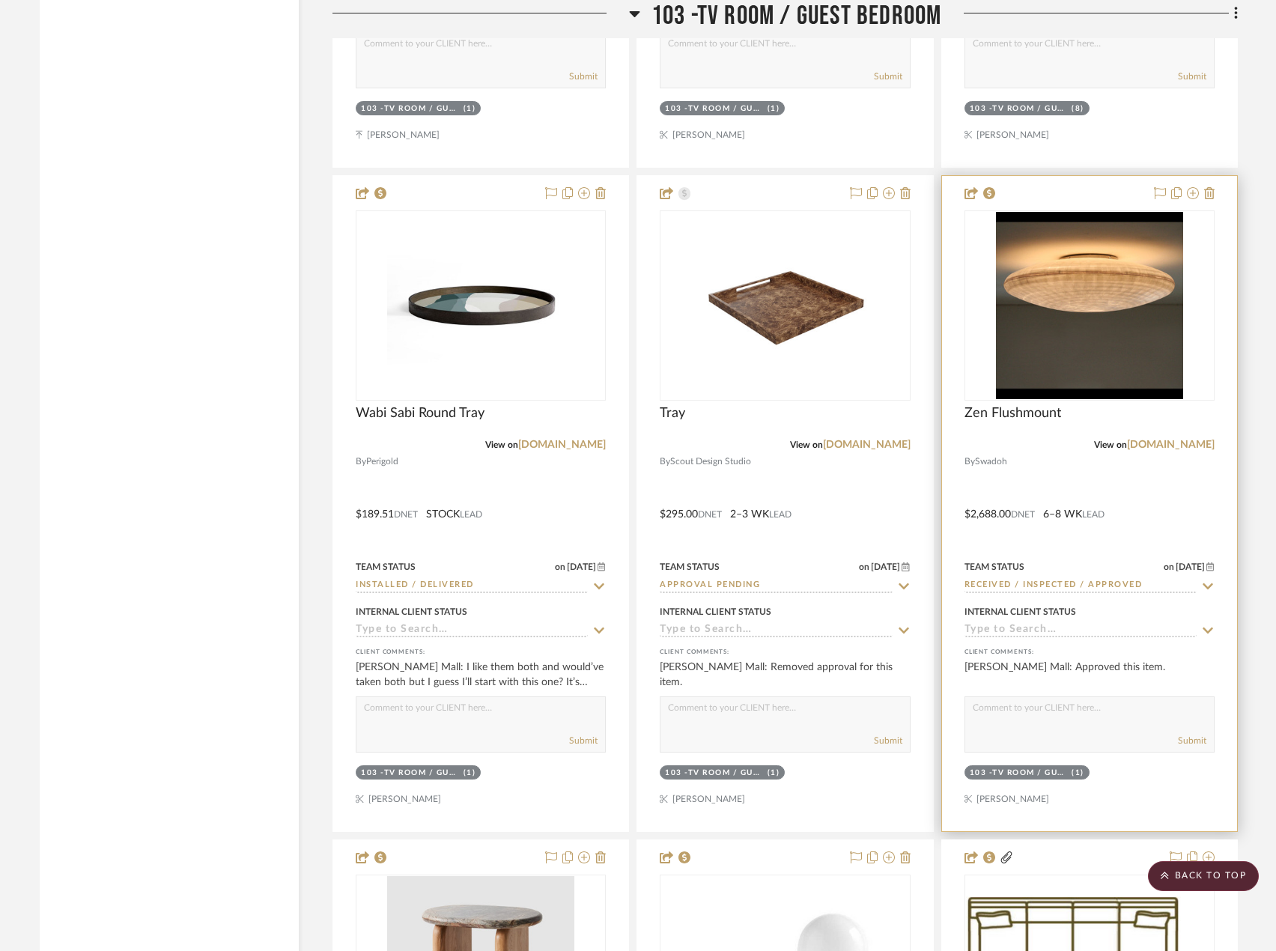
click at [1047, 583] on input "Received / Inspected / Approved" at bounding box center [1081, 586] width 232 height 14
type input "Received / Inspected / Approved"
click at [1090, 465] on div at bounding box center [1089, 503] width 295 height 655
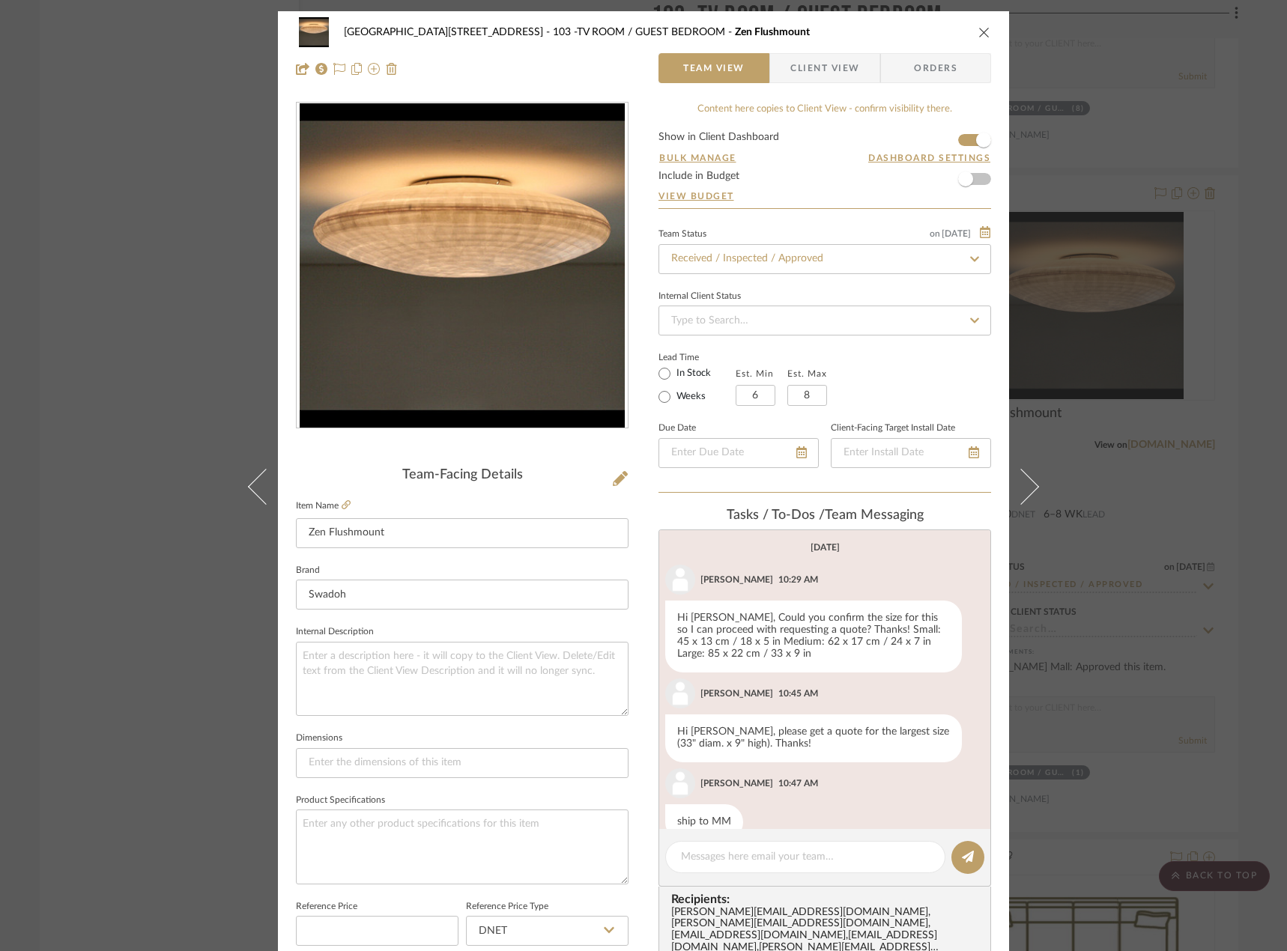
scroll to position [255, 0]
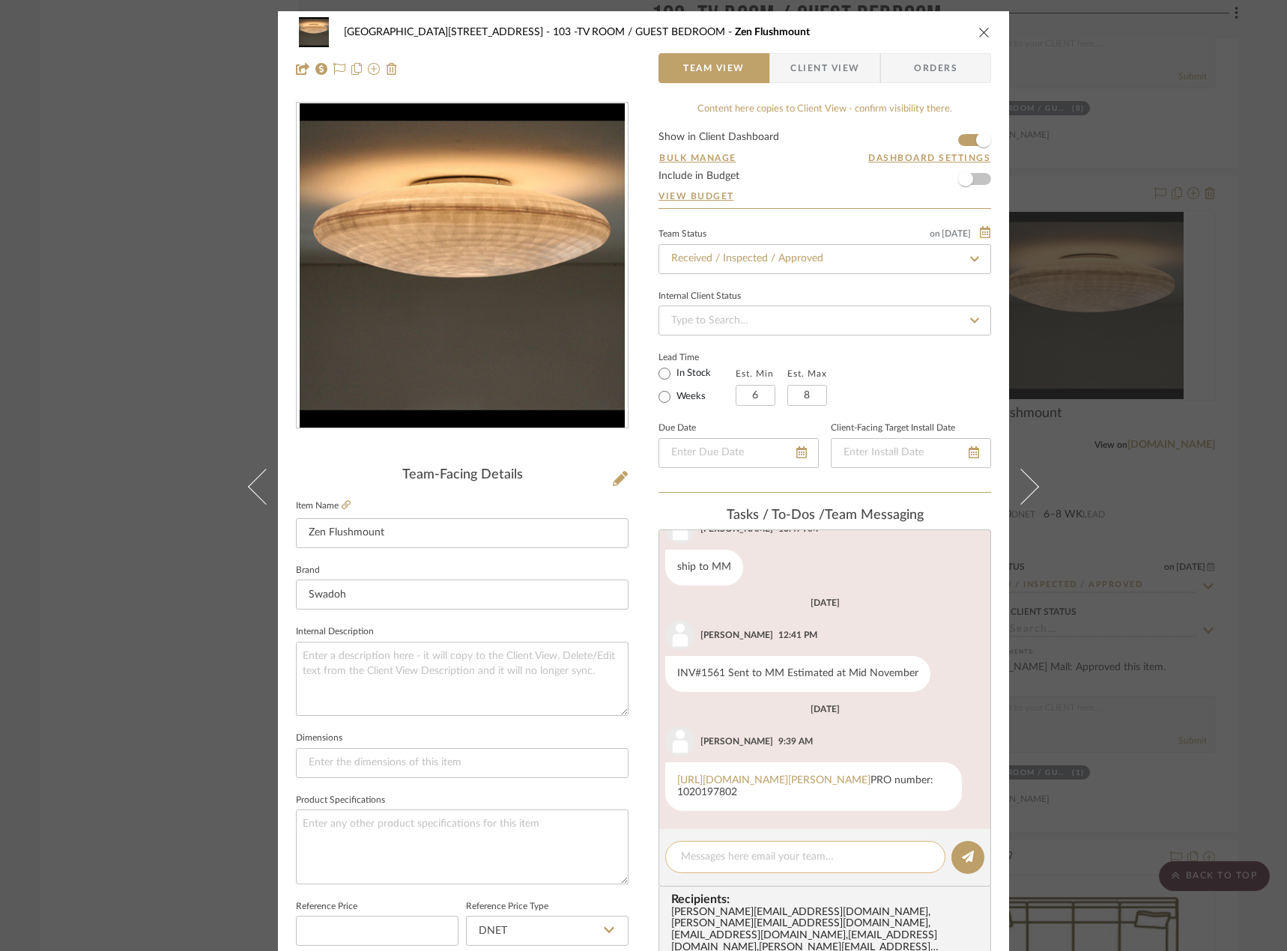
click at [733, 855] on textarea at bounding box center [805, 857] width 249 height 16
type textarea "Waiting for replacement Backplate details from Swadoh"
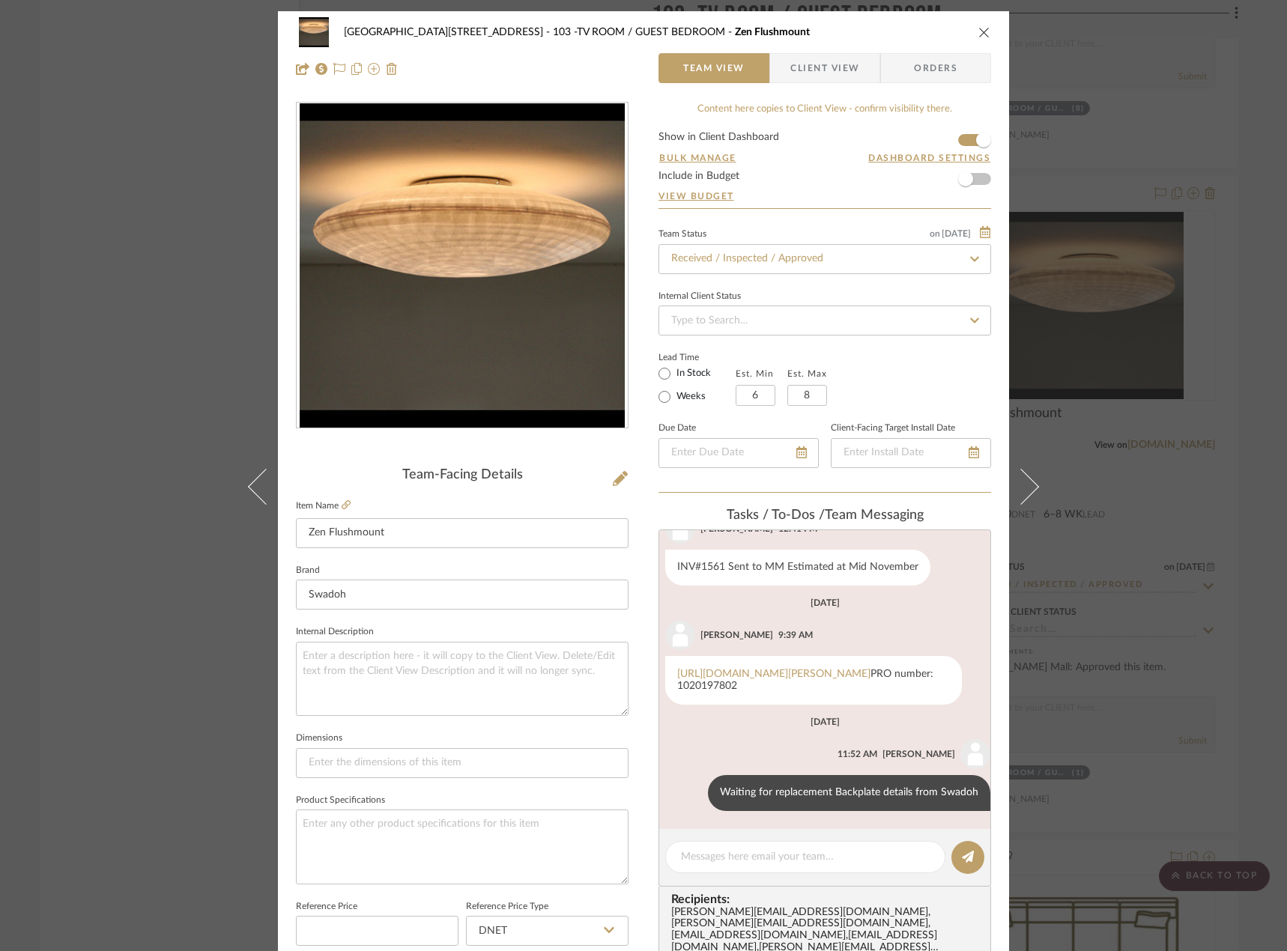
click at [177, 85] on div "24100 - [STREET_ADDRESS] -TV ROOM / GUEST BEDROOM Zen Flushmount Team View Clie…" at bounding box center [643, 475] width 1287 height 951
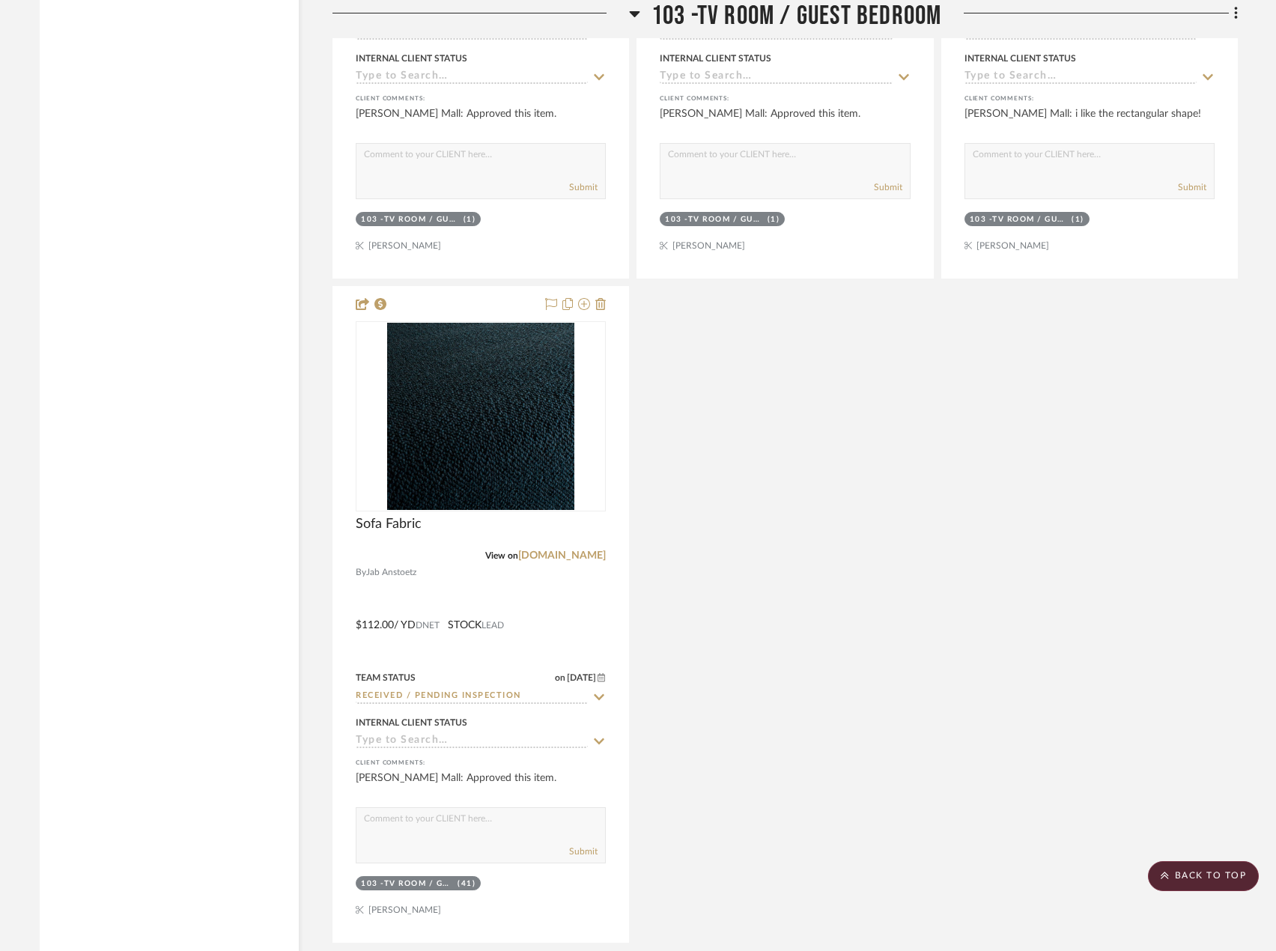
scroll to position [18496, 0]
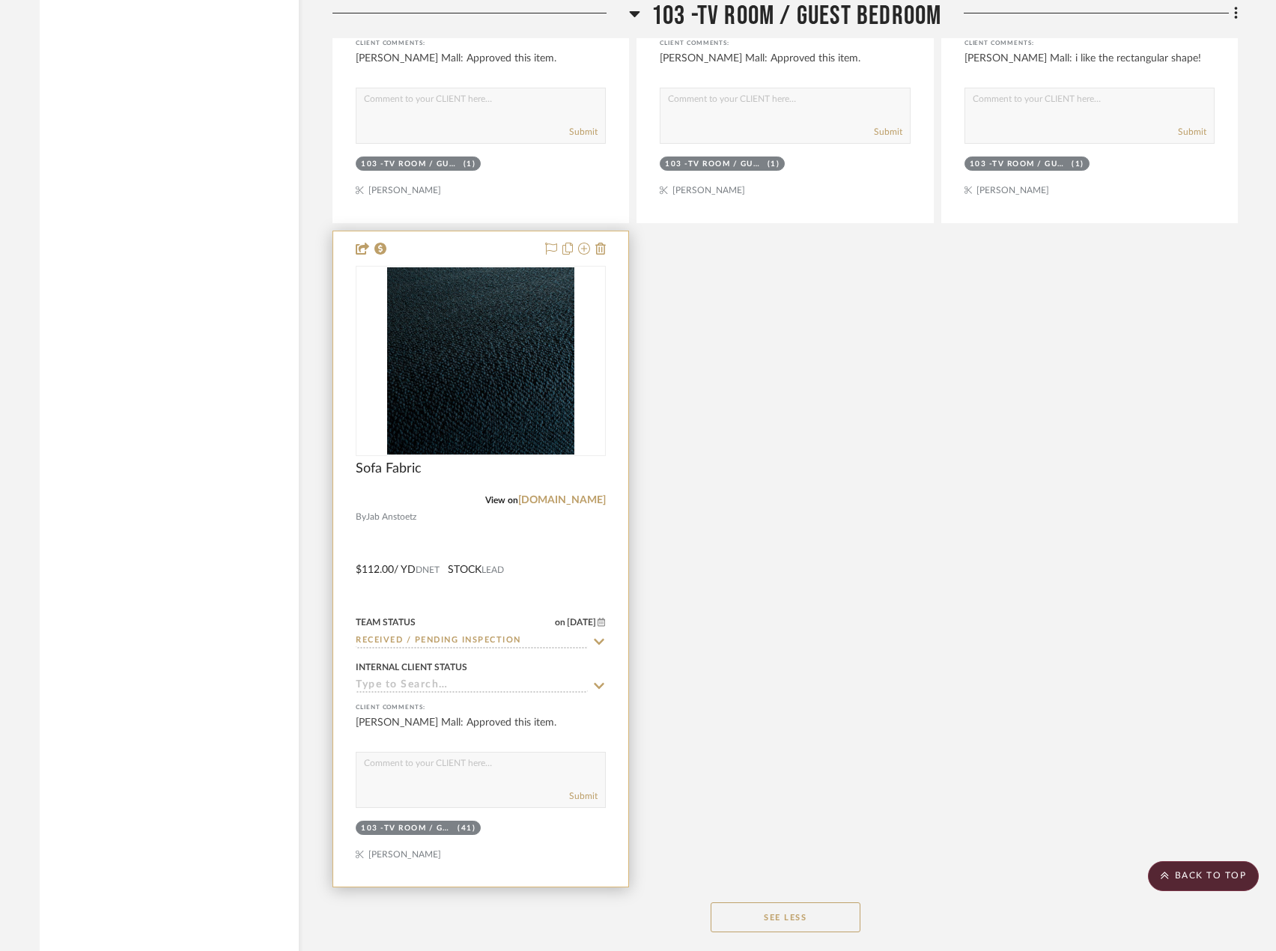
click at [545, 648] on div at bounding box center [480, 558] width 295 height 655
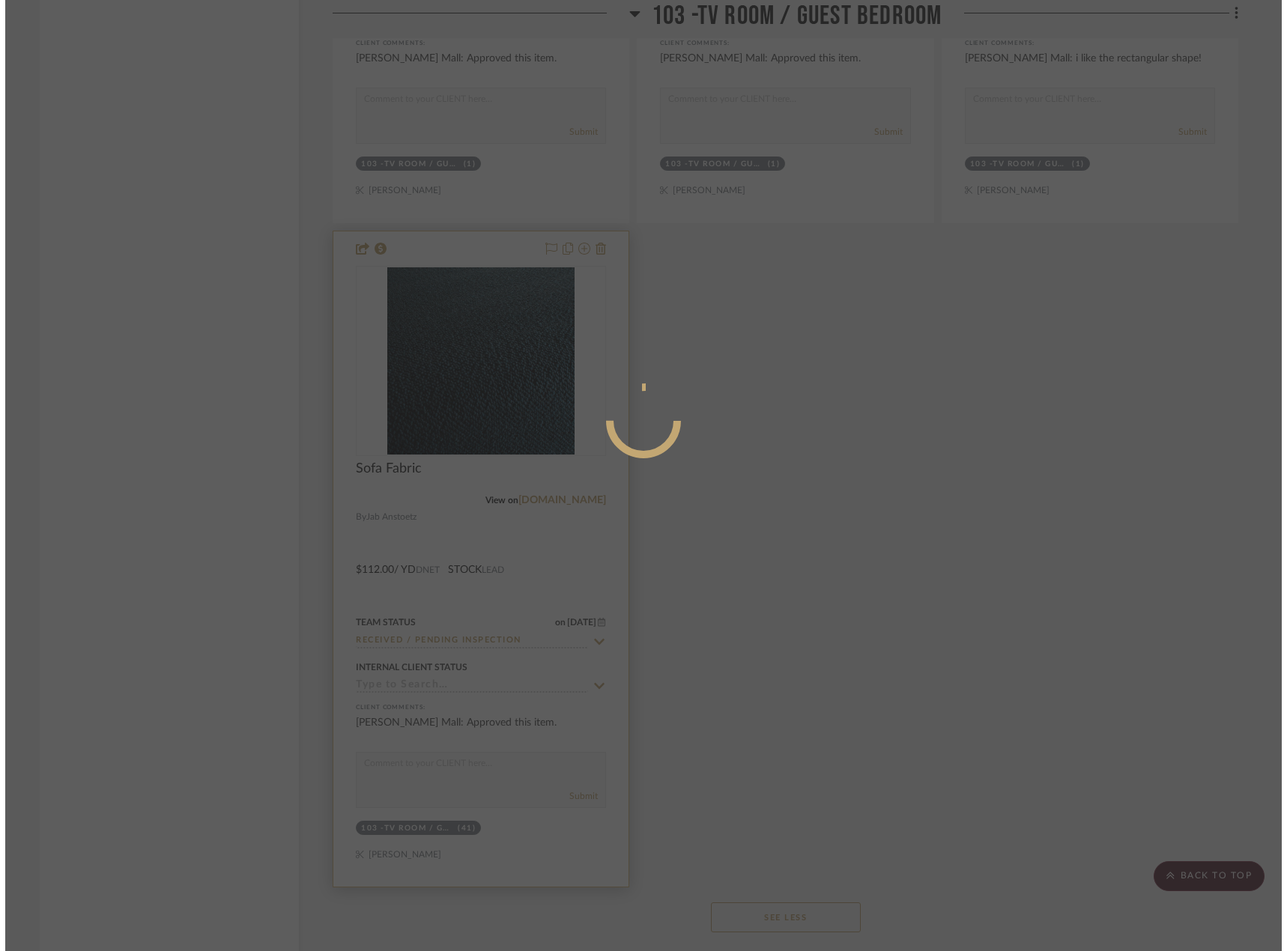
scroll to position [0, 0]
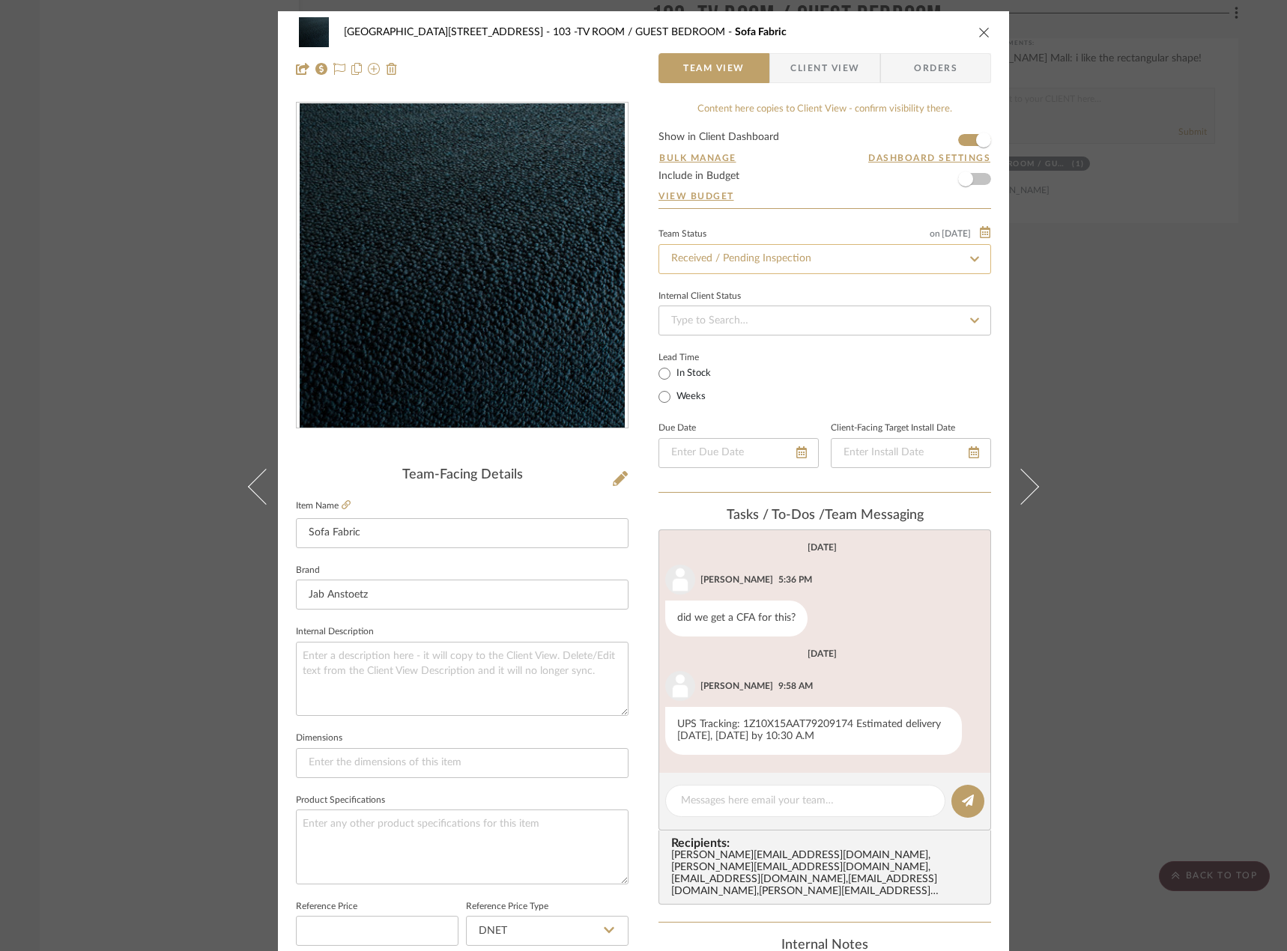
click at [789, 258] on input "Received / Pending Inspection" at bounding box center [824, 259] width 332 height 30
type input "installed"
click at [760, 290] on div "Installed / Delivered" at bounding box center [819, 299] width 331 height 38
type input "[DATE]"
type input "Installed / Delivered"
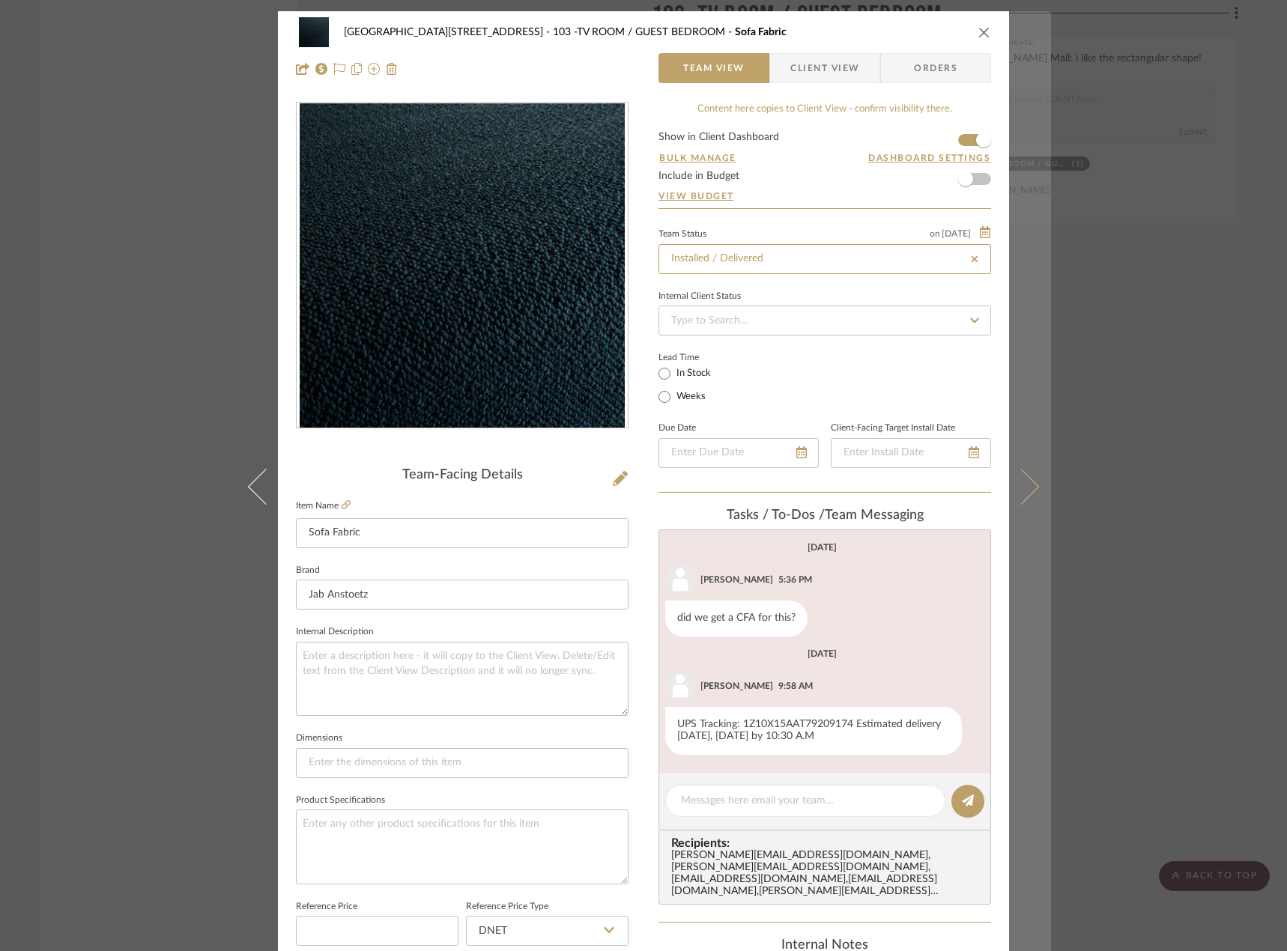
type input "[DATE]"
type input "Installed / Delivered"
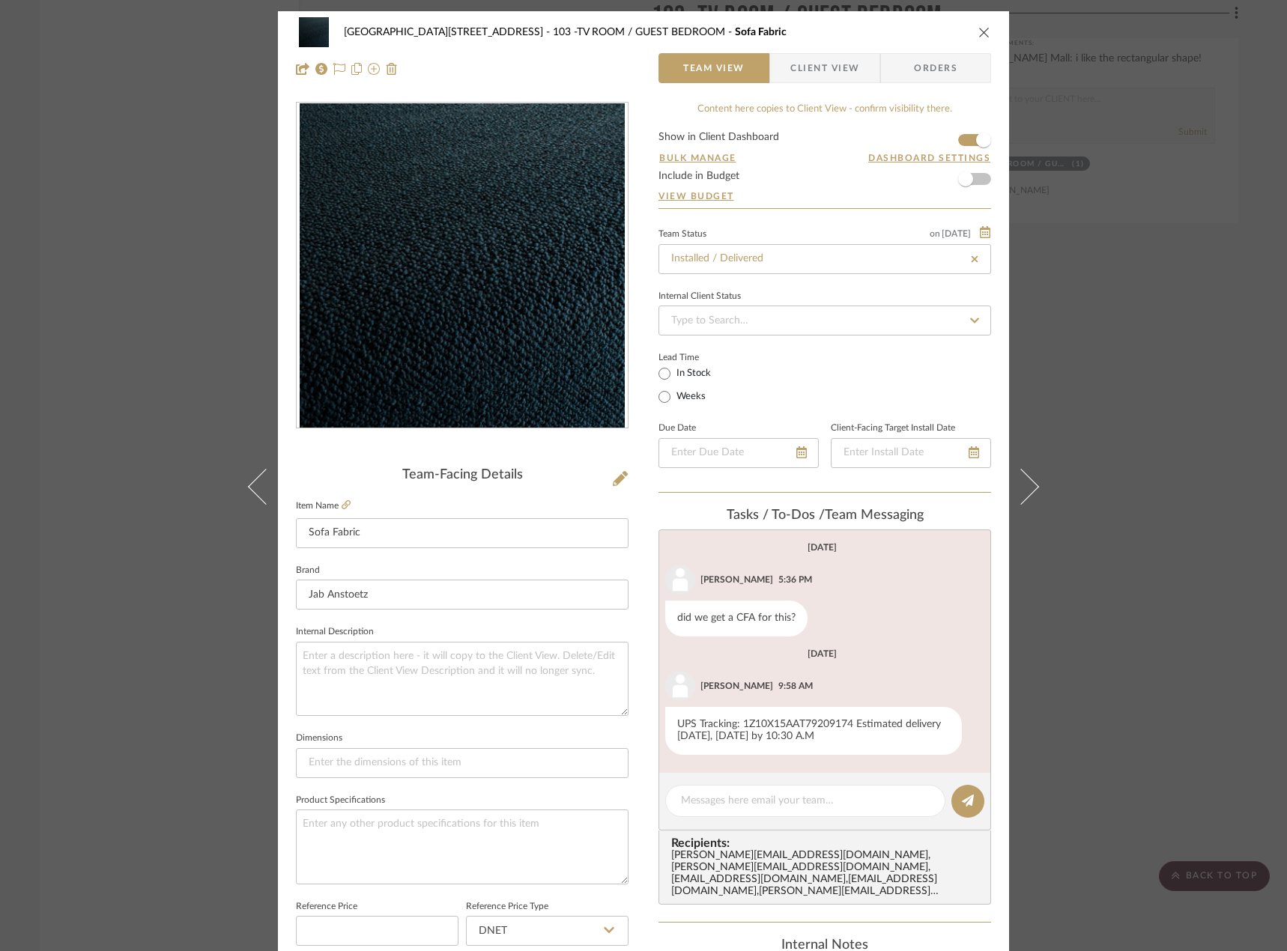
click at [1164, 316] on div "24100 - [STREET_ADDRESS] -TV ROOM / GUEST BEDROOM Sofa Fabric Team View Client …" at bounding box center [643, 475] width 1287 height 951
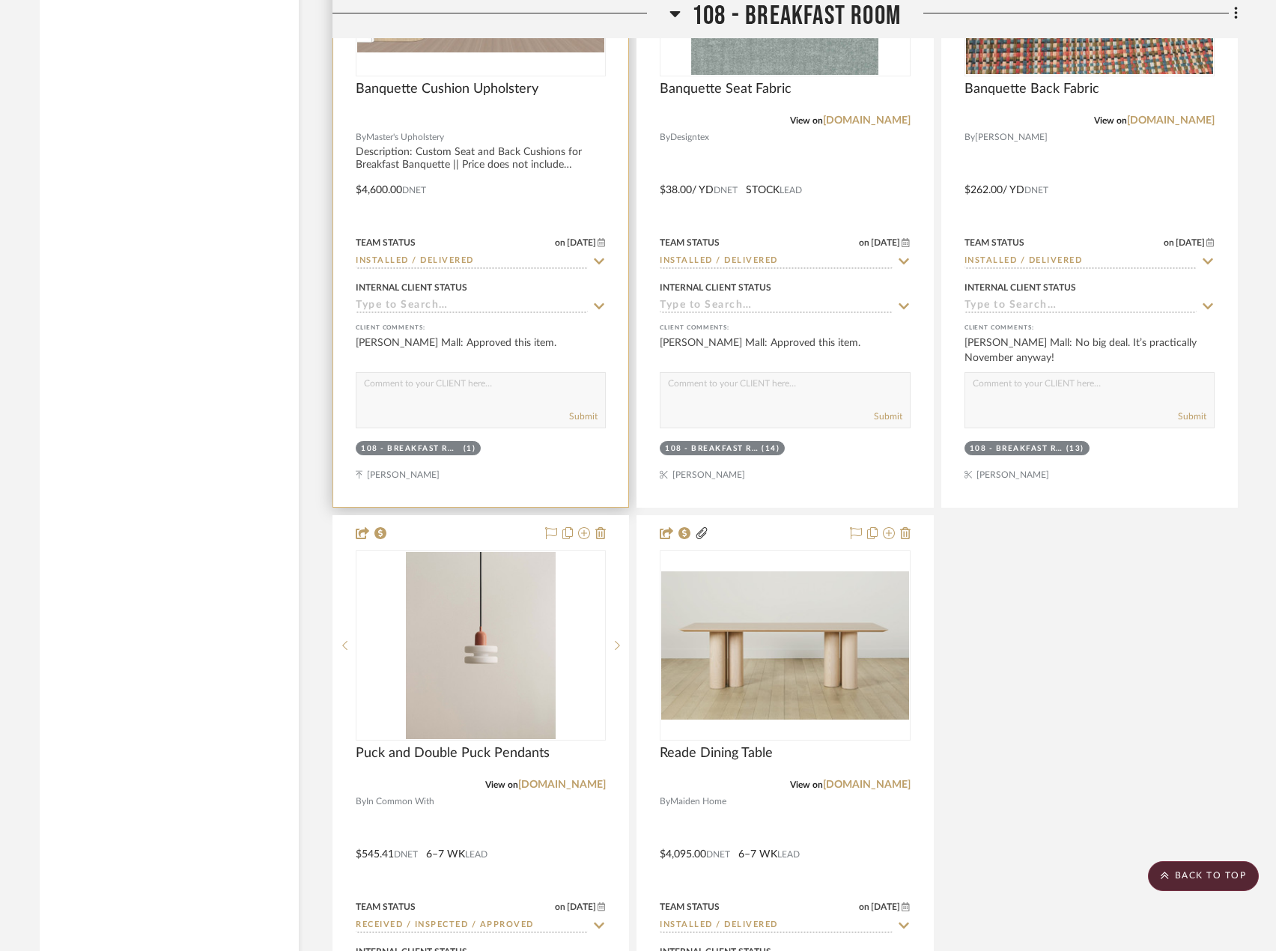
scroll to position [25535, 0]
